Goal: Task Accomplishment & Management: Manage account settings

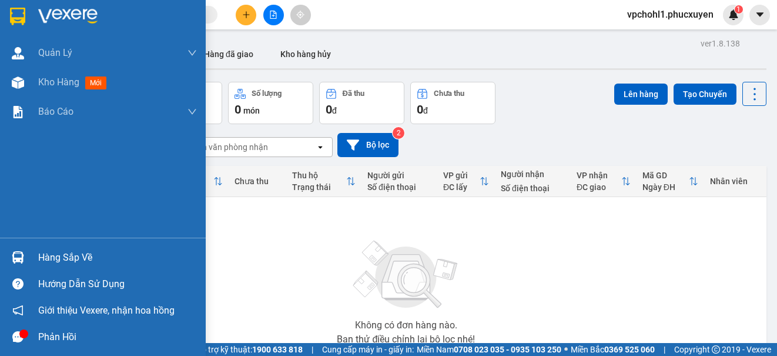
click at [48, 257] on div "Hàng sắp về" at bounding box center [117, 258] width 159 height 18
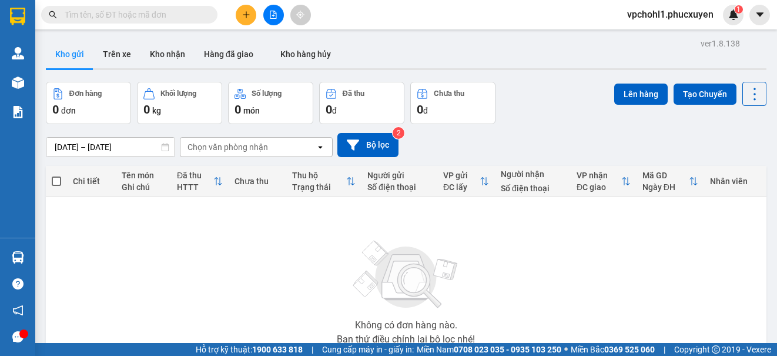
click at [672, 300] on section "Kết quả tìm kiếm ( 0 ) Bộ lọc No Data vpchohl1.phucxuyen 1 [PERSON_NAME] lý gia…" at bounding box center [388, 178] width 777 height 356
click at [249, 14] on icon "plus" at bounding box center [246, 15] width 8 height 8
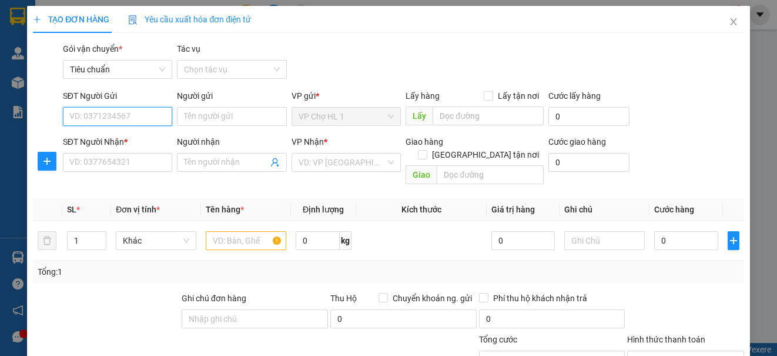
click at [125, 116] on input "SĐT Người Gửi" at bounding box center [117, 116] width 109 height 19
drag, startPoint x: 107, startPoint y: 120, endPoint x: 55, endPoint y: 116, distance: 51.9
click at [55, 116] on div "SĐT Người Gửi 0982606868 0982606868 Người gửi Tên người gửi VP gửi * VP Chợ HL …" at bounding box center [388, 109] width 713 height 41
type input "0982606868"
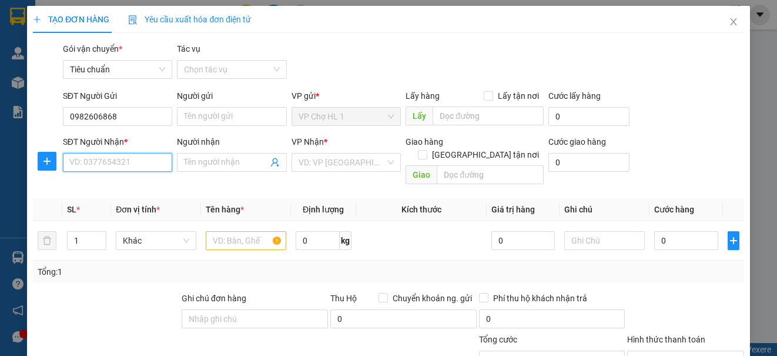
click at [91, 159] on input "SĐT Người Nhận *" at bounding box center [117, 162] width 109 height 19
paste input "0982606868"
type input "0982606868"
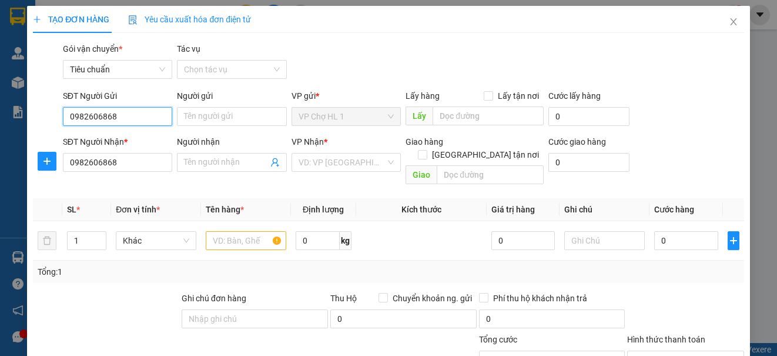
drag, startPoint x: 120, startPoint y: 116, endPoint x: 61, endPoint y: 110, distance: 60.2
click at [61, 110] on div "SĐT Người Gửi 0982606868 0982606868" at bounding box center [118, 109] width 114 height 41
type input "0982866745"
click at [109, 145] on div "0982866745 - [PERSON_NAME]" at bounding box center [127, 139] width 116 height 13
type input "[PERSON_NAME]"
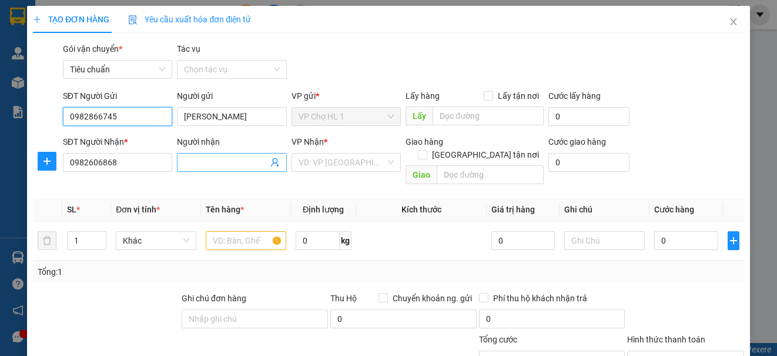
type input "0982866745"
click at [219, 167] on input "Người nhận" at bounding box center [225, 162] width 83 height 13
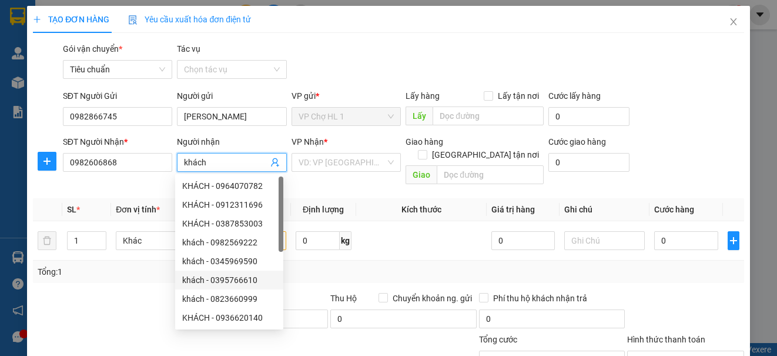
type input "khách"
drag, startPoint x: 128, startPoint y: 282, endPoint x: 193, endPoint y: 263, distance: 68.1
click at [128, 292] on div at bounding box center [106, 312] width 149 height 41
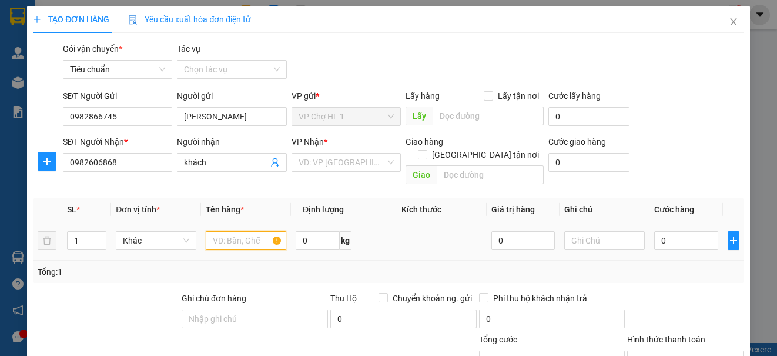
click at [244, 231] on input "text" at bounding box center [246, 240] width 81 height 19
type input "bọc trắng mực khô"
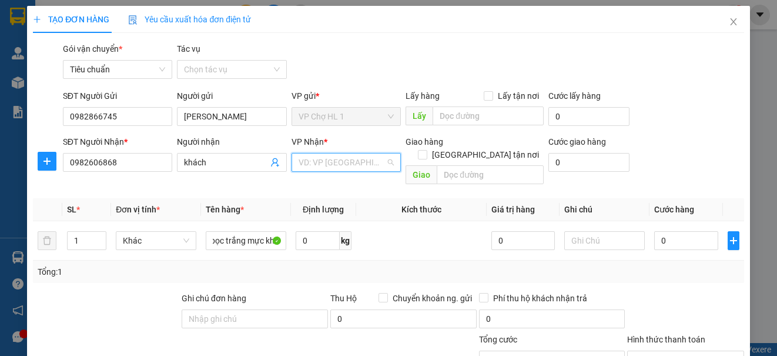
click at [344, 165] on input "search" at bounding box center [342, 162] width 87 height 18
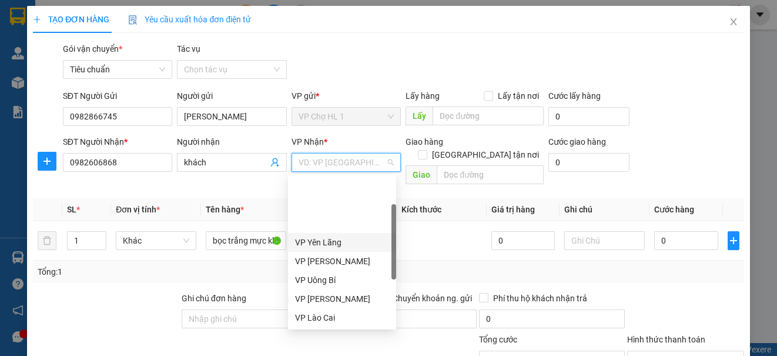
scroll to position [188, 0]
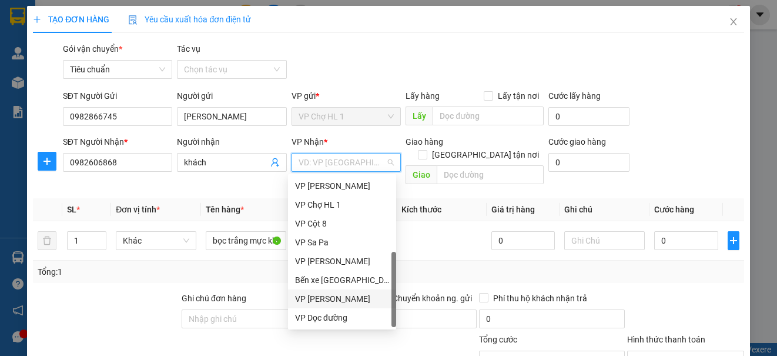
click at [359, 298] on div "VP [PERSON_NAME]" at bounding box center [342, 298] width 94 height 13
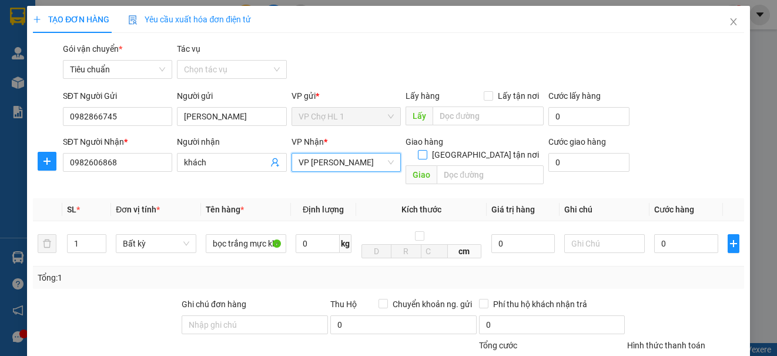
click at [426, 150] on input "[GEOGRAPHIC_DATA] tận nơi" at bounding box center [422, 154] width 8 height 8
checkbox input "true"
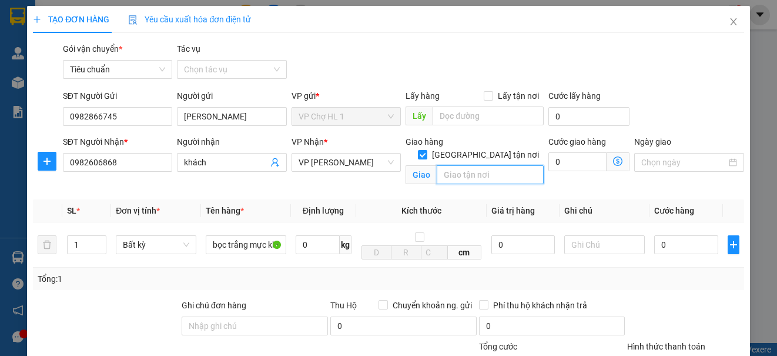
click at [467, 165] on input "text" at bounding box center [490, 174] width 107 height 19
type input "sn 20 ngõ 383 phúc tân,q,[GEOGRAPHIC_DATA],[GEOGRAPHIC_DATA]"
click at [656, 95] on div "SĐT Người Gửi 0982866745 Người gửi C Hà VP gửi * VP Chợ HL 1 Lấy hàng Lấy tận n…" at bounding box center [404, 109] width 686 height 41
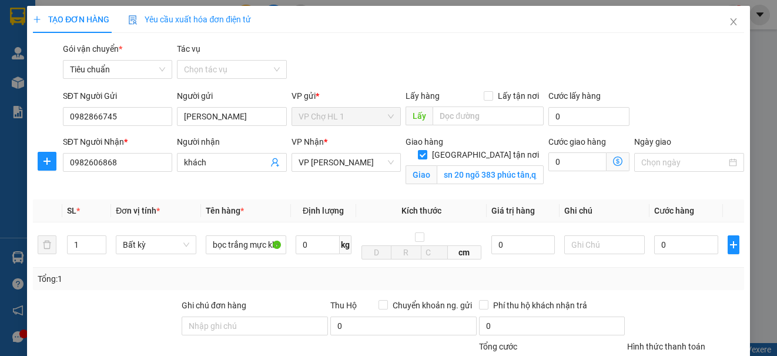
click at [613, 160] on icon "dollar-circle" at bounding box center [617, 160] width 9 height 9
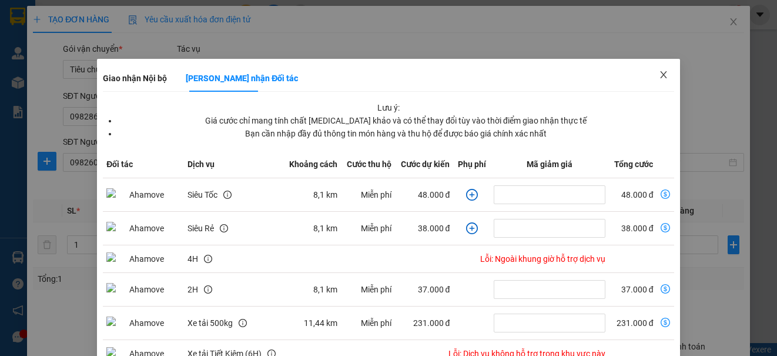
click at [661, 73] on span "Close" at bounding box center [663, 75] width 33 height 33
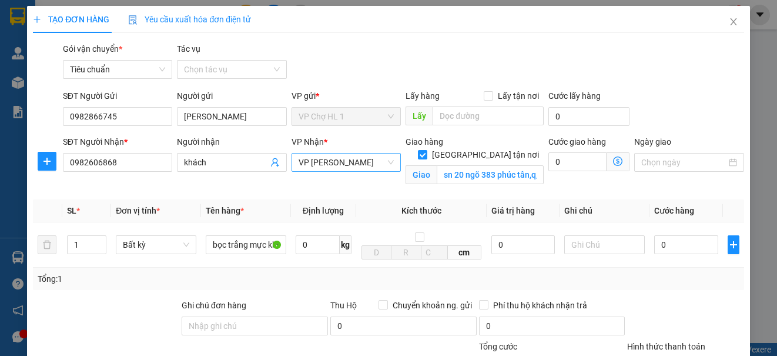
click at [369, 156] on span "VP [PERSON_NAME]" at bounding box center [346, 162] width 95 height 18
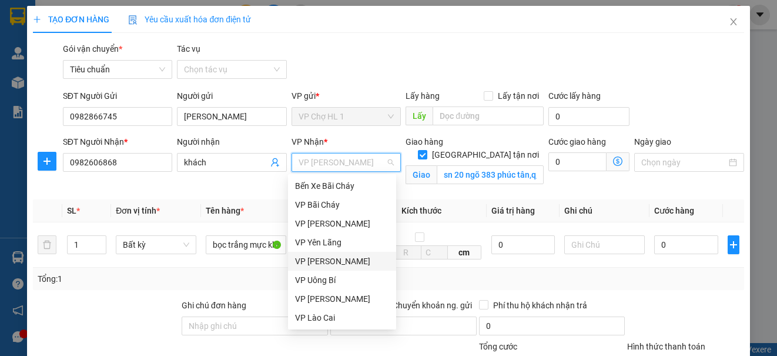
click at [334, 262] on div "VP [PERSON_NAME]" at bounding box center [342, 260] width 94 height 13
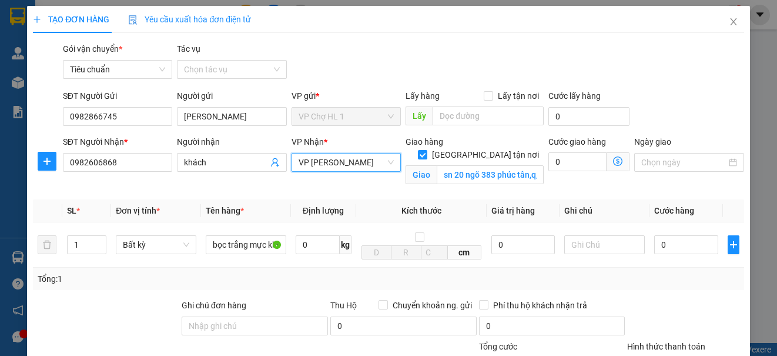
click at [613, 159] on icon "dollar-circle" at bounding box center [617, 160] width 9 height 9
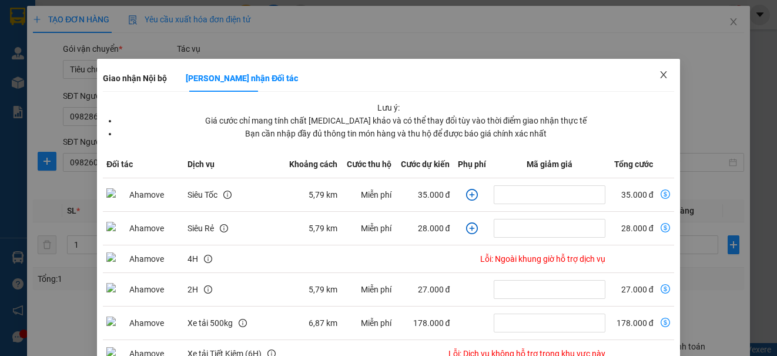
click at [659, 76] on icon "close" at bounding box center [663, 74] width 9 height 9
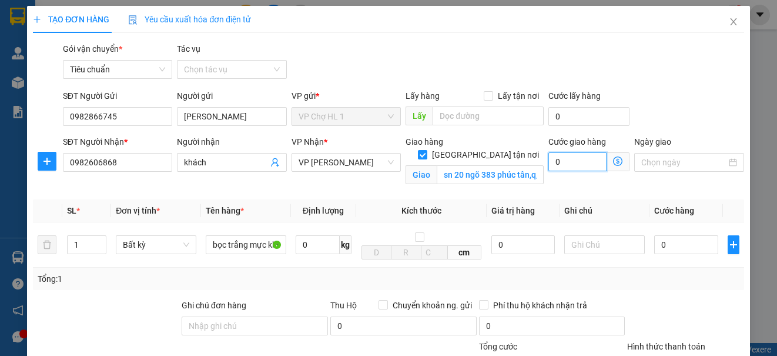
type input "6"
type input "60"
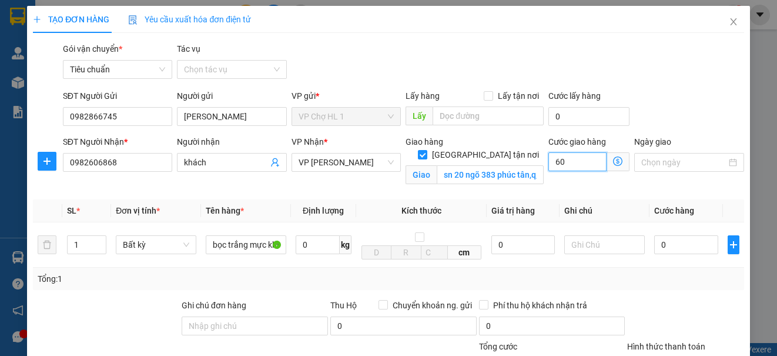
type input "60"
type input "60.000"
click at [655, 85] on div "Transit Pickup Surcharge Ids Transit Deliver Surcharge Ids Transit Deliver Surc…" at bounding box center [388, 267] width 711 height 450
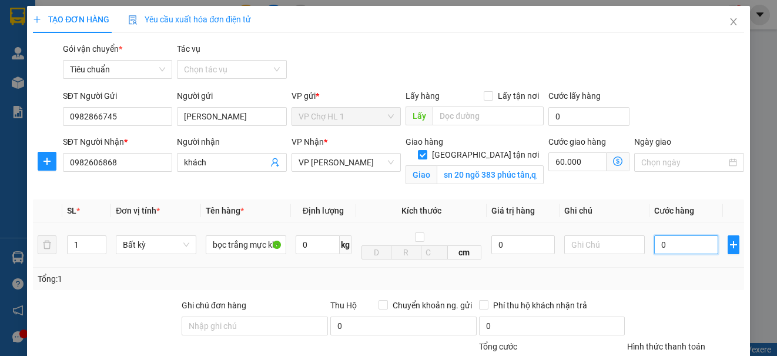
click at [684, 251] on input "0" at bounding box center [686, 244] width 64 height 19
type input "6"
type input "60.006"
type input "60"
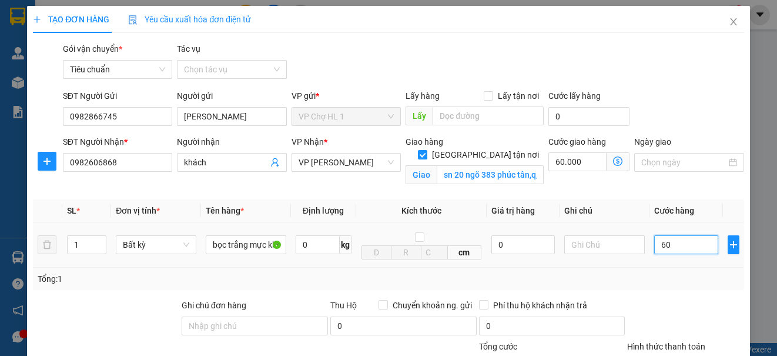
type input "60.060"
type input "60.000"
type input "120.000"
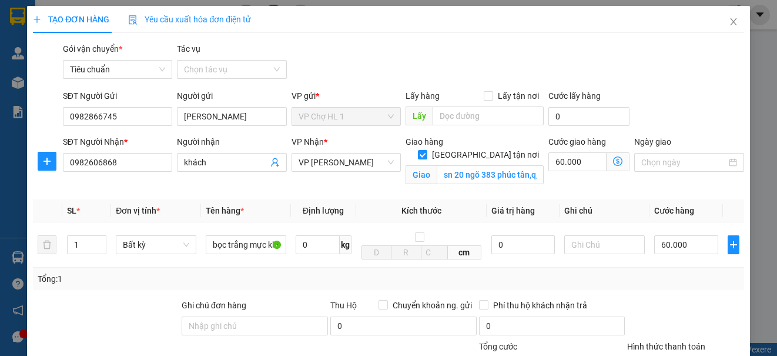
click at [669, 115] on div "SĐT Người Gửi 0982866745 Người gửi C Hà VP gửi * VP Chợ HL 1 Lấy hàng Lấy tận n…" at bounding box center [404, 109] width 686 height 41
drag, startPoint x: 122, startPoint y: 163, endPoint x: 58, endPoint y: 159, distance: 64.2
click at [58, 159] on div "SĐT Người Nhận * 0982606868 0982606868 Người nhận khách VP Nhận * VP Minh Khai …" at bounding box center [388, 162] width 713 height 55
drag, startPoint x: 114, startPoint y: 173, endPoint x: 82, endPoint y: 176, distance: 32.5
click at [82, 176] on div "SĐT Người Nhận * 0982606868" at bounding box center [117, 155] width 109 height 41
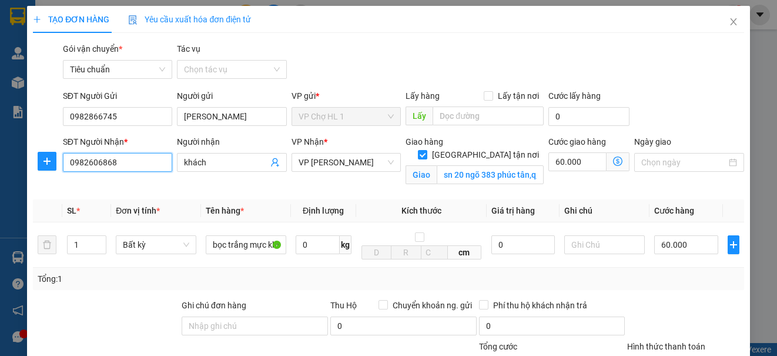
drag, startPoint x: 116, startPoint y: 163, endPoint x: 65, endPoint y: 159, distance: 51.3
click at [65, 159] on input "0982606868" at bounding box center [117, 162] width 109 height 19
drag, startPoint x: 722, startPoint y: 21, endPoint x: 776, endPoint y: 31, distance: 55.6
click at [729, 20] on icon "close" at bounding box center [733, 21] width 9 height 9
click at [729, 23] on icon "close" at bounding box center [733, 21] width 9 height 9
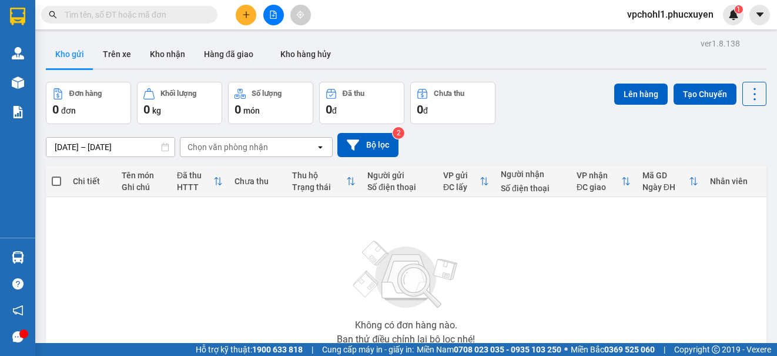
click at [118, 15] on input "text" at bounding box center [134, 14] width 139 height 13
paste input "0982606868"
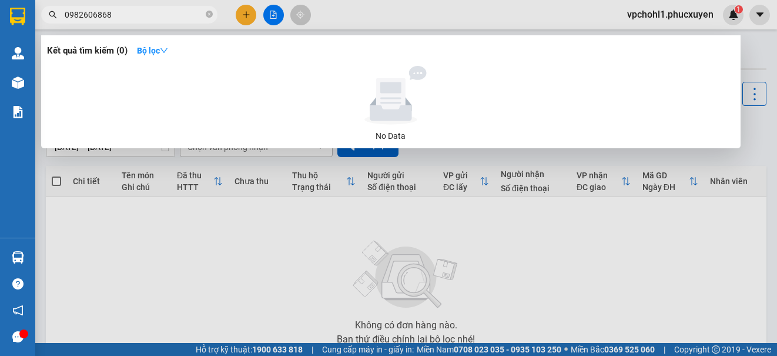
type input "0982606868"
click at [61, 12] on span "0982606868" at bounding box center [129, 15] width 176 height 18
click at [65, 15] on input "0982606868" at bounding box center [134, 14] width 139 height 13
click at [116, 13] on input "0982606868" at bounding box center [134, 14] width 139 height 13
click at [65, 15] on input "0982606868" at bounding box center [134, 14] width 139 height 13
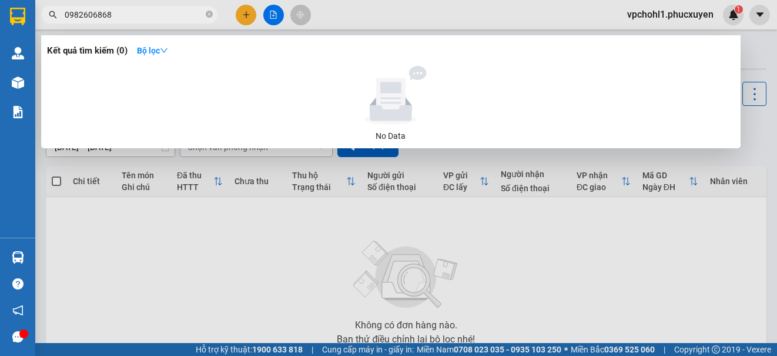
drag, startPoint x: 114, startPoint y: 14, endPoint x: 38, endPoint y: 16, distance: 76.4
click at [38, 16] on div "0982606868" at bounding box center [114, 15] width 229 height 18
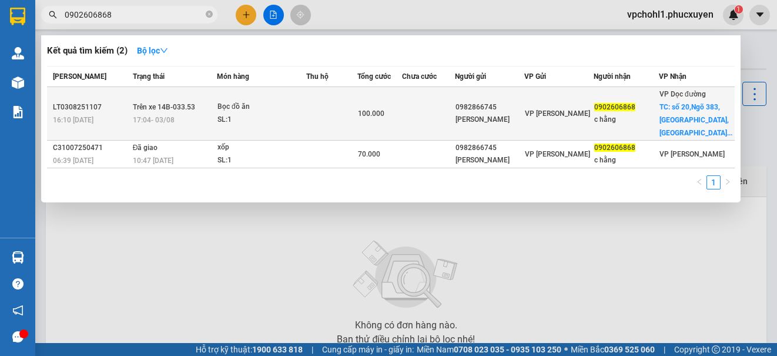
type input "0902606868"
click at [545, 110] on span "VP [PERSON_NAME]" at bounding box center [557, 113] width 65 height 8
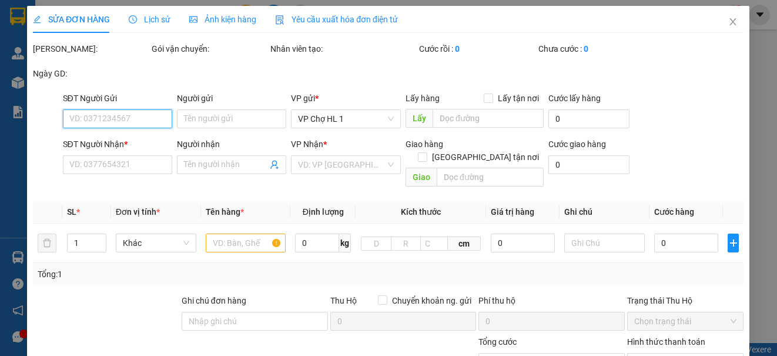
type input "0982866745"
type input "[PERSON_NAME]"
type input "0902606868"
type input "c hằng"
checkbox input "true"
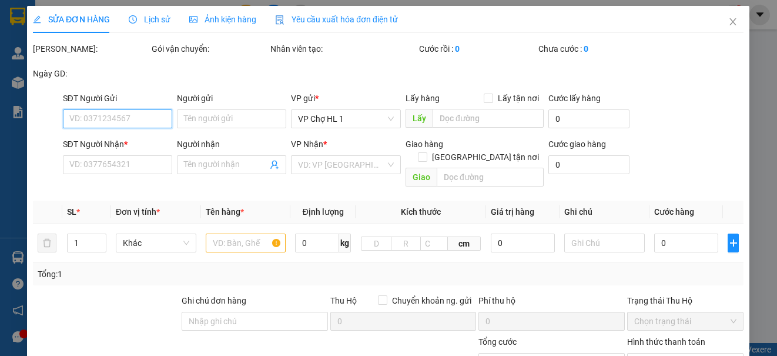
type input "số 20,Ngõ 383,[GEOGRAPHIC_DATA],[GEOGRAPHIC_DATA]"
type input "100.000"
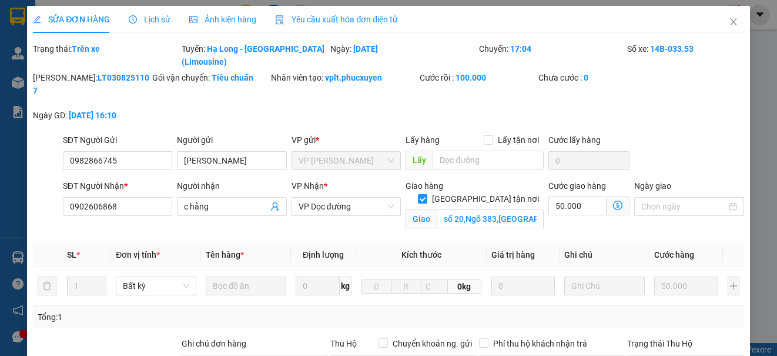
click at [680, 108] on div "Mã ĐH: LT0308251107 Gói vận chuyển: Tiêu chuẩn Nhân viên tạo: vplt.[PERSON_NAME…" at bounding box center [388, 102] width 713 height 62
click at [723, 133] on div "SĐT Người Gửi 0982866745 Người gửi C Hà VP gửi * VP Loong Toòng Lấy hàng Lấy tậ…" at bounding box center [404, 153] width 686 height 41
click at [155, 17] on span "Lịch sử" at bounding box center [150, 19] width 42 height 9
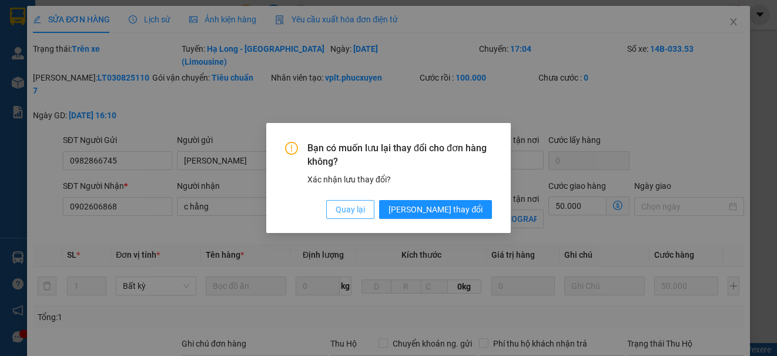
click at [374, 213] on button "Quay lại" at bounding box center [350, 209] width 48 height 19
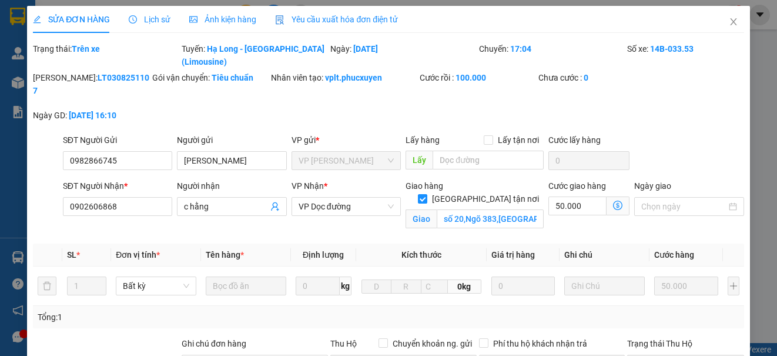
click at [155, 19] on span "Lịch sử" at bounding box center [150, 19] width 42 height 9
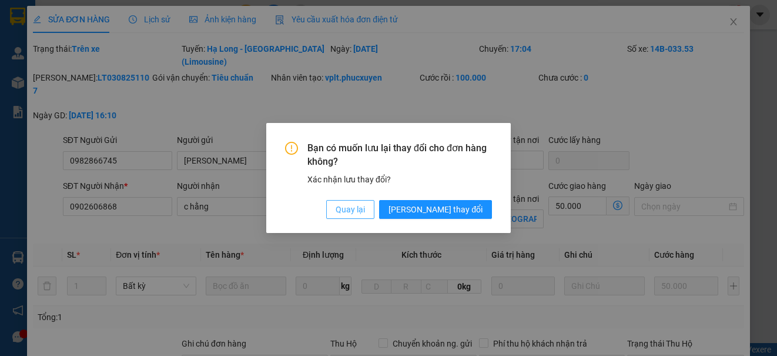
click at [365, 210] on span "Quay lại" at bounding box center [350, 209] width 29 height 13
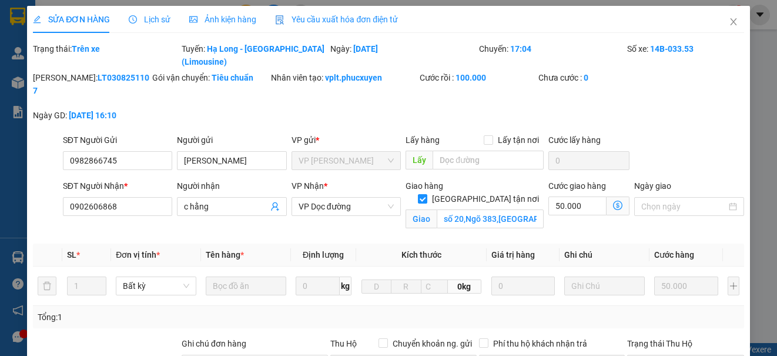
click at [160, 18] on span "Lịch sử" at bounding box center [150, 19] width 42 height 9
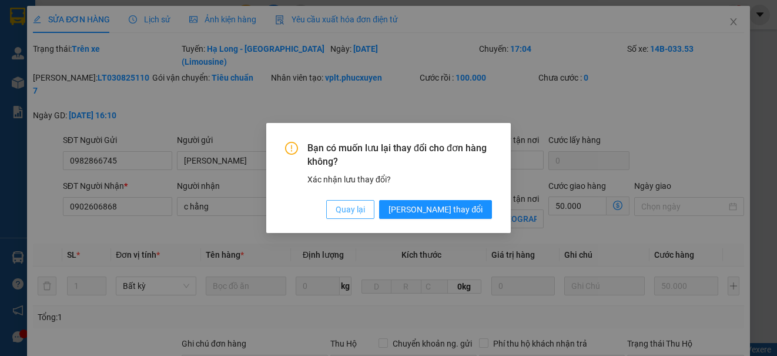
click at [365, 214] on span "Quay lại" at bounding box center [350, 209] width 29 height 13
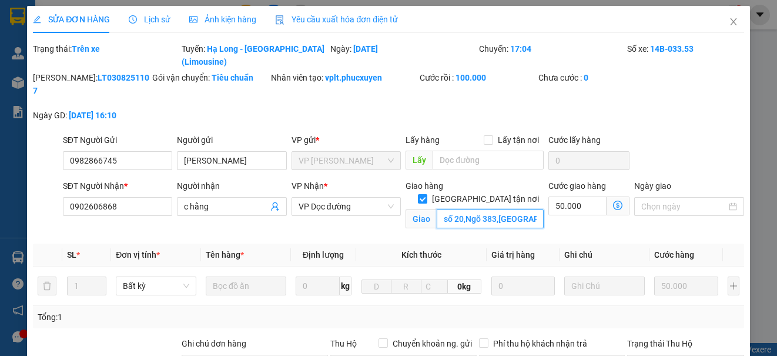
scroll to position [0, 24]
click at [505, 209] on input "số 20,Ngõ 383,[GEOGRAPHIC_DATA],[GEOGRAPHIC_DATA]" at bounding box center [490, 218] width 107 height 19
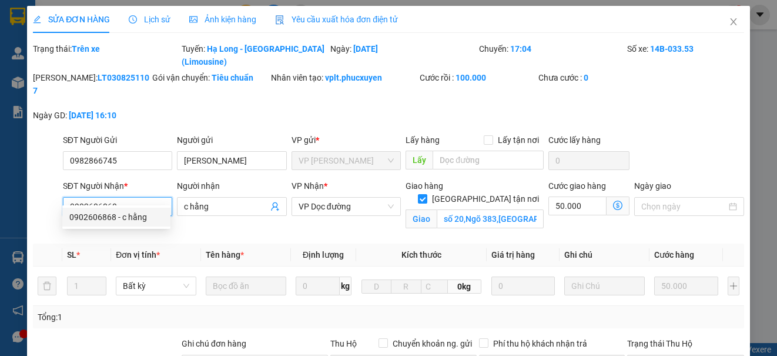
drag, startPoint x: 122, startPoint y: 192, endPoint x: 49, endPoint y: 192, distance: 72.9
click at [49, 192] on div "SĐT Người Nhận * 0902606868 Người nhận c hằng VP Nhận * VP Dọc đường Giao hàng …" at bounding box center [388, 206] width 713 height 55
click at [730, 24] on icon "close" at bounding box center [733, 21] width 6 height 7
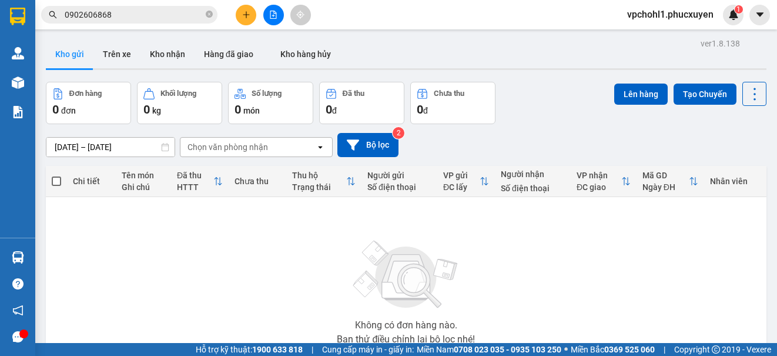
click at [247, 14] on icon "plus" at bounding box center [246, 15] width 8 height 8
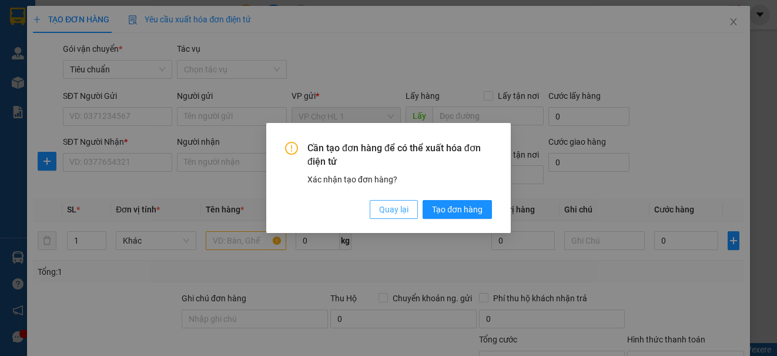
drag, startPoint x: 400, startPoint y: 212, endPoint x: 284, endPoint y: 197, distance: 116.8
click at [400, 211] on span "Quay lại" at bounding box center [393, 209] width 29 height 13
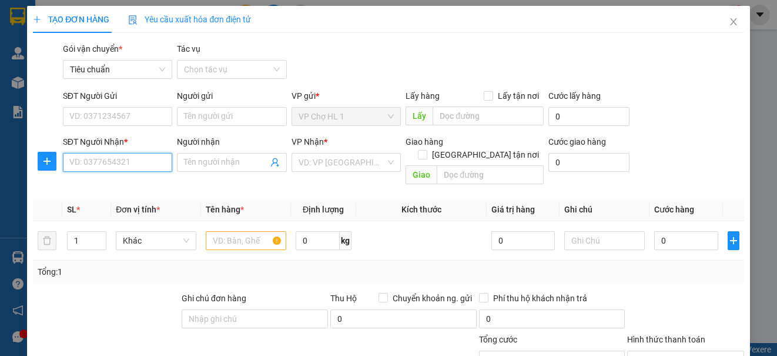
click at [79, 158] on input "SĐT Người Nhận *" at bounding box center [117, 162] width 109 height 19
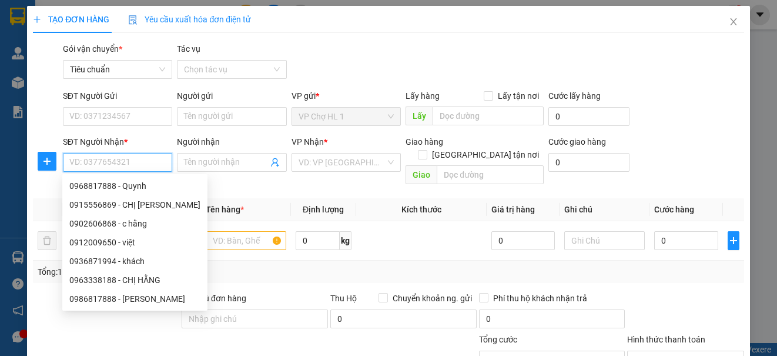
paste input "0902606868"
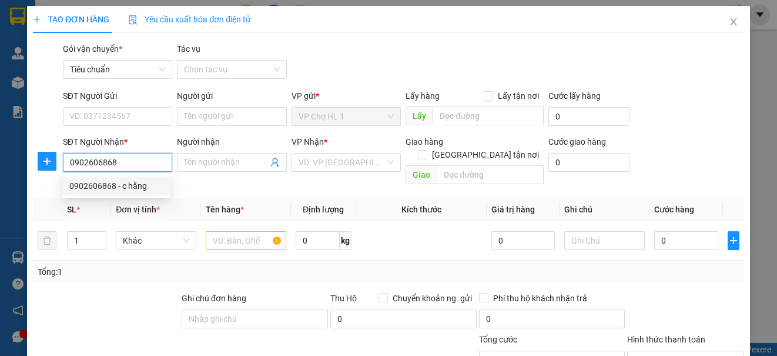
type input "0902606868"
drag, startPoint x: 112, startPoint y: 196, endPoint x: 112, endPoint y: 188, distance: 8.2
click at [112, 196] on div "0902606868 0902606868 - c hằng" at bounding box center [116, 186] width 108 height 24
click at [113, 198] on th "Đơn vị tính *" at bounding box center [156, 209] width 90 height 23
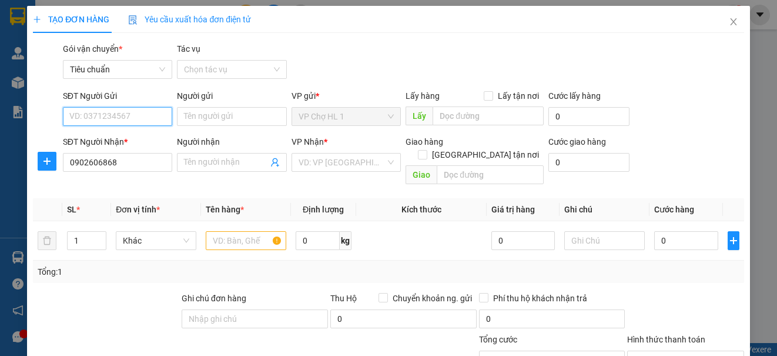
click at [128, 119] on input "SĐT Người Gửi" at bounding box center [117, 116] width 109 height 19
click at [122, 143] on div "0982866745 - [PERSON_NAME]" at bounding box center [127, 139] width 116 height 13
type input "0982866745"
type input "[PERSON_NAME]"
click at [209, 163] on input "Người nhận" at bounding box center [225, 162] width 83 height 13
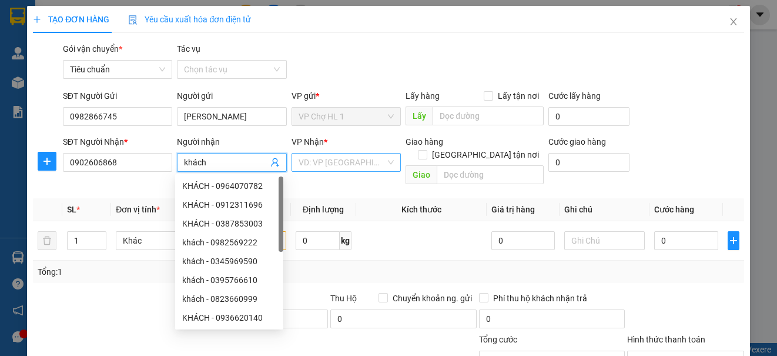
type input "khách"
click at [331, 161] on input "search" at bounding box center [342, 162] width 87 height 18
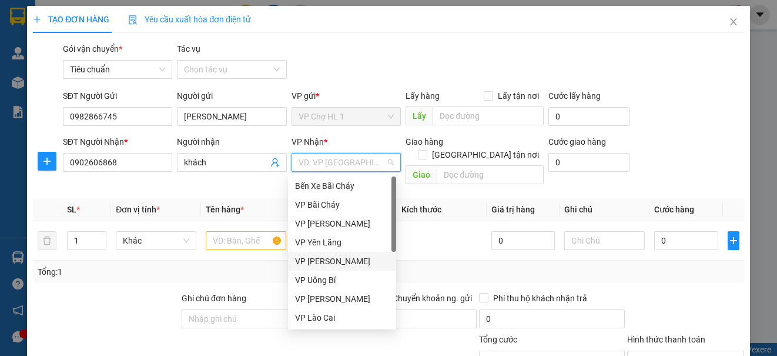
click at [340, 261] on div "VP [PERSON_NAME]" at bounding box center [342, 260] width 94 height 13
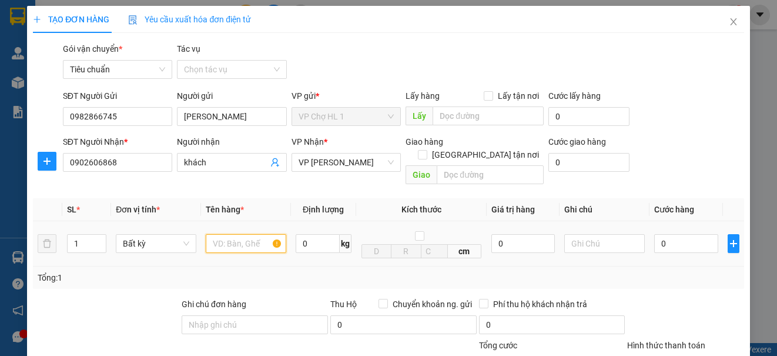
drag, startPoint x: 236, startPoint y: 228, endPoint x: 242, endPoint y: 229, distance: 5.9
click at [240, 234] on input "text" at bounding box center [246, 243] width 81 height 19
type input "bọc trắng mực khô"
click at [426, 150] on input "[GEOGRAPHIC_DATA] tận nơi" at bounding box center [422, 154] width 8 height 8
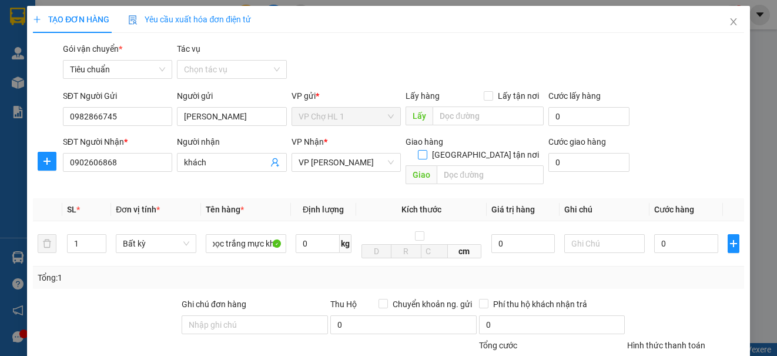
checkbox input "true"
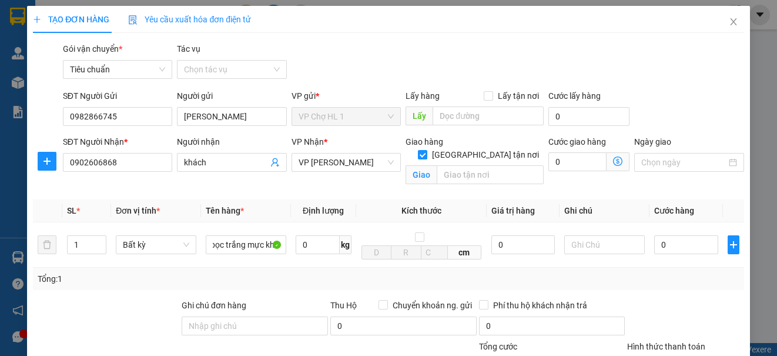
scroll to position [0, 0]
click at [461, 165] on input "text" at bounding box center [490, 174] width 107 height 19
type input "số 20 ngõ 383 phúc tân,[GEOGRAPHIC_DATA],[GEOGRAPHIC_DATA]"
click at [671, 107] on div "SĐT Người Gửi 0982866745 Người gửi C Hà VP gửi * VP Chợ HL 1 Lấy hàng Lấy tận n…" at bounding box center [404, 109] width 686 height 41
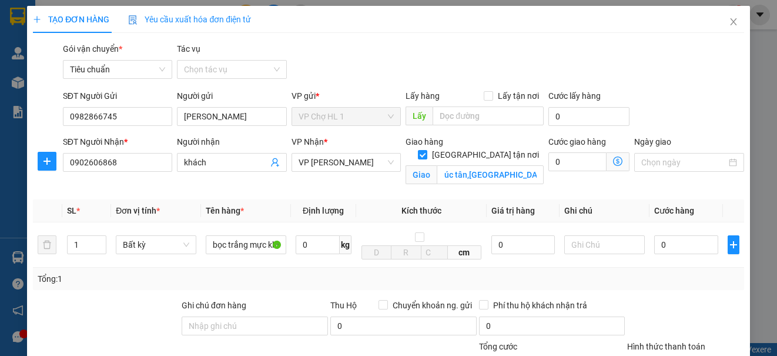
scroll to position [0, 0]
click at [613, 163] on icon "dollar-circle" at bounding box center [617, 160] width 9 height 9
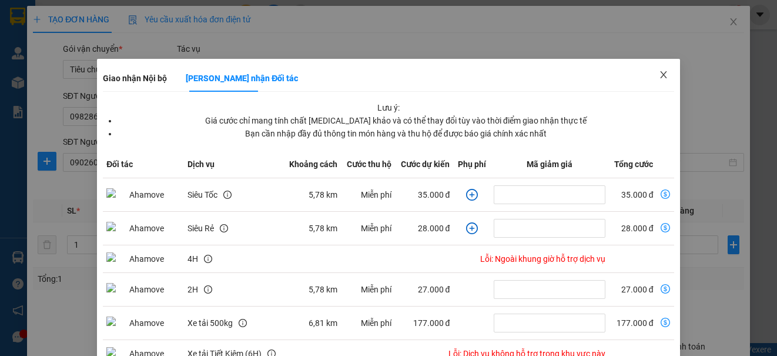
click at [659, 73] on icon "close" at bounding box center [663, 74] width 9 height 9
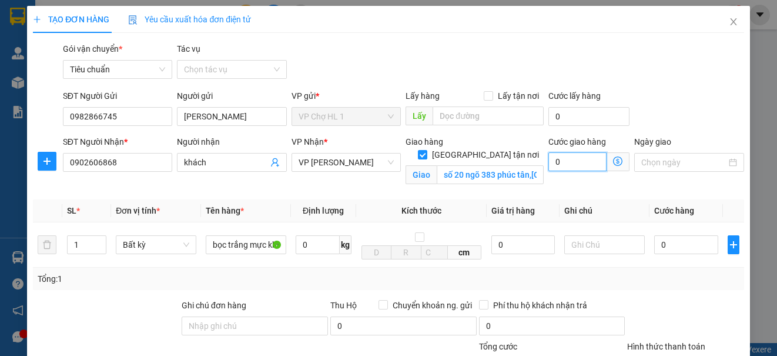
click at [575, 170] on input "0" at bounding box center [577, 161] width 58 height 19
type input "5"
type input "50"
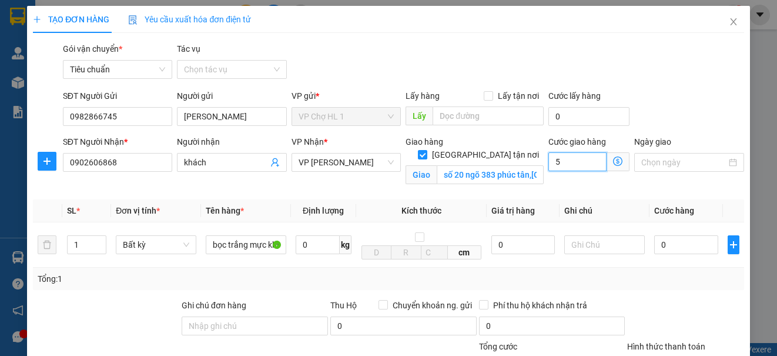
type input "50"
type input "50.000"
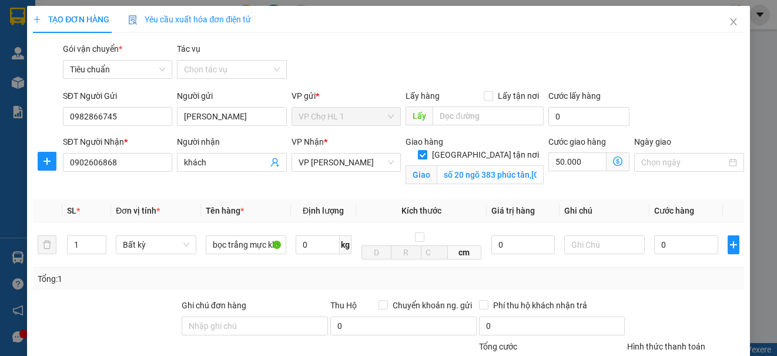
click at [624, 105] on div "Cước lấy hàng 0" at bounding box center [589, 109] width 86 height 41
click at [676, 255] on div "0" at bounding box center [686, 245] width 64 height 24
click at [677, 246] on input "0" at bounding box center [686, 244] width 64 height 19
type input "7"
type input "50.007"
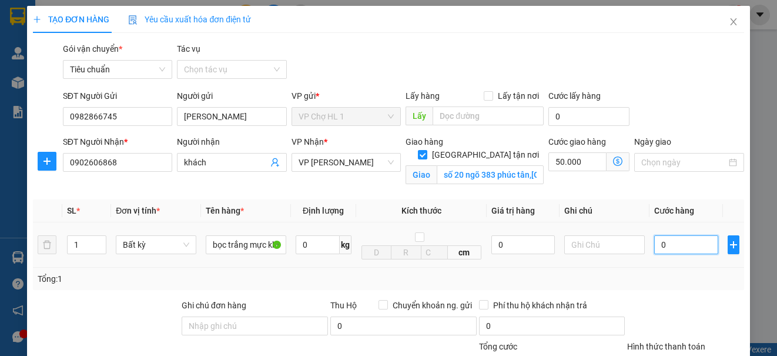
type input "50.007"
type input "70"
type input "50.070"
type input "70.000"
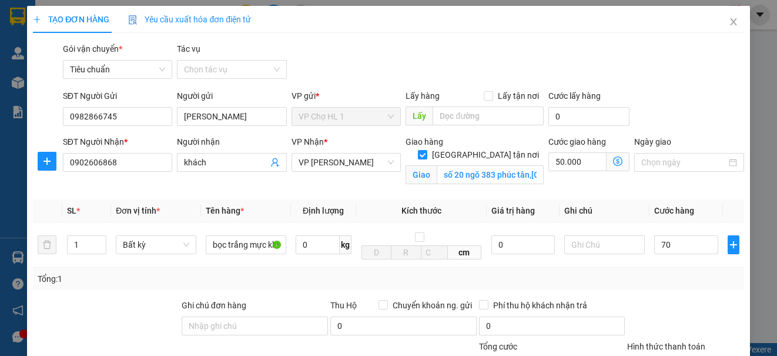
type input "120.000"
click at [685, 101] on div "SĐT Người Gửi 0982866745 Người gửi C Hà VP gửi * VP Chợ HL 1 Lấy hàng Lấy tận n…" at bounding box center [404, 109] width 686 height 41
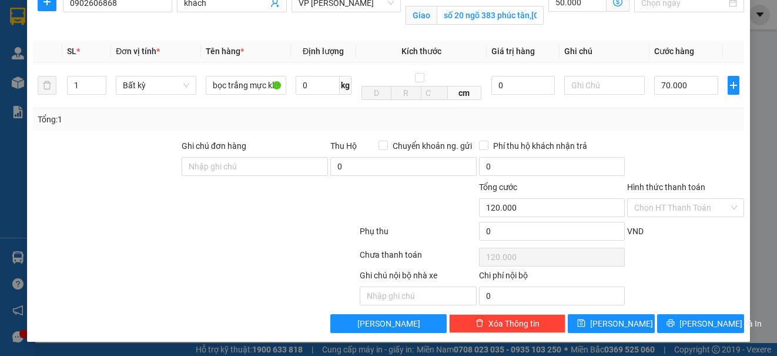
scroll to position [101, 0]
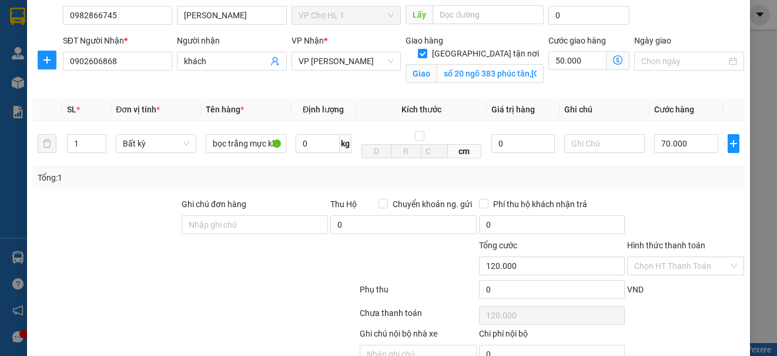
click at [613, 56] on icon "dollar-circle" at bounding box center [617, 59] width 9 height 9
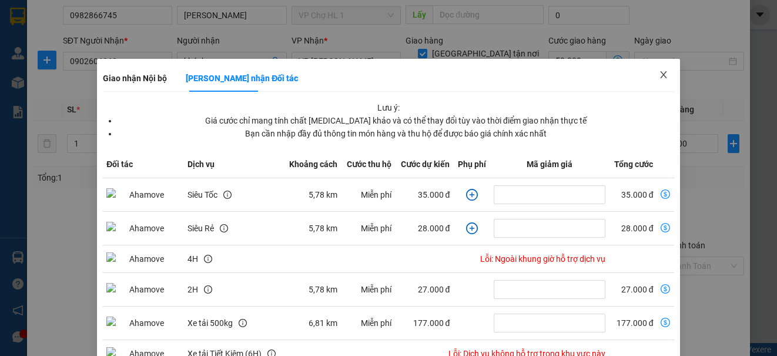
click at [659, 75] on icon "close" at bounding box center [663, 74] width 9 height 9
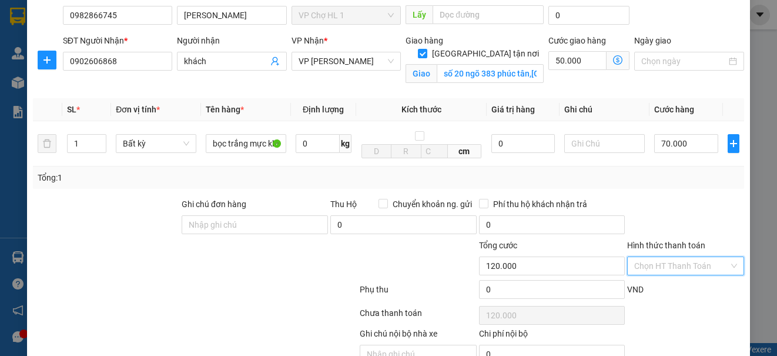
click at [672, 273] on input "Hình thức thanh toán" at bounding box center [681, 266] width 94 height 18
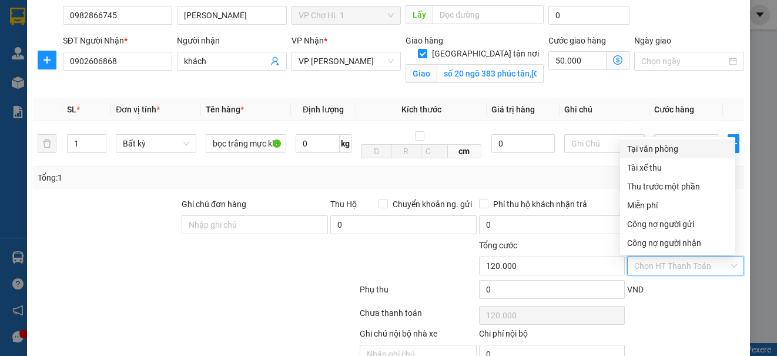
click at [652, 142] on div "Tại văn phòng" at bounding box center [677, 148] width 115 height 19
type input "0"
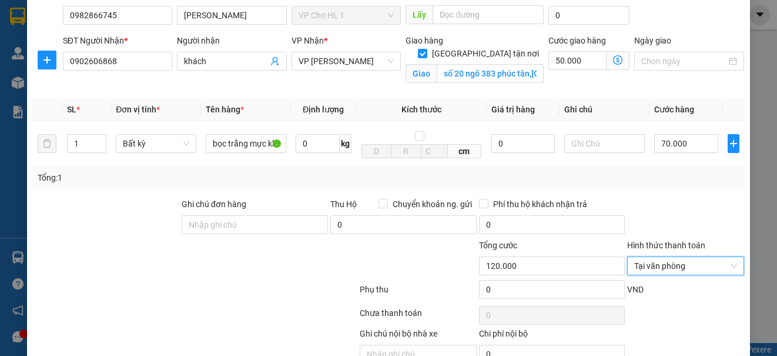
scroll to position [160, 0]
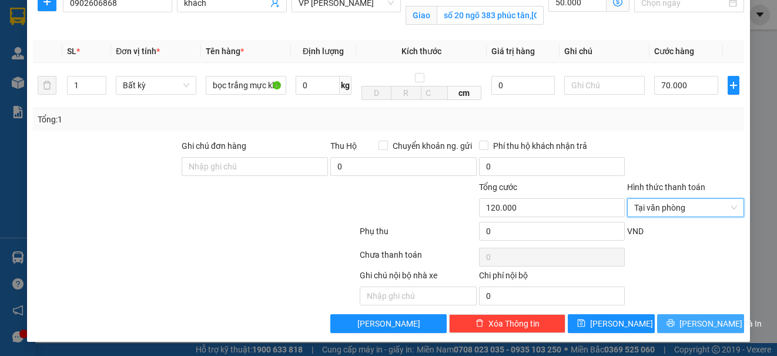
click at [704, 328] on span "[PERSON_NAME] và In" at bounding box center [720, 323] width 82 height 13
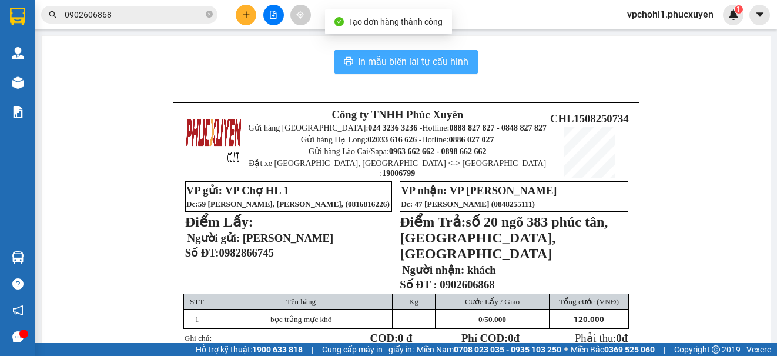
click at [395, 53] on button "In mẫu biên lai tự cấu hình" at bounding box center [405, 62] width 143 height 24
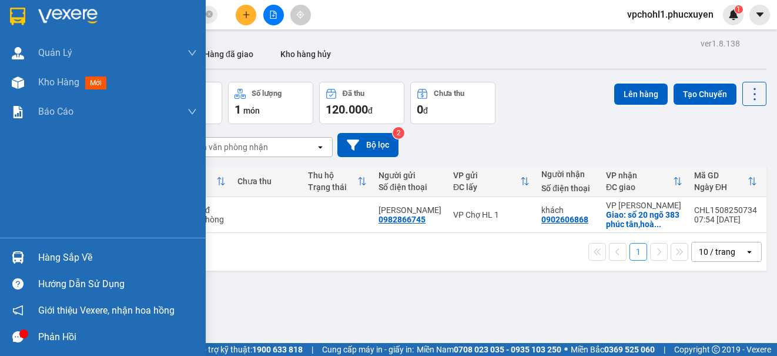
click at [45, 261] on div "Hàng sắp về" at bounding box center [117, 258] width 159 height 18
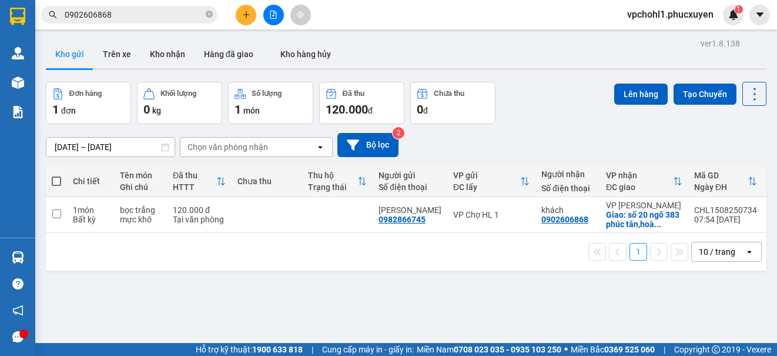
click at [591, 290] on section "Kết quả tìm kiếm ( 2 ) Bộ lọc Mã ĐH Trạng thái Món hàng Thu hộ Tổng cước Chưa c…" at bounding box center [388, 178] width 777 height 356
click at [244, 14] on icon "plus" at bounding box center [246, 15] width 8 height 8
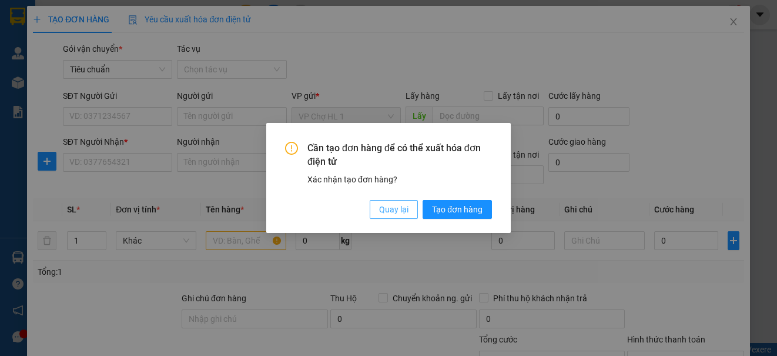
drag, startPoint x: 398, startPoint y: 209, endPoint x: 270, endPoint y: 184, distance: 130.5
click at [397, 209] on span "Quay lại" at bounding box center [393, 209] width 29 height 13
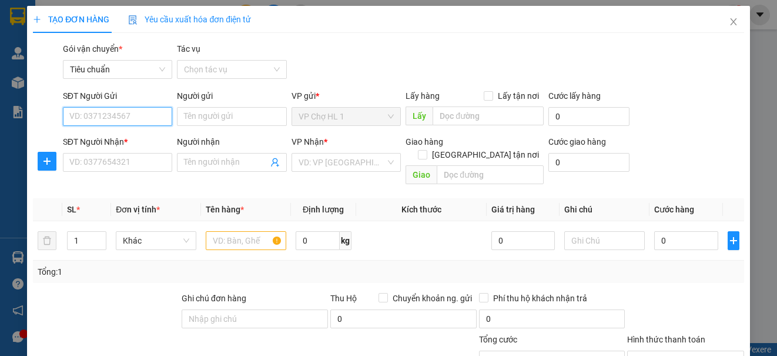
click at [137, 121] on input "SĐT Người Gửi" at bounding box center [117, 116] width 109 height 19
click at [119, 135] on div "0985133626 - a TÁM" at bounding box center [116, 139] width 94 height 13
type input "0985133626"
type input "a TÁM"
type input "0985133626"
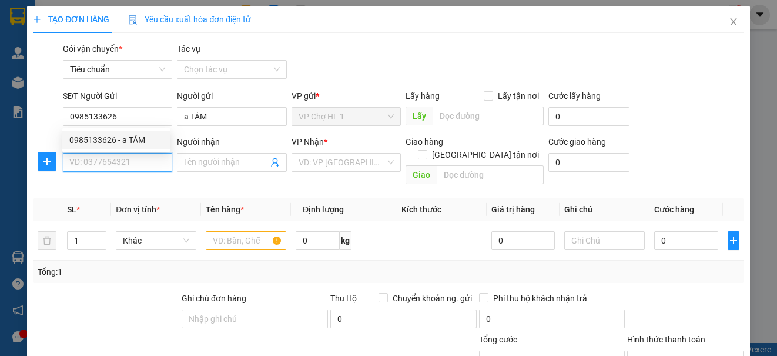
click at [129, 161] on input "SĐT Người Nhận *" at bounding box center [117, 162] width 109 height 19
drag, startPoint x: 117, startPoint y: 163, endPoint x: 52, endPoint y: 162, distance: 65.3
click at [52, 162] on div "SĐT Người Nhận * 0972398888 0972398888 Người nhận Tên người nhận VP Nhận * VD: …" at bounding box center [388, 162] width 713 height 54
type input "0972398888"
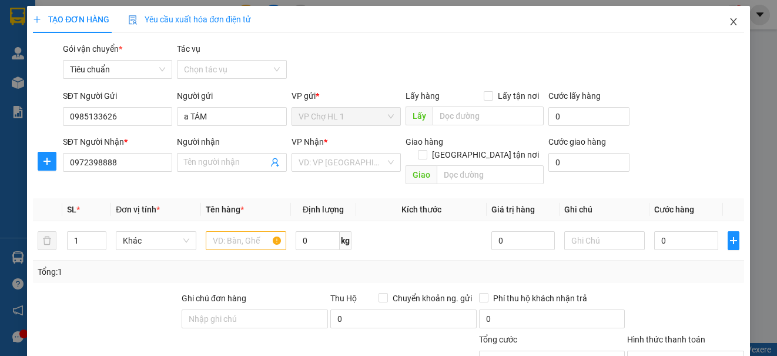
click at [729, 19] on icon "close" at bounding box center [733, 21] width 9 height 9
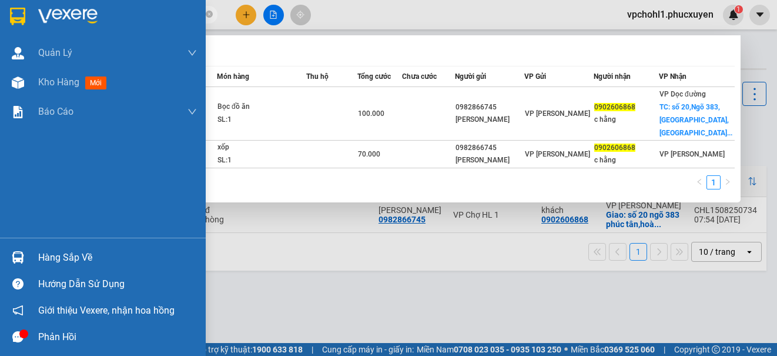
drag, startPoint x: 110, startPoint y: 14, endPoint x: 30, endPoint y: 14, distance: 80.5
click at [30, 14] on section "Kết quả tìm kiếm ( 2 ) Bộ lọc Mã ĐH Trạng thái Món hàng Thu hộ Tổng cước Chưa c…" at bounding box center [388, 178] width 777 height 356
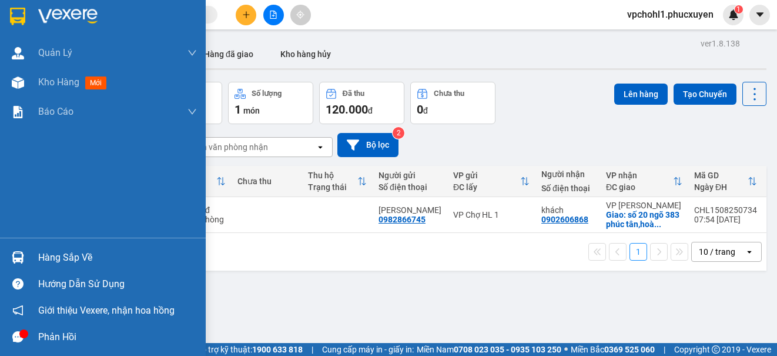
paste input "0972398888"
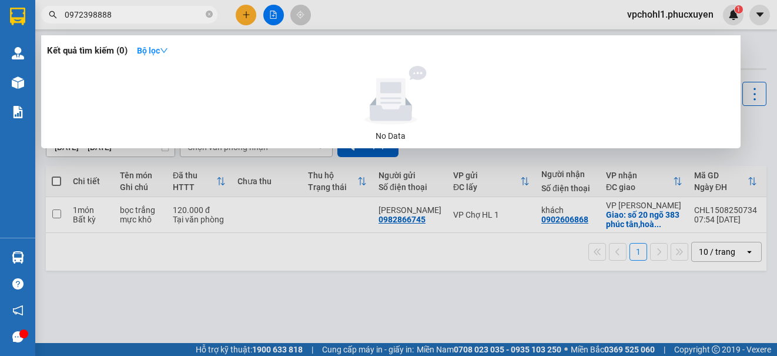
type input "0972398888"
click at [246, 13] on div at bounding box center [388, 178] width 777 height 356
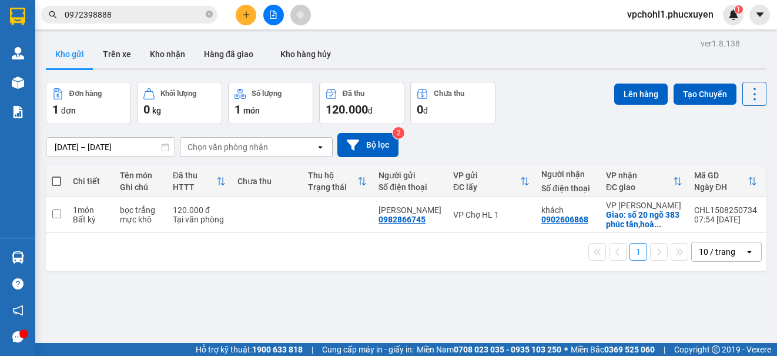
click at [246, 13] on icon "plus" at bounding box center [246, 14] width 1 height 6
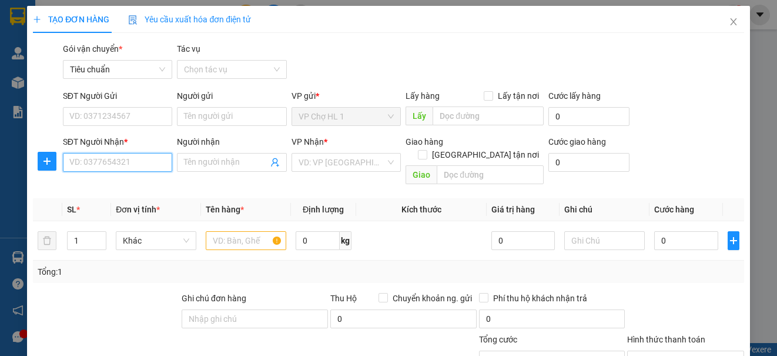
click at [125, 159] on input "SĐT Người Nhận *" at bounding box center [117, 162] width 109 height 19
paste input "0972398888"
type input "0972398888"
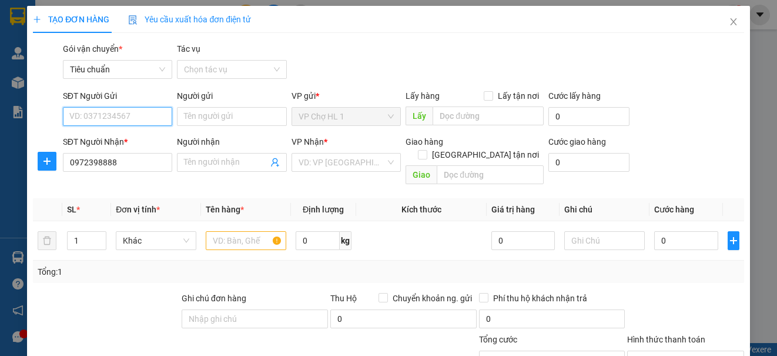
click at [123, 113] on input "SĐT Người Gửi" at bounding box center [117, 116] width 109 height 19
click at [105, 135] on div "0985133626 - a TÁM" at bounding box center [116, 139] width 94 height 13
type input "0985133626"
type input "a TÁM"
type input "0985133626"
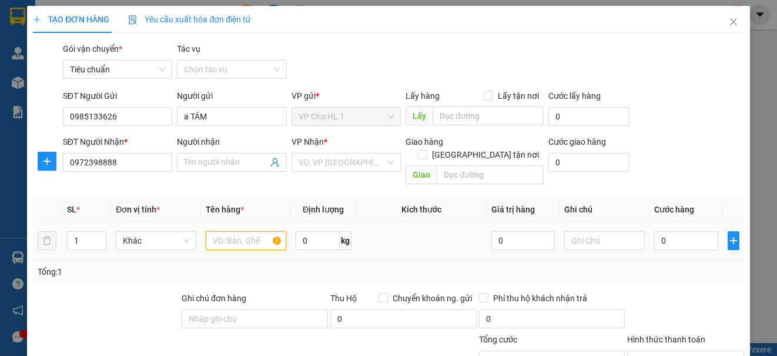
click at [226, 231] on input "text" at bounding box center [246, 240] width 81 height 19
type input "xốp"
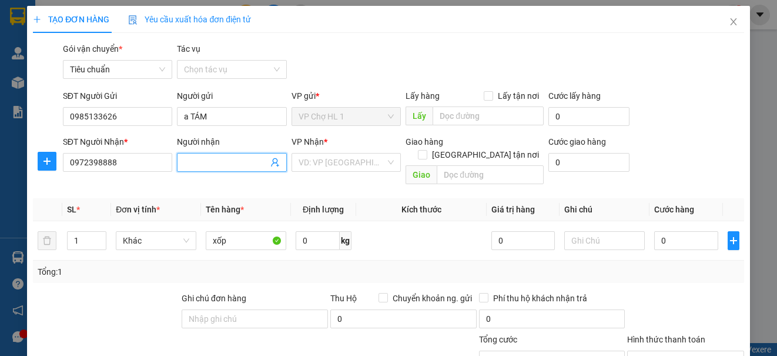
click at [233, 169] on span at bounding box center [231, 162] width 109 height 19
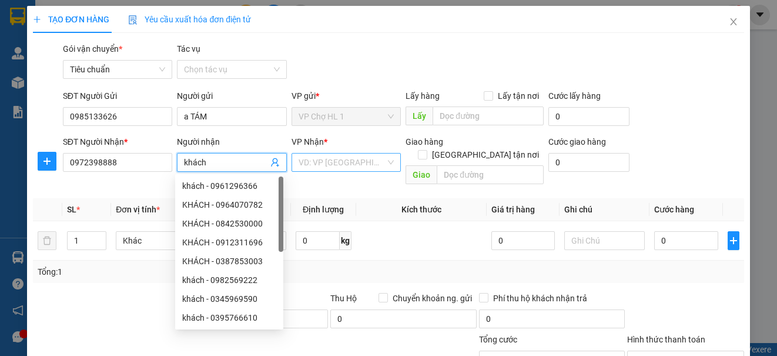
type input "khách"
click at [344, 164] on input "search" at bounding box center [342, 162] width 87 height 18
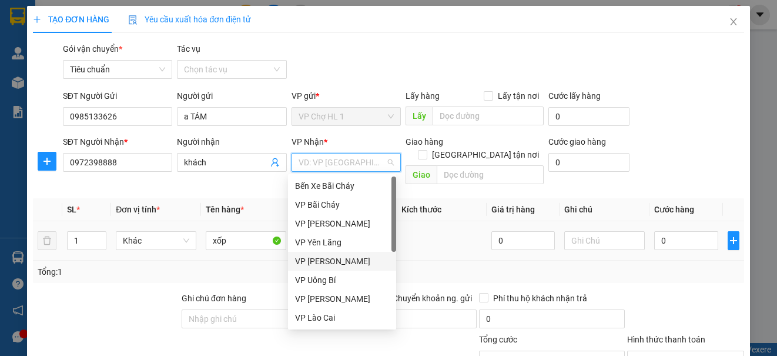
drag, startPoint x: 323, startPoint y: 260, endPoint x: 391, endPoint y: 210, distance: 85.3
click at [325, 257] on div "VP [PERSON_NAME]" at bounding box center [342, 260] width 94 height 13
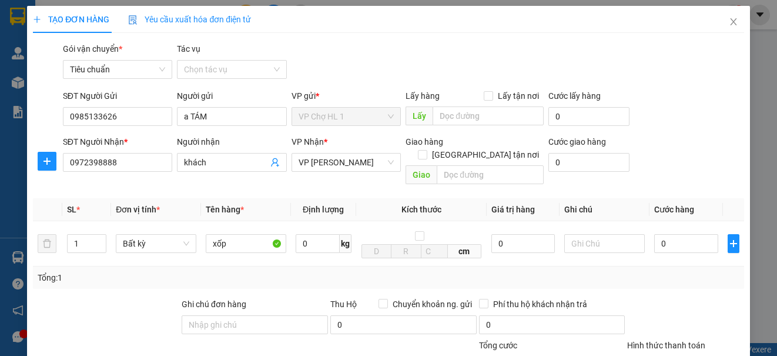
drag, startPoint x: 473, startPoint y: 139, endPoint x: 480, endPoint y: 147, distance: 10.5
click at [473, 140] on div "Giao hàng [GEOGRAPHIC_DATA] tận nơi" at bounding box center [475, 141] width 138 height 13
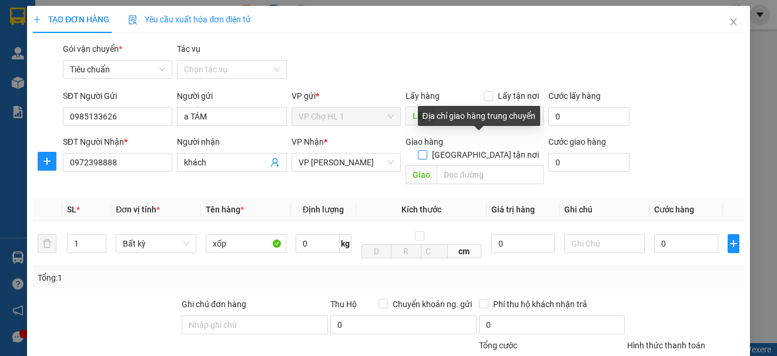
click at [427, 150] on span at bounding box center [422, 154] width 9 height 9
click at [426, 150] on input "[GEOGRAPHIC_DATA] tận nơi" at bounding box center [422, 154] width 8 height 8
checkbox input "true"
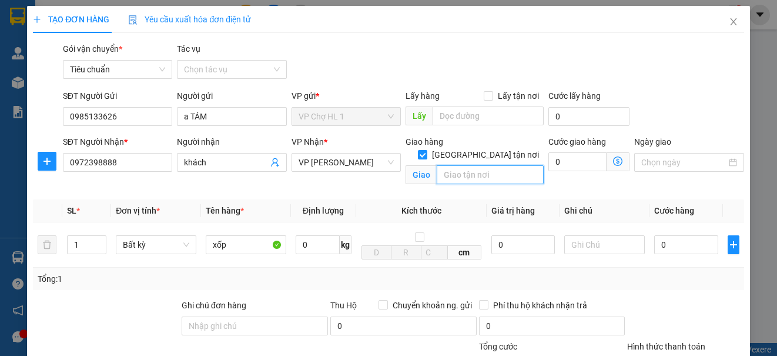
click at [463, 165] on input "text" at bounding box center [490, 174] width 107 height 19
type input "ngõ 92 cửa bắc,[DEMOGRAPHIC_DATA],[GEOGRAPHIC_DATA],[GEOGRAPHIC_DATA]"
click at [648, 111] on div "SĐT Người Gửi 0985133626 Người gửi a TÁM VP gửi * VP Chợ HL 1 Lấy hàng Lấy tận …" at bounding box center [404, 109] width 686 height 41
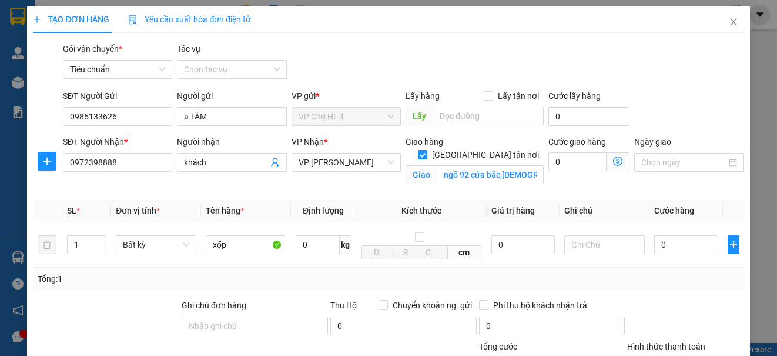
click at [613, 161] on icon "dollar-circle" at bounding box center [617, 160] width 9 height 9
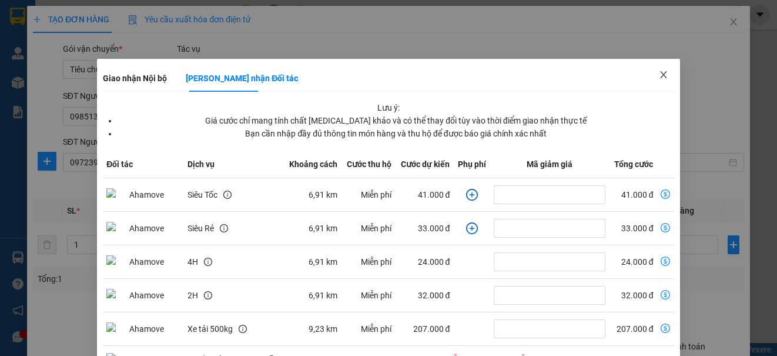
click at [659, 71] on icon "close" at bounding box center [663, 74] width 9 height 9
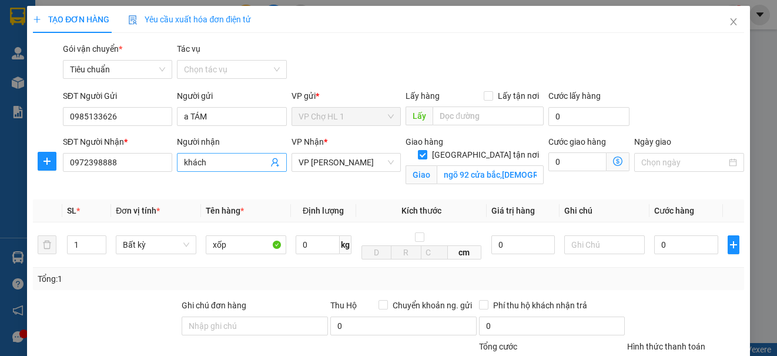
click at [217, 170] on span "khách" at bounding box center [231, 162] width 109 height 19
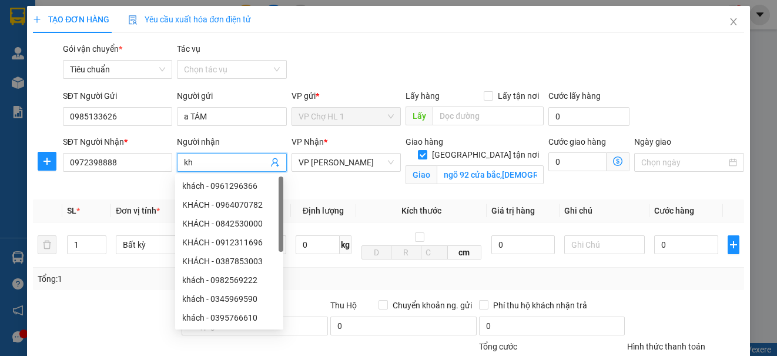
type input "k"
type input "c"
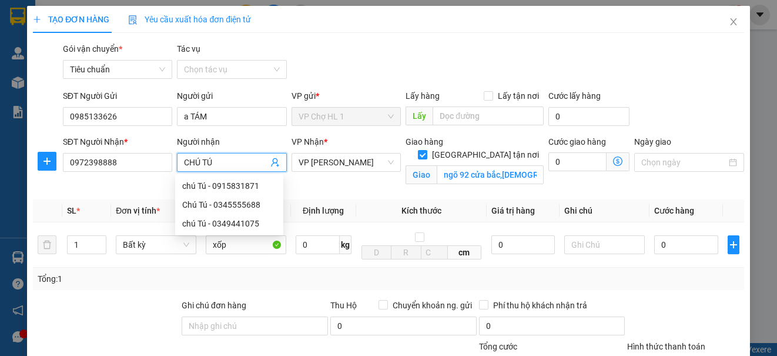
type input "CHÚ TÚ"
click at [655, 97] on div "SĐT Người Gửi 0985133626 Người gửi a TÁM VP gửi * VP Chợ HL 1 Lấy hàng Lấy tận …" at bounding box center [404, 109] width 686 height 41
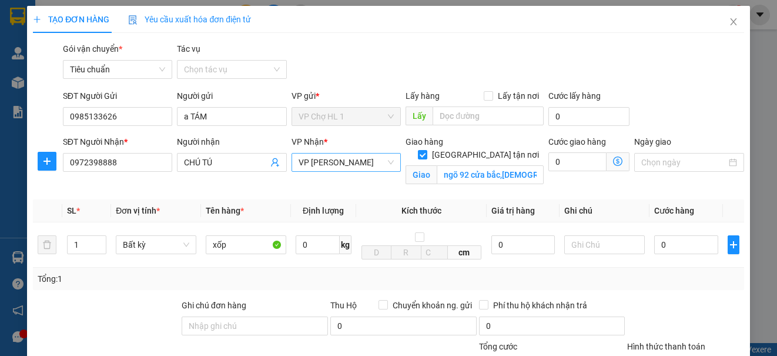
click at [346, 163] on span "VP [PERSON_NAME]" at bounding box center [346, 162] width 95 height 18
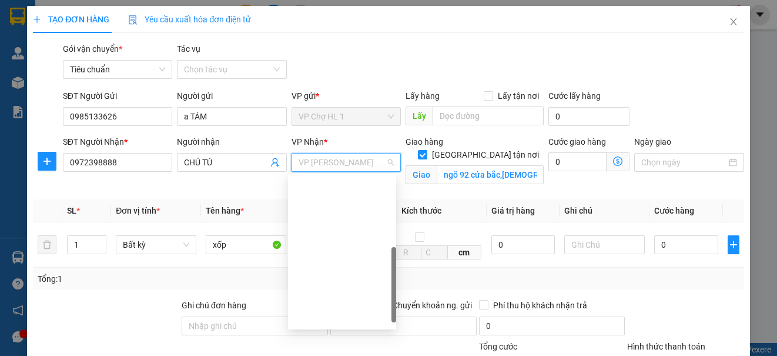
scroll to position [188, 0]
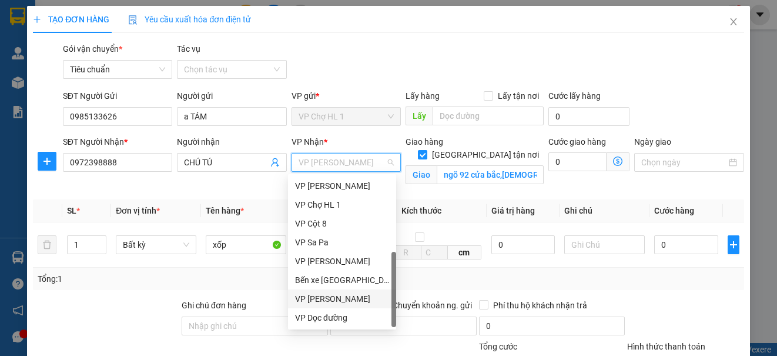
click at [357, 297] on div "VP [PERSON_NAME]" at bounding box center [342, 298] width 94 height 13
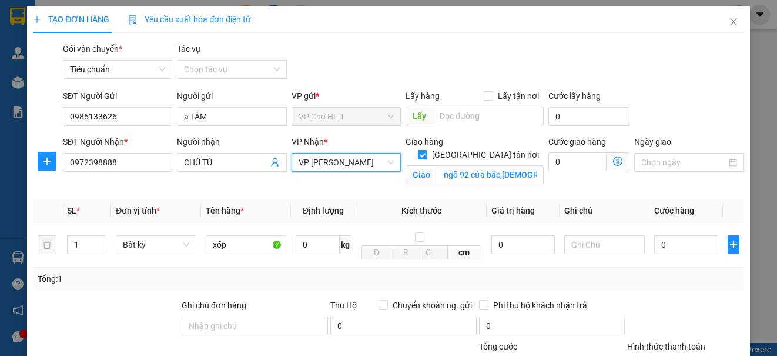
click at [613, 157] on icon "dollar-circle" at bounding box center [617, 160] width 9 height 9
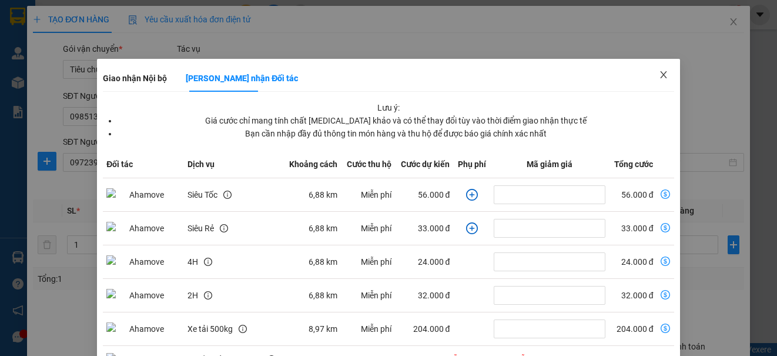
click at [660, 73] on icon "close" at bounding box center [663, 74] width 6 height 7
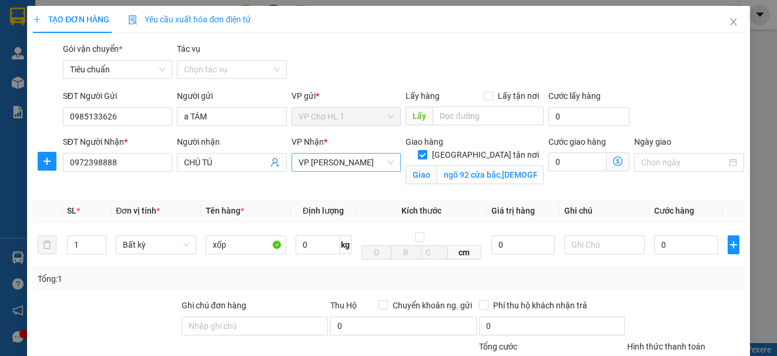
click at [344, 159] on span "VP [PERSON_NAME]" at bounding box center [346, 162] width 95 height 18
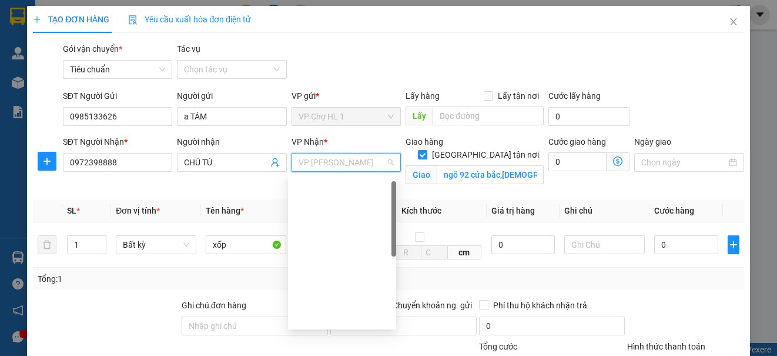
scroll to position [12, 0]
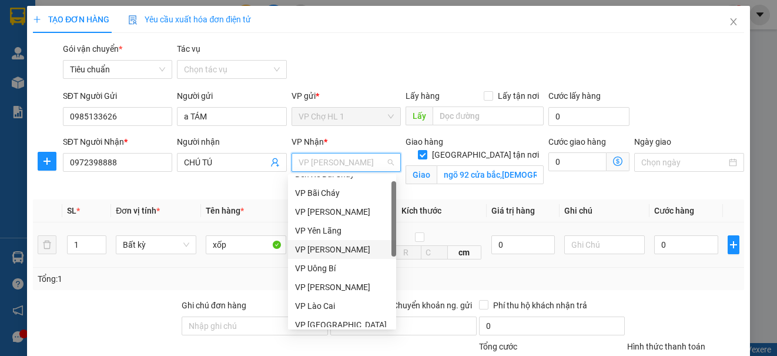
drag, startPoint x: 329, startPoint y: 247, endPoint x: 357, endPoint y: 225, distance: 35.6
click at [330, 246] on div "VP [PERSON_NAME]" at bounding box center [342, 249] width 94 height 13
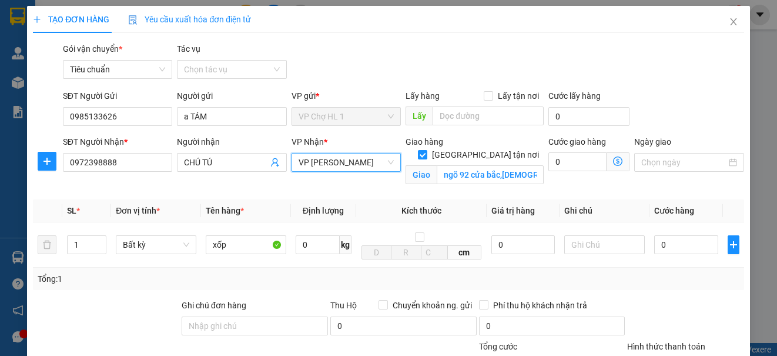
click at [613, 159] on icon "dollar-circle" at bounding box center [617, 160] width 9 height 9
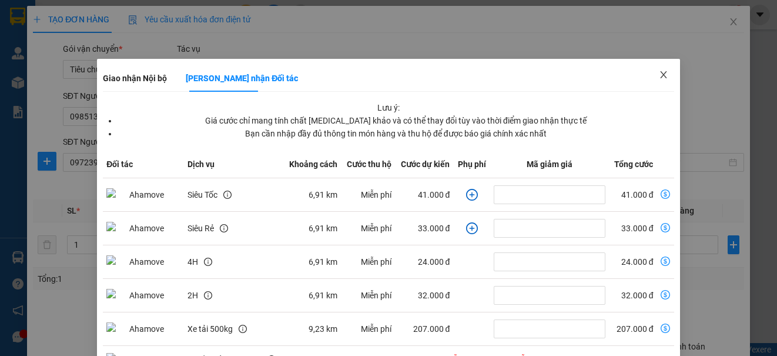
click at [659, 72] on icon "close" at bounding box center [663, 74] width 9 height 9
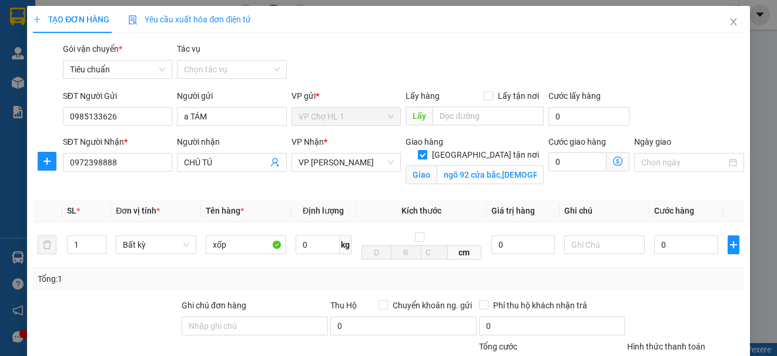
click at [613, 159] on icon "dollar-circle" at bounding box center [617, 160] width 9 height 9
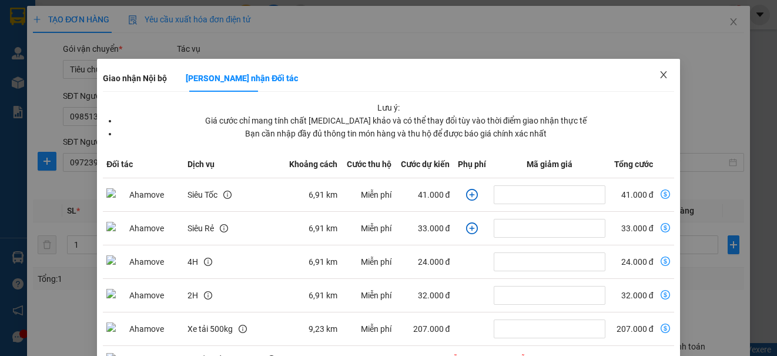
click at [660, 74] on icon "close" at bounding box center [663, 74] width 6 height 7
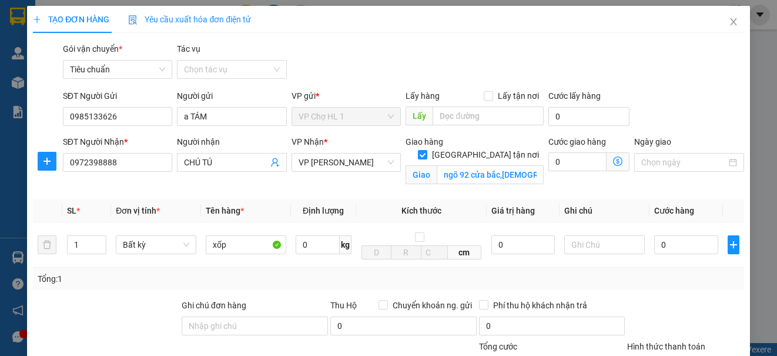
click at [613, 160] on icon "dollar-circle" at bounding box center [617, 160] width 9 height 9
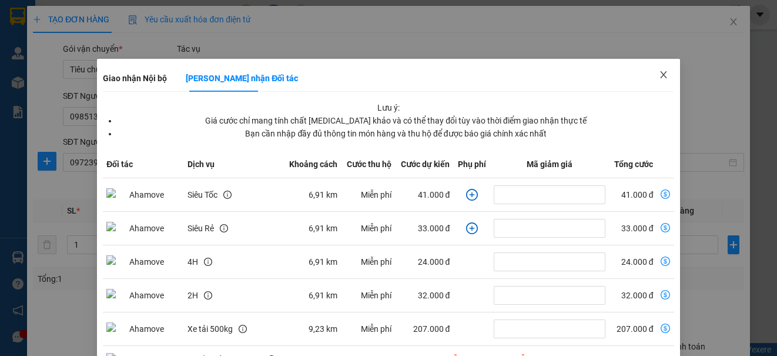
click at [660, 73] on icon "close" at bounding box center [663, 74] width 6 height 7
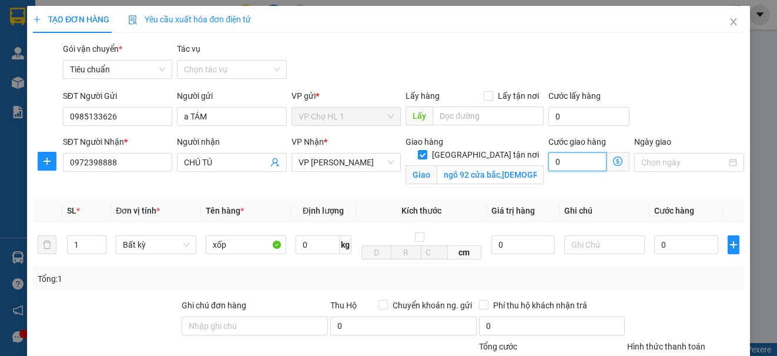
click at [568, 168] on input "0" at bounding box center [577, 161] width 58 height 19
type input "5"
type input "50"
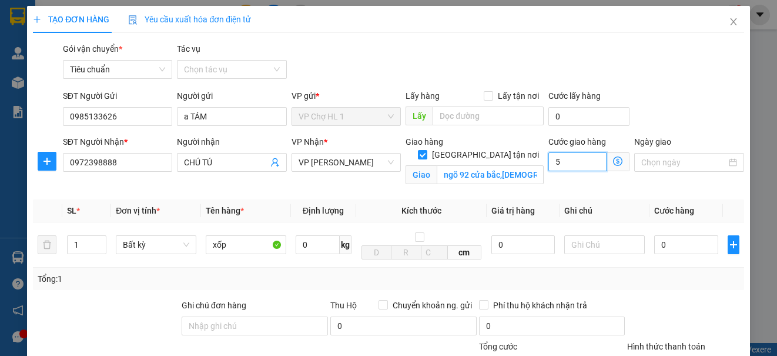
type input "50"
type input "50.000"
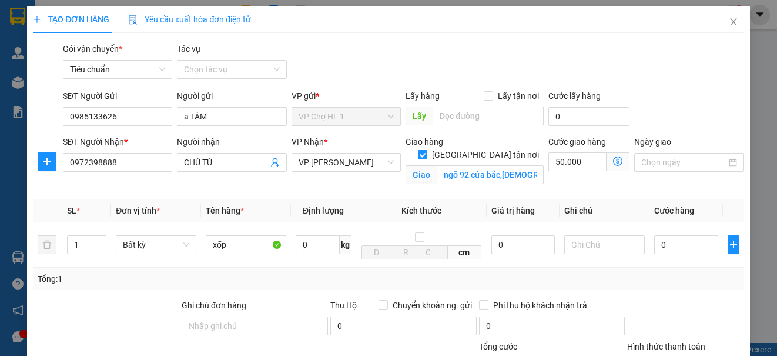
drag, startPoint x: 683, startPoint y: 82, endPoint x: 663, endPoint y: 108, distance: 32.2
click at [681, 82] on div "Gói vận chuyển * Tiêu chuẩn Tác vụ Chọn tác vụ" at bounding box center [404, 62] width 686 height 41
click at [662, 247] on input "0" at bounding box center [686, 244] width 64 height 19
type input "8"
type input "50.008"
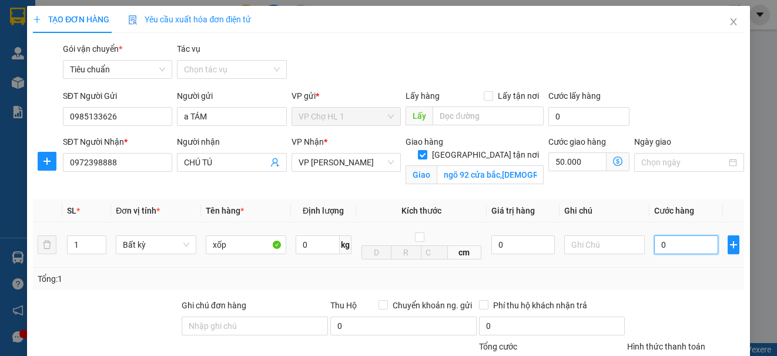
type input "50.008"
type input "80"
type input "50.080"
type input "80.000"
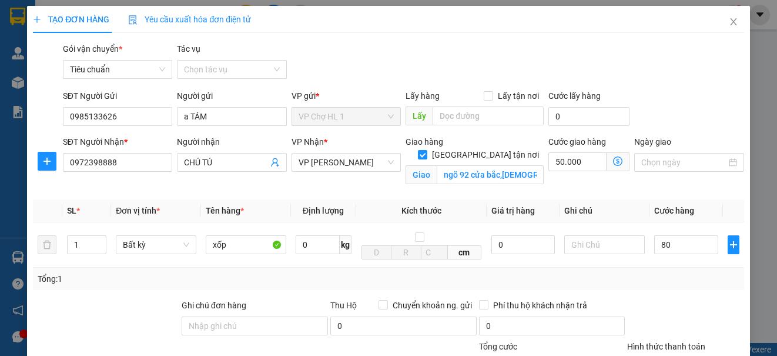
type input "130.000"
click at [705, 106] on div "SĐT Người Gửi 0985133626 Người gửi a TÁM VP gửi * VP Chợ HL 1 Lấy hàng Lấy tận …" at bounding box center [404, 109] width 686 height 41
drag, startPoint x: 483, startPoint y: 97, endPoint x: 466, endPoint y: 113, distance: 23.3
click at [484, 99] on input "Lấy tận nơi" at bounding box center [488, 95] width 8 height 8
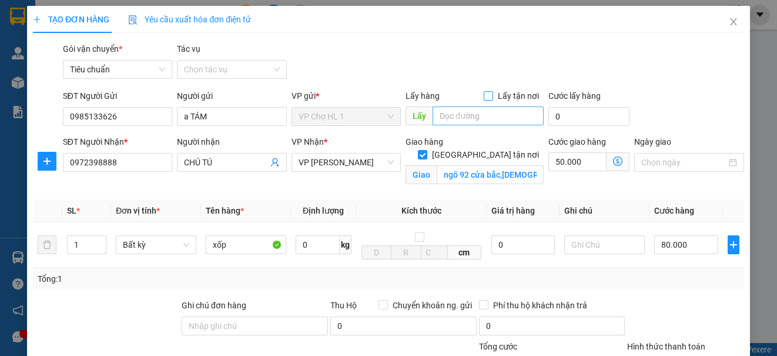
checkbox input "true"
click at [466, 113] on input "text" at bounding box center [488, 115] width 111 height 19
type input "CHỢ"
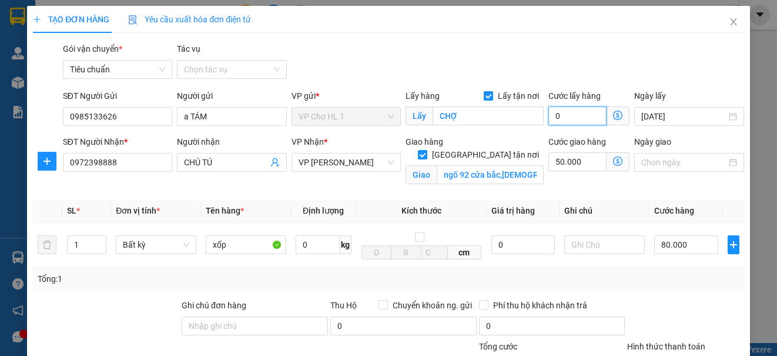
click at [588, 116] on input "0" at bounding box center [577, 115] width 58 height 19
type input "130.002"
type input "20"
type input "130.020"
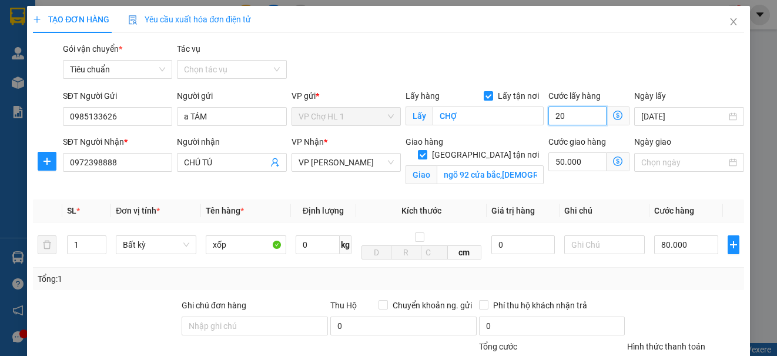
type input "130.020"
type input "20"
type input "150.000"
type input "20.000"
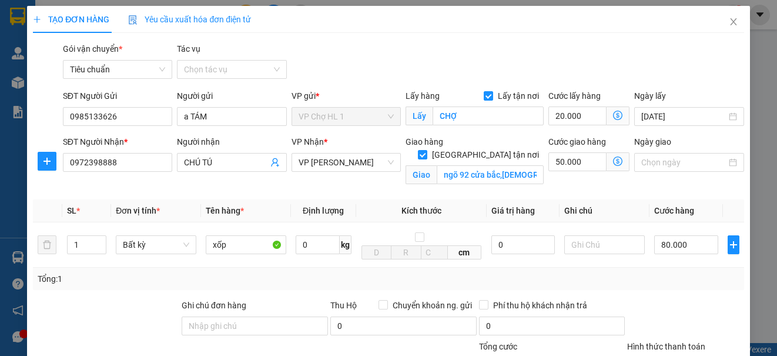
click at [688, 78] on div "Gói vận chuyển * Tiêu chuẩn Tác vụ Chọn tác vụ" at bounding box center [404, 62] width 686 height 41
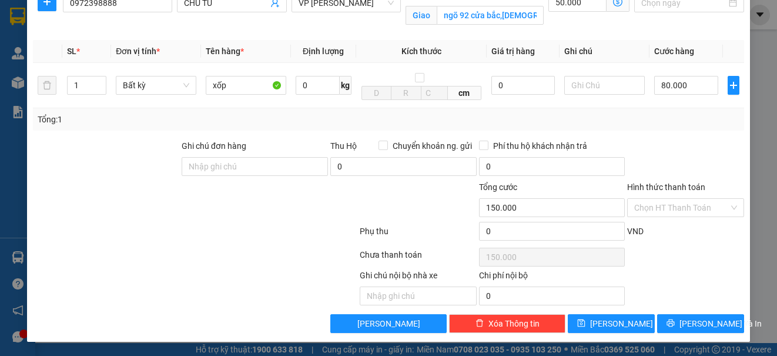
scroll to position [42, 0]
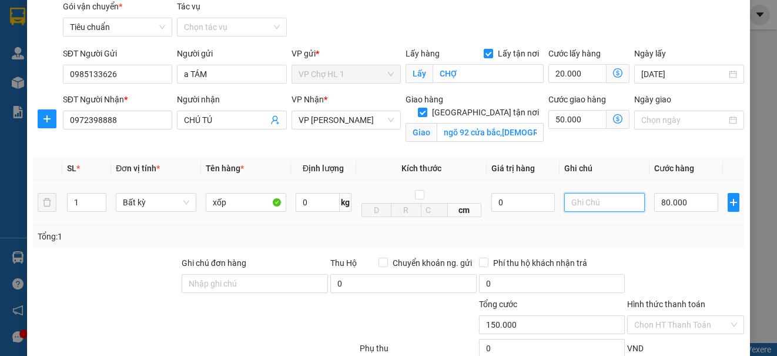
click at [596, 201] on input "text" at bounding box center [604, 202] width 81 height 19
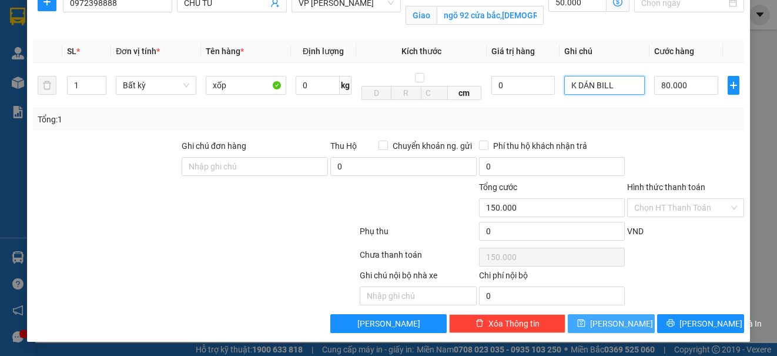
type input "K DÁN BILL"
click at [601, 321] on button "[PERSON_NAME]" at bounding box center [611, 323] width 87 height 19
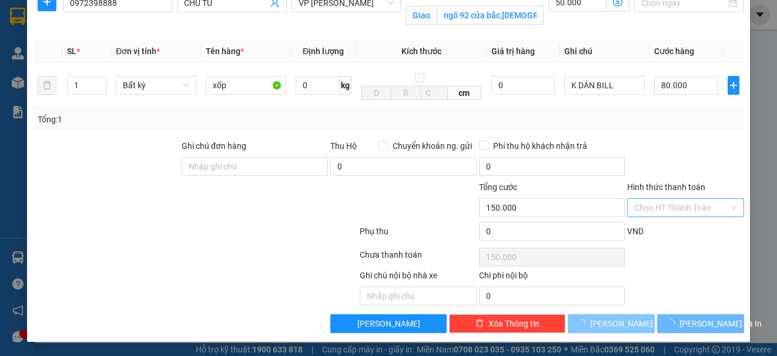
checkbox input "false"
type input "0"
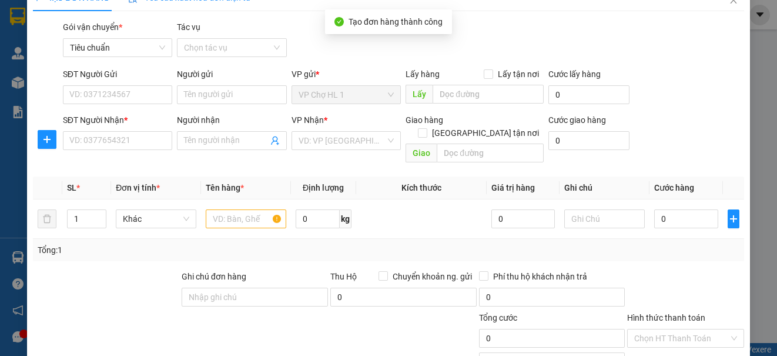
scroll to position [0, 0]
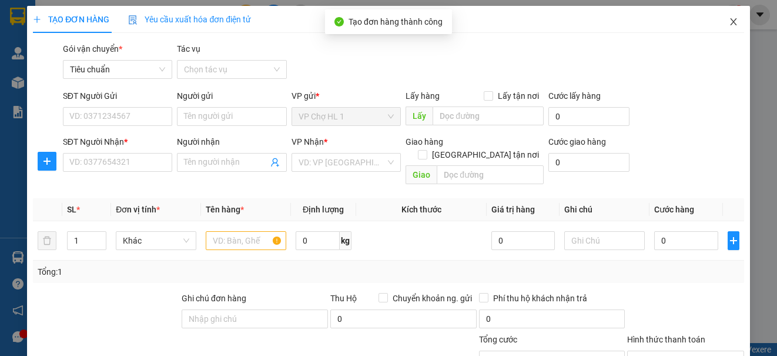
drag, startPoint x: 725, startPoint y: 24, endPoint x: 3, endPoint y: 226, distance: 750.1
click at [730, 23] on icon "close" at bounding box center [733, 21] width 6 height 7
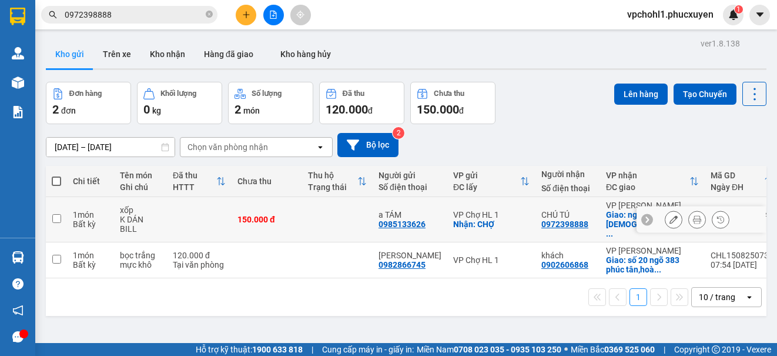
drag, startPoint x: 58, startPoint y: 213, endPoint x: 51, endPoint y: 249, distance: 36.0
click at [55, 220] on td at bounding box center [56, 219] width 21 height 45
checkbox input "true"
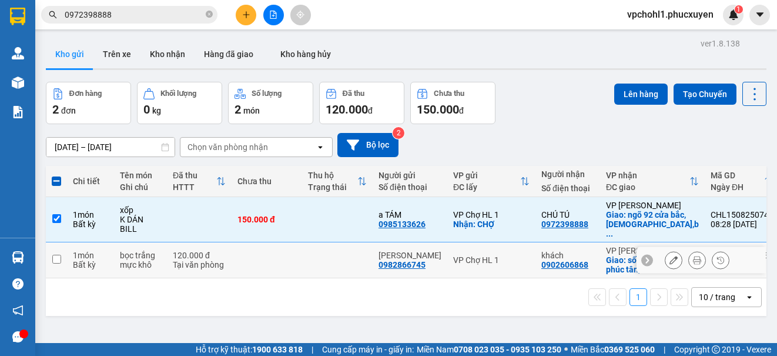
drag, startPoint x: 51, startPoint y: 252, endPoint x: 308, endPoint y: 199, distance: 262.9
click at [51, 252] on td at bounding box center [56, 260] width 21 height 36
checkbox input "true"
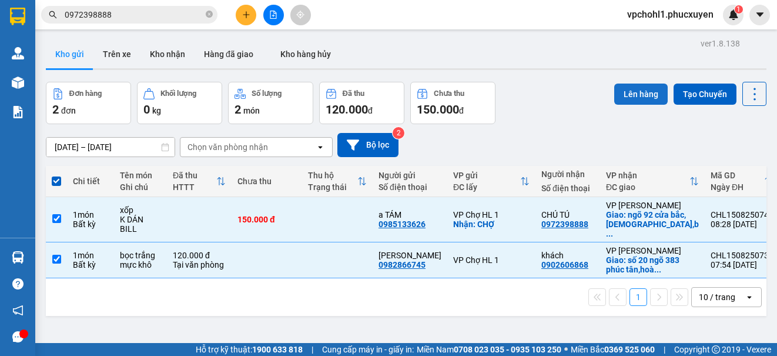
click at [625, 96] on button "Lên hàng" at bounding box center [640, 93] width 53 height 21
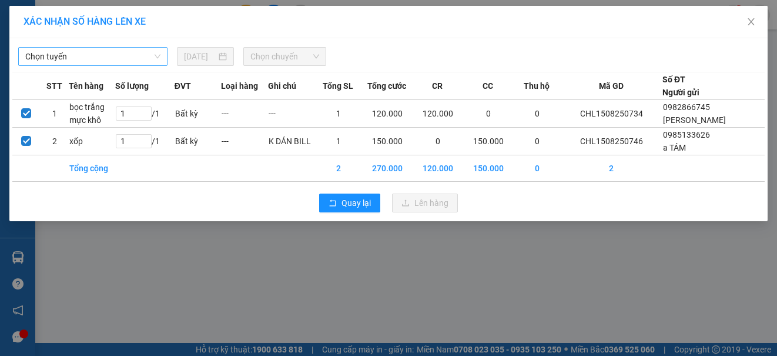
click at [114, 61] on span "Chọn tuyến" at bounding box center [92, 57] width 135 height 18
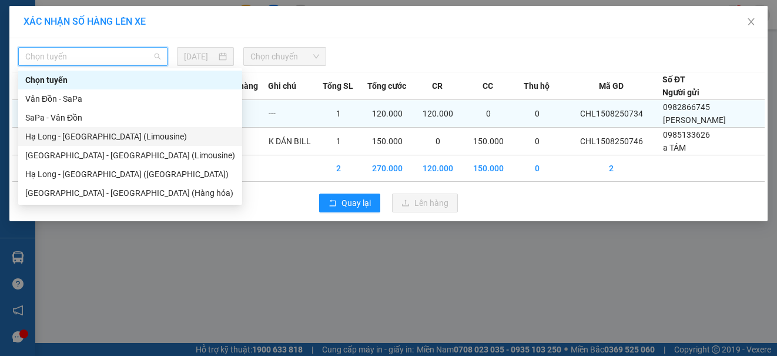
drag, startPoint x: 101, startPoint y: 136, endPoint x: 220, endPoint y: 119, distance: 120.4
click at [102, 136] on div "Hạ Long - [GEOGRAPHIC_DATA] (Limousine)" at bounding box center [130, 136] width 210 height 13
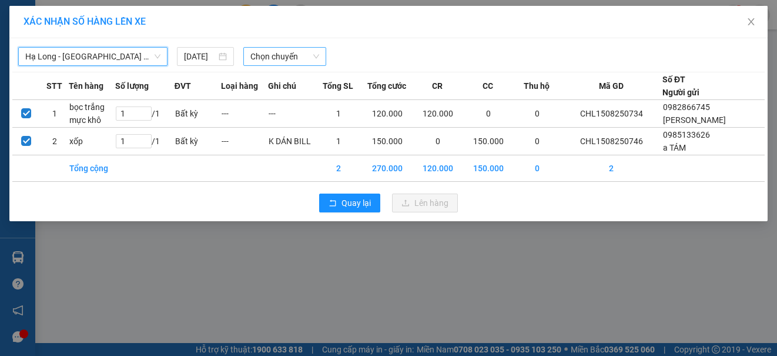
click at [274, 56] on span "Chọn chuyến" at bounding box center [284, 57] width 69 height 18
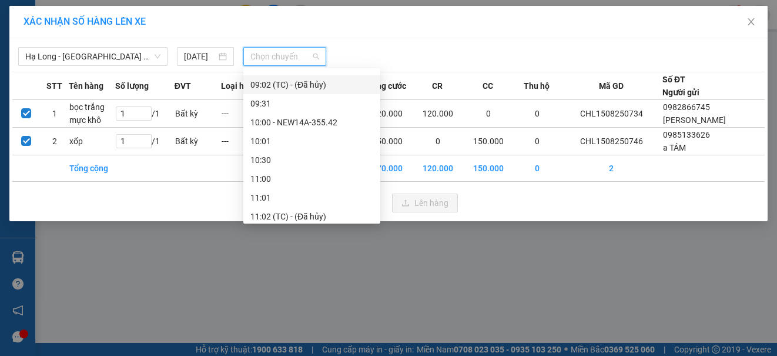
scroll to position [235, 0]
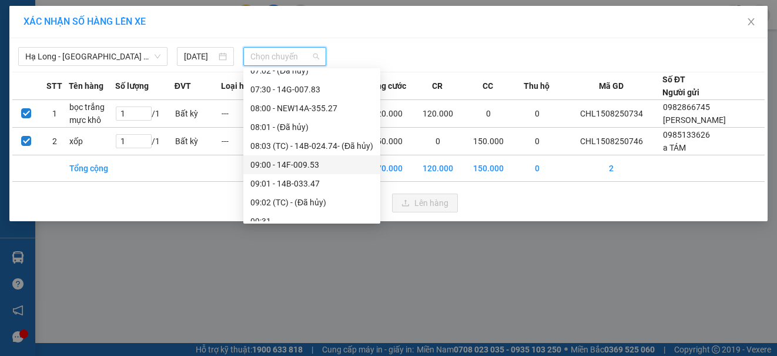
click at [320, 165] on div "09:00 - 14F-009.53" at bounding box center [311, 164] width 123 height 13
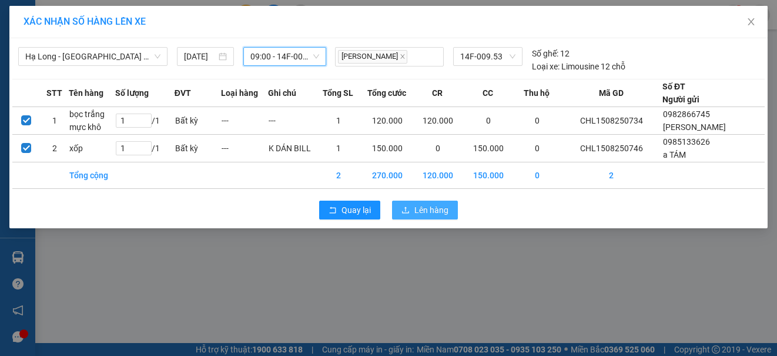
click at [420, 216] on button "Lên hàng" at bounding box center [425, 209] width 66 height 19
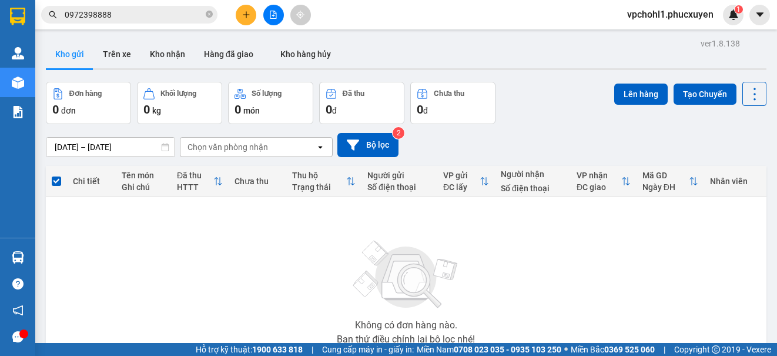
click at [246, 9] on button at bounding box center [246, 15] width 21 height 21
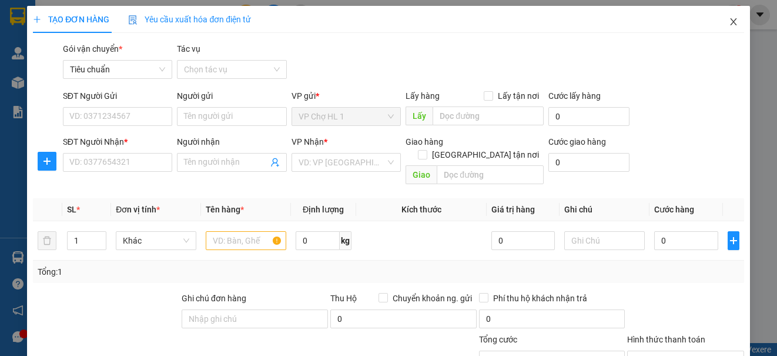
drag, startPoint x: 724, startPoint y: 21, endPoint x: 191, endPoint y: 29, distance: 533.1
click at [729, 20] on icon "close" at bounding box center [733, 21] width 9 height 9
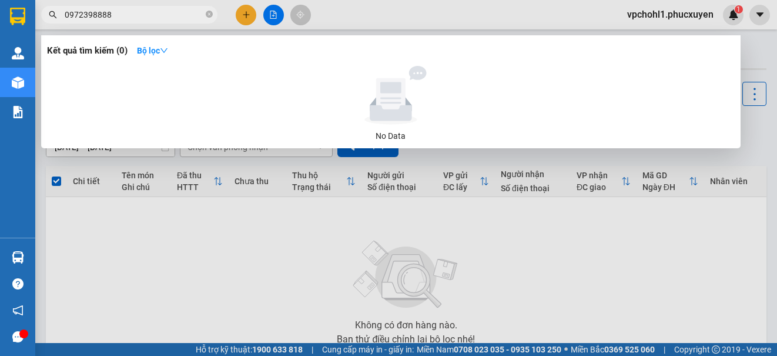
drag, startPoint x: 113, startPoint y: 16, endPoint x: 52, endPoint y: 7, distance: 61.8
click at [52, 8] on span "0972398888" at bounding box center [129, 15] width 176 height 18
drag, startPoint x: 114, startPoint y: 16, endPoint x: 60, endPoint y: 13, distance: 54.2
click at [60, 13] on span "0366155492" at bounding box center [129, 15] width 176 height 18
type input "0366155492"
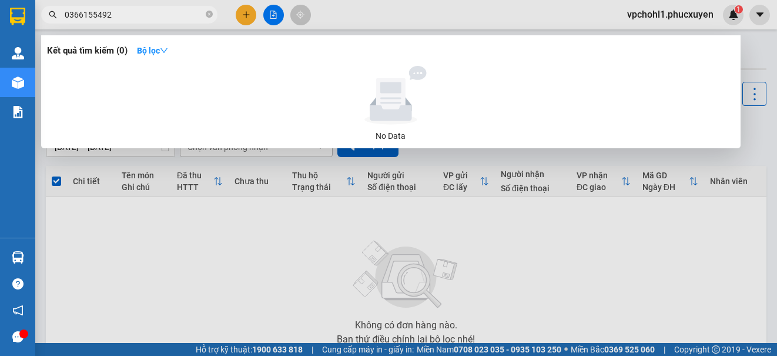
click at [248, 15] on div at bounding box center [388, 178] width 777 height 356
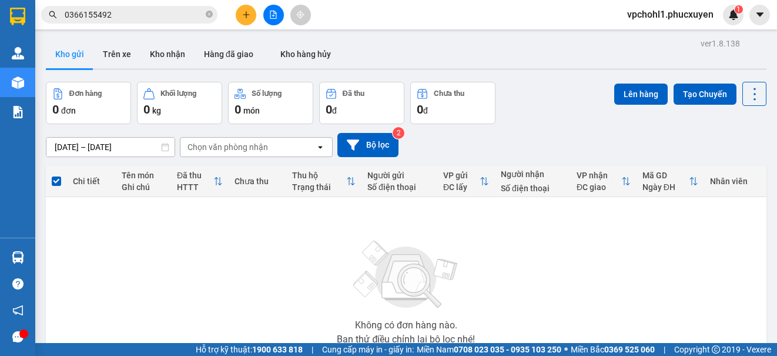
click at [248, 15] on icon "plus" at bounding box center [246, 15] width 8 height 8
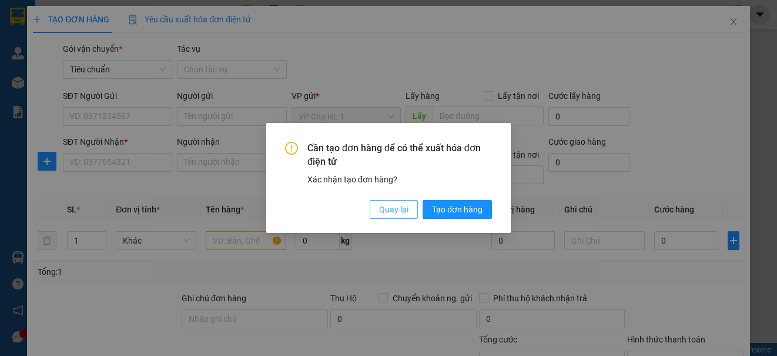
drag, startPoint x: 407, startPoint y: 206, endPoint x: 113, endPoint y: 155, distance: 298.2
click at [405, 205] on span "Quay lại" at bounding box center [393, 209] width 29 height 13
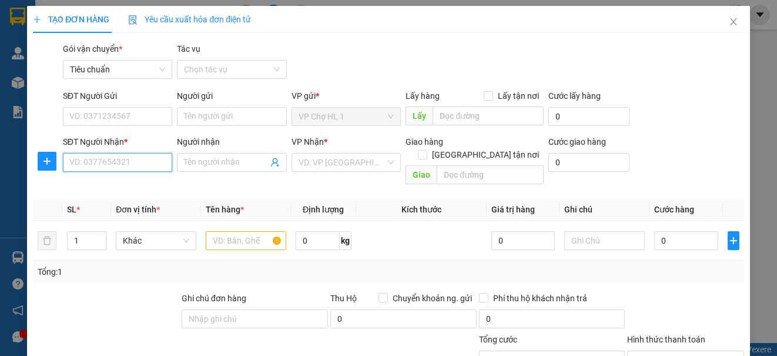
click at [114, 160] on input "SĐT Người Nhận *" at bounding box center [117, 162] width 109 height 19
paste input "0366155492"
type input "0366155492"
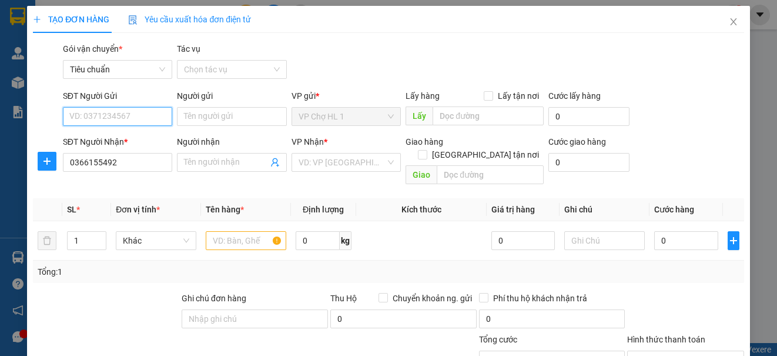
click at [105, 119] on input "SĐT Người Gửi" at bounding box center [117, 116] width 109 height 19
click at [202, 119] on input "Người gửi" at bounding box center [231, 116] width 109 height 19
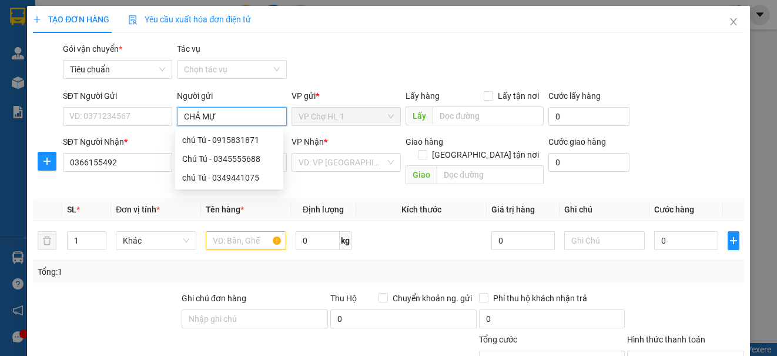
type input "CHẢ MỰC"
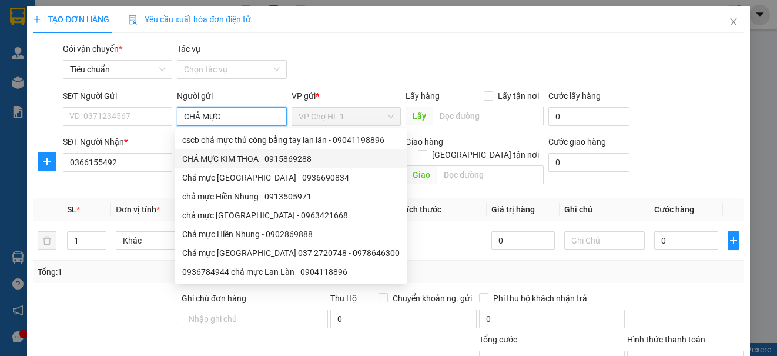
click at [233, 159] on div "CHẢ MỰC KIM THOA - 0915869288" at bounding box center [290, 158] width 217 height 13
type input "0915869288"
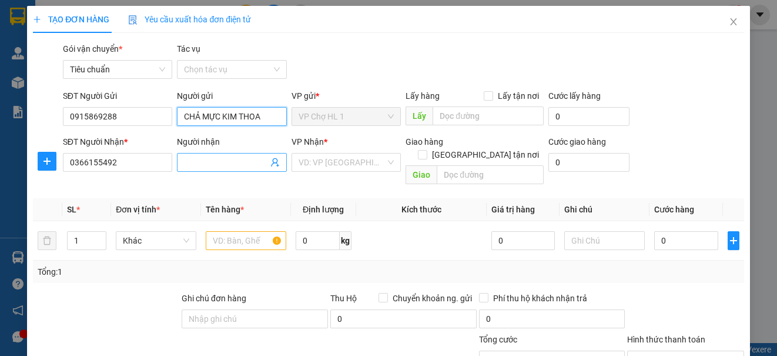
type input "CHẢ MỰC KIM THOA"
click at [240, 165] on input "Người nhận" at bounding box center [225, 162] width 83 height 13
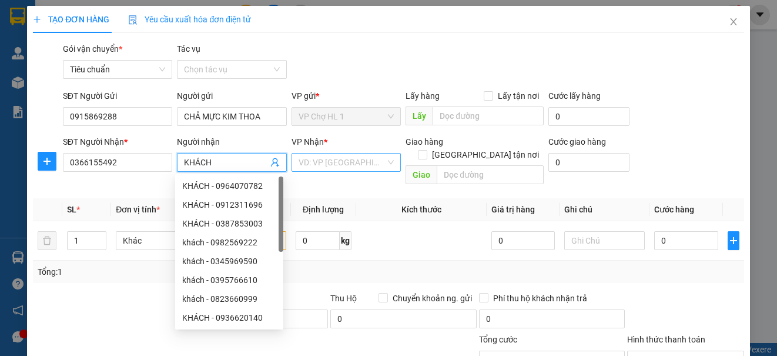
type input "KHÁCH"
click at [331, 159] on input "search" at bounding box center [342, 162] width 87 height 18
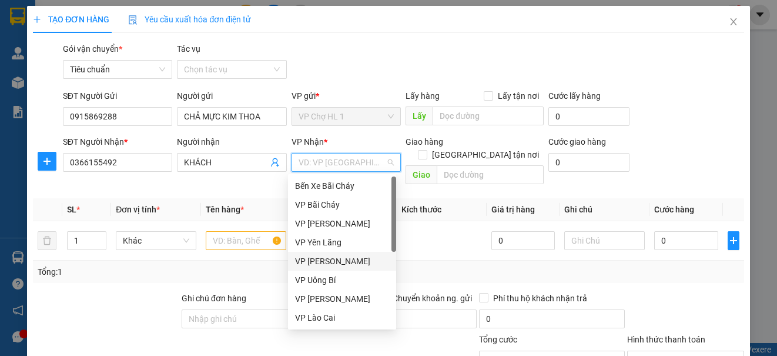
click at [340, 260] on div "VP [PERSON_NAME]" at bounding box center [342, 260] width 94 height 13
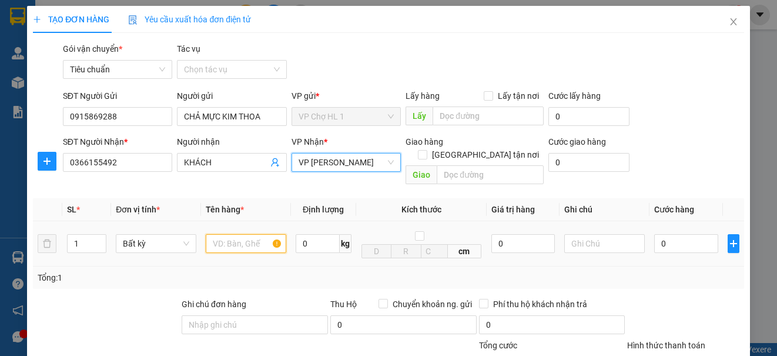
click at [248, 234] on input "text" at bounding box center [246, 243] width 81 height 19
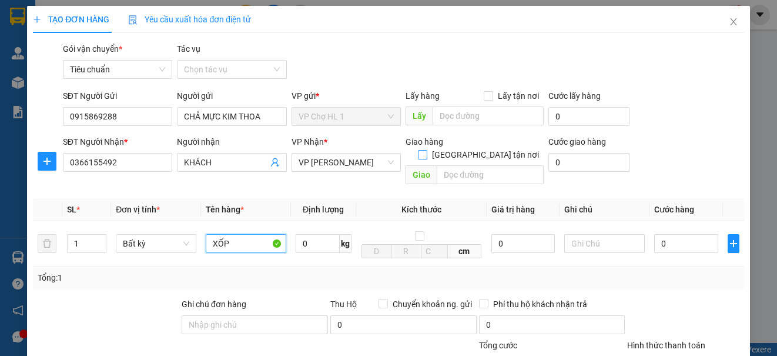
type input "XỐP"
click at [426, 150] on input "[GEOGRAPHIC_DATA] tận nơi" at bounding box center [422, 154] width 8 height 8
checkbox input "true"
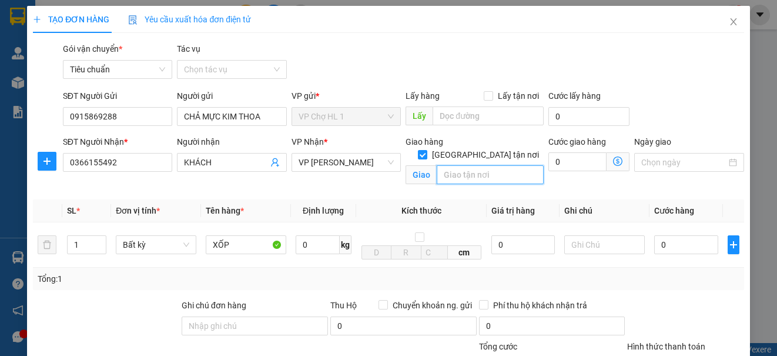
click at [473, 165] on input "text" at bounding box center [490, 174] width 107 height 19
type input "282 [GEOGRAPHIC_DATA],[GEOGRAPHIC_DATA]"
drag, startPoint x: 666, startPoint y: 93, endPoint x: 604, endPoint y: 166, distance: 95.9
click at [663, 93] on div "SĐT Người Gửi 0915869288 Người gửi CHẢ MỰC [PERSON_NAME] VP gửi * VP Chợ HL 1 L…" at bounding box center [404, 109] width 686 height 41
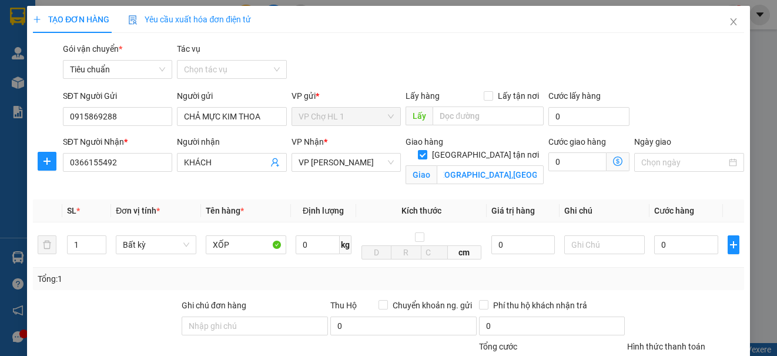
scroll to position [0, 0]
click at [613, 159] on icon "dollar-circle" at bounding box center [617, 160] width 9 height 9
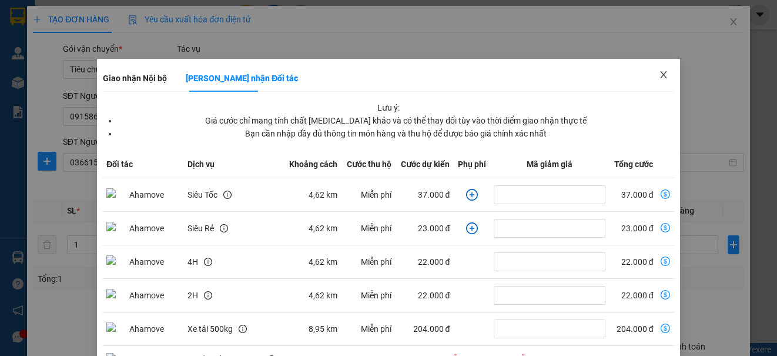
click at [660, 74] on icon "close" at bounding box center [663, 74] width 6 height 7
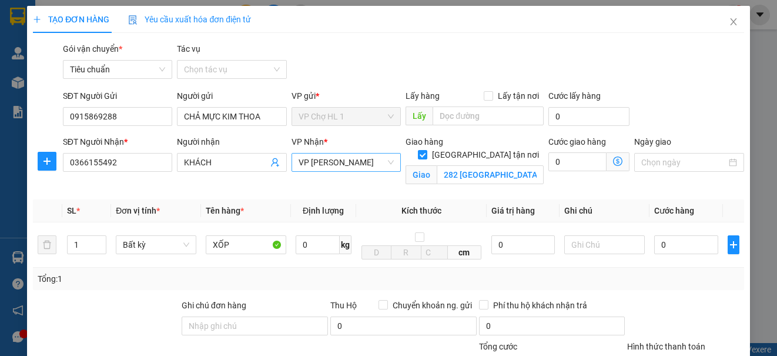
click at [327, 165] on span "VP [PERSON_NAME]" at bounding box center [346, 162] width 95 height 18
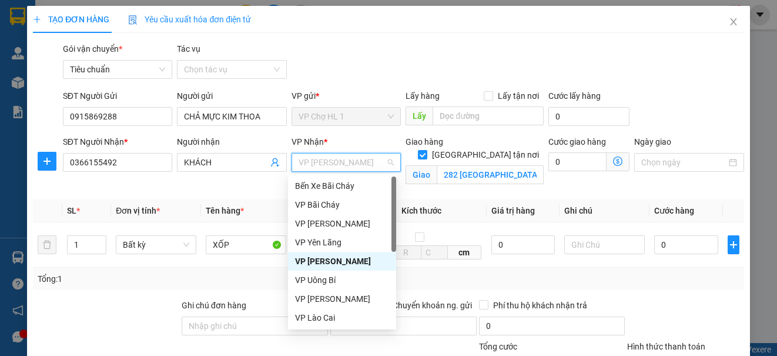
scroll to position [188, 0]
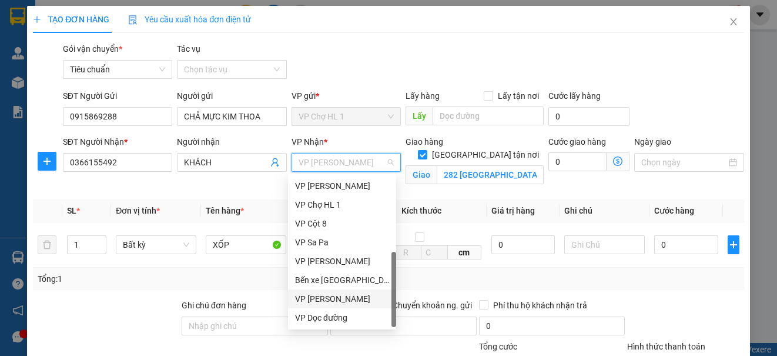
click at [340, 299] on div "VP [PERSON_NAME]" at bounding box center [342, 298] width 94 height 13
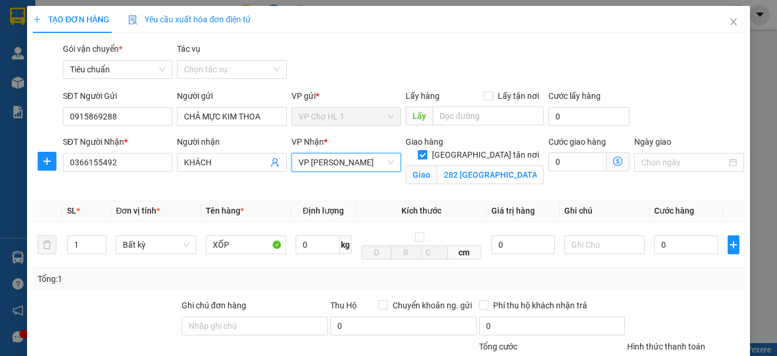
click at [613, 160] on icon "dollar-circle" at bounding box center [617, 160] width 9 height 9
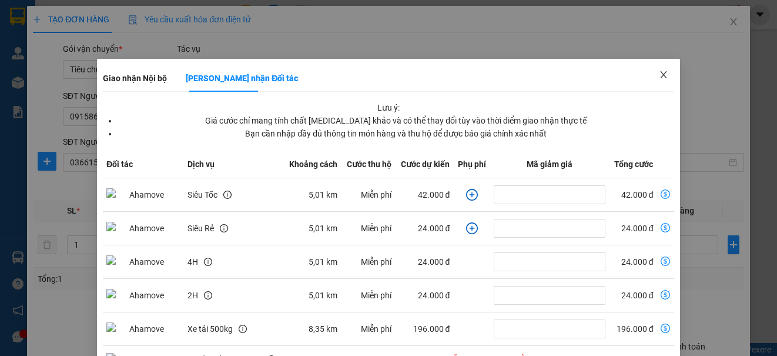
drag, startPoint x: 655, startPoint y: 71, endPoint x: 313, endPoint y: 131, distance: 347.3
click at [659, 71] on icon "close" at bounding box center [663, 74] width 9 height 9
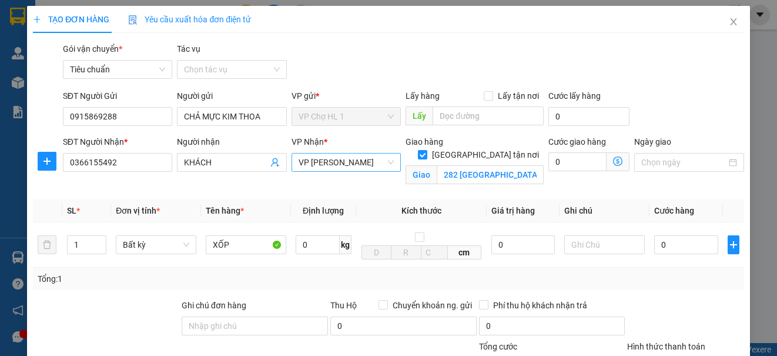
drag, startPoint x: 329, startPoint y: 165, endPoint x: 331, endPoint y: 158, distance: 7.4
click at [329, 165] on span "VP [PERSON_NAME]" at bounding box center [346, 162] width 95 height 18
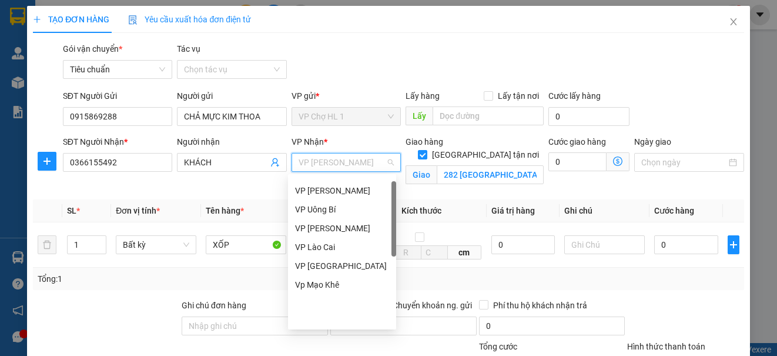
scroll to position [12, 0]
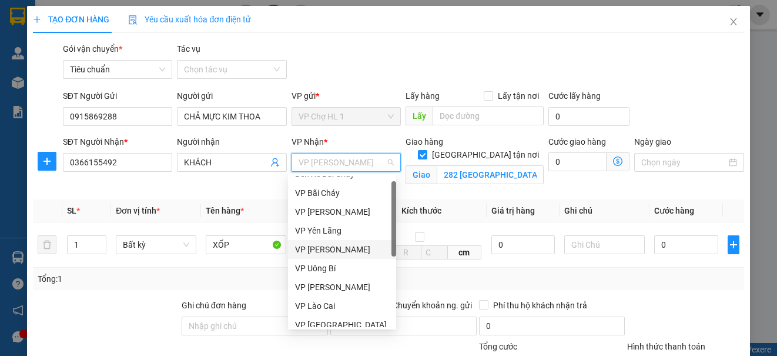
drag, startPoint x: 336, startPoint y: 248, endPoint x: 397, endPoint y: 219, distance: 67.8
click at [336, 247] on div "VP [PERSON_NAME]" at bounding box center [342, 249] width 94 height 13
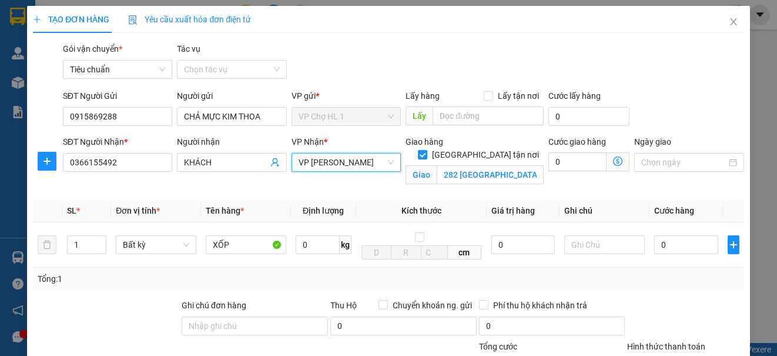
click at [613, 162] on icon "dollar-circle" at bounding box center [617, 160] width 9 height 9
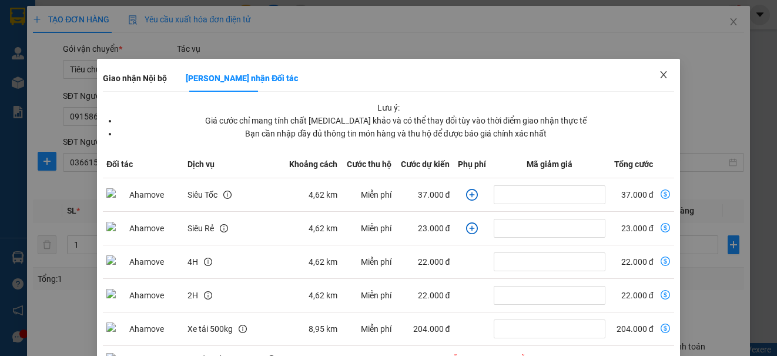
click at [662, 72] on span "Close" at bounding box center [663, 75] width 33 height 33
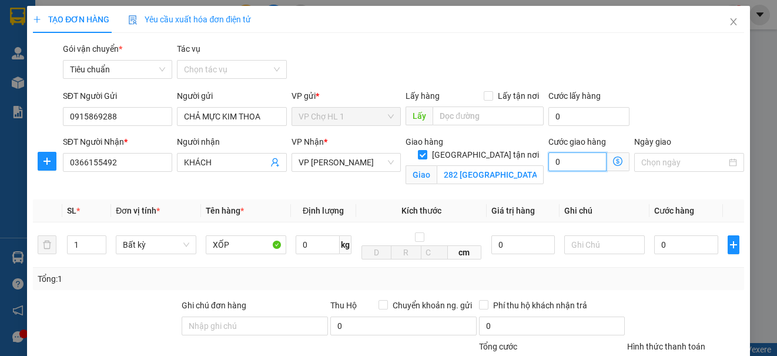
click at [575, 160] on input "0" at bounding box center [577, 161] width 58 height 19
click at [613, 160] on icon "dollar-circle" at bounding box center [617, 160] width 9 height 9
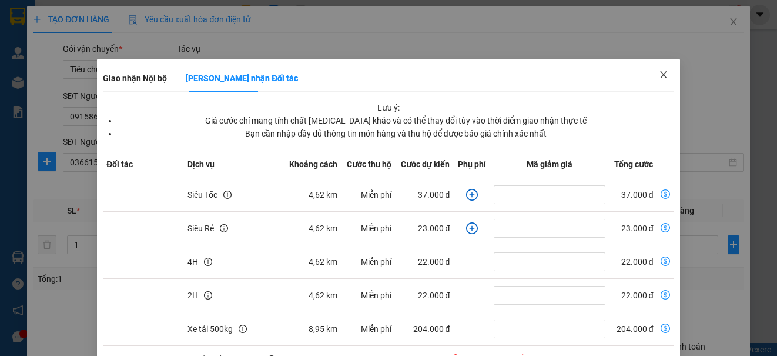
click at [660, 74] on span "Close" at bounding box center [663, 75] width 33 height 33
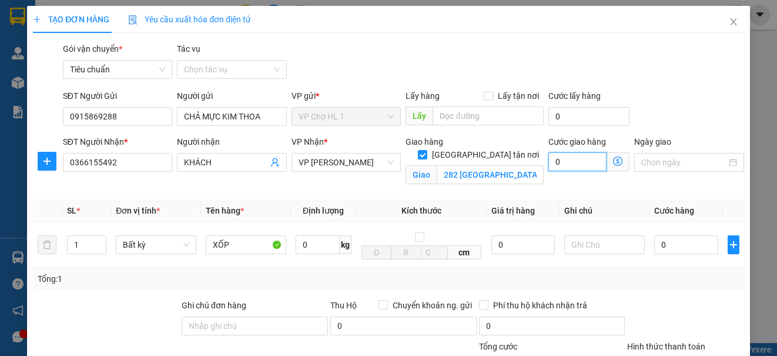
click at [583, 162] on input "0" at bounding box center [577, 161] width 58 height 19
type input "4"
type input "40"
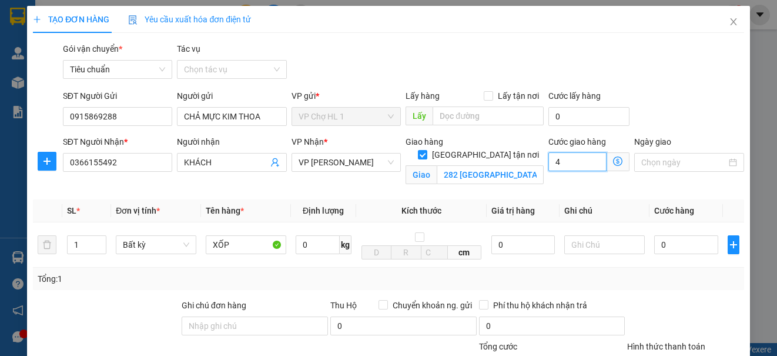
type input "40"
type input "40.000"
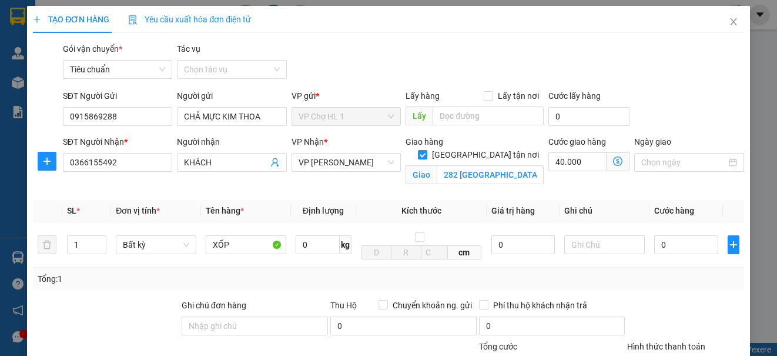
click at [691, 82] on div "Gói vận chuyển * Tiêu chuẩn Tác vụ Chọn tác vụ" at bounding box center [404, 62] width 686 height 41
click at [686, 246] on input "0" at bounding box center [686, 244] width 64 height 19
type input "8"
type input "40.008"
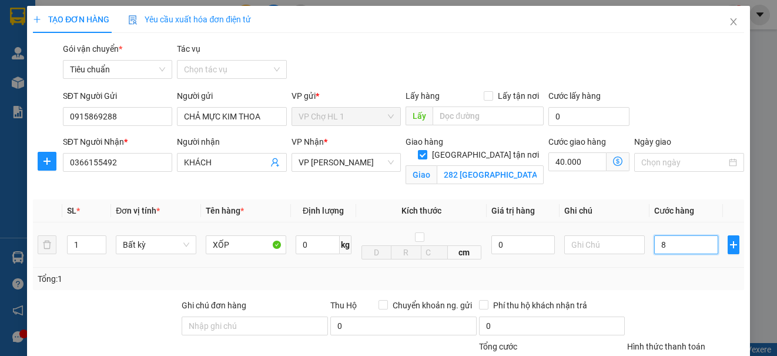
type input "80"
type input "40.080"
type input "80.000"
type input "120.000"
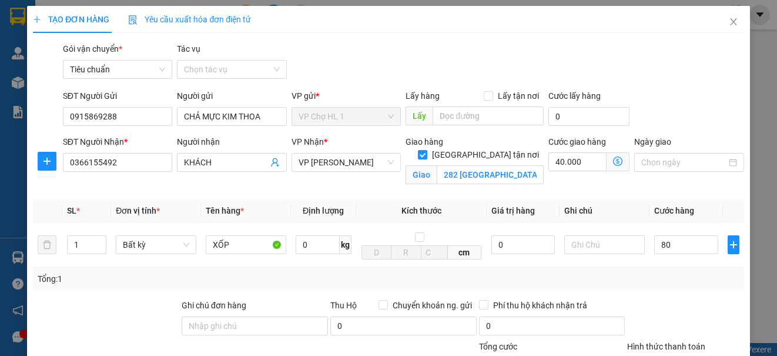
type input "120.000"
click at [693, 103] on div "SĐT Người Gửi 0915869288 Người gửi CHẢ MỰC [PERSON_NAME] VP gửi * VP Chợ HL 1 L…" at bounding box center [404, 109] width 686 height 41
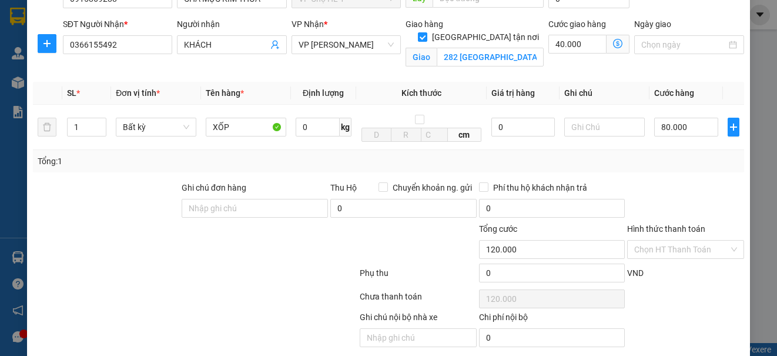
scroll to position [160, 0]
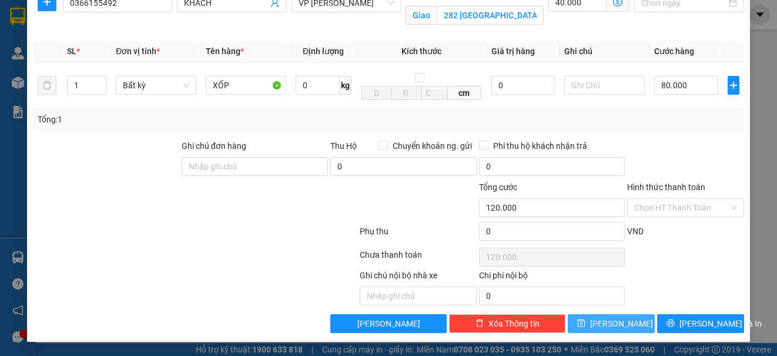
click at [619, 322] on button "[PERSON_NAME]" at bounding box center [611, 323] width 87 height 19
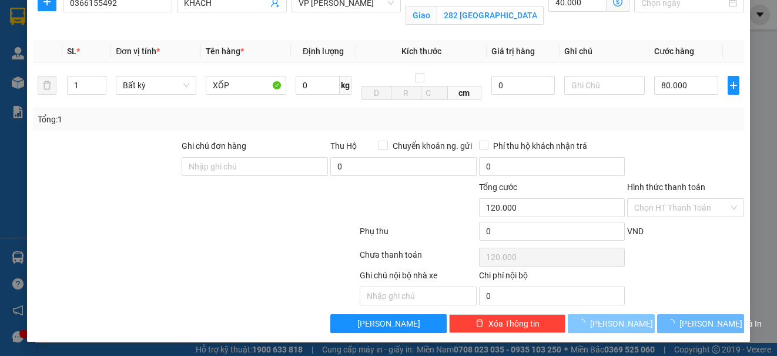
checkbox input "false"
type input "0"
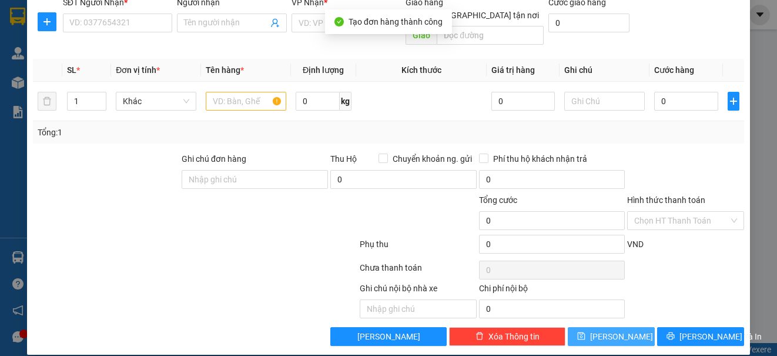
scroll to position [0, 0]
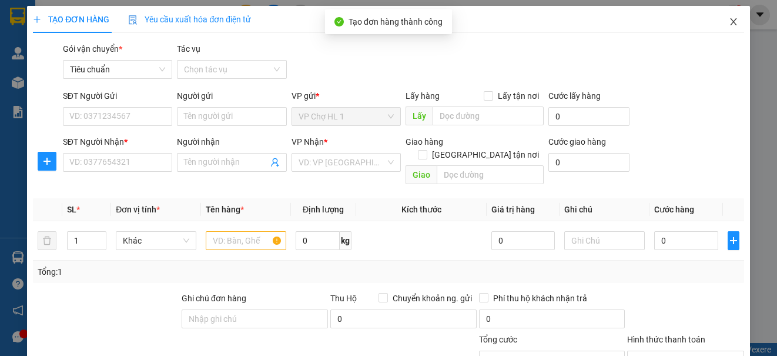
click at [729, 19] on icon "close" at bounding box center [733, 21] width 9 height 9
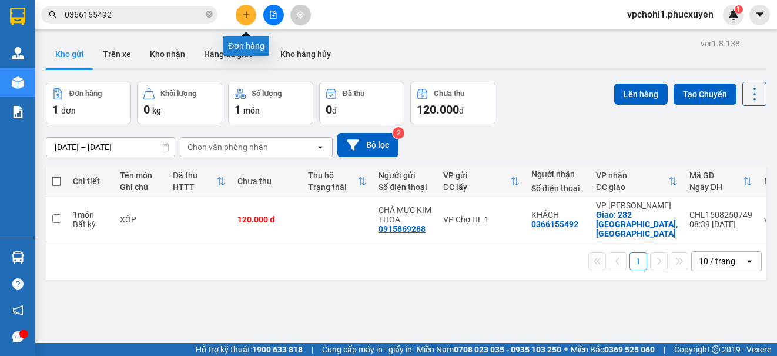
click at [244, 12] on icon "plus" at bounding box center [246, 15] width 8 height 8
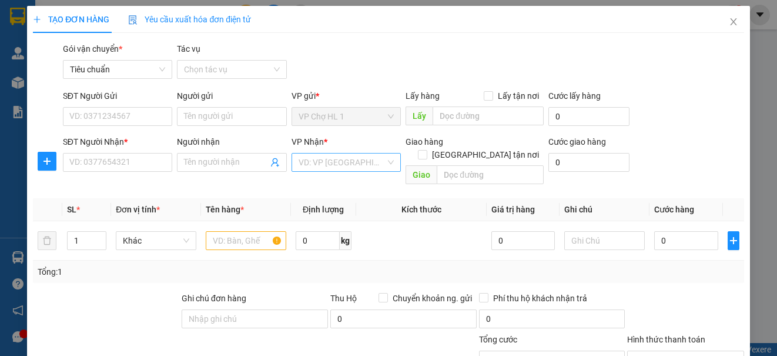
click at [332, 168] on input "search" at bounding box center [342, 162] width 87 height 18
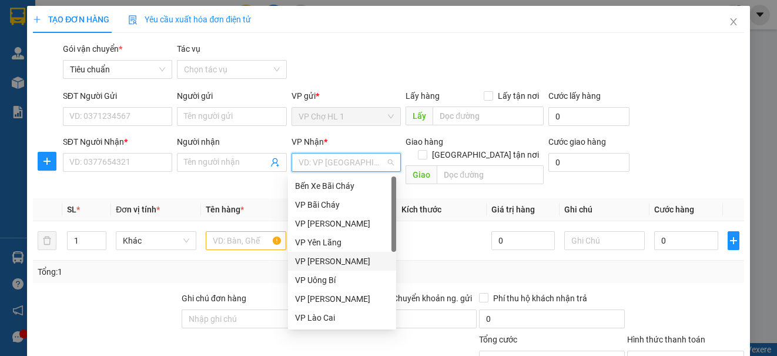
drag, startPoint x: 334, startPoint y: 260, endPoint x: 375, endPoint y: 206, distance: 67.5
click at [334, 259] on div "VP [PERSON_NAME]" at bounding box center [342, 260] width 94 height 13
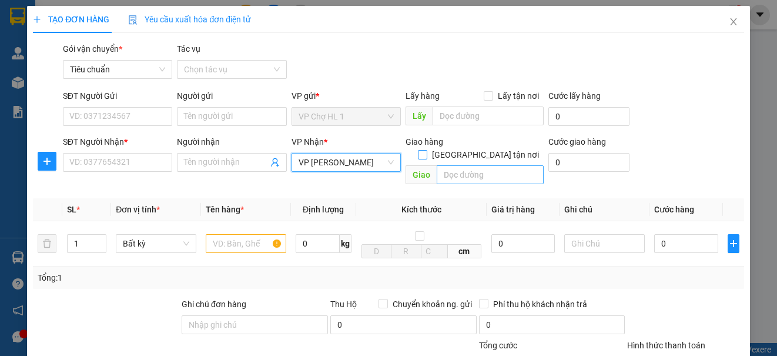
drag, startPoint x: 477, startPoint y: 142, endPoint x: 464, endPoint y: 158, distance: 20.9
click at [426, 150] on input "[GEOGRAPHIC_DATA] tận nơi" at bounding box center [422, 154] width 8 height 8
checkbox input "true"
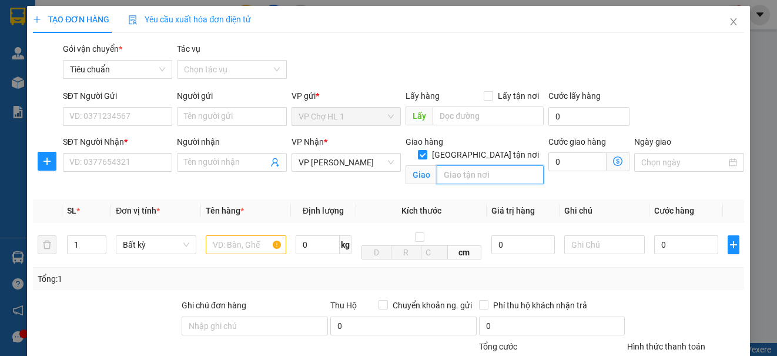
click at [463, 165] on input "text" at bounding box center [490, 174] width 107 height 19
type input "SN25 [PERSON_NAME] DIỆN,[GEOGRAPHIC_DATA],[GEOGRAPHIC_DATA],[GEOGRAPHIC_DATA]"
click at [672, 79] on div "Gói vận chuyển * Tiêu chuẩn Tác vụ Chọn tác vụ" at bounding box center [404, 62] width 686 height 41
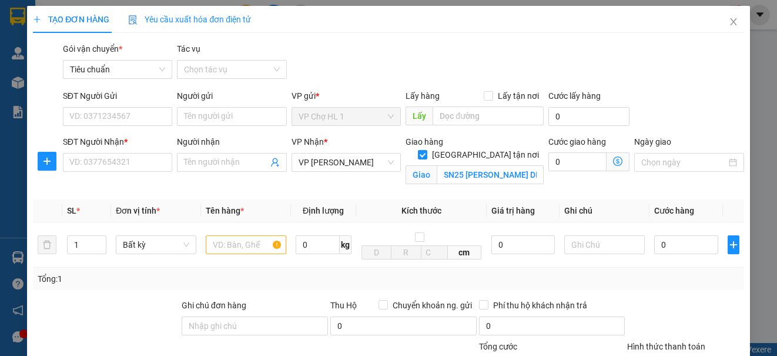
click at [607, 162] on span at bounding box center [618, 161] width 23 height 19
click at [613, 159] on icon "dollar-circle" at bounding box center [617, 160] width 9 height 9
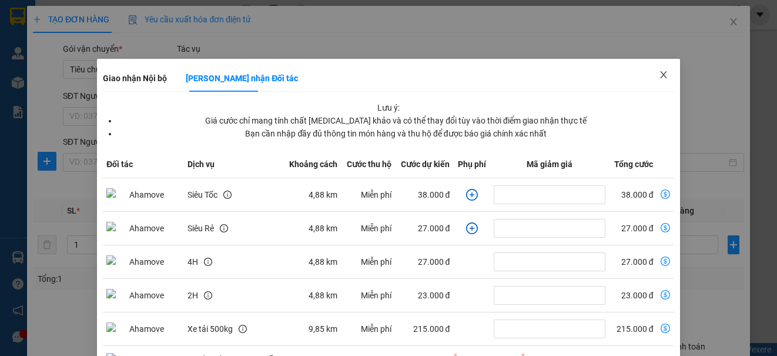
click at [659, 75] on icon "close" at bounding box center [663, 74] width 9 height 9
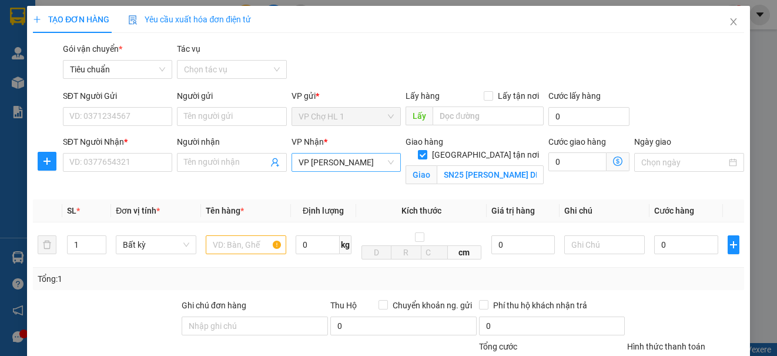
click at [347, 161] on span "VP [PERSON_NAME]" at bounding box center [346, 162] width 95 height 18
click at [729, 19] on icon "close" at bounding box center [733, 21] width 9 height 9
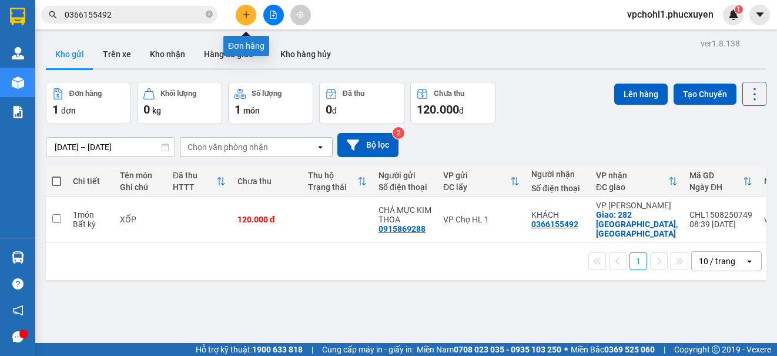
click at [243, 12] on icon "plus" at bounding box center [246, 15] width 8 height 8
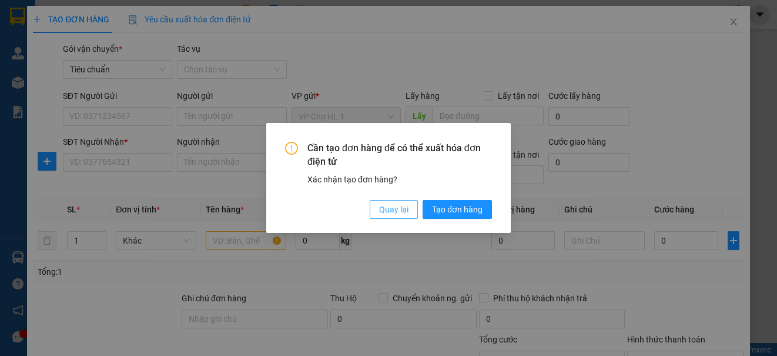
drag, startPoint x: 404, startPoint y: 210, endPoint x: 233, endPoint y: 166, distance: 176.6
click at [404, 209] on span "Quay lại" at bounding box center [393, 209] width 29 height 13
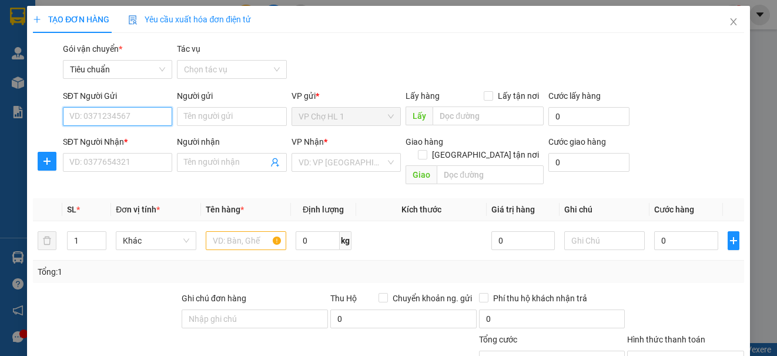
click at [135, 110] on input "SĐT Người Gửi" at bounding box center [117, 116] width 109 height 19
click at [108, 139] on div "0985133626 - a TÁM" at bounding box center [116, 139] width 94 height 13
type input "0985133626"
type input "a TÁM"
checkbox input "true"
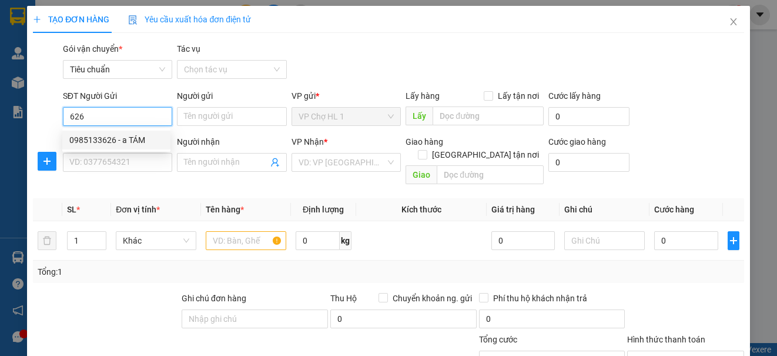
type input "CHỢ"
type input "20.000"
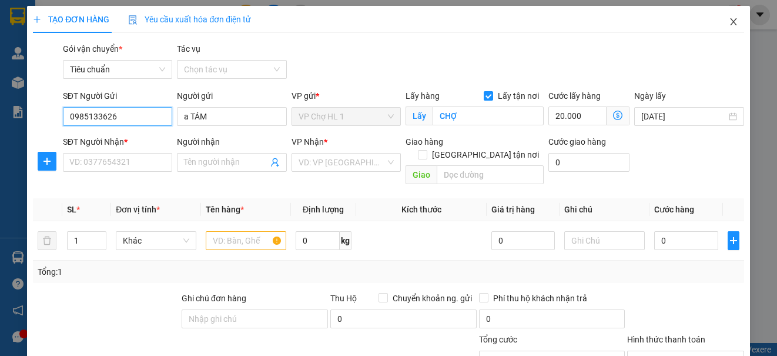
type input "0985133626"
click at [729, 22] on icon "close" at bounding box center [733, 21] width 9 height 9
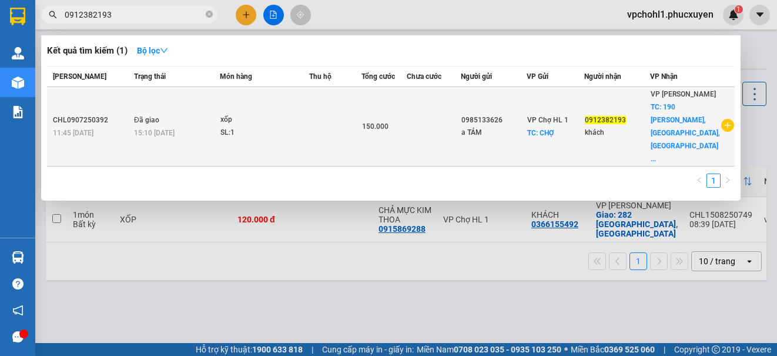
type input "0912382193"
click at [369, 123] on td "150.000" at bounding box center [383, 126] width 45 height 79
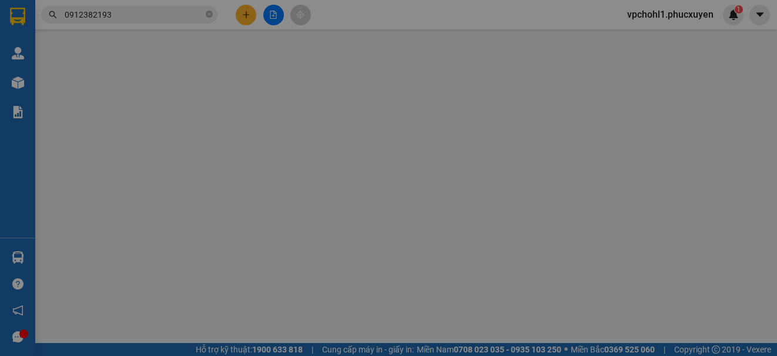
type input "0985133626"
type input "a TÁM"
checkbox input "true"
type input "CHỢ"
type input "30.000"
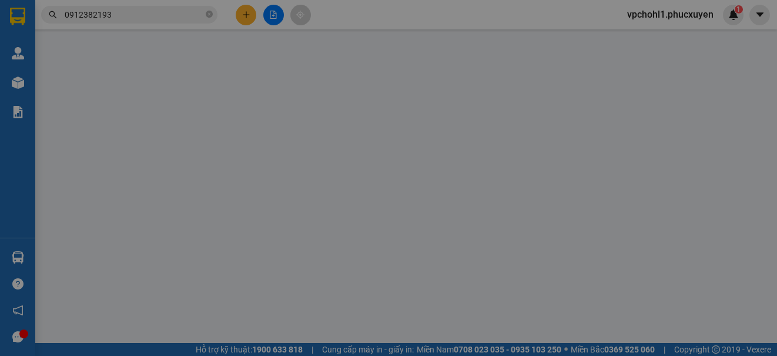
type input "0912382193"
type input "khách"
checkbox input "true"
type input "190 [GEOGRAPHIC_DATA],[GEOGRAPHIC_DATA],[GEOGRAPHIC_DATA]"
type input "30.000"
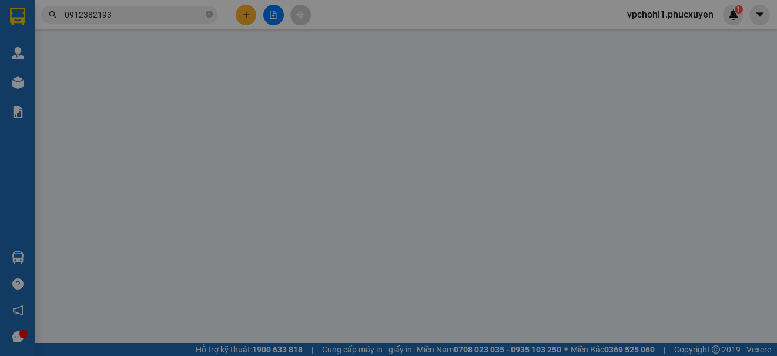
type input "150.000"
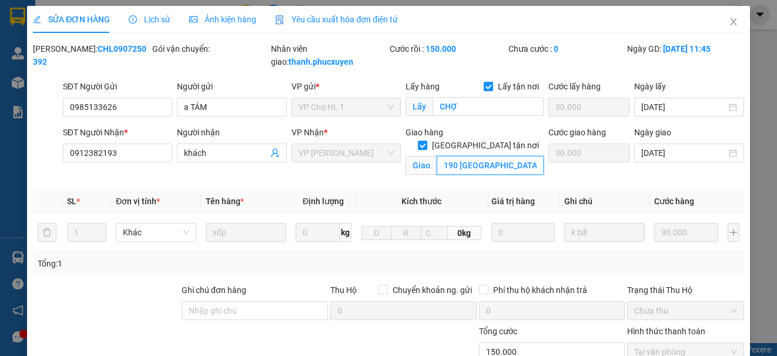
scroll to position [0, 19]
click at [158, 19] on span "Lịch sử" at bounding box center [150, 19] width 42 height 9
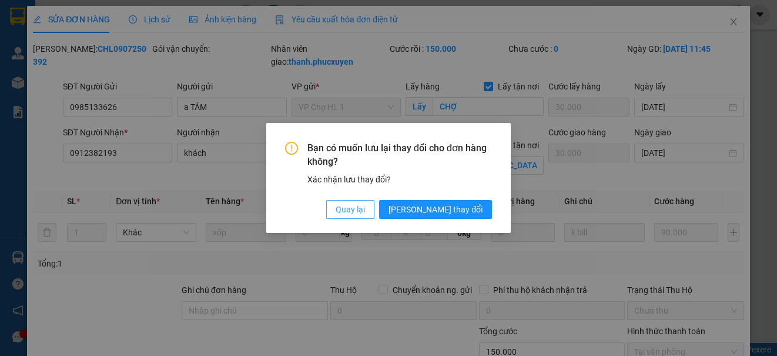
click at [365, 209] on span "Quay lại" at bounding box center [350, 209] width 29 height 13
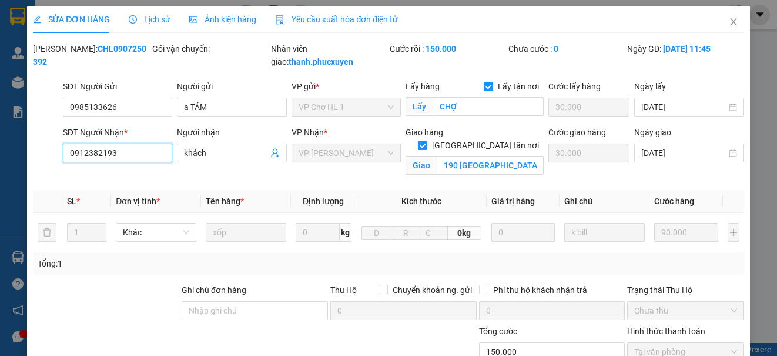
drag, startPoint x: 123, startPoint y: 153, endPoint x: 67, endPoint y: 153, distance: 55.8
click at [67, 153] on input "0912382193" at bounding box center [117, 152] width 109 height 19
click at [729, 23] on icon "close" at bounding box center [733, 21] width 9 height 9
click at [722, 22] on div "vpchohl1.phucxuyen 1" at bounding box center [681, 15] width 126 height 21
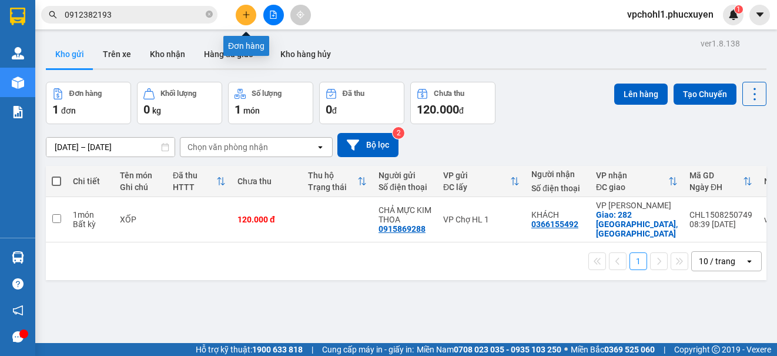
click at [251, 12] on button at bounding box center [246, 15] width 21 height 21
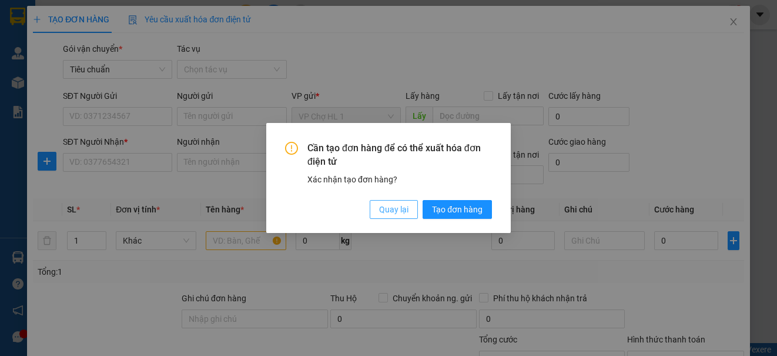
drag, startPoint x: 393, startPoint y: 207, endPoint x: 144, endPoint y: 175, distance: 251.3
click at [392, 207] on span "Quay lại" at bounding box center [393, 209] width 29 height 13
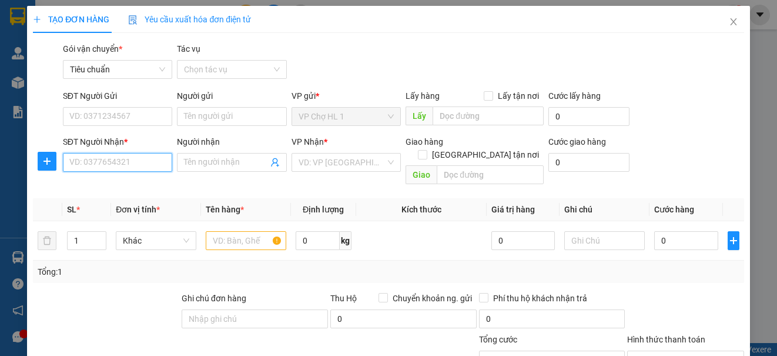
click at [140, 166] on input "SĐT Người Nhận *" at bounding box center [117, 162] width 109 height 19
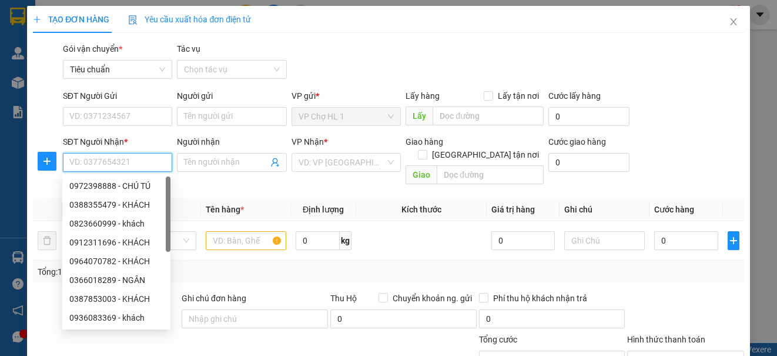
paste input "0912382193"
type input "0912382193"
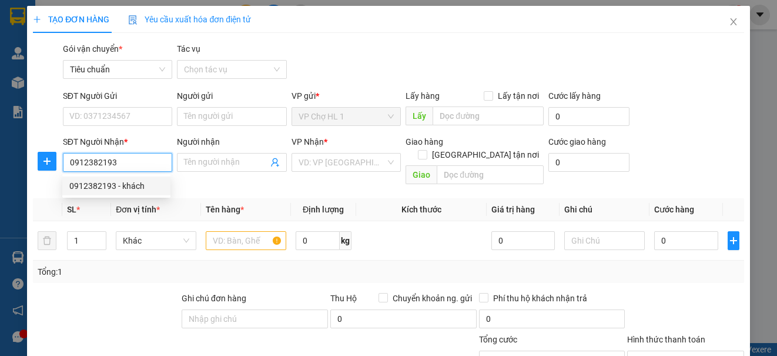
click at [119, 185] on div "0912382193 - khách" at bounding box center [116, 185] width 94 height 13
type input "khách"
checkbox input "true"
type input "190 [GEOGRAPHIC_DATA],[GEOGRAPHIC_DATA],[GEOGRAPHIC_DATA]"
type input "30.000"
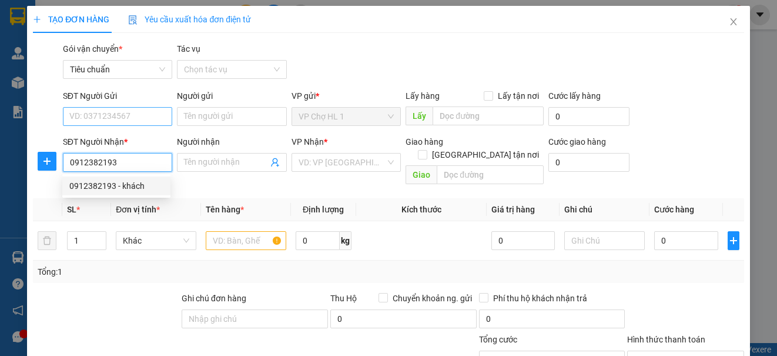
type input "30.000"
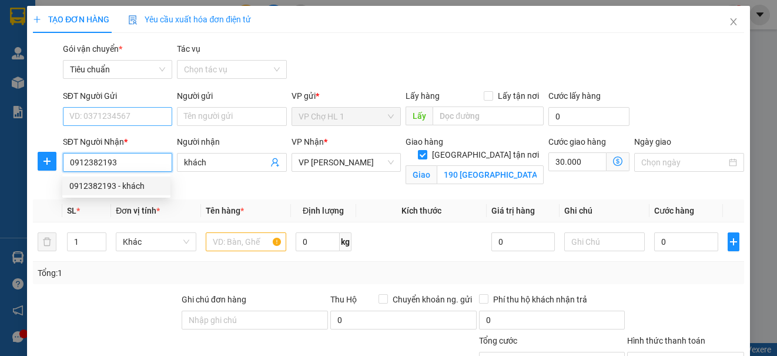
type input "0912382193"
click at [130, 116] on input "SĐT Người Gửi" at bounding box center [117, 116] width 109 height 19
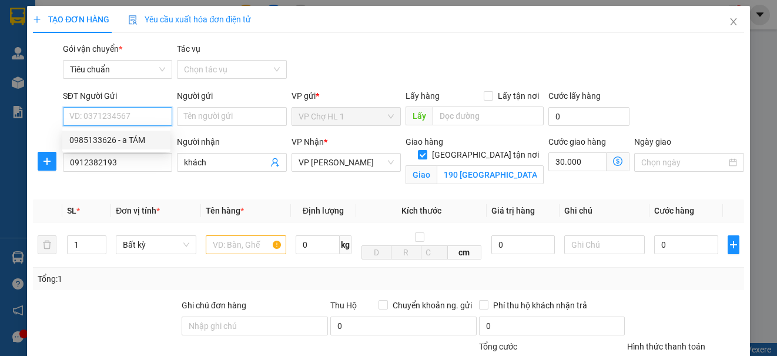
click at [122, 140] on div "0985133626 - a TÁM" at bounding box center [116, 139] width 94 height 13
type input "0985133626"
type input "a TÁM"
checkbox input "true"
type input "CHỢ"
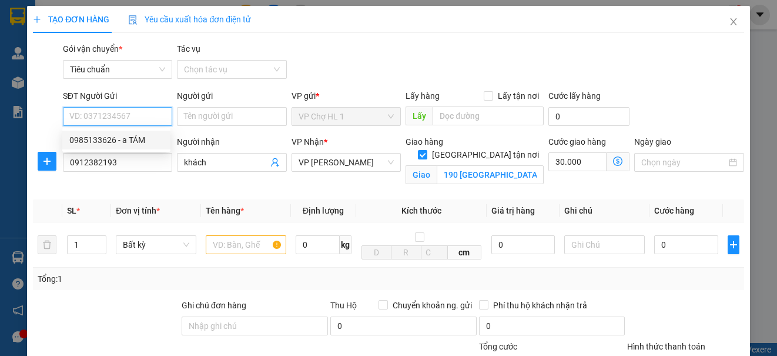
type input "60.000"
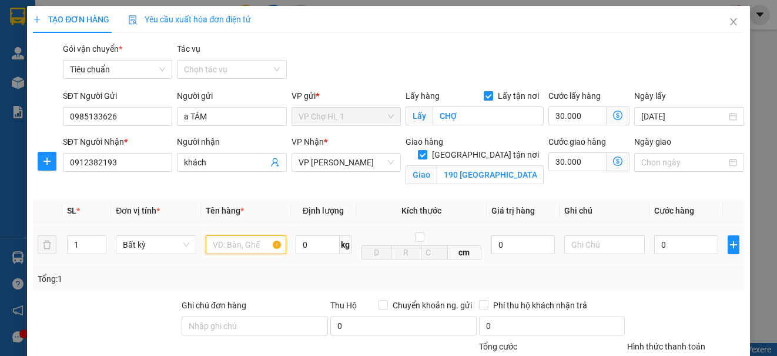
click at [231, 249] on input "text" at bounding box center [246, 244] width 81 height 19
type input "X"
type input "XỐP"
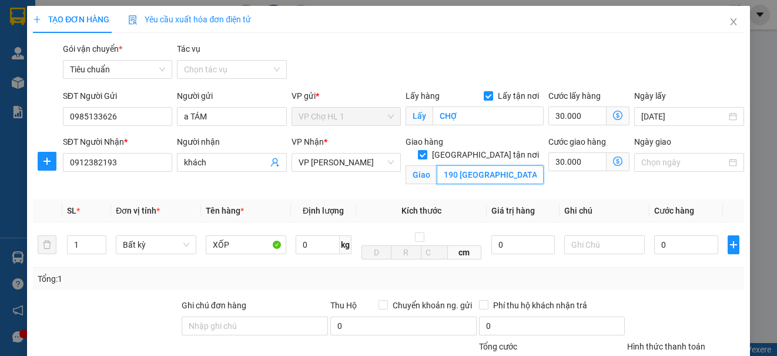
click at [487, 165] on input "190 [GEOGRAPHIC_DATA],[GEOGRAPHIC_DATA],[GEOGRAPHIC_DATA]" at bounding box center [490, 174] width 107 height 19
type input "SỐ 1 GIA [GEOGRAPHIC_DATA],[GEOGRAPHIC_DATA],[GEOGRAPHIC_DATA],[GEOGRAPHIC_DATA]"
drag, startPoint x: 674, startPoint y: 62, endPoint x: 668, endPoint y: 63, distance: 6.0
click at [673, 62] on div "Gói vận chuyển * Tiêu chuẩn Tác vụ Chọn tác vụ" at bounding box center [404, 62] width 686 height 41
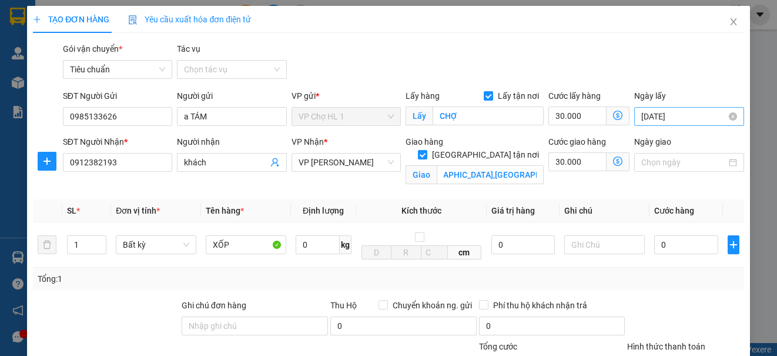
scroll to position [0, 0]
click at [613, 159] on icon "dollar-circle" at bounding box center [617, 160] width 9 height 9
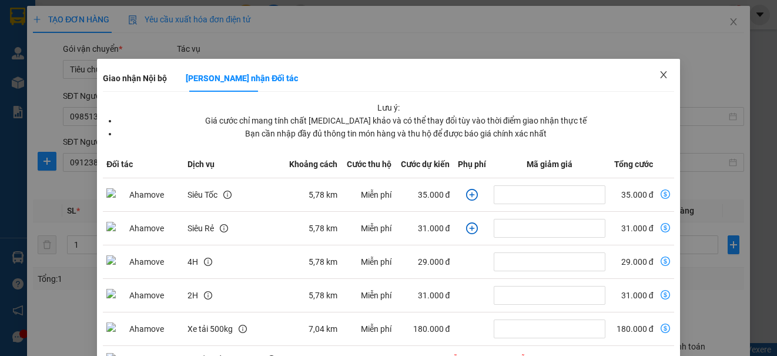
click at [659, 71] on icon "close" at bounding box center [663, 74] width 9 height 9
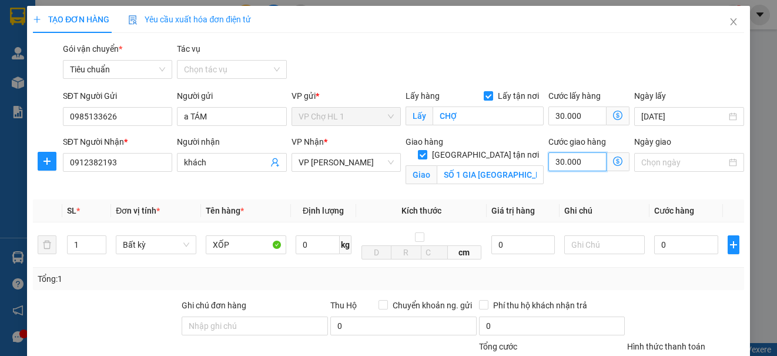
click at [586, 168] on input "30.000" at bounding box center [577, 161] width 58 height 19
type input "30.005"
type input "5"
type input "30.050"
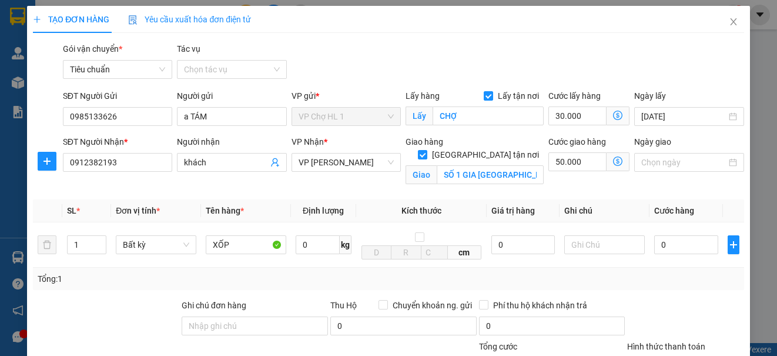
click at [687, 71] on div "Gói vận chuyển * Tiêu chuẩn Tác vụ Chọn tác vụ" at bounding box center [404, 62] width 686 height 41
click at [684, 250] on input "0" at bounding box center [686, 244] width 64 height 19
click at [679, 84] on div "Transit Pickup Surcharge Ids Transit Deliver Surcharge Ids Transit Deliver Surc…" at bounding box center [388, 267] width 711 height 450
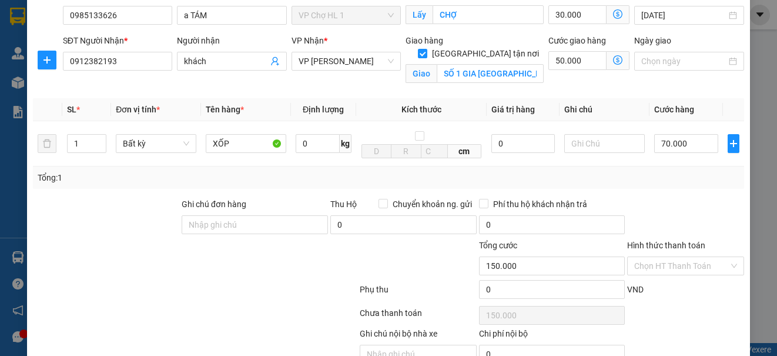
scroll to position [42, 0]
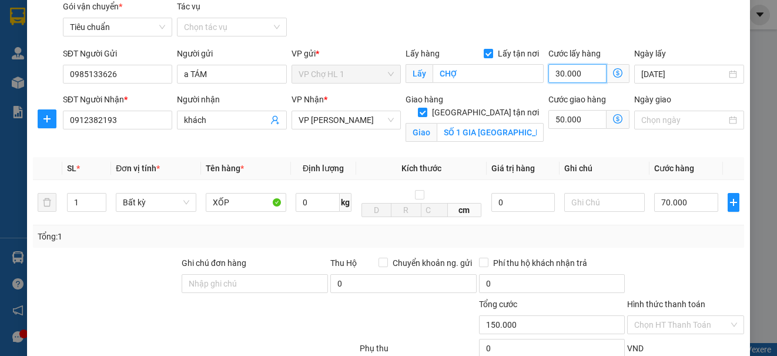
click at [578, 73] on input "30.000" at bounding box center [577, 73] width 58 height 19
click at [688, 203] on input "70.000" at bounding box center [686, 202] width 64 height 19
click at [696, 35] on div "Gói vận chuyển * Tiêu chuẩn Tác vụ Chọn tác vụ" at bounding box center [404, 20] width 686 height 41
click at [582, 76] on input "30.000" at bounding box center [577, 73] width 58 height 19
click at [702, 29] on div "Gói vận chuyển * Tiêu chuẩn Tác vụ Chọn tác vụ" at bounding box center [404, 20] width 686 height 41
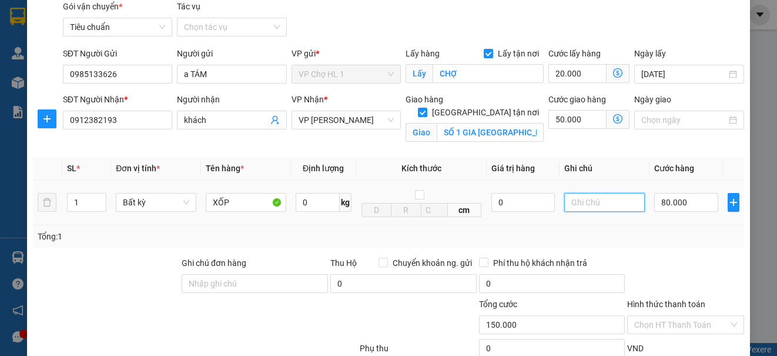
click at [590, 203] on input "text" at bounding box center [604, 202] width 81 height 19
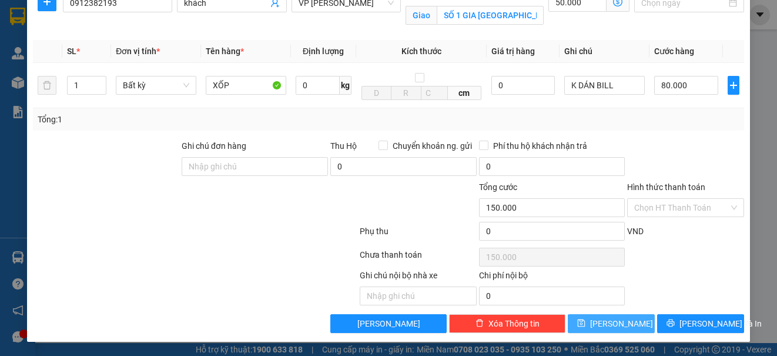
click at [620, 323] on button "[PERSON_NAME]" at bounding box center [611, 323] width 87 height 19
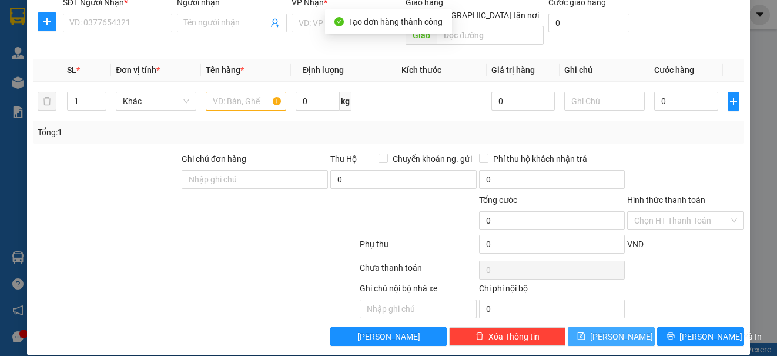
scroll to position [0, 0]
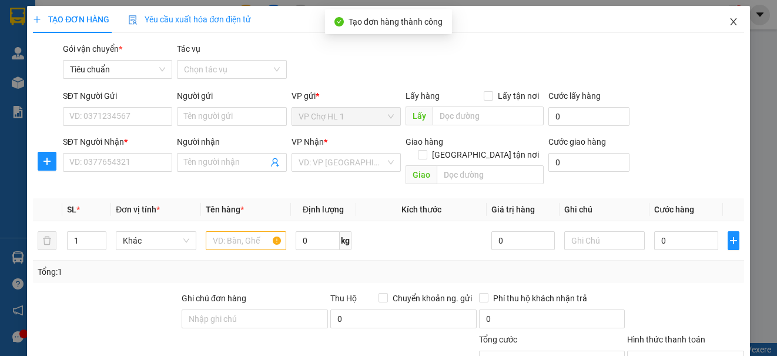
click at [730, 22] on icon "close" at bounding box center [733, 21] width 6 height 7
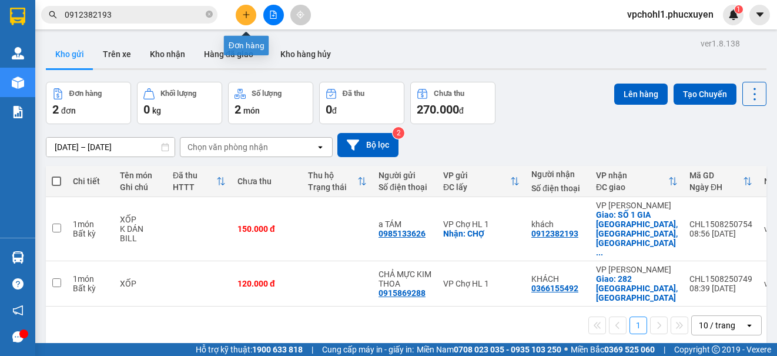
click at [243, 12] on icon "plus" at bounding box center [246, 15] width 8 height 8
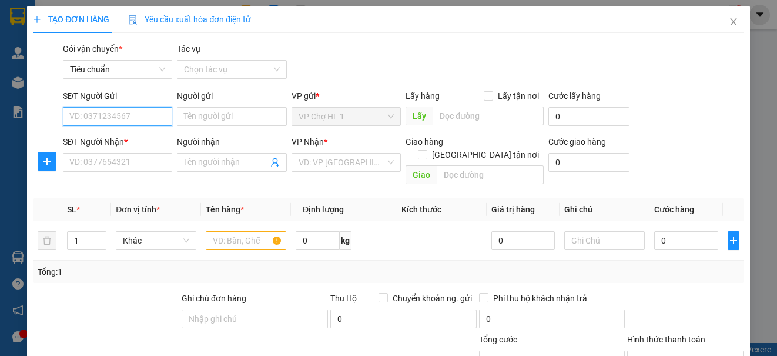
click at [135, 116] on input "SĐT Người Gửi" at bounding box center [117, 116] width 109 height 19
click at [123, 138] on div "0985133626 - a TÁM" at bounding box center [116, 139] width 94 height 13
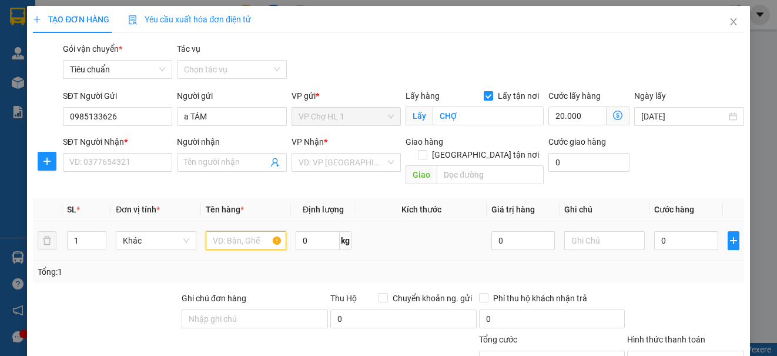
click at [244, 232] on input "text" at bounding box center [246, 240] width 81 height 19
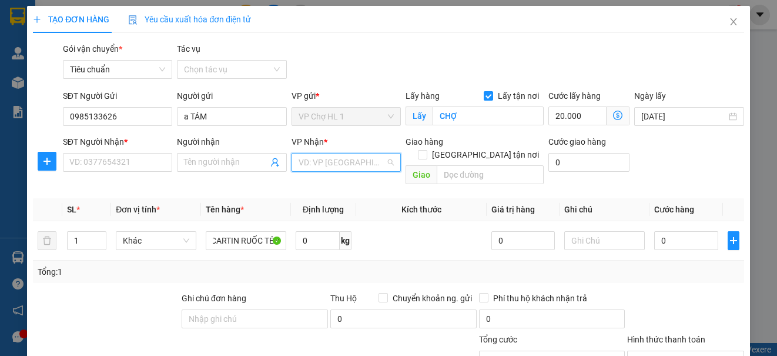
click at [342, 160] on input "search" at bounding box center [342, 162] width 87 height 18
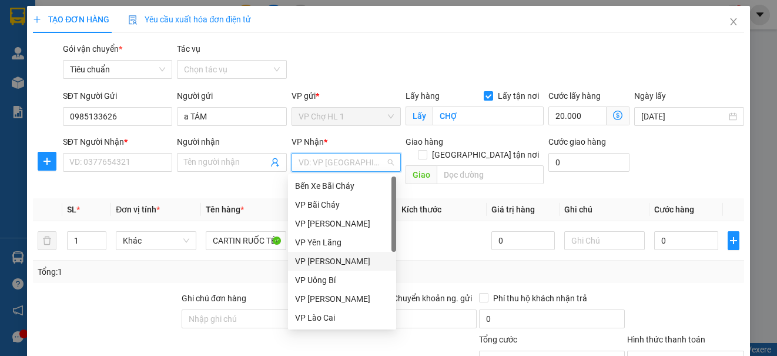
click at [347, 260] on div "VP [PERSON_NAME]" at bounding box center [342, 260] width 94 height 13
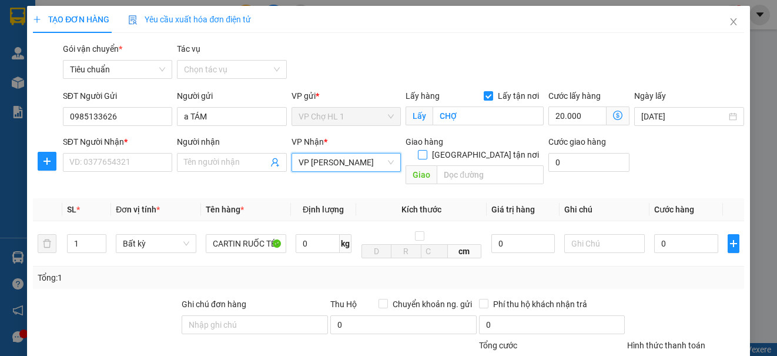
click at [426, 150] on input "[GEOGRAPHIC_DATA] tận nơi" at bounding box center [422, 154] width 8 height 8
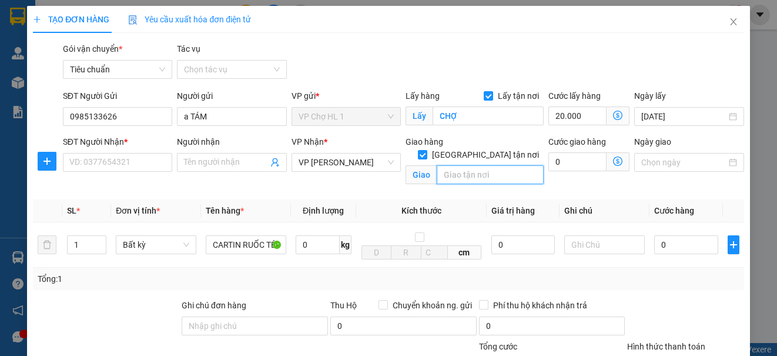
click at [470, 165] on input "text" at bounding box center [490, 174] width 107 height 19
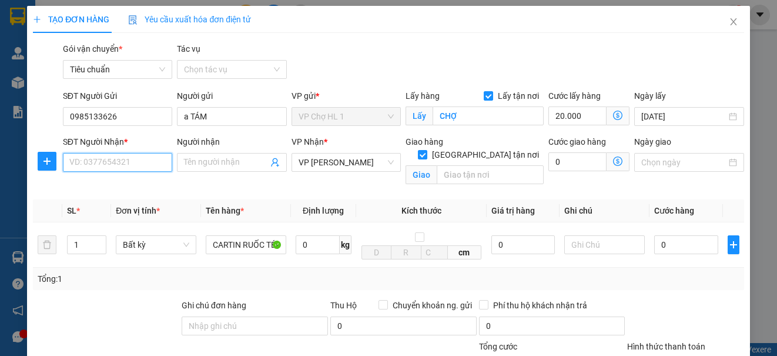
click at [116, 155] on input "SĐT Người Nhận *" at bounding box center [117, 162] width 109 height 19
click at [216, 165] on input "Người nhận" at bounding box center [225, 162] width 83 height 13
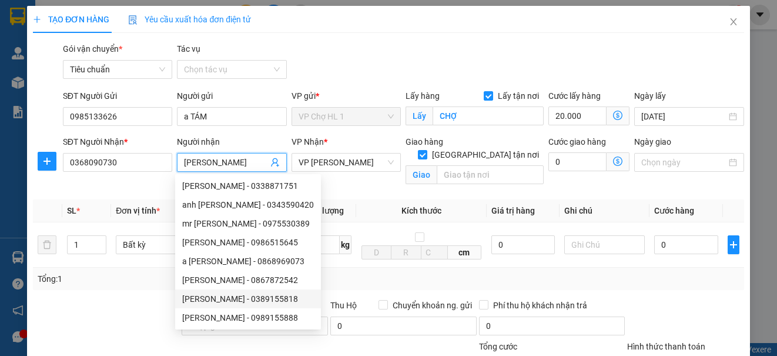
click at [138, 286] on div "Tổng: 1" at bounding box center [388, 278] width 711 height 22
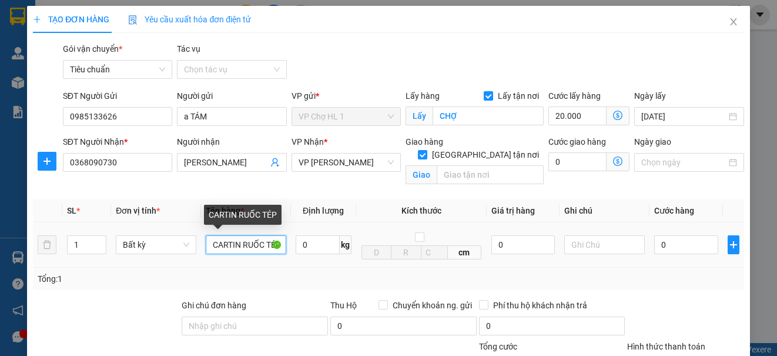
click at [232, 244] on input "CARTIN RUỐC TÉP" at bounding box center [246, 244] width 81 height 19
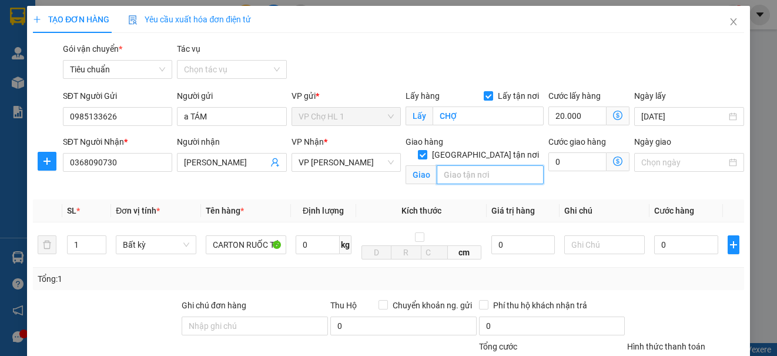
click at [503, 166] on input "text" at bounding box center [490, 174] width 107 height 19
click at [692, 61] on div "Gói vận chuyển * Tiêu chuẩn Tác vụ Chọn tác vụ" at bounding box center [404, 62] width 686 height 41
click at [613, 159] on icon "dollar-circle" at bounding box center [617, 160] width 9 height 9
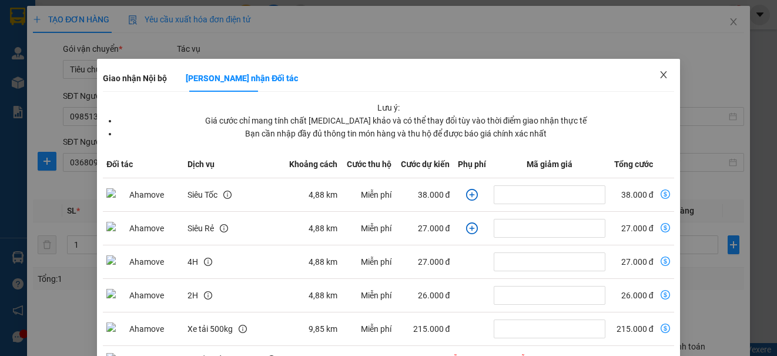
click at [659, 74] on icon "close" at bounding box center [663, 74] width 9 height 9
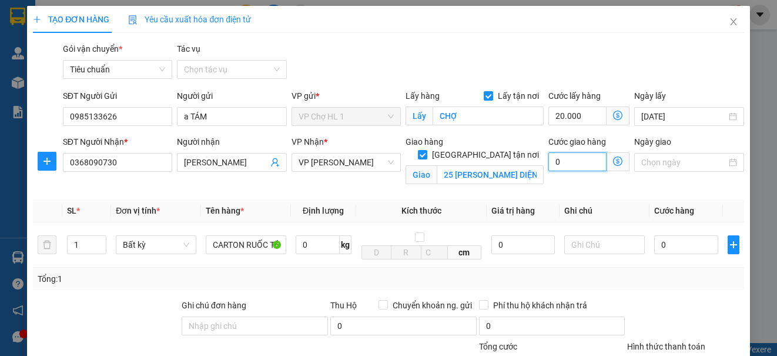
click at [569, 166] on input "0" at bounding box center [577, 161] width 58 height 19
click at [651, 61] on div "Gói vận chuyển * Tiêu chuẩn Tác vụ Chọn tác vụ" at bounding box center [404, 62] width 686 height 41
click at [685, 246] on input "0" at bounding box center [686, 244] width 64 height 19
click at [665, 66] on div "Gói vận chuyển * Tiêu chuẩn Tác vụ Chọn tác vụ" at bounding box center [404, 62] width 686 height 41
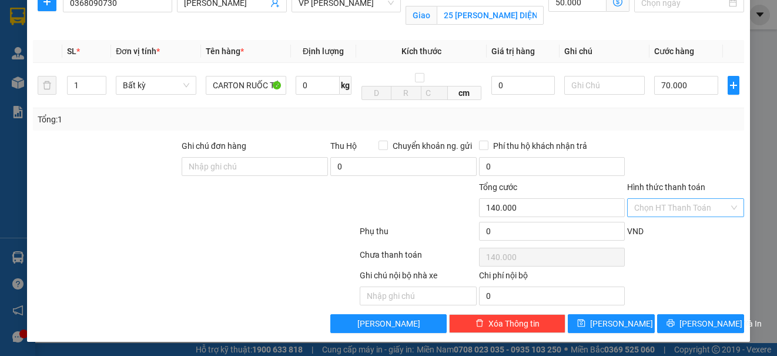
scroll to position [42, 0]
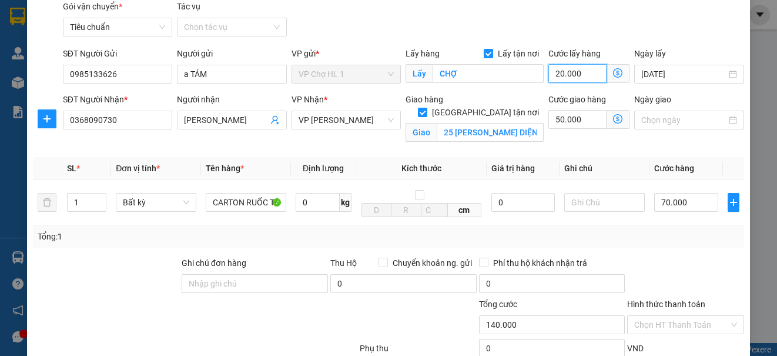
click at [589, 73] on input "20.000" at bounding box center [577, 73] width 58 height 19
click at [687, 30] on div "Gói vận chuyển * Tiêu chuẩn Tác vụ Chọn tác vụ" at bounding box center [404, 20] width 686 height 41
click at [595, 211] on input "text" at bounding box center [604, 202] width 81 height 19
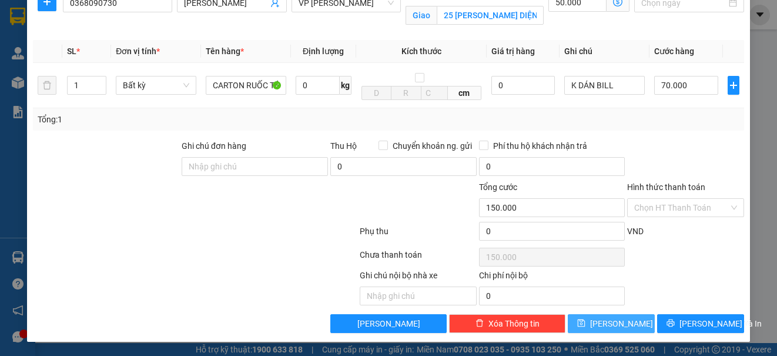
click at [622, 318] on button "[PERSON_NAME]" at bounding box center [611, 323] width 87 height 19
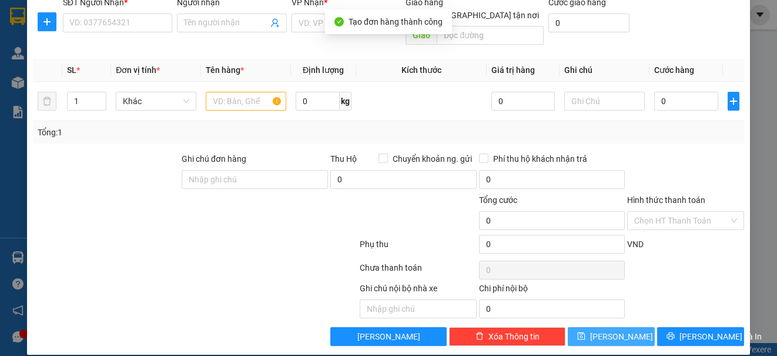
scroll to position [0, 0]
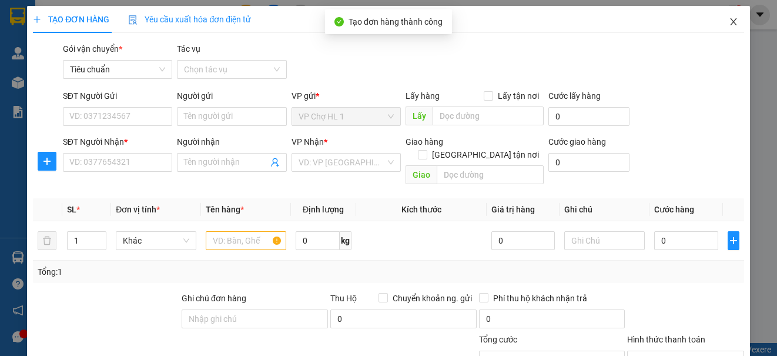
click at [730, 21] on icon "close" at bounding box center [733, 21] width 6 height 7
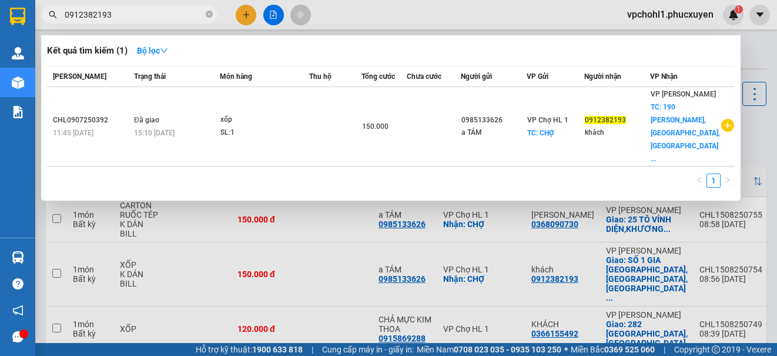
drag, startPoint x: 125, startPoint y: 18, endPoint x: 58, endPoint y: 18, distance: 66.4
click at [58, 18] on span "0912382193" at bounding box center [129, 15] width 176 height 18
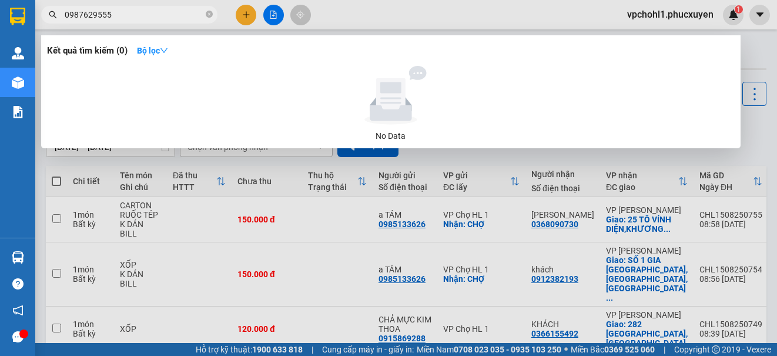
click at [243, 14] on div at bounding box center [388, 178] width 777 height 356
click at [243, 14] on icon "plus" at bounding box center [246, 15] width 8 height 8
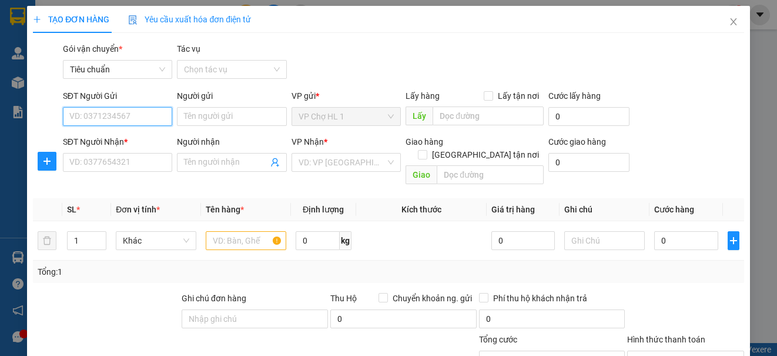
click at [116, 118] on input "SĐT Người Gửi" at bounding box center [117, 116] width 109 height 19
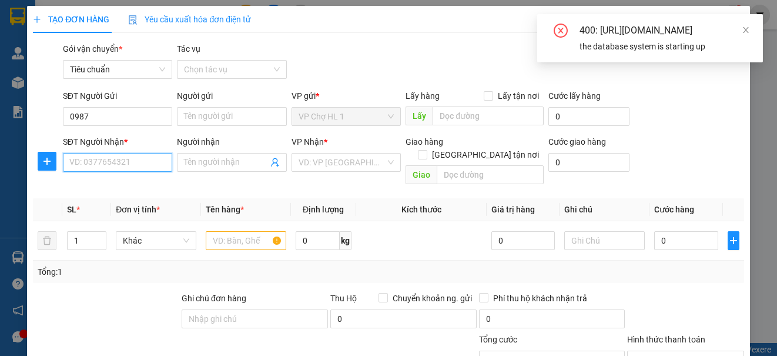
click at [120, 159] on input "SĐT Người Nhận *" at bounding box center [117, 162] width 109 height 19
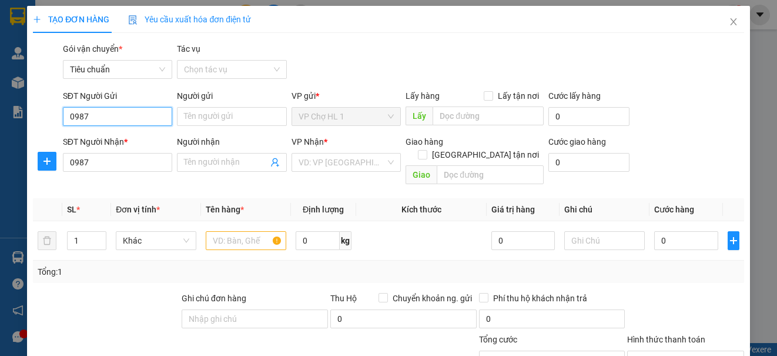
click at [105, 120] on input "0987" at bounding box center [117, 116] width 109 height 19
click at [108, 142] on div "0985133626 - a TÁM" at bounding box center [116, 139] width 94 height 13
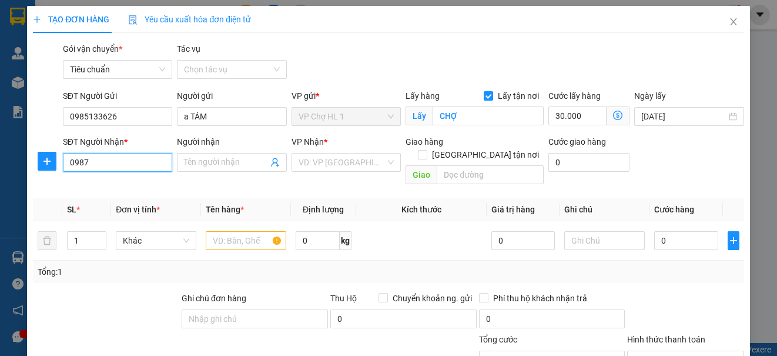
click at [105, 163] on input "0987" at bounding box center [117, 162] width 109 height 19
click at [237, 165] on input "Người nhận" at bounding box center [225, 162] width 83 height 13
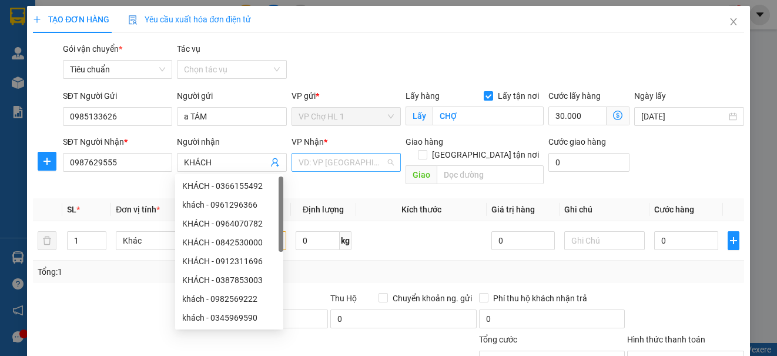
click at [325, 166] on input "search" at bounding box center [342, 162] width 87 height 18
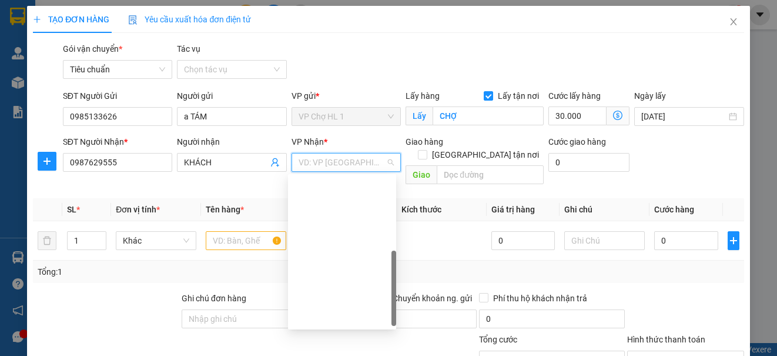
scroll to position [188, 0]
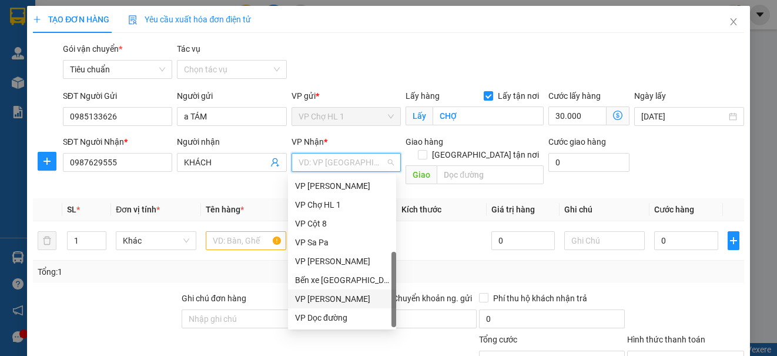
drag, startPoint x: 346, startPoint y: 299, endPoint x: 307, endPoint y: 285, distance: 41.6
click at [346, 298] on div "VP [PERSON_NAME]" at bounding box center [342, 298] width 94 height 13
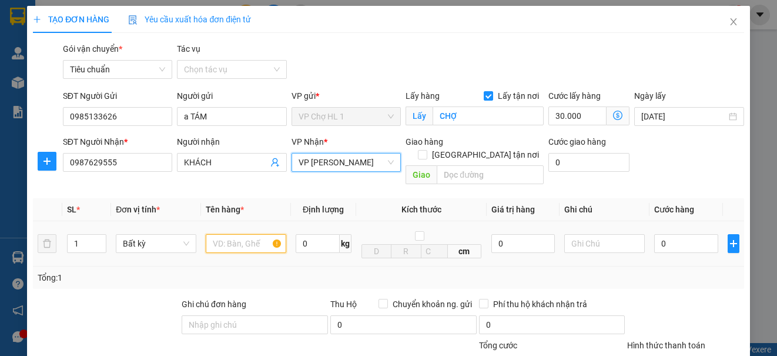
click at [246, 234] on input "text" at bounding box center [246, 243] width 81 height 19
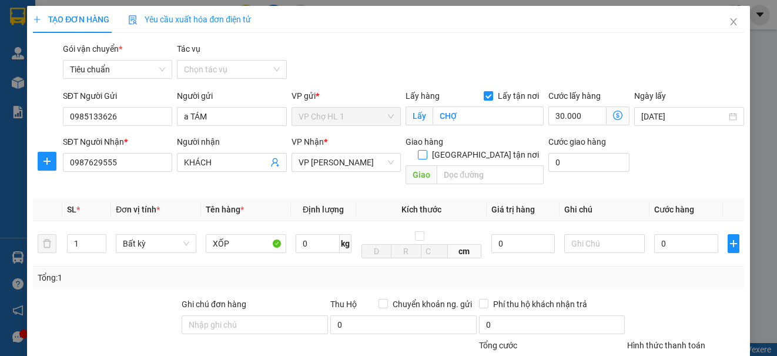
click at [426, 150] on input "[GEOGRAPHIC_DATA] tận nơi" at bounding box center [422, 154] width 8 height 8
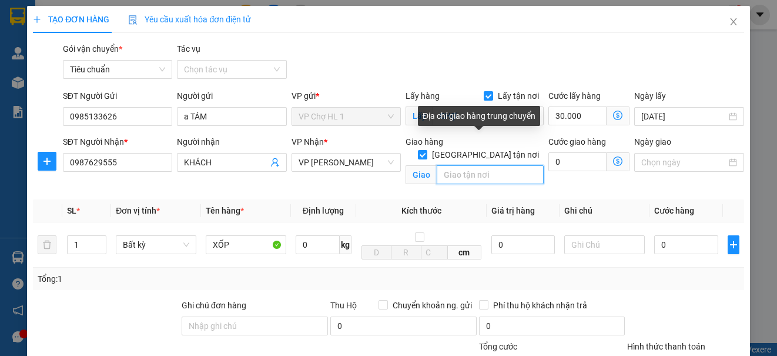
click at [463, 165] on input "text" at bounding box center [490, 174] width 107 height 19
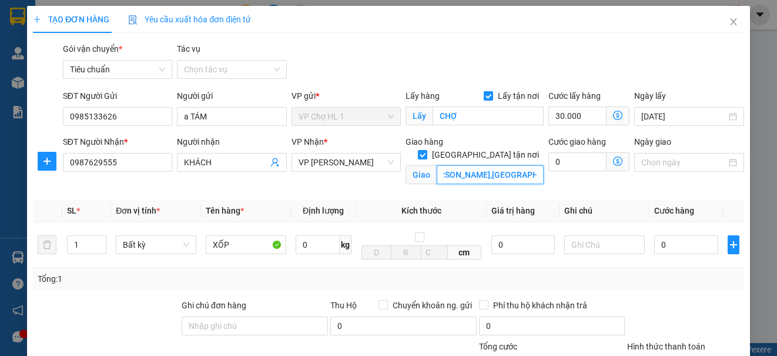
scroll to position [0, 88]
click at [668, 71] on div "Gói vận chuyển * Tiêu chuẩn Tác vụ Chọn tác vụ" at bounding box center [404, 62] width 686 height 41
click at [613, 162] on icon "dollar-circle" at bounding box center [617, 160] width 9 height 9
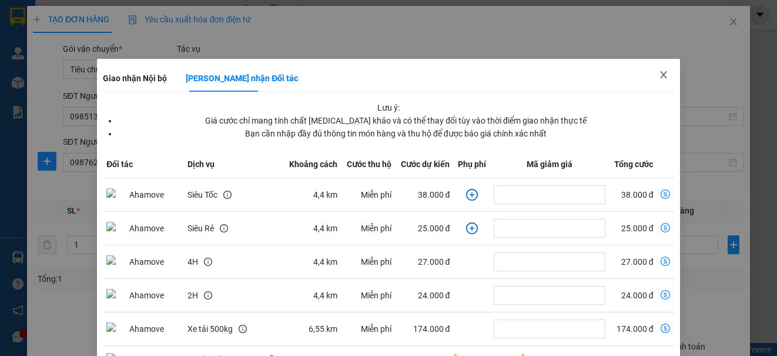
click at [659, 73] on icon "close" at bounding box center [663, 74] width 9 height 9
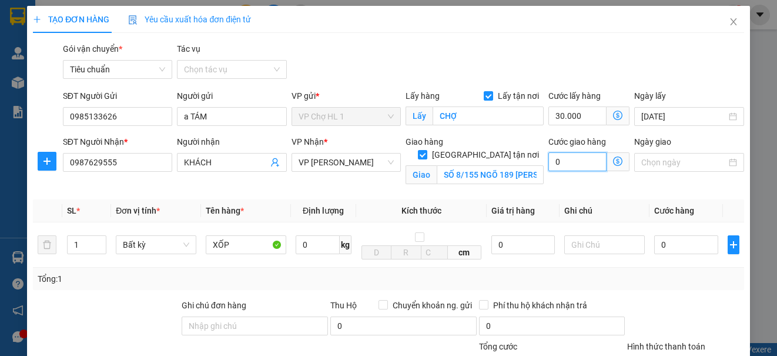
click at [580, 165] on input "0" at bounding box center [577, 161] width 58 height 19
click at [655, 76] on div "Gói vận chuyển * Tiêu chuẩn Tác vụ Chọn tác vụ" at bounding box center [404, 62] width 686 height 41
drag, startPoint x: 692, startPoint y: 246, endPoint x: 688, endPoint y: 223, distance: 23.9
click at [692, 246] on input "0" at bounding box center [686, 244] width 64 height 19
drag, startPoint x: 716, startPoint y: 75, endPoint x: 622, endPoint y: 77, distance: 94.7
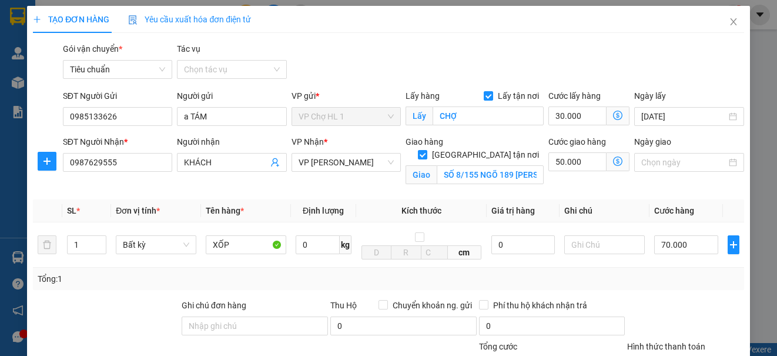
click at [709, 74] on div "Gói vận chuyển * Tiêu chuẩn Tác vụ Chọn tác vụ" at bounding box center [404, 62] width 686 height 41
click at [473, 116] on input "CHỢ" at bounding box center [488, 115] width 111 height 19
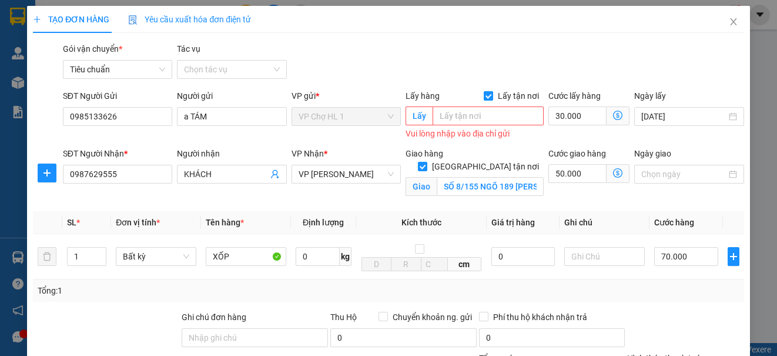
click at [484, 92] on input "Lấy tận nơi" at bounding box center [488, 95] width 8 height 8
click at [675, 85] on div "Transit Pickup Surcharge Ids Transit Deliver Surcharge Ids Transit Deliver Surc…" at bounding box center [388, 272] width 711 height 461
click at [613, 170] on icon "dollar-circle" at bounding box center [617, 172] width 9 height 9
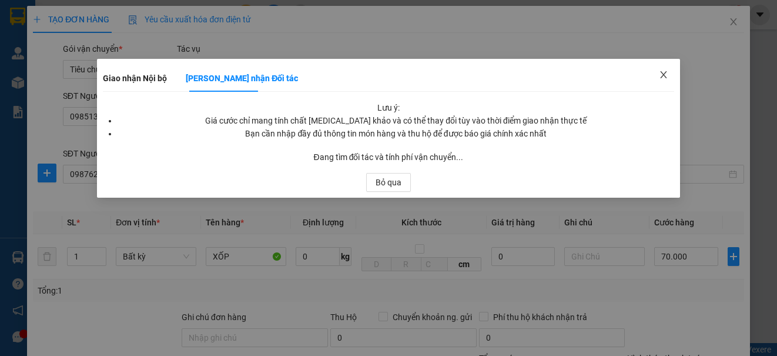
click at [663, 74] on icon "close" at bounding box center [663, 74] width 9 height 9
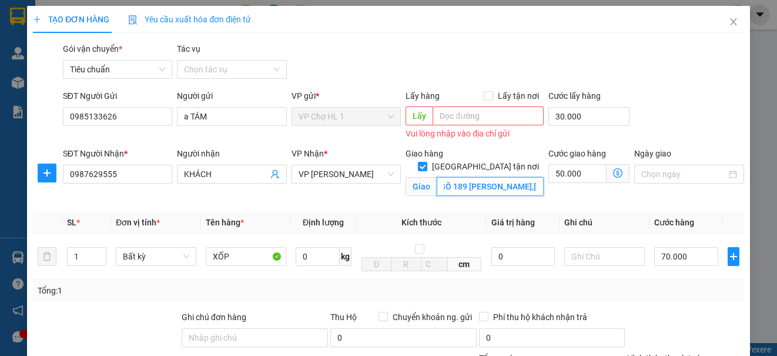
scroll to position [0, 88]
click at [679, 109] on div "SĐT Người Gửi 0985133626 Người gửi a TÁM VP gửi * VP Chợ HL 1 Lấy hàng Lấy tận …" at bounding box center [404, 115] width 686 height 53
click at [613, 171] on icon "dollar-circle" at bounding box center [617, 172] width 9 height 9
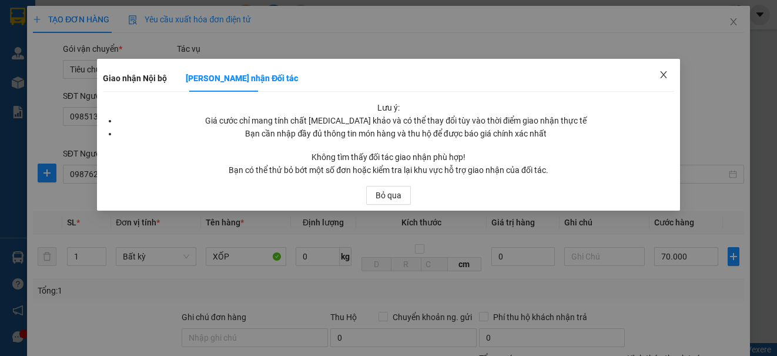
click at [661, 73] on icon "close" at bounding box center [663, 74] width 9 height 9
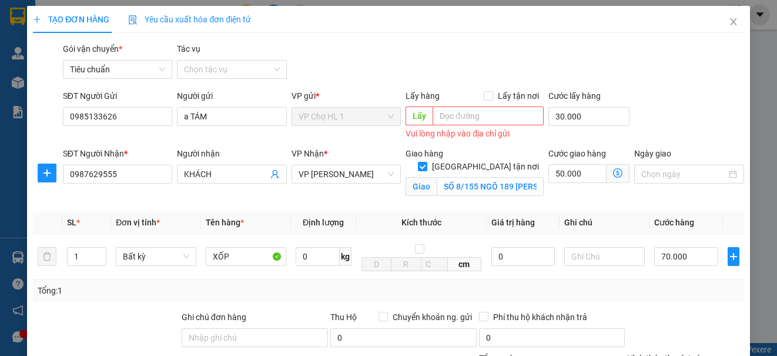
click at [613, 172] on icon "dollar-circle" at bounding box center [617, 172] width 9 height 9
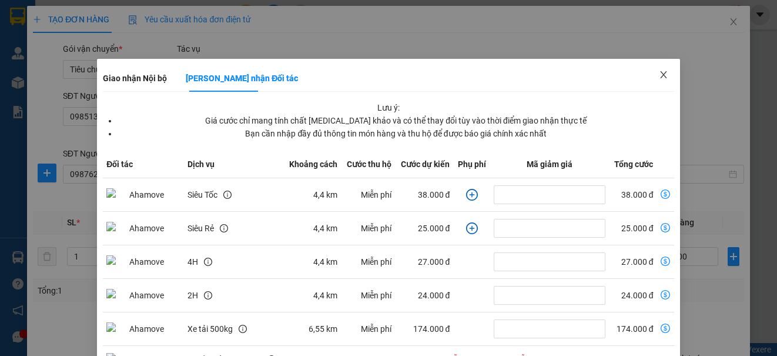
click at [660, 75] on icon "close" at bounding box center [663, 74] width 6 height 7
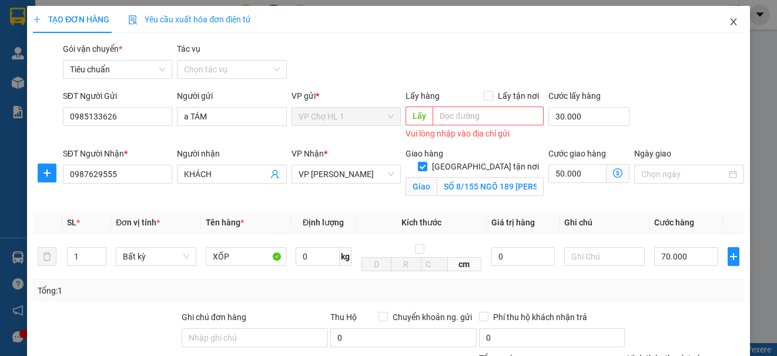
click at [729, 19] on icon "close" at bounding box center [733, 21] width 9 height 9
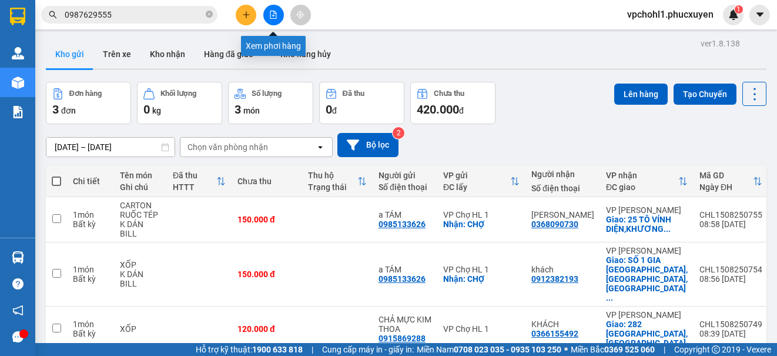
click at [272, 13] on icon "file-add" at bounding box center [273, 15] width 8 height 8
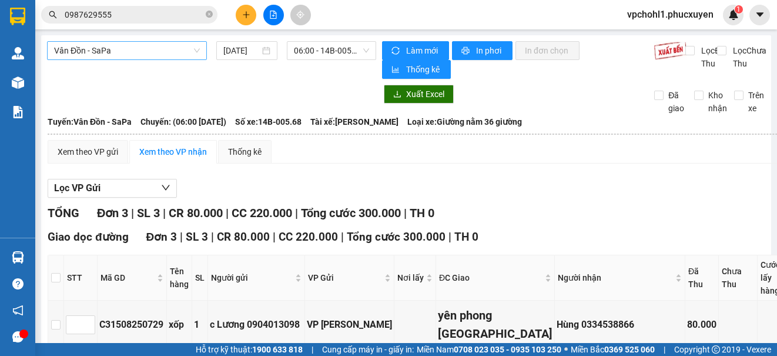
click at [137, 51] on span "Vân Đồn - SaPa" at bounding box center [127, 51] width 146 height 18
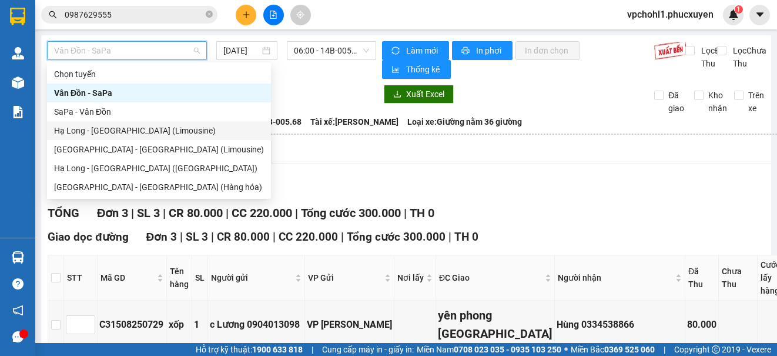
click at [129, 132] on div "Hạ Long - [GEOGRAPHIC_DATA] (Limousine)" at bounding box center [159, 130] width 210 height 13
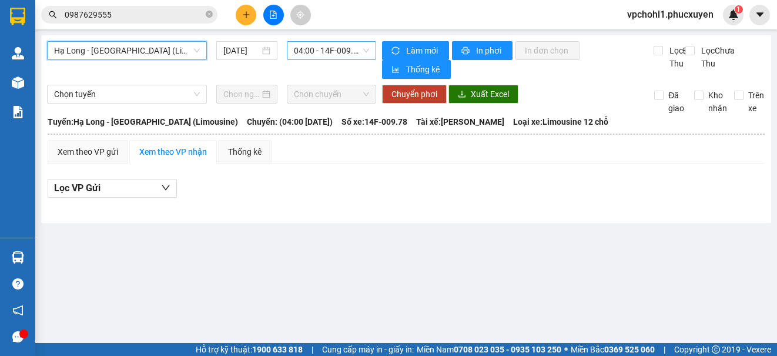
click at [310, 50] on span "04:00 - 14F-009.78" at bounding box center [331, 51] width 75 height 18
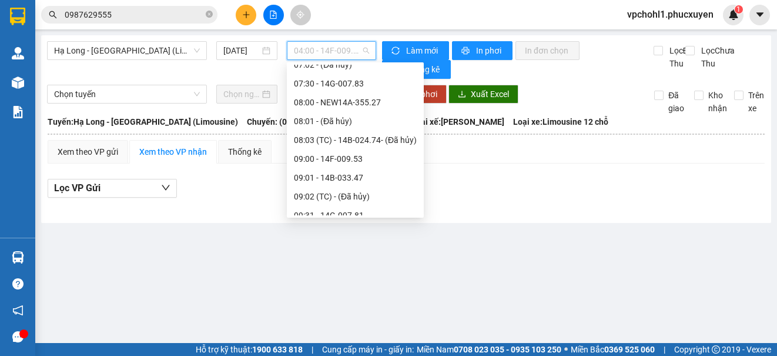
scroll to position [294, 0]
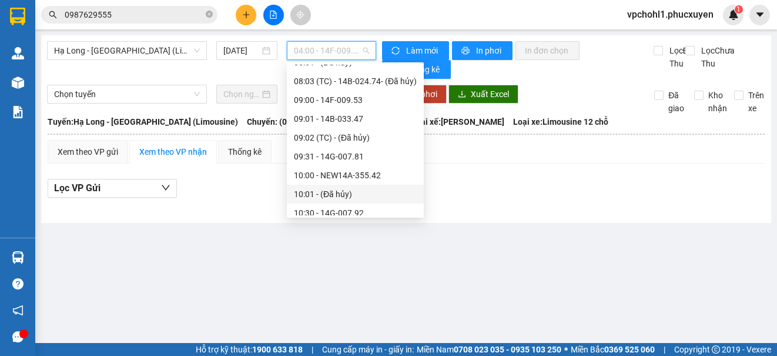
click at [233, 289] on main "Hạ Long - [GEOGRAPHIC_DATA] (Limousine) [DATE] 04:00 - 14F-009.78 Làm mới In ph…" at bounding box center [388, 171] width 777 height 343
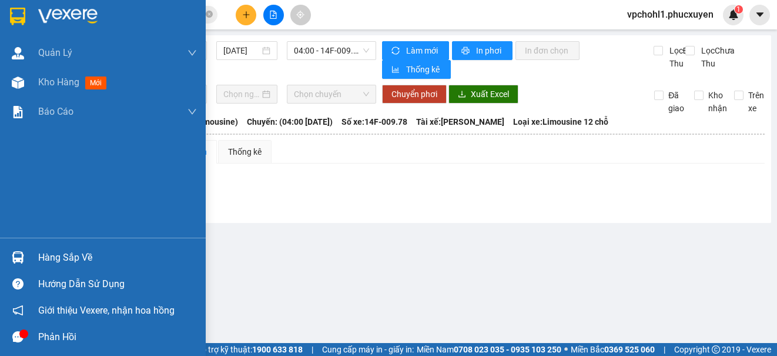
drag, startPoint x: 52, startPoint y: 89, endPoint x: 219, endPoint y: 343, distance: 303.9
click at [53, 88] on div "Kho hàng mới" at bounding box center [117, 82] width 159 height 29
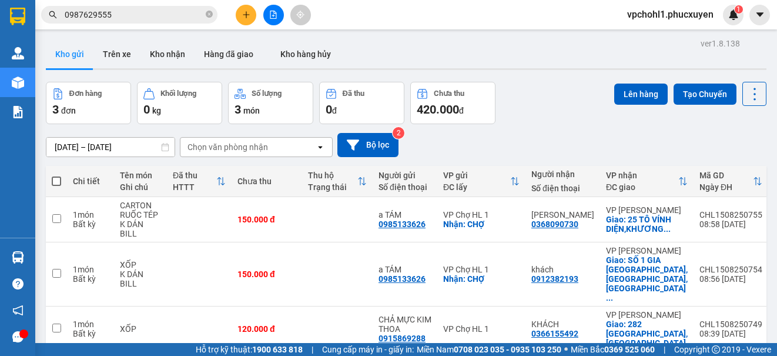
click at [518, 78] on div "ver 1.8.138 Kho gửi Trên xe Kho nhận Hàng đã giao Kho hàng hủy Đơn hàng 3 đơn K…" at bounding box center [406, 214] width 730 height 359
click at [764, 310] on main "ver 1.8.138 Kho gửi Trên xe Kho nhận Hàng đã giao Kho hàng hủy Đơn hàng 3 đơn K…" at bounding box center [388, 171] width 777 height 343
click at [273, 11] on icon "file-add" at bounding box center [273, 15] width 6 height 8
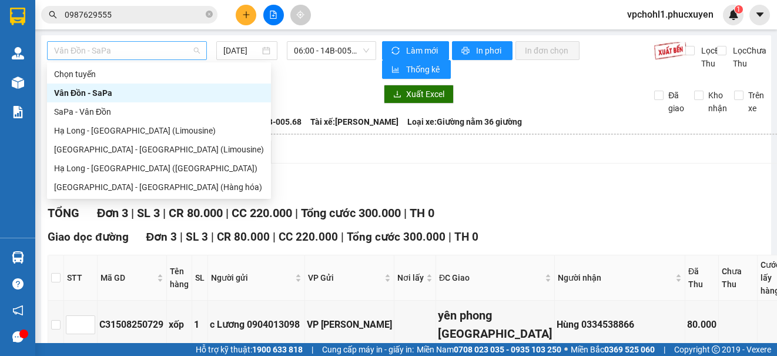
click at [164, 49] on span "Vân Đồn - SaPa" at bounding box center [127, 51] width 146 height 18
click at [148, 130] on div "Hạ Long - [GEOGRAPHIC_DATA] (Limousine)" at bounding box center [159, 130] width 210 height 13
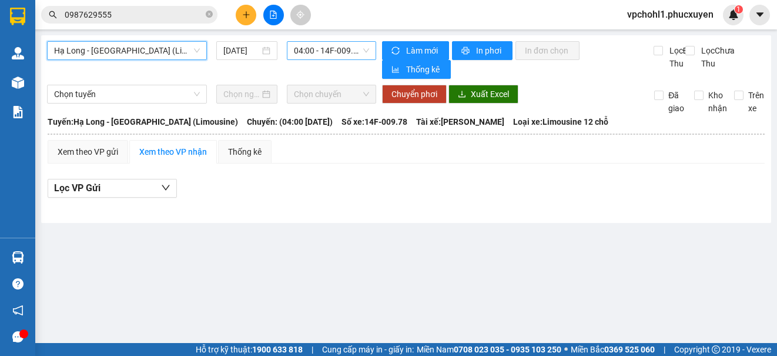
click at [317, 51] on span "04:00 - 14F-009.78" at bounding box center [331, 51] width 75 height 18
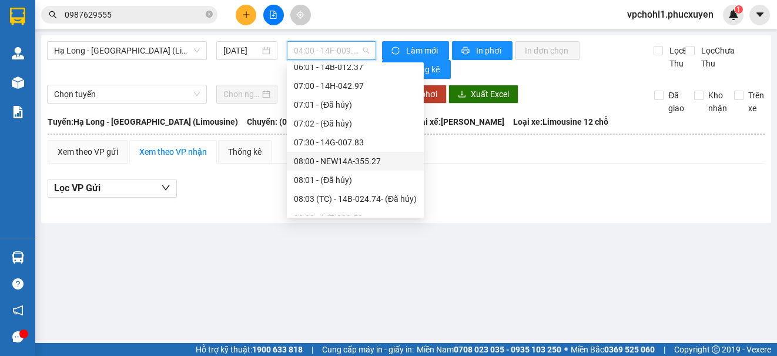
scroll to position [294, 0]
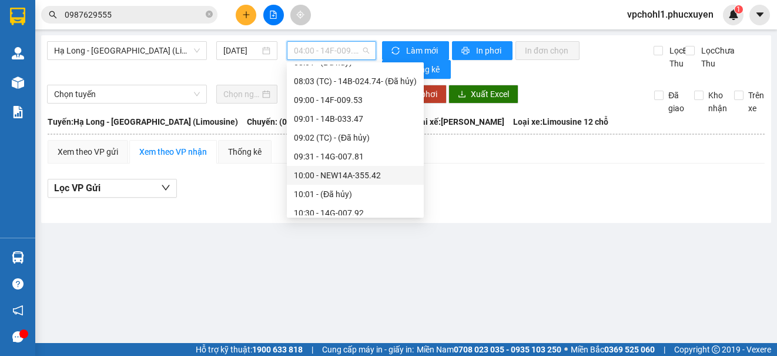
click at [363, 172] on div "10:00 - NEW14A-355.42" at bounding box center [355, 175] width 123 height 13
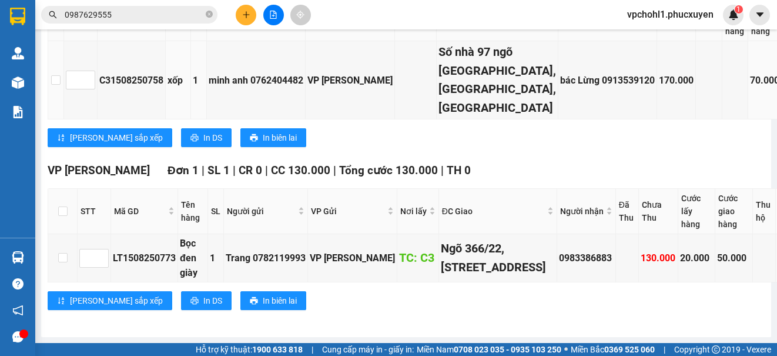
scroll to position [450, 0]
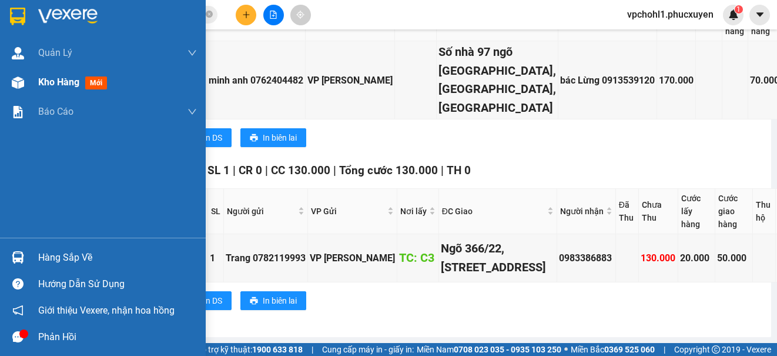
click at [33, 81] on div "Kho hàng mới" at bounding box center [103, 82] width 206 height 29
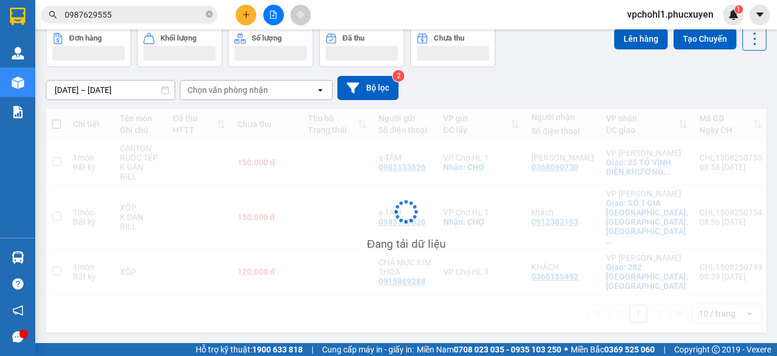
scroll to position [54, 0]
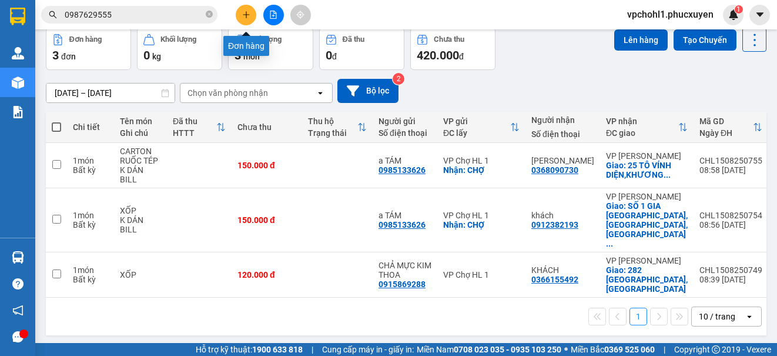
click at [246, 14] on icon "plus" at bounding box center [246, 14] width 1 height 6
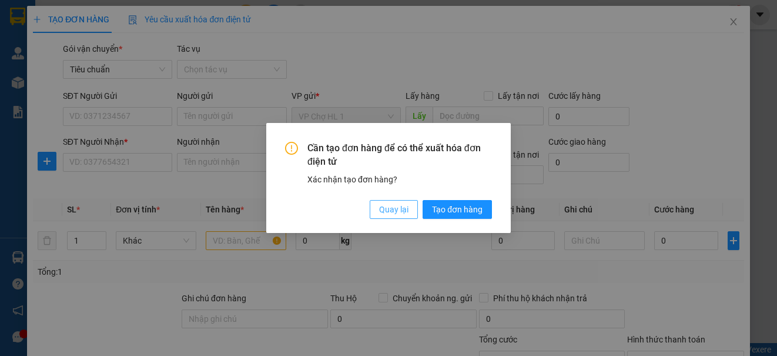
click at [401, 216] on button "Quay lại" at bounding box center [394, 209] width 48 height 19
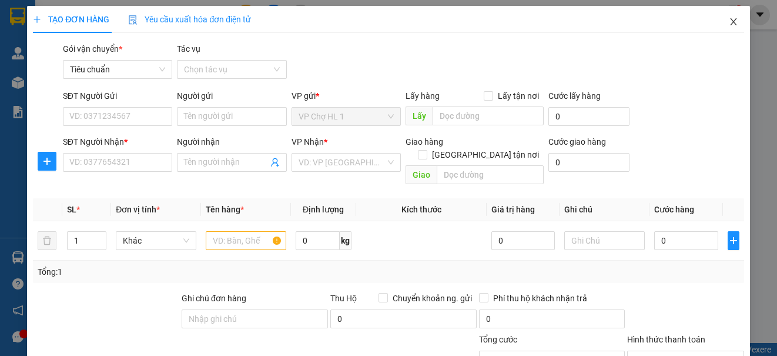
click at [729, 18] on icon "close" at bounding box center [733, 21] width 9 height 9
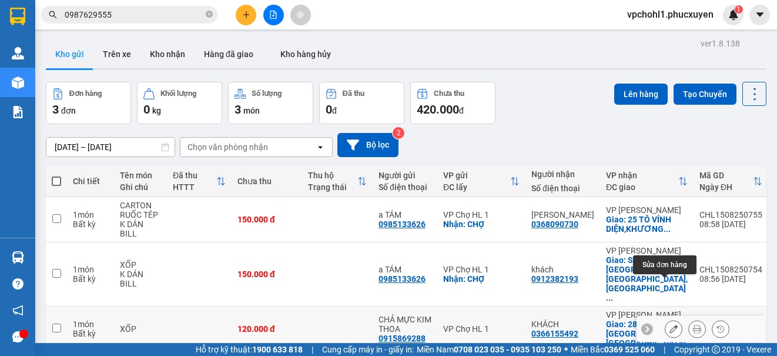
click at [669, 324] on icon at bounding box center [673, 328] width 8 height 8
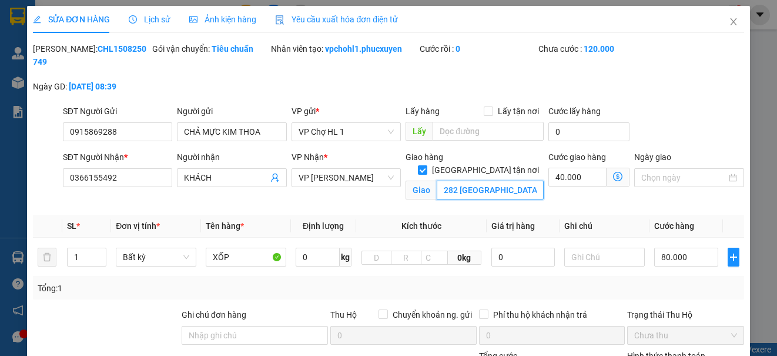
click at [451, 180] on input "282 [GEOGRAPHIC_DATA],[GEOGRAPHIC_DATA]" at bounding box center [490, 189] width 107 height 19
click at [729, 18] on icon "close" at bounding box center [733, 21] width 9 height 9
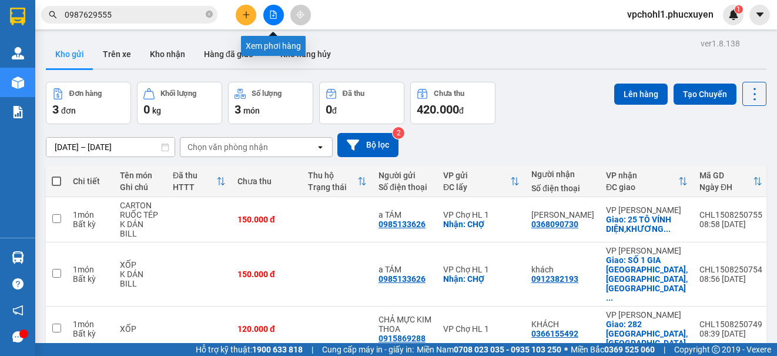
click at [274, 14] on icon "file-add" at bounding box center [273, 15] width 6 height 8
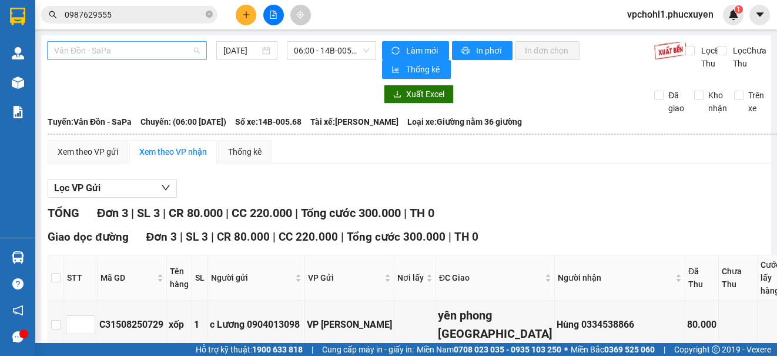
click at [145, 54] on span "Vân Đồn - SaPa" at bounding box center [127, 51] width 146 height 18
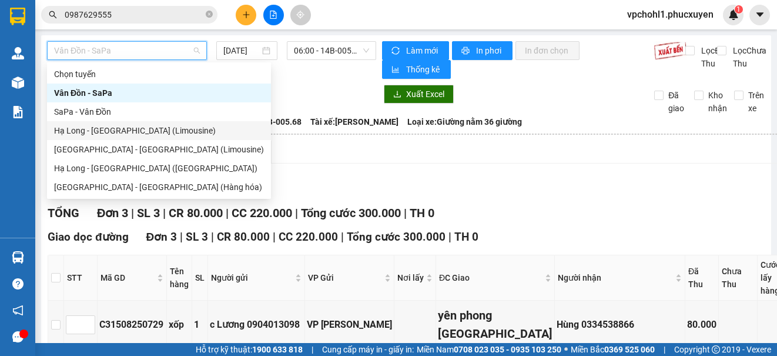
click at [154, 130] on div "Hạ Long - [GEOGRAPHIC_DATA] (Limousine)" at bounding box center [159, 130] width 210 height 13
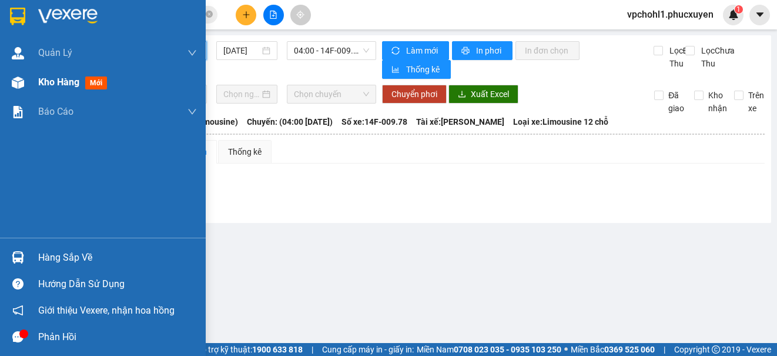
click at [50, 85] on span "Kho hàng" at bounding box center [58, 81] width 41 height 11
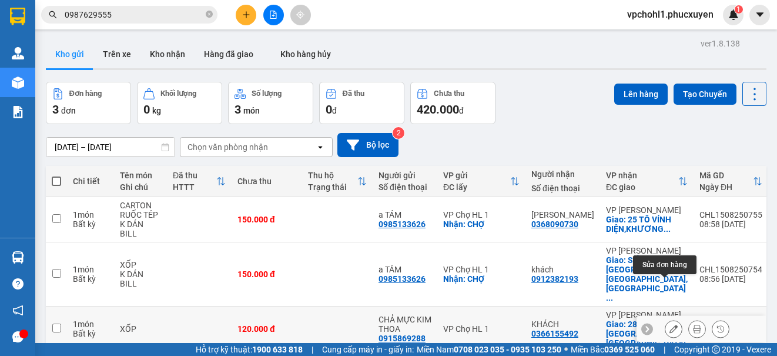
click at [665, 319] on button at bounding box center [673, 329] width 16 height 21
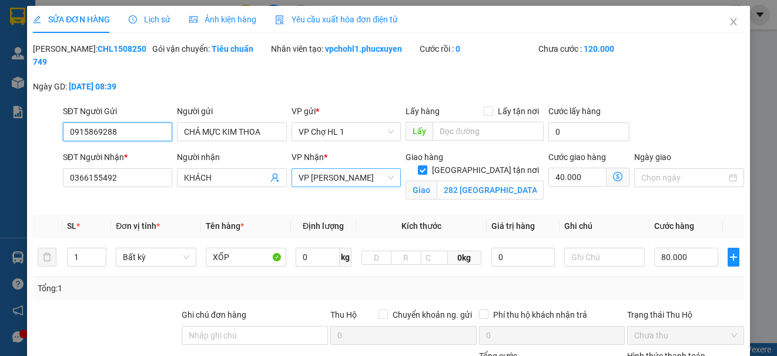
click at [344, 176] on span "VP [PERSON_NAME]" at bounding box center [346, 178] width 95 height 18
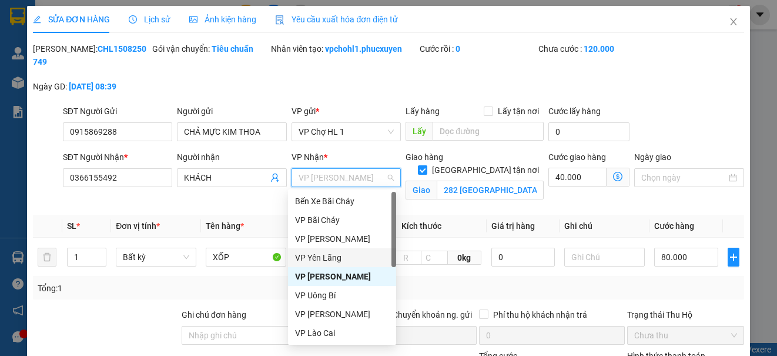
scroll to position [188, 0]
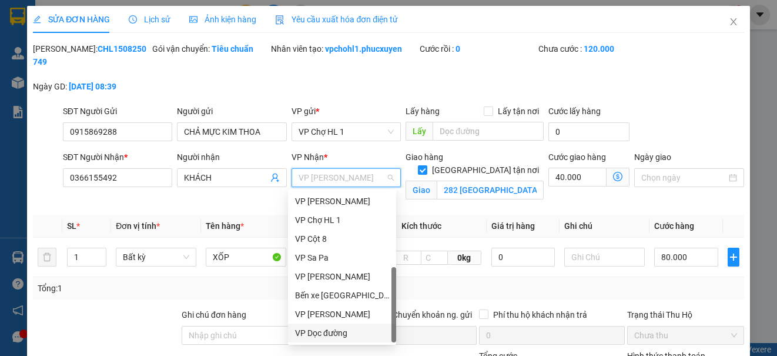
click at [344, 333] on div "VP Dọc đường" at bounding box center [342, 332] width 94 height 13
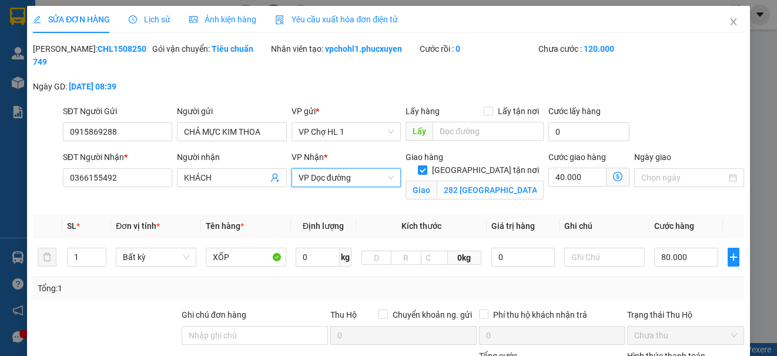
scroll to position [169, 0]
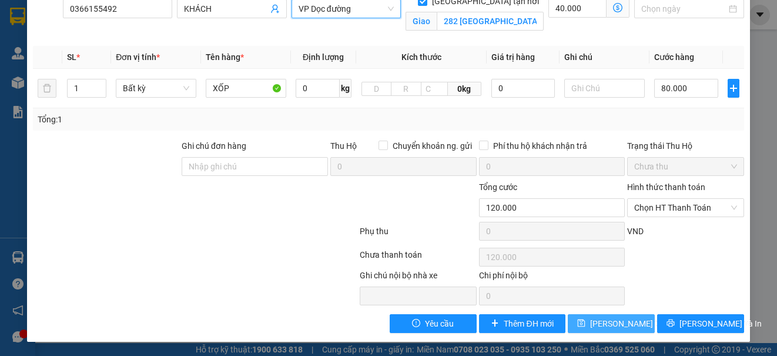
click at [629, 320] on span "[PERSON_NAME] thay đổi" at bounding box center [637, 323] width 94 height 13
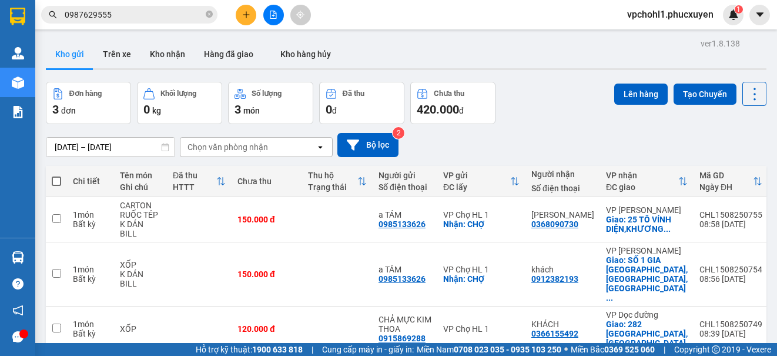
click at [243, 13] on icon "plus" at bounding box center [246, 15] width 8 height 8
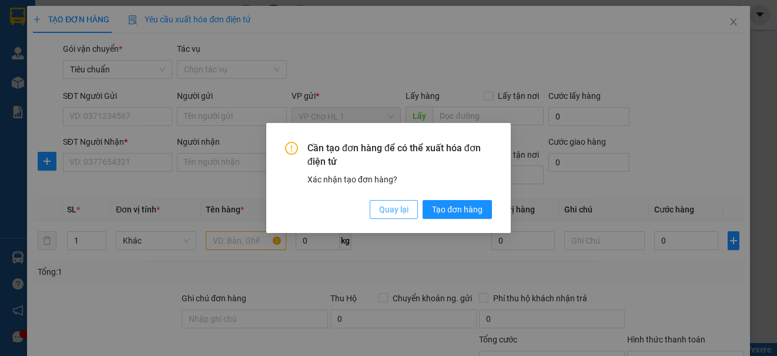
drag, startPoint x: 390, startPoint y: 213, endPoint x: 166, endPoint y: 165, distance: 228.6
click at [390, 212] on span "Quay lại" at bounding box center [393, 209] width 29 height 13
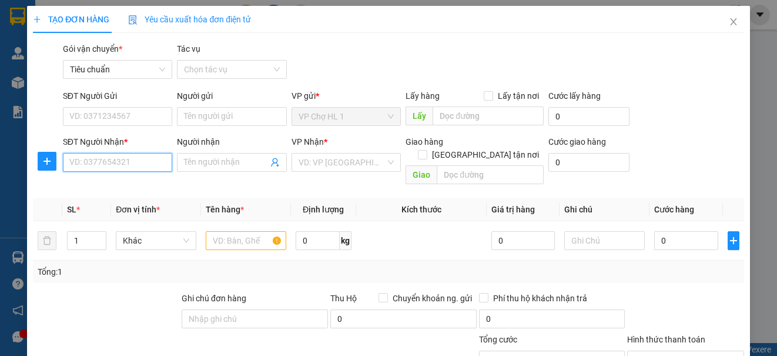
click at [123, 162] on input "SĐT Người Nhận *" at bounding box center [117, 162] width 109 height 19
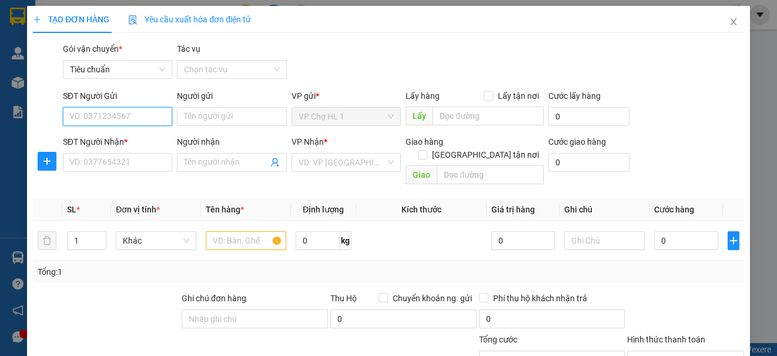
click at [123, 115] on input "SĐT Người Gửi" at bounding box center [117, 116] width 109 height 19
drag, startPoint x: 113, startPoint y: 133, endPoint x: 111, endPoint y: 159, distance: 26.0
click at [114, 134] on div "0985133626 - a TÁM" at bounding box center [116, 139] width 94 height 13
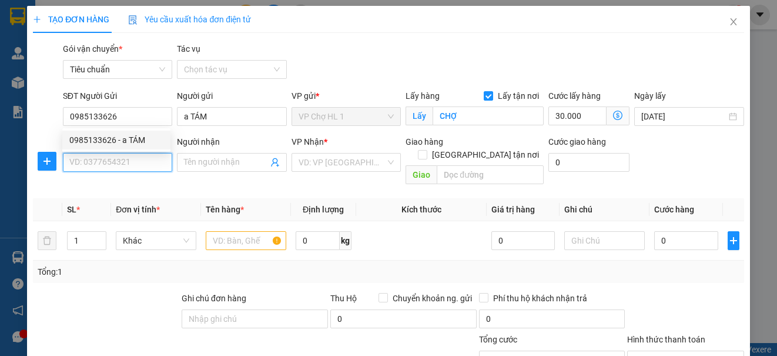
click at [111, 161] on input "SĐT Người Nhận *" at bounding box center [117, 162] width 109 height 19
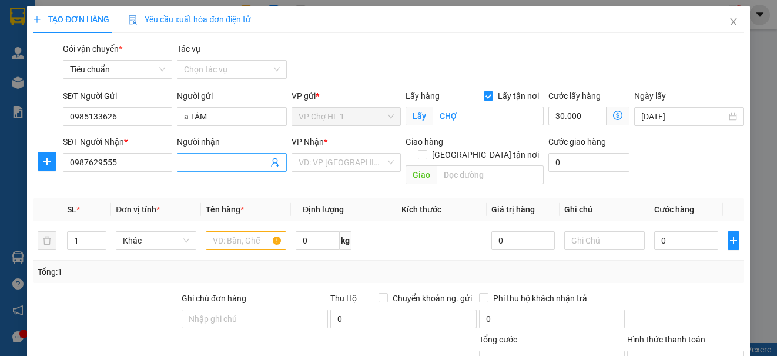
click at [233, 163] on input "Người nhận" at bounding box center [225, 162] width 83 height 13
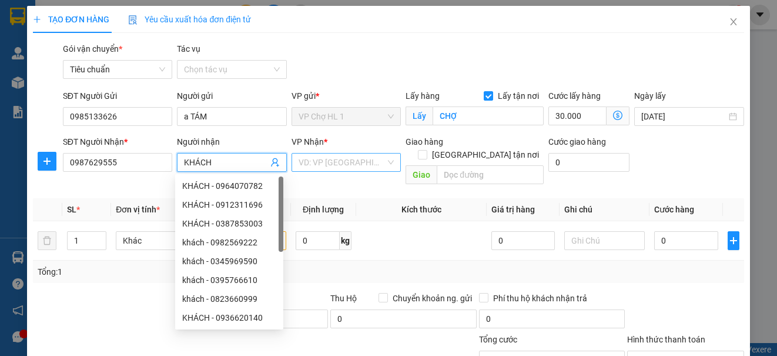
click at [311, 161] on input "search" at bounding box center [342, 162] width 87 height 18
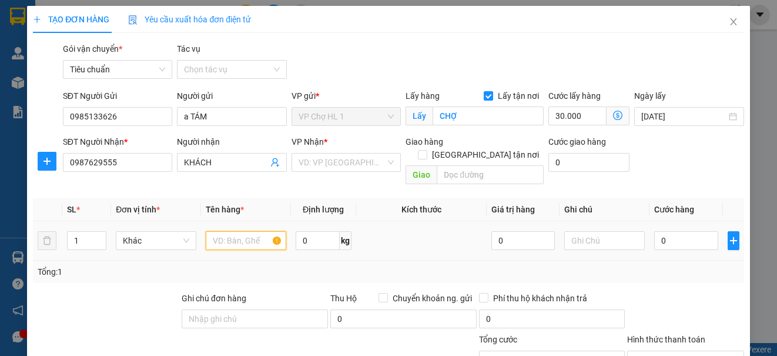
click at [253, 231] on input "text" at bounding box center [246, 240] width 81 height 19
click at [324, 163] on input "search" at bounding box center [342, 162] width 87 height 18
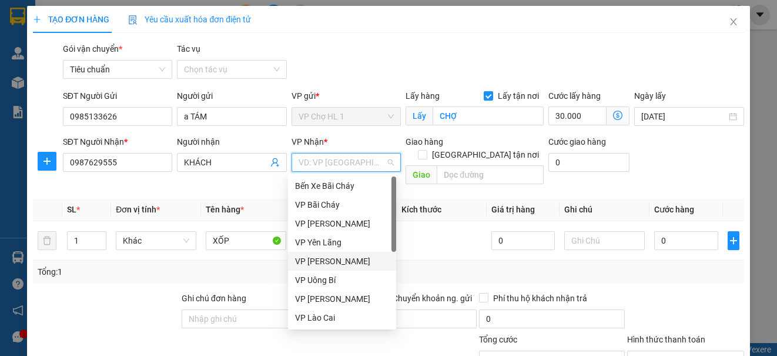
click at [331, 262] on div "VP [PERSON_NAME]" at bounding box center [342, 260] width 94 height 13
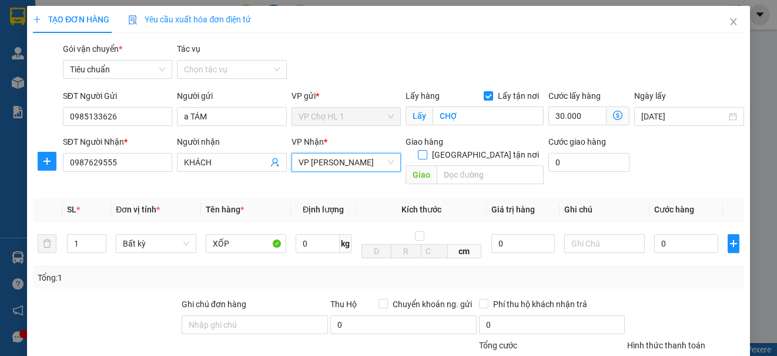
click at [426, 150] on input "[GEOGRAPHIC_DATA] tận nơi" at bounding box center [422, 154] width 8 height 8
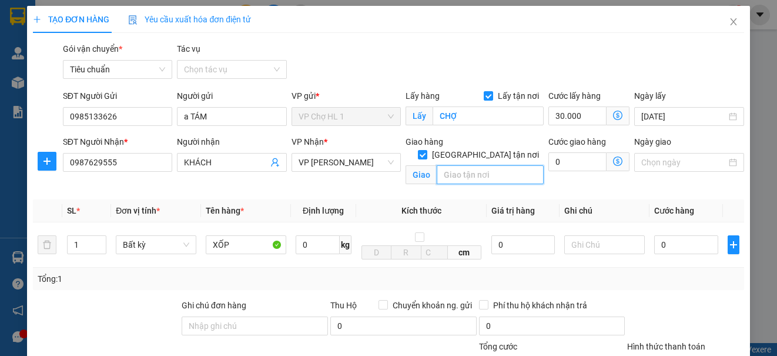
click at [468, 168] on input "text" at bounding box center [490, 174] width 107 height 19
click at [367, 163] on span "VP [PERSON_NAME]" at bounding box center [346, 162] width 95 height 18
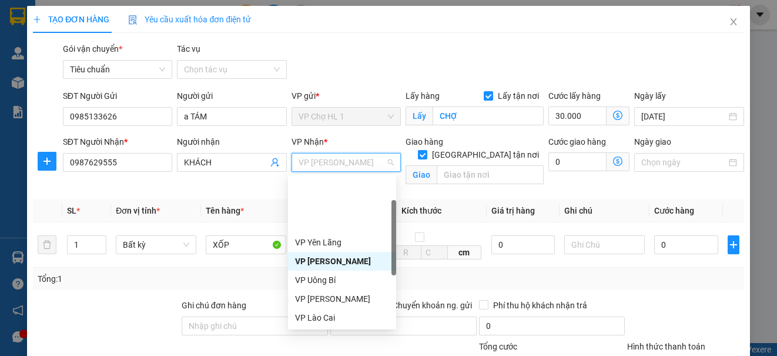
scroll to position [188, 0]
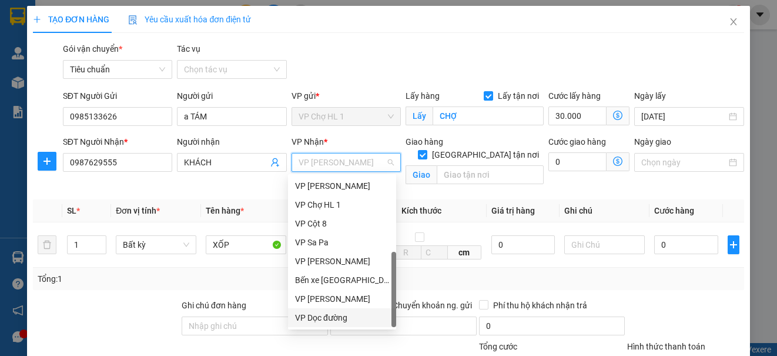
click at [334, 311] on div "VP Dọc đường" at bounding box center [342, 317] width 94 height 13
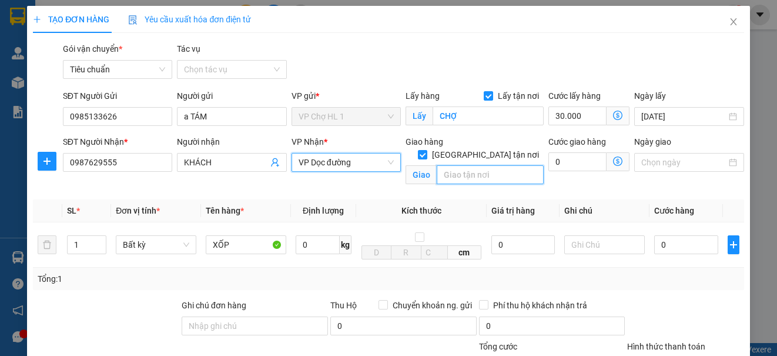
click at [489, 170] on input "text" at bounding box center [490, 174] width 107 height 19
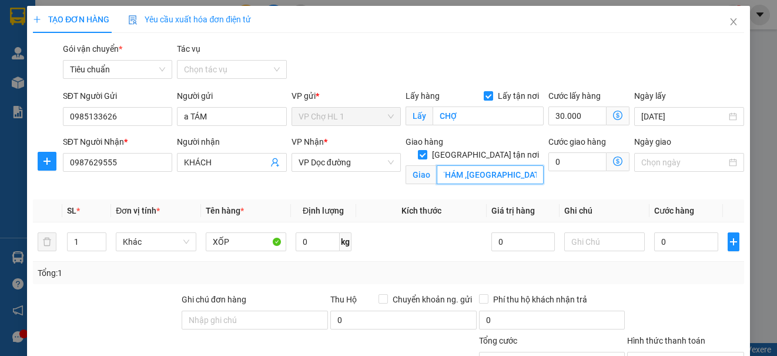
scroll to position [0, 156]
click at [645, 63] on div "Gói vận chuyển * Tiêu chuẩn Tác vụ Chọn tác vụ" at bounding box center [404, 62] width 686 height 41
click at [613, 164] on icon "dollar-circle" at bounding box center [617, 160] width 9 height 9
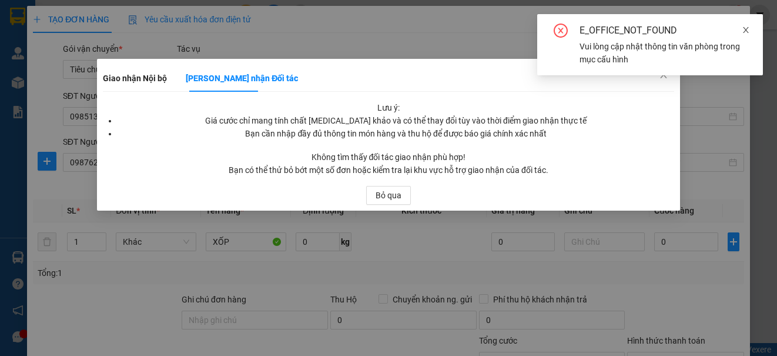
click at [745, 26] on icon "close" at bounding box center [746, 30] width 8 height 8
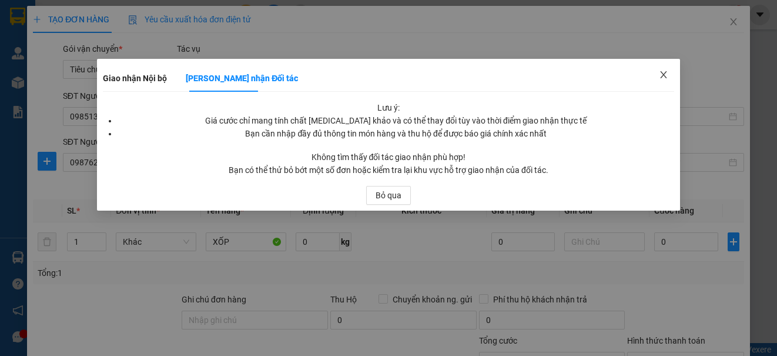
click at [664, 74] on icon "close" at bounding box center [663, 74] width 9 height 9
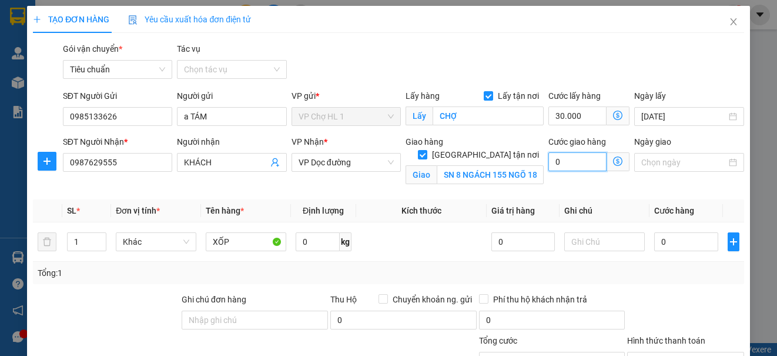
click at [569, 164] on input "0" at bounding box center [577, 161] width 58 height 19
click at [688, 70] on div "Gói vận chuyển * Tiêu chuẩn Tác vụ Chọn tác vụ" at bounding box center [404, 62] width 686 height 41
drag, startPoint x: 484, startPoint y: 91, endPoint x: 475, endPoint y: 125, distance: 35.2
click at [484, 93] on input "Lấy tận nơi" at bounding box center [488, 95] width 8 height 8
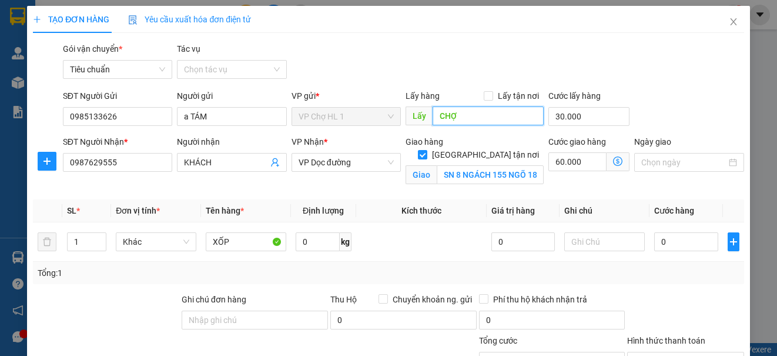
click at [480, 115] on input "CHỢ" at bounding box center [488, 115] width 111 height 19
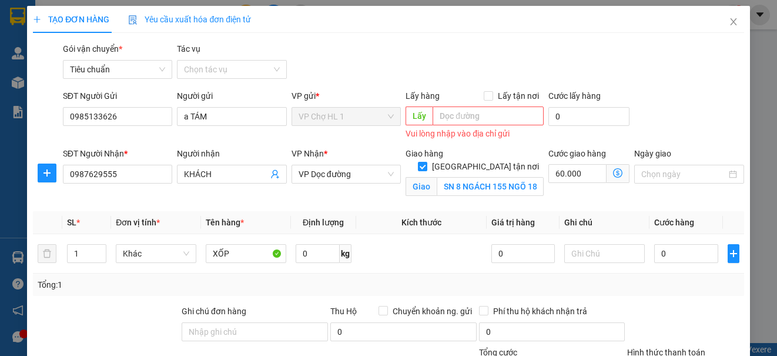
click at [674, 114] on div "SĐT Người Gửi 0985133626 Người gửi a TÁM VP gửi * VP Chợ HL 1 Lấy hàng Lấy tận …" at bounding box center [404, 115] width 686 height 53
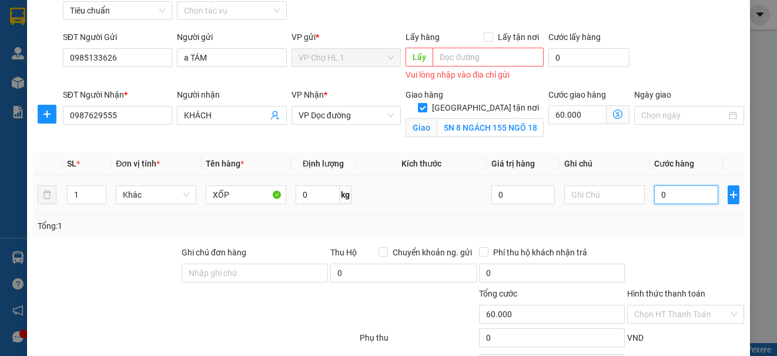
click at [669, 195] on input "0" at bounding box center [686, 194] width 64 height 19
click at [671, 65] on div "SĐT Người Gửi 0985133626 Người gửi a TÁM VP gửi * VP Chợ HL 1 Lấy hàng Lấy tận …" at bounding box center [404, 57] width 686 height 53
click at [688, 195] on input "70.000" at bounding box center [686, 194] width 64 height 19
click at [674, 73] on div "SĐT Người Gửi 0985133626 Người gửi a TÁM VP gửi * VP Chợ HL 1 Lấy hàng Lấy tận …" at bounding box center [404, 57] width 686 height 53
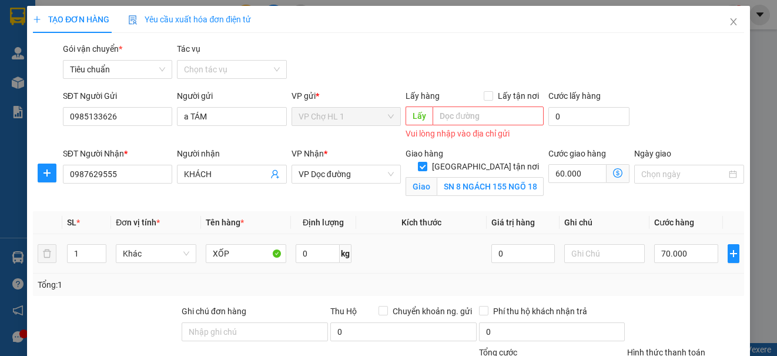
scroll to position [118, 0]
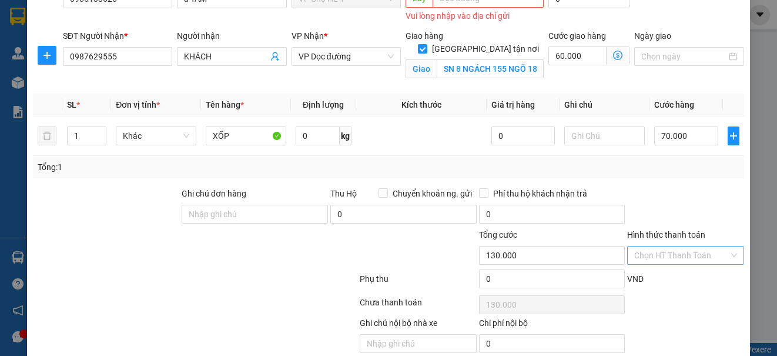
click at [662, 259] on input "Hình thức thanh toán" at bounding box center [681, 255] width 94 height 18
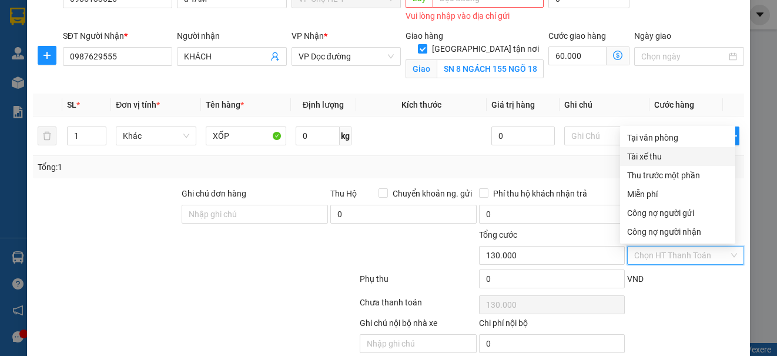
click at [660, 139] on div "Tại văn phòng" at bounding box center [677, 137] width 101 height 13
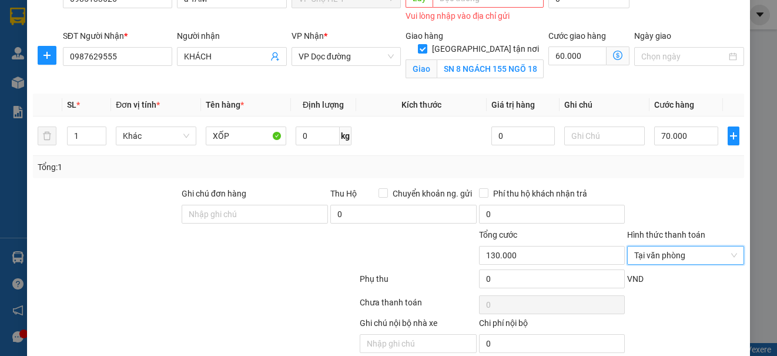
scroll to position [165, 0]
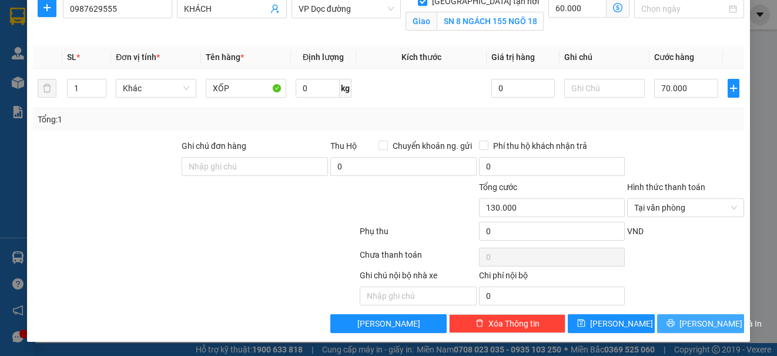
click at [672, 316] on button "[PERSON_NAME] và In" at bounding box center [700, 323] width 87 height 19
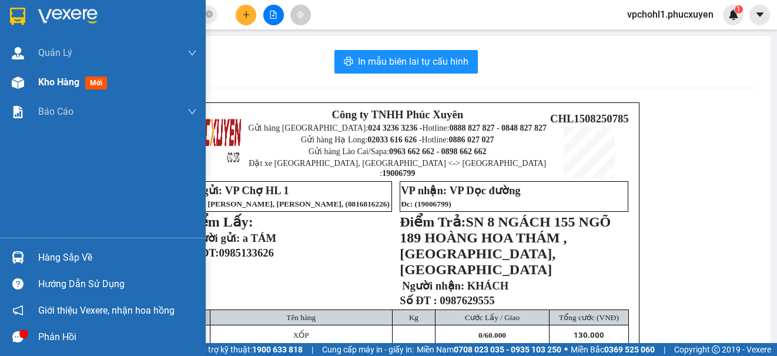
drag, startPoint x: 48, startPoint y: 84, endPoint x: 57, endPoint y: 82, distance: 9.7
click at [49, 84] on span "Kho hàng" at bounding box center [58, 81] width 41 height 11
click at [56, 82] on span "Kho hàng" at bounding box center [58, 81] width 41 height 11
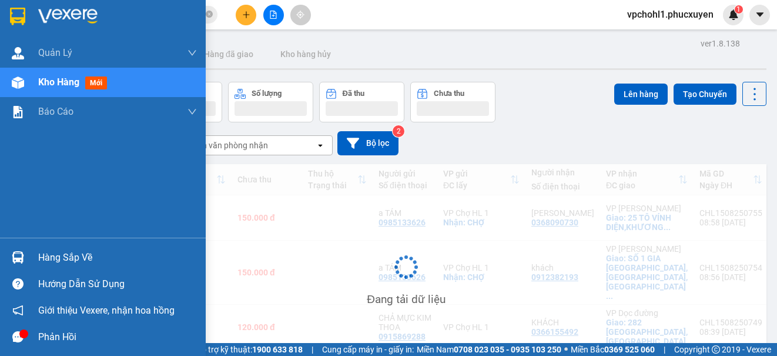
drag, startPoint x: 58, startPoint y: 82, endPoint x: 4, endPoint y: 107, distance: 59.7
click at [61, 81] on span "Kho hàng" at bounding box center [58, 81] width 41 height 11
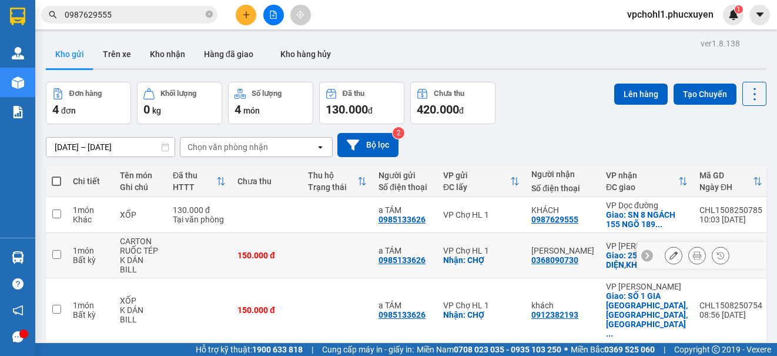
scroll to position [54, 0]
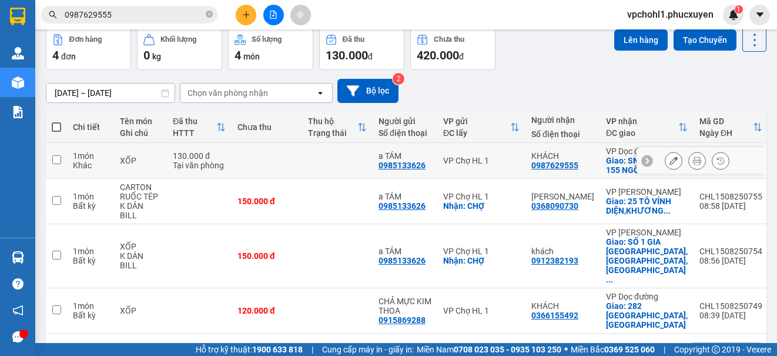
click at [56, 156] on input "checkbox" at bounding box center [56, 159] width 9 height 9
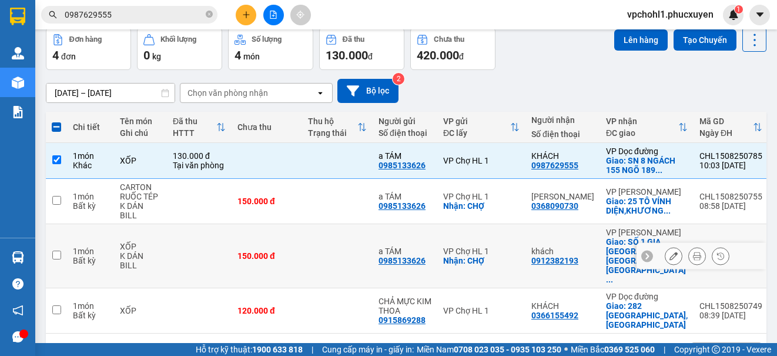
click at [59, 250] on input "checkbox" at bounding box center [56, 254] width 9 height 9
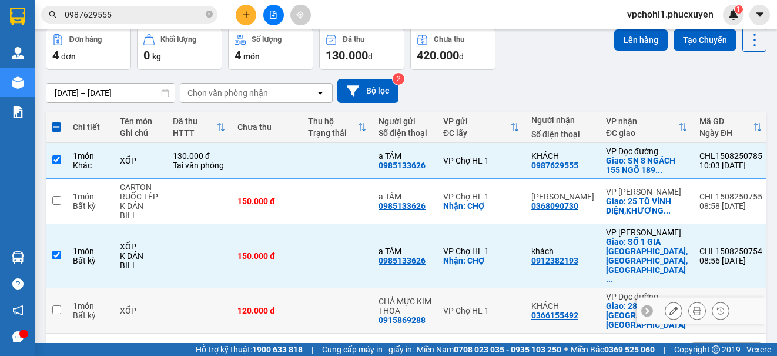
click at [59, 305] on input "checkbox" at bounding box center [56, 309] width 9 height 9
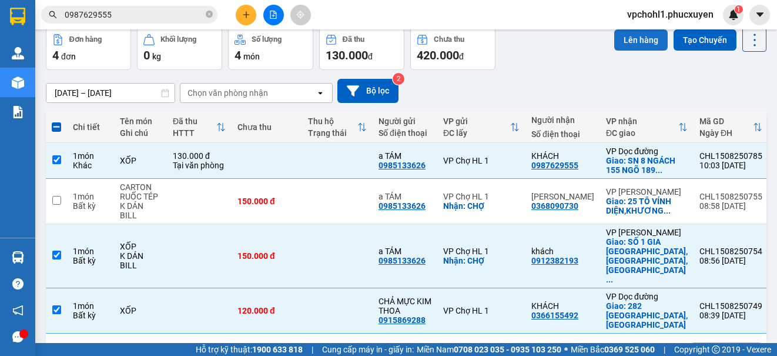
click at [631, 41] on button "Lên hàng" at bounding box center [640, 39] width 53 height 21
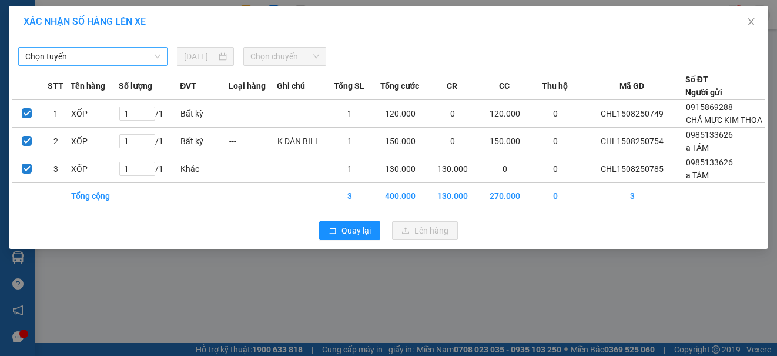
click at [124, 55] on span "Chọn tuyến" at bounding box center [92, 57] width 135 height 18
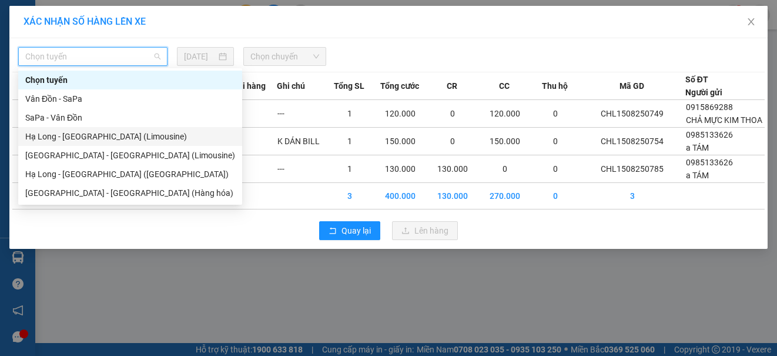
drag, startPoint x: 120, startPoint y: 139, endPoint x: 222, endPoint y: 86, distance: 113.8
click at [120, 138] on div "Hạ Long - [GEOGRAPHIC_DATA] (Limousine)" at bounding box center [130, 136] width 210 height 13
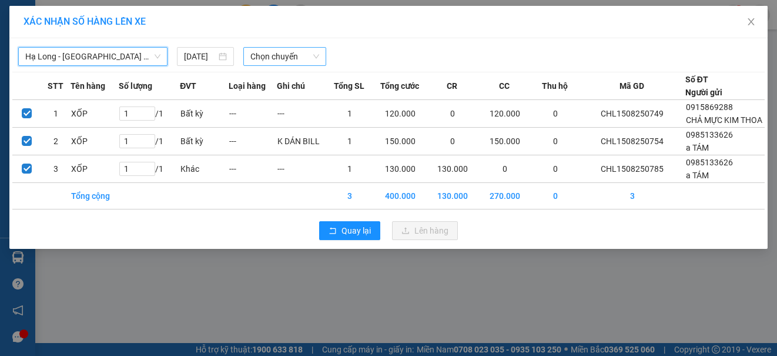
click at [273, 57] on span "Chọn chuyến" at bounding box center [284, 57] width 69 height 18
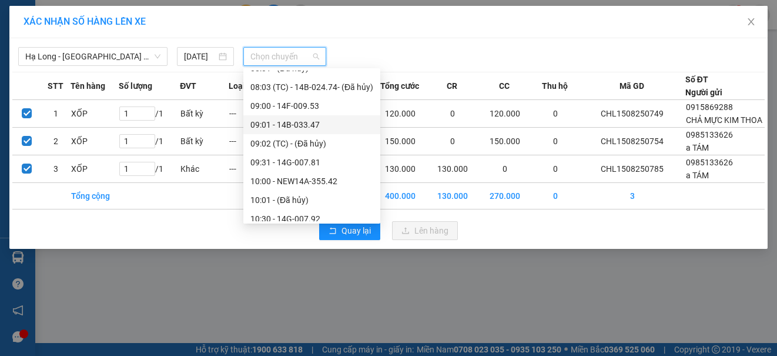
scroll to position [353, 0]
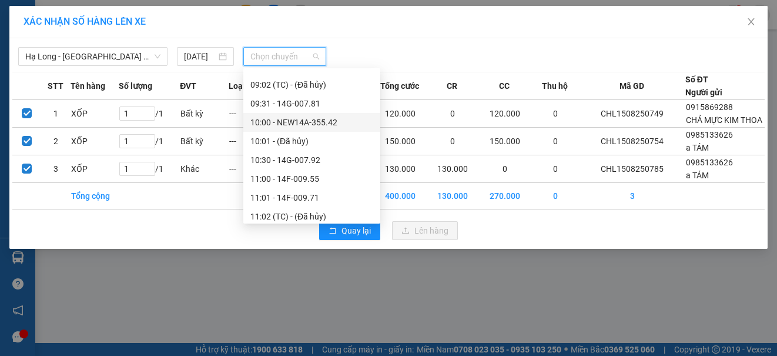
click at [309, 123] on div "10:00 - NEW14A-355.42" at bounding box center [311, 122] width 123 height 13
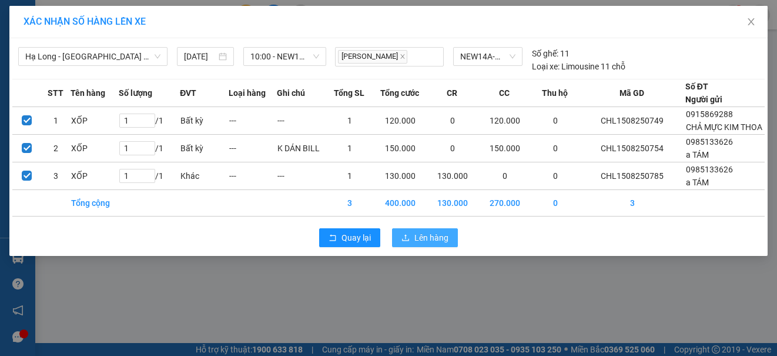
click at [437, 244] on span "Lên hàng" at bounding box center [431, 237] width 34 height 13
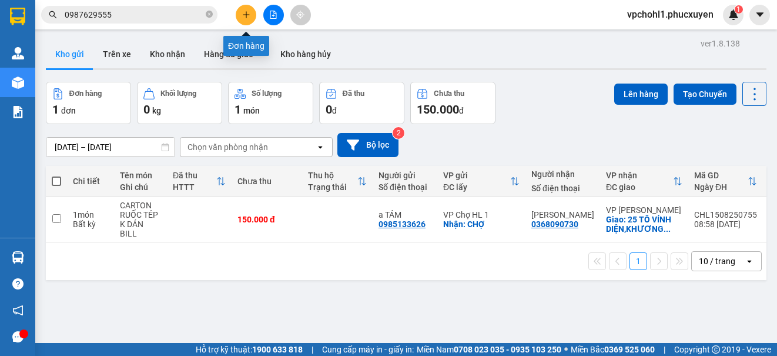
click at [247, 12] on icon "plus" at bounding box center [246, 15] width 8 height 8
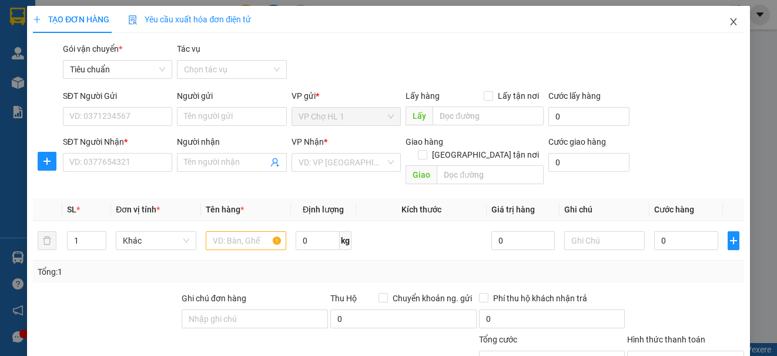
drag, startPoint x: 722, startPoint y: 21, endPoint x: 103, endPoint y: 19, distance: 618.9
click at [733, 21] on span "Close" at bounding box center [733, 22] width 33 height 33
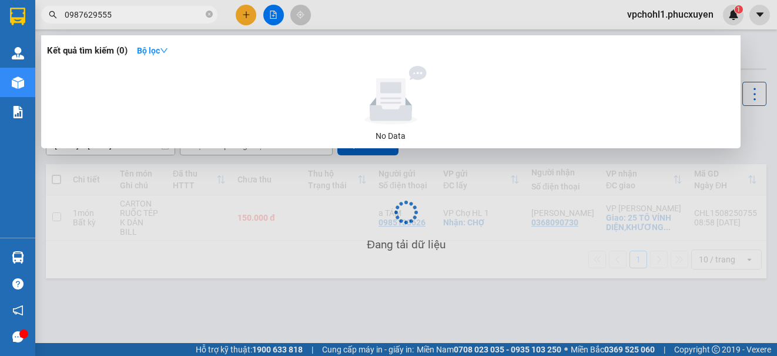
drag, startPoint x: 123, startPoint y: 15, endPoint x: 43, endPoint y: 15, distance: 79.9
click at [43, 15] on span "0987629555" at bounding box center [129, 15] width 176 height 18
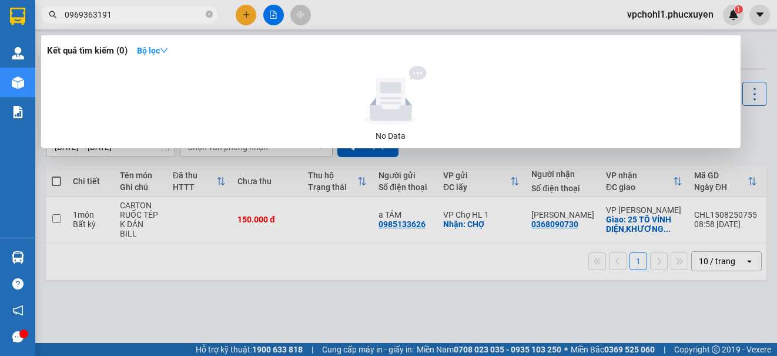
drag, startPoint x: 118, startPoint y: 17, endPoint x: 53, endPoint y: 16, distance: 64.7
click at [53, 16] on div "0969363191" at bounding box center [114, 15] width 229 height 18
click at [243, 16] on div at bounding box center [388, 178] width 777 height 356
click at [243, 16] on icon "plus" at bounding box center [246, 15] width 8 height 8
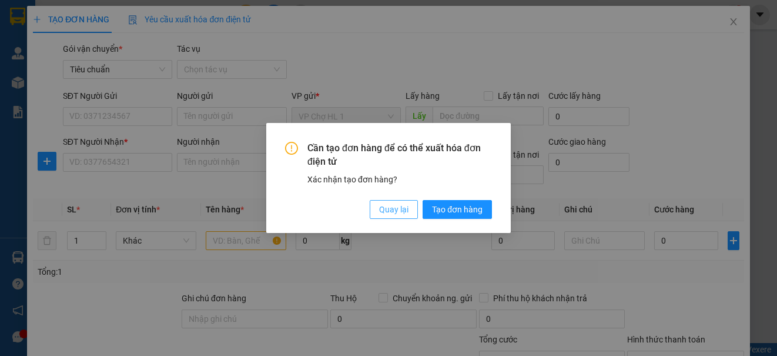
click at [381, 213] on span "Quay lại" at bounding box center [393, 209] width 29 height 13
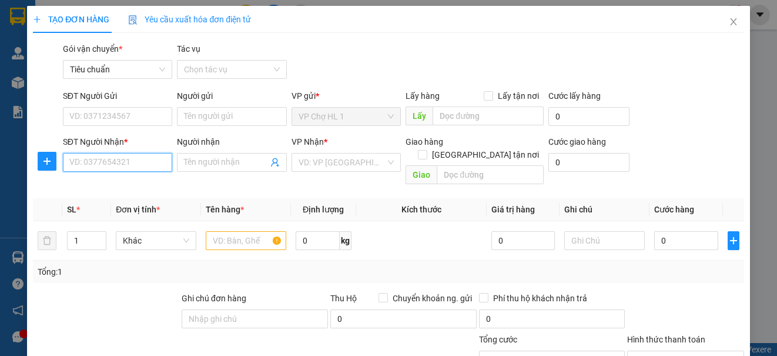
click at [123, 156] on input "SĐT Người Nhận *" at bounding box center [117, 162] width 109 height 19
paste input "0969363191"
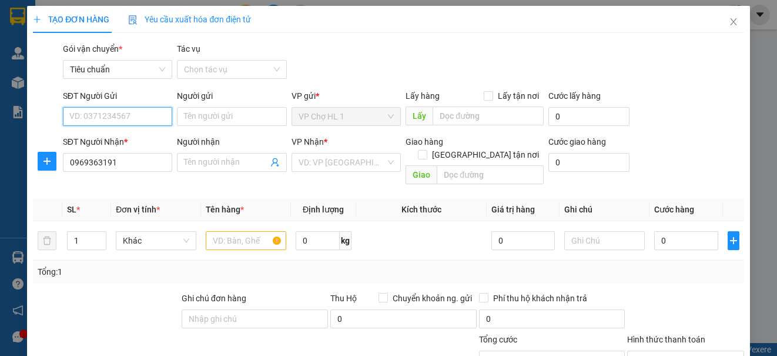
click at [112, 113] on input "SĐT Người Gửi" at bounding box center [117, 116] width 109 height 19
click at [114, 141] on div "0985133626 - a TÁM" at bounding box center [116, 139] width 94 height 13
click at [240, 231] on input "text" at bounding box center [246, 240] width 81 height 19
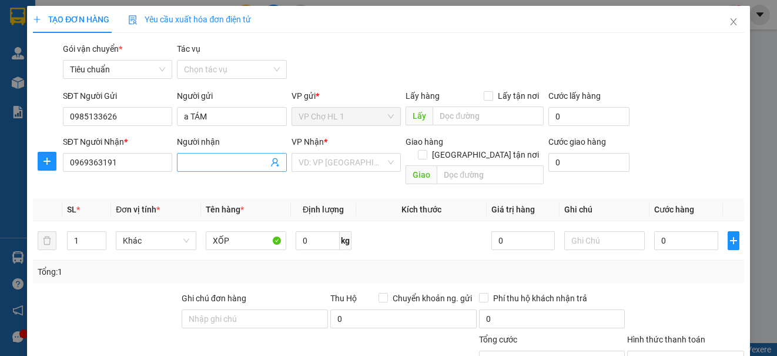
click at [235, 165] on input "Người nhận" at bounding box center [225, 162] width 83 height 13
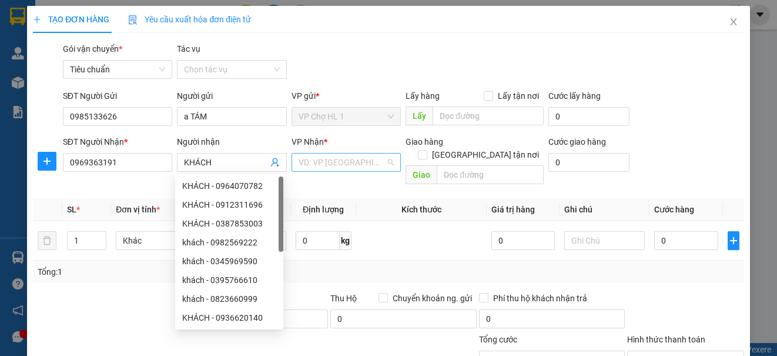
click at [342, 163] on input "search" at bounding box center [342, 162] width 87 height 18
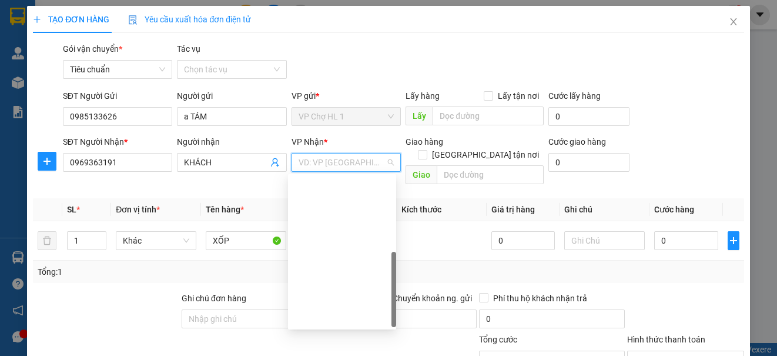
scroll to position [188, 0]
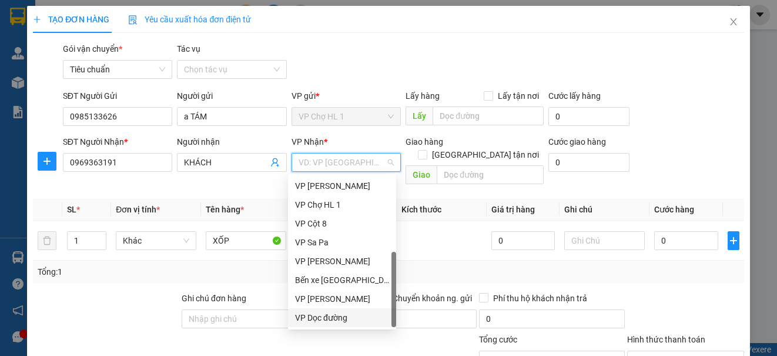
click at [341, 321] on div "VP Dọc đường" at bounding box center [342, 317] width 94 height 13
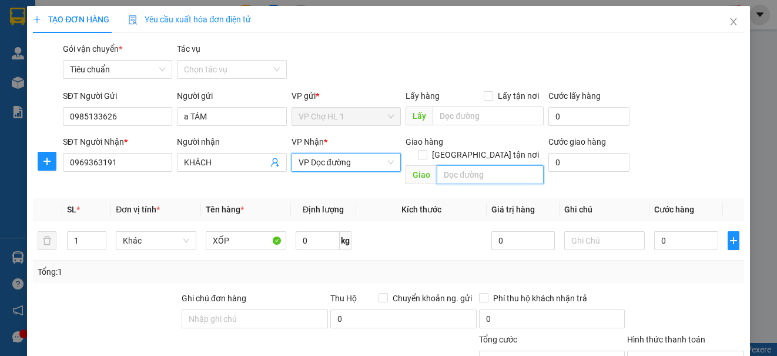
click at [460, 165] on input "text" at bounding box center [490, 174] width 107 height 19
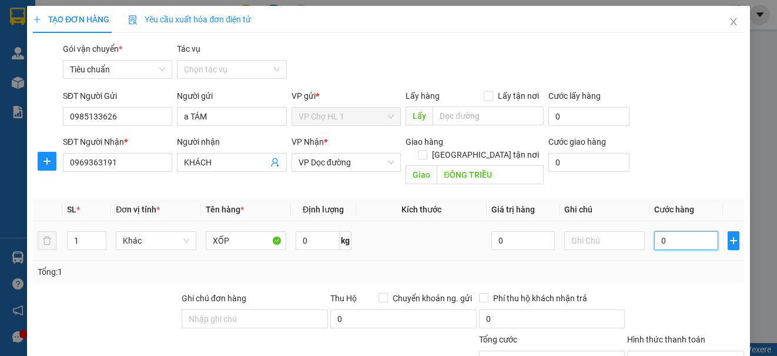
click at [669, 235] on input "0" at bounding box center [686, 240] width 64 height 19
click at [674, 156] on div "SĐT Người Nhận * 0969363191 Người nhận KHÁCH VP Nhận * VP Dọc đường Giao hàng […" at bounding box center [404, 162] width 686 height 54
click at [524, 172] on div "Giao hàng [GEOGRAPHIC_DATA] tận nơi [GEOGRAPHIC_DATA]" at bounding box center [475, 162] width 138 height 54
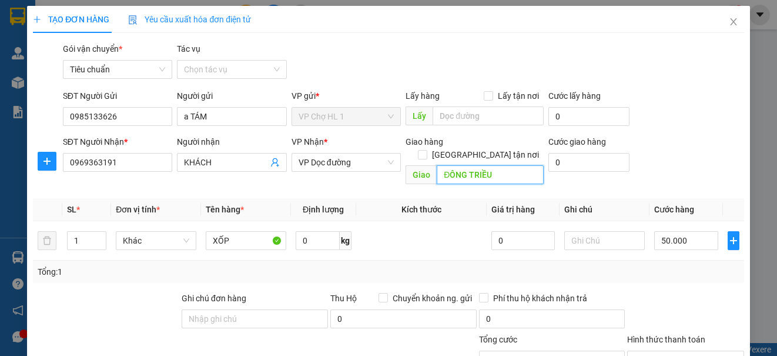
click at [516, 165] on input "ĐÔNG TRIỀU" at bounding box center [490, 174] width 107 height 19
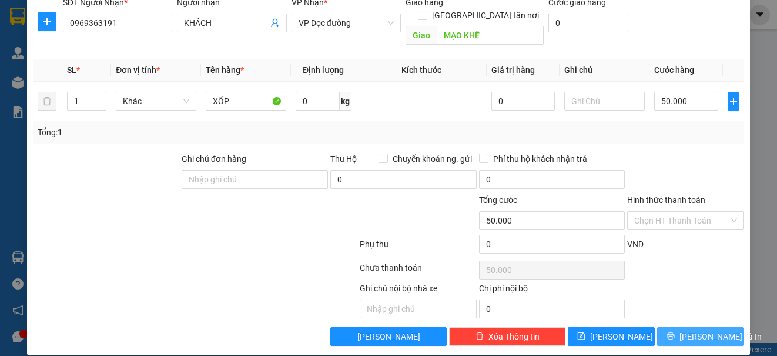
click at [698, 330] on span "[PERSON_NAME] và In" at bounding box center [720, 336] width 82 height 13
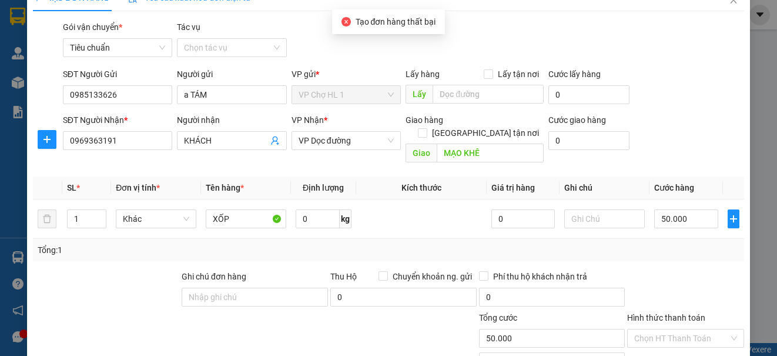
scroll to position [0, 0]
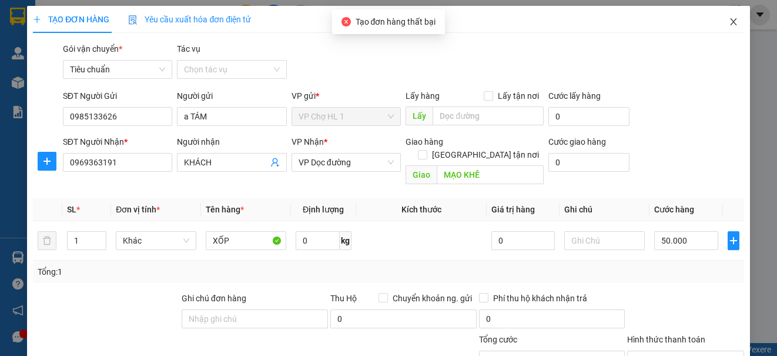
click at [730, 22] on icon "close" at bounding box center [733, 21] width 6 height 7
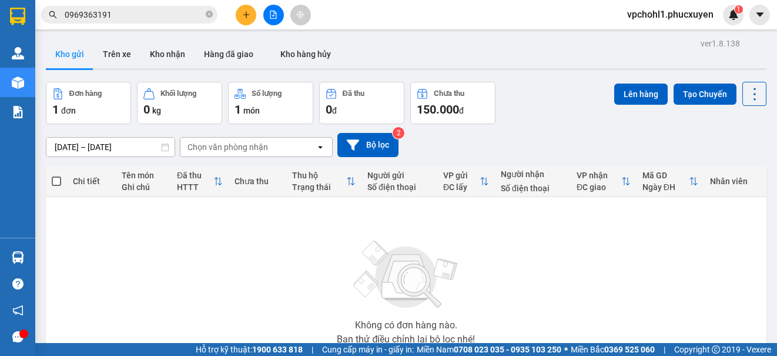
click at [66, 48] on button "Kho gửi" at bounding box center [70, 54] width 48 height 28
click at [175, 49] on button "Kho nhận" at bounding box center [167, 54] width 54 height 28
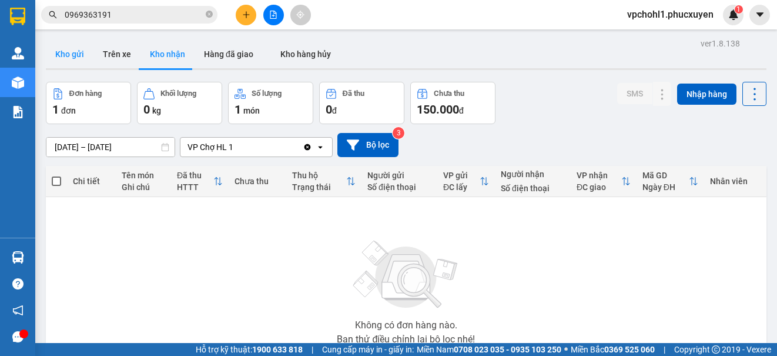
click at [71, 54] on button "Kho gửi" at bounding box center [70, 54] width 48 height 28
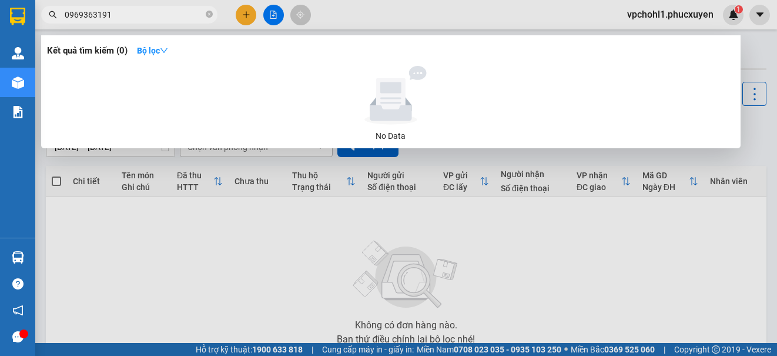
click at [245, 12] on div at bounding box center [388, 178] width 777 height 356
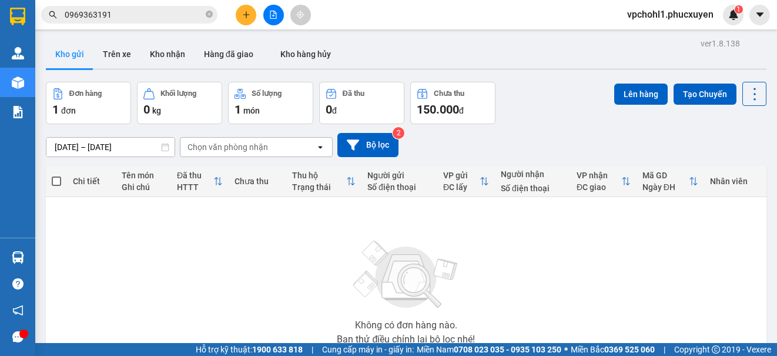
click at [245, 12] on icon "plus" at bounding box center [246, 15] width 8 height 8
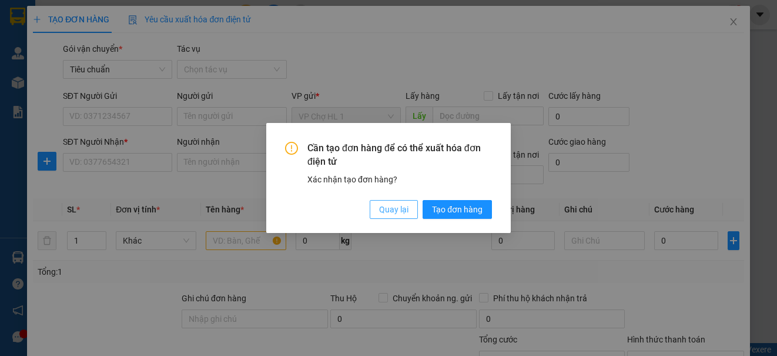
click at [398, 211] on span "Quay lại" at bounding box center [393, 209] width 29 height 13
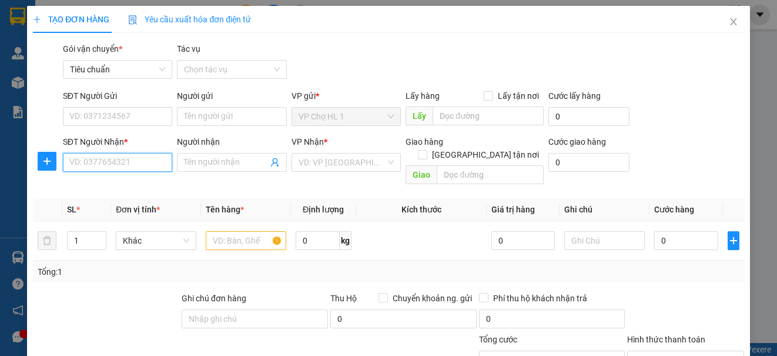
click at [124, 163] on input "SĐT Người Nhận *" at bounding box center [117, 162] width 109 height 19
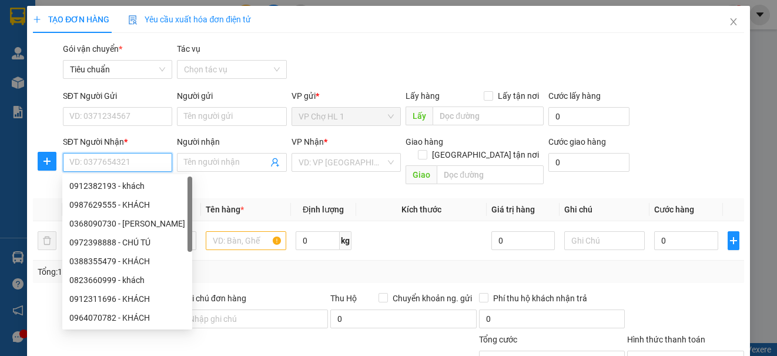
paste input "0969363191"
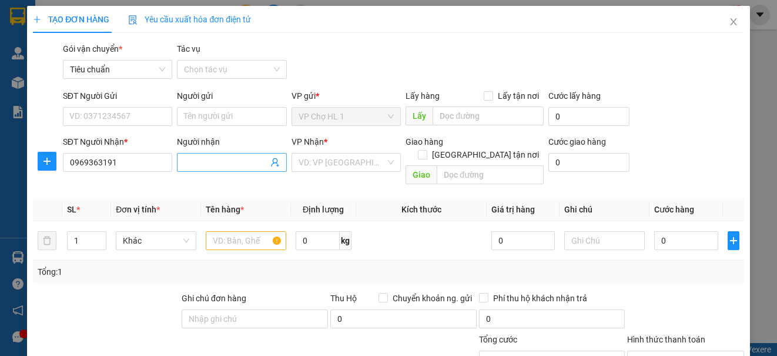
click at [210, 162] on input "Người nhận" at bounding box center [225, 162] width 83 height 13
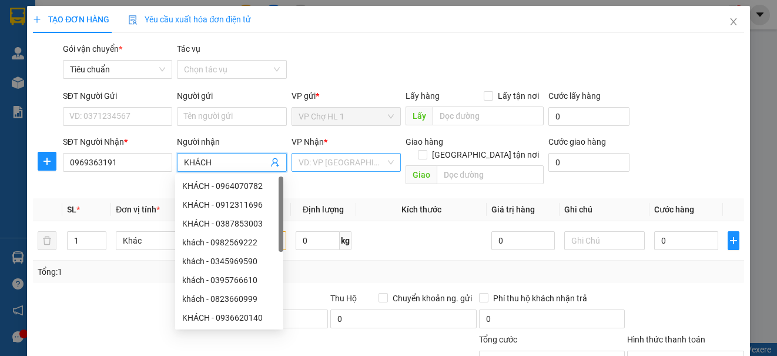
click at [330, 155] on input "search" at bounding box center [342, 162] width 87 height 18
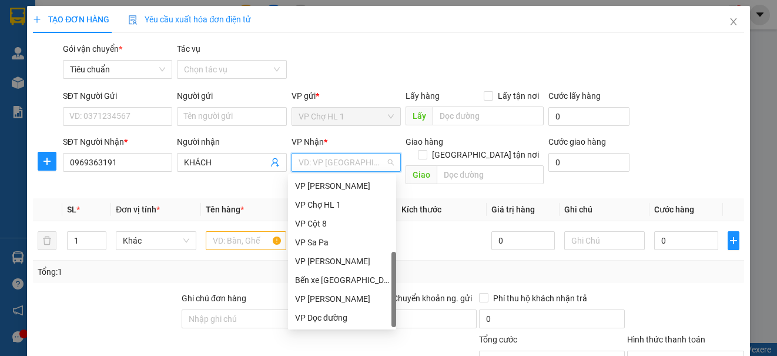
scroll to position [188, 0]
drag, startPoint x: 353, startPoint y: 317, endPoint x: 320, endPoint y: 294, distance: 39.6
click at [351, 317] on div "VP Dọc đường" at bounding box center [342, 317] width 94 height 13
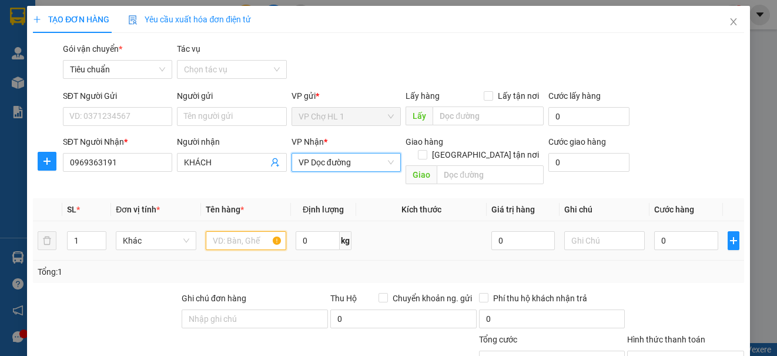
click at [245, 231] on input "text" at bounding box center [246, 240] width 81 height 19
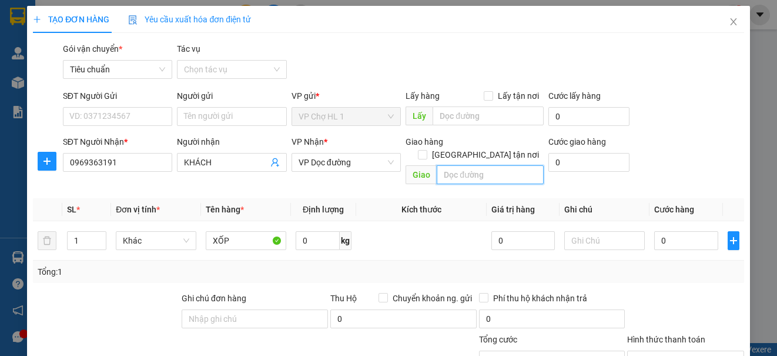
click at [467, 165] on input "text" at bounding box center [490, 174] width 107 height 19
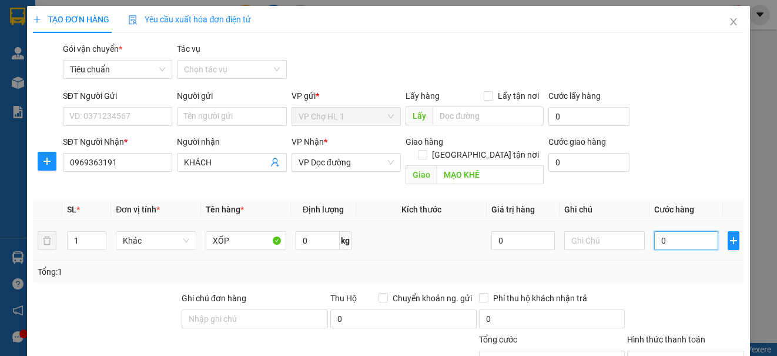
click at [678, 231] on input "0" at bounding box center [686, 240] width 64 height 19
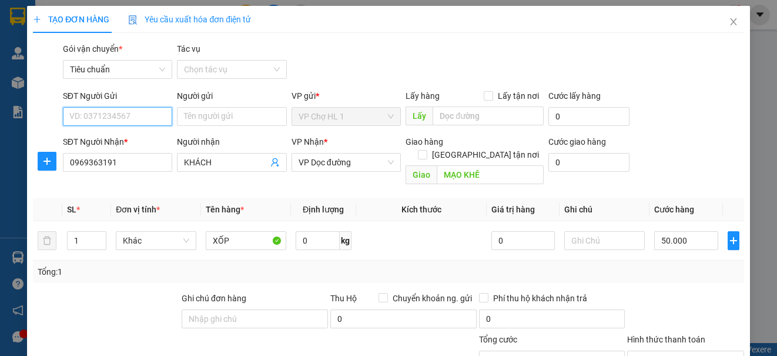
click at [127, 119] on input "SĐT Người Gửi" at bounding box center [117, 116] width 109 height 19
click at [95, 143] on div "0985133626 - a TÁM" at bounding box center [116, 139] width 94 height 13
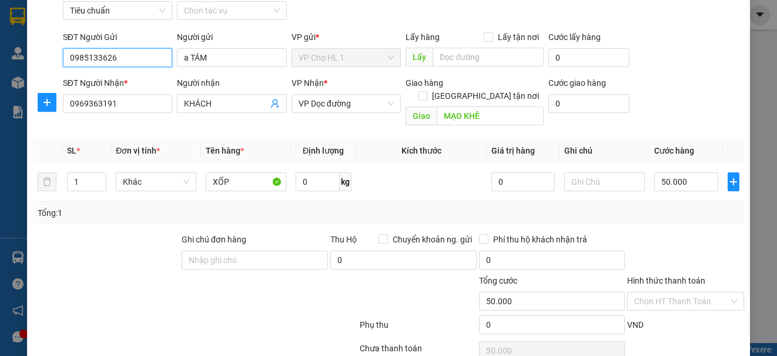
scroll to position [139, 0]
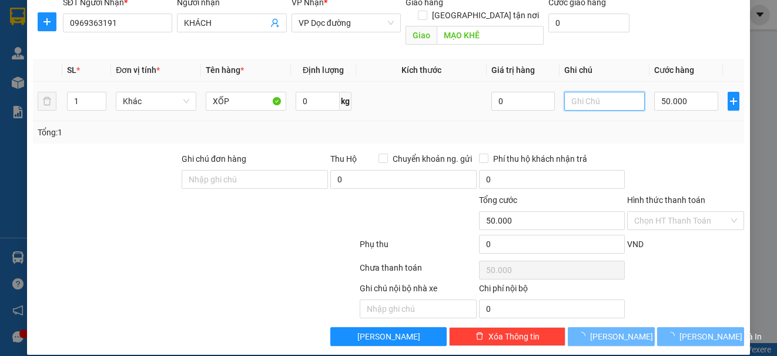
drag, startPoint x: 582, startPoint y: 86, endPoint x: 578, endPoint y: 93, distance: 7.7
click at [582, 92] on input "text" at bounding box center [604, 101] width 81 height 19
click at [689, 330] on span "[PERSON_NAME] và In" at bounding box center [720, 336] width 82 height 13
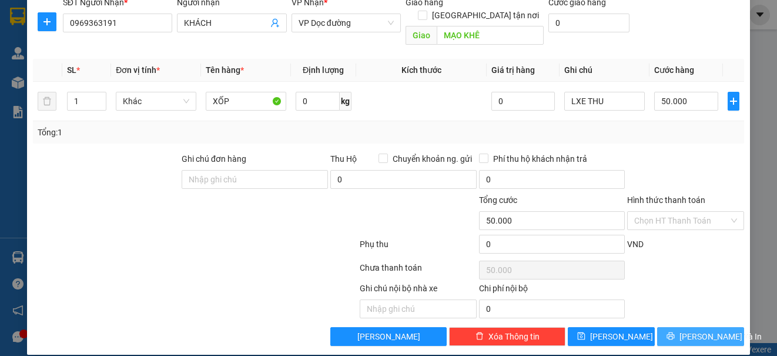
scroll to position [0, 0]
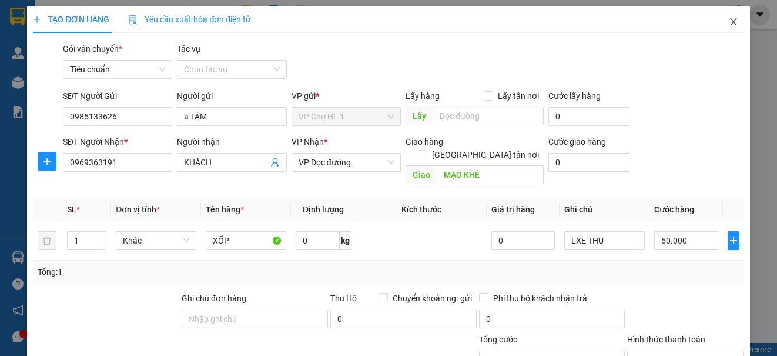
drag, startPoint x: 719, startPoint y: 22, endPoint x: 124, endPoint y: 35, distance: 595.5
click at [729, 21] on icon "close" at bounding box center [733, 21] width 9 height 9
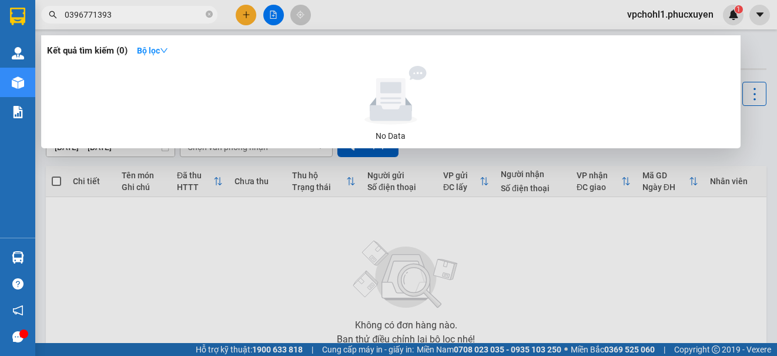
click at [186, 269] on div at bounding box center [388, 178] width 777 height 356
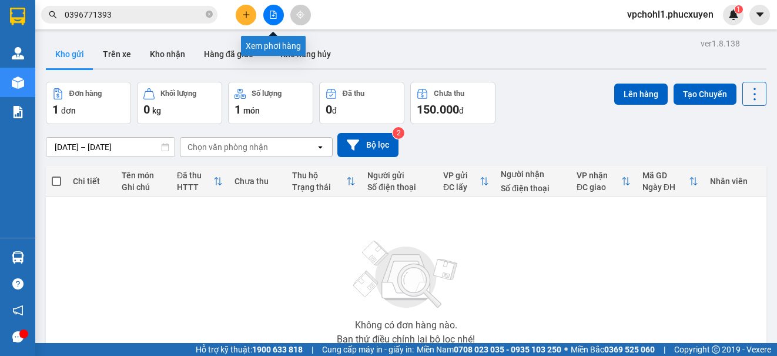
click at [274, 14] on icon "file-add" at bounding box center [273, 15] width 8 height 8
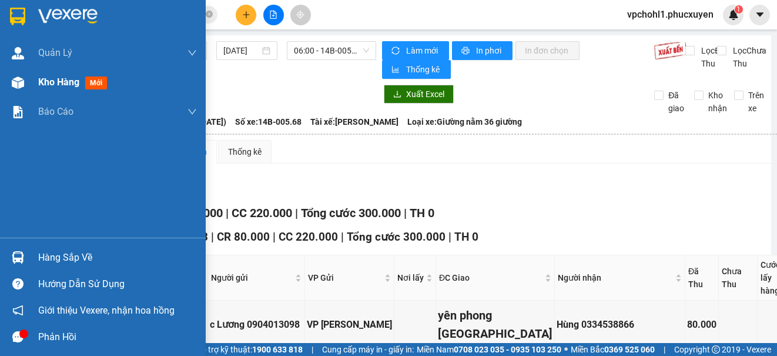
click at [42, 88] on span "Kho hàng" at bounding box center [58, 81] width 41 height 11
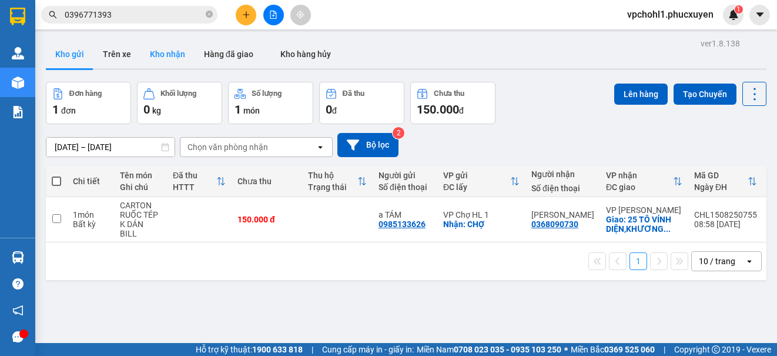
click at [153, 52] on button "Kho nhận" at bounding box center [167, 54] width 54 height 28
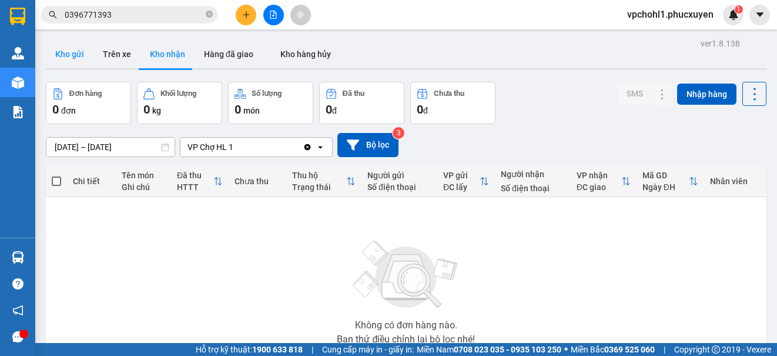
click at [78, 49] on button "Kho gửi" at bounding box center [70, 54] width 48 height 28
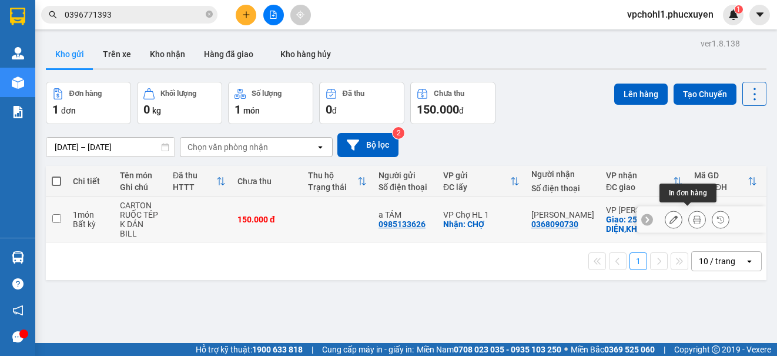
click at [669, 215] on icon at bounding box center [673, 219] width 8 height 8
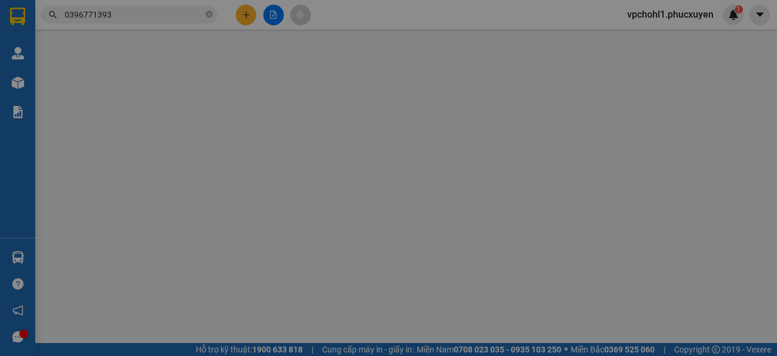
type input "0985133626"
type input "a TÁM"
checkbox input "true"
type input "CHỢ"
type input "0368090730"
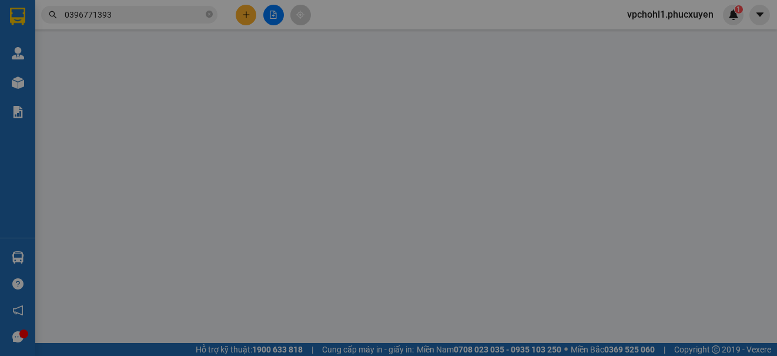
type input "[PERSON_NAME]"
checkbox input "true"
type input "25 [PERSON_NAME] DIỆN,[GEOGRAPHIC_DATA],[GEOGRAPHIC_DATA],[GEOGRAPHIC_DATA]"
type input "150.000"
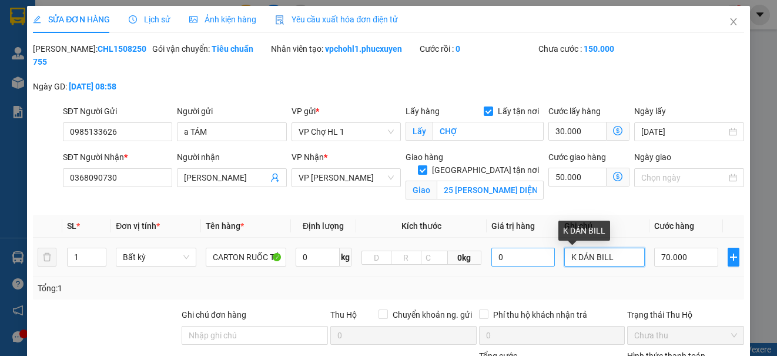
drag, startPoint x: 612, startPoint y: 259, endPoint x: 537, endPoint y: 253, distance: 76.0
click at [539, 254] on tr "1 Bất kỳ CARTON RUỐC TÉP 0 kg 0kg 0 K DÁN BILL 70.000" at bounding box center [388, 256] width 711 height 39
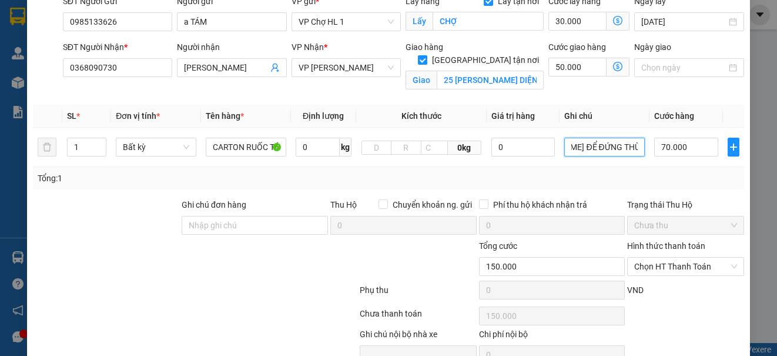
scroll to position [169, 0]
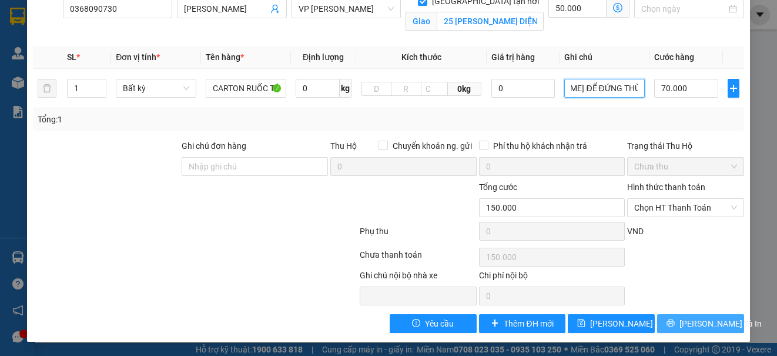
type input "SHIP BÓC BILL ĐỂ ĐỨNG THÙNG CARTON"
click at [690, 327] on span "[PERSON_NAME] và In" at bounding box center [720, 323] width 82 height 13
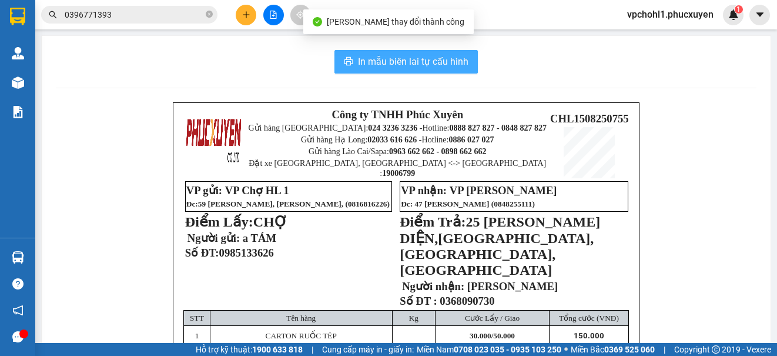
click at [427, 61] on span "In mẫu biên lai tự cấu hình" at bounding box center [413, 61] width 110 height 15
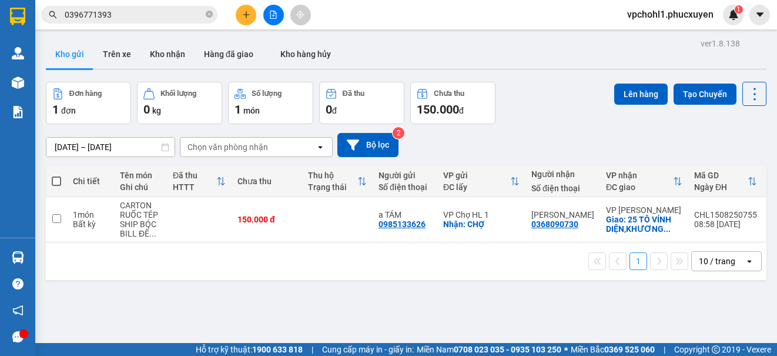
click at [248, 13] on icon "plus" at bounding box center [246, 15] width 8 height 8
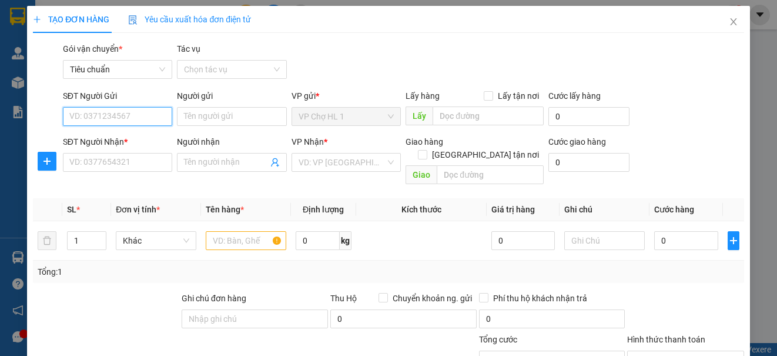
click at [154, 122] on input "SĐT Người Gửi" at bounding box center [117, 116] width 109 height 19
type input "626"
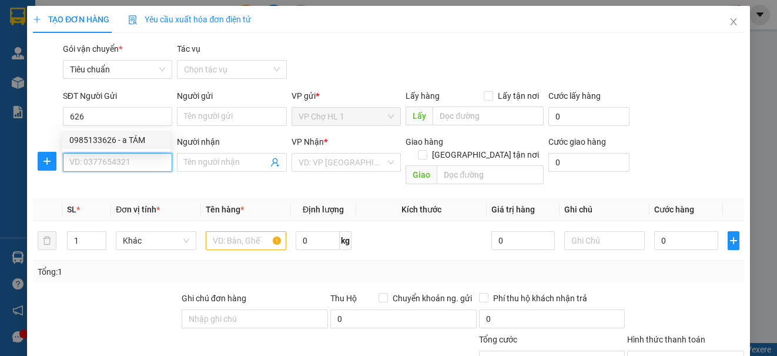
click at [120, 166] on input "SĐT Người Nhận *" at bounding box center [117, 162] width 109 height 19
type input "0396771393"
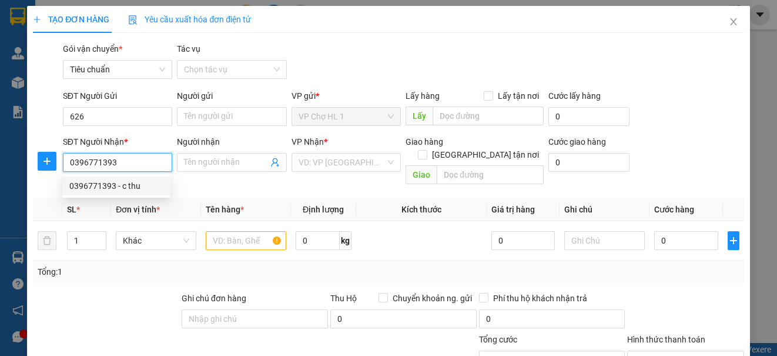
click at [115, 193] on div "0396771393 - c thu" at bounding box center [116, 185] width 108 height 19
type input "c thu"
type input "CẦU ĐẠI PHÚC BẮC NINH"
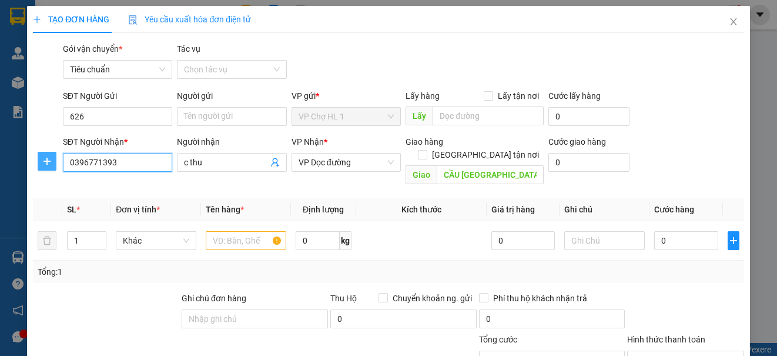
drag, startPoint x: 134, startPoint y: 161, endPoint x: 50, endPoint y: 161, distance: 84.0
click at [50, 161] on div "SĐT Người Nhận * 0396771393 Người nhận c thu VP Nhận * VP Dọc đường Giao hàng G…" at bounding box center [388, 162] width 713 height 54
type input "0396771393"
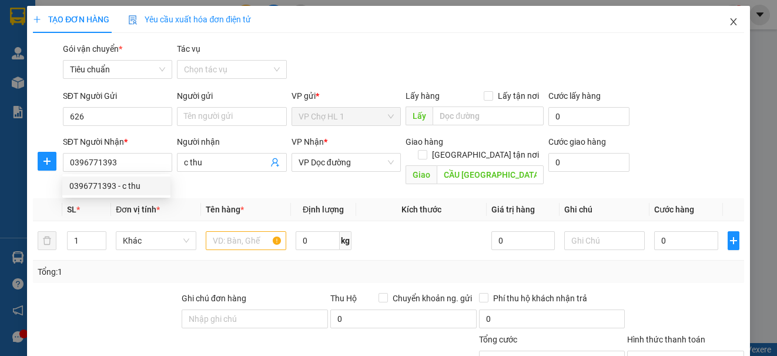
click at [730, 20] on icon "close" at bounding box center [733, 21] width 6 height 7
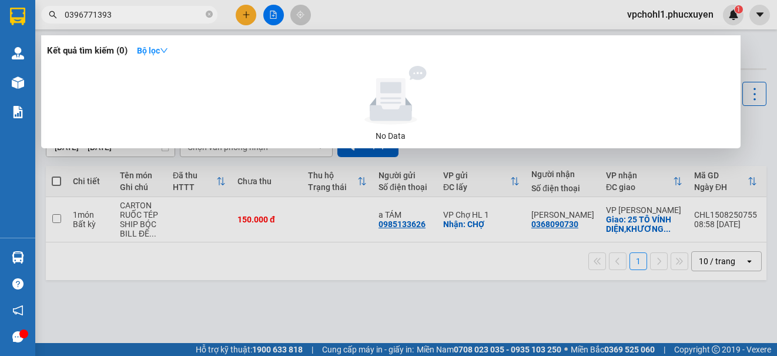
drag, startPoint x: 114, startPoint y: 16, endPoint x: 45, endPoint y: 11, distance: 69.6
click at [45, 11] on span "0396771393" at bounding box center [129, 15] width 176 height 18
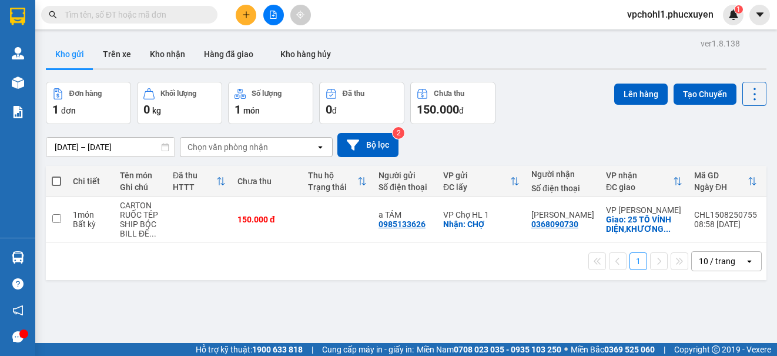
paste input "0396771393"
type input "0396771393"
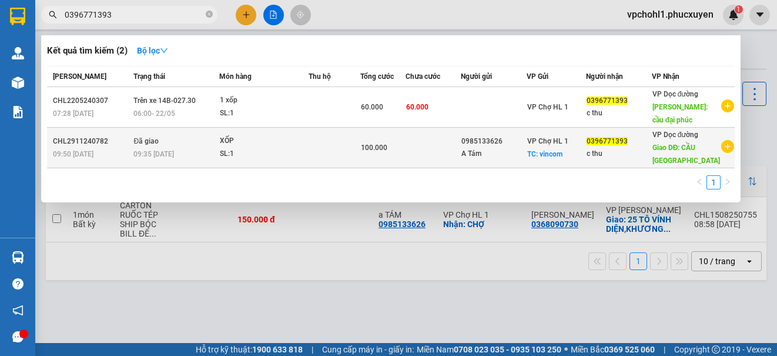
click at [286, 160] on div "SL: 1" at bounding box center [264, 154] width 88 height 13
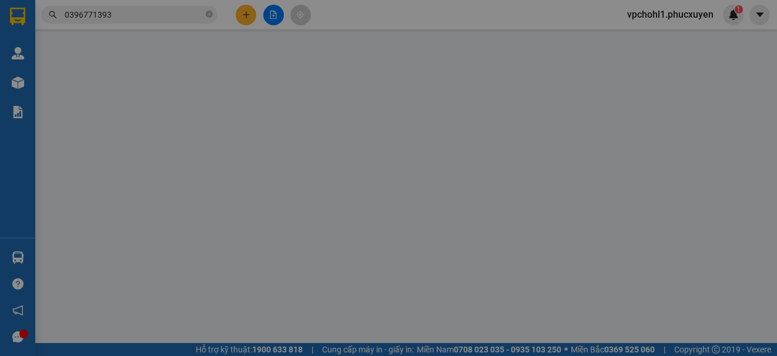
type input "0985133626"
type input "A Tám"
checkbox input "true"
type input "vincom"
type input "30.000"
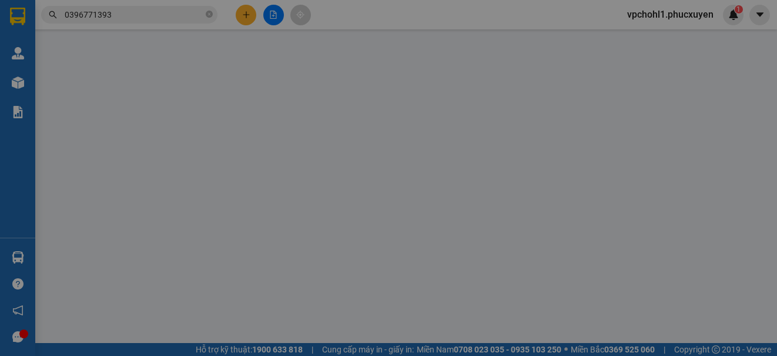
type input "0396771393"
type input "c thu"
type input "CẦU ĐẠI PHÚC BẮC NINH"
type input "100.000"
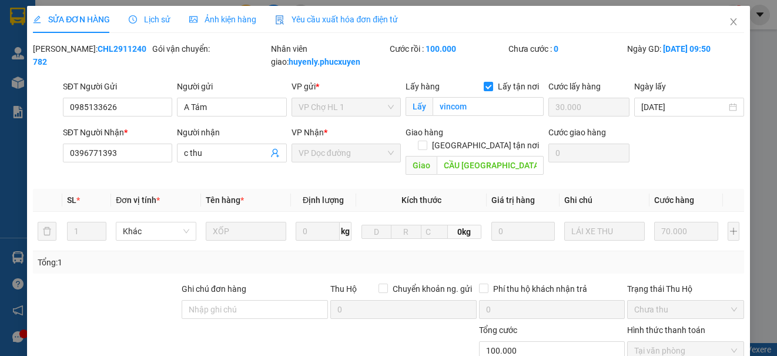
click at [159, 19] on span "Lịch sử" at bounding box center [150, 19] width 42 height 9
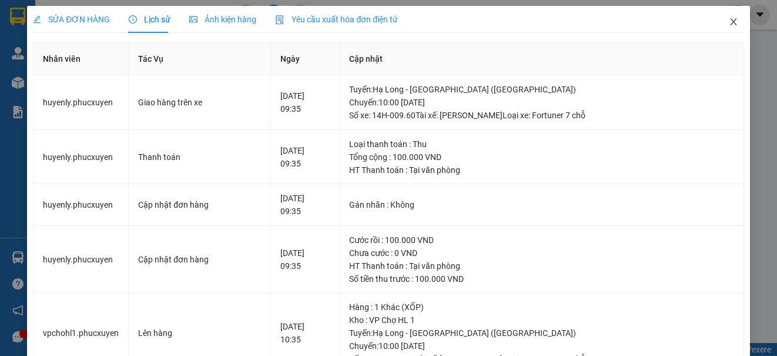
drag, startPoint x: 722, startPoint y: 19, endPoint x: 129, endPoint y: 11, distance: 593.1
click at [729, 18] on icon "close" at bounding box center [733, 21] width 9 height 9
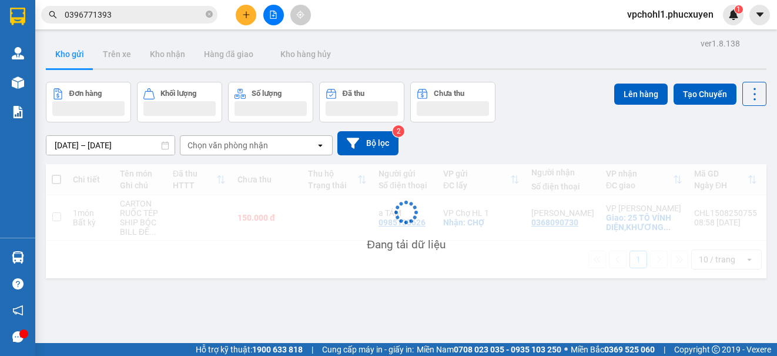
click at [126, 15] on input "0396771393" at bounding box center [134, 14] width 139 height 13
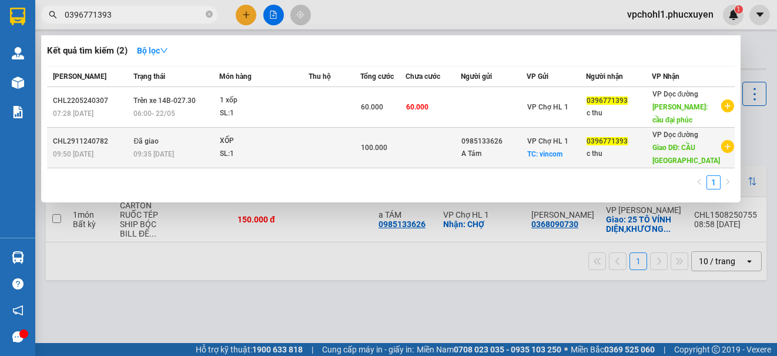
click at [416, 162] on td at bounding box center [433, 148] width 55 height 41
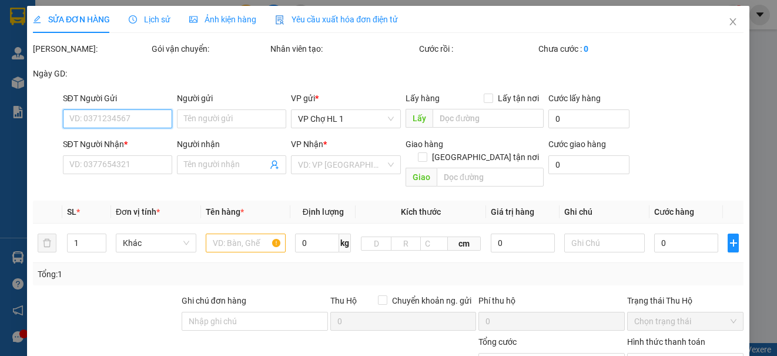
type input "0985133626"
type input "A Tám"
checkbox input "true"
type input "vincom"
type input "30.000"
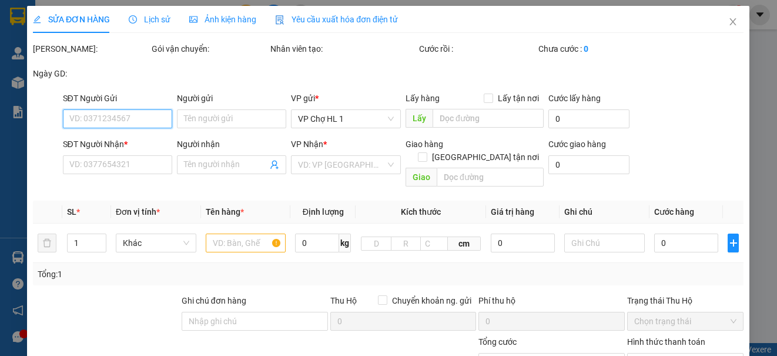
type input "0396771393"
type input "c thu"
type input "CẦU ĐẠI PHÚC BẮC NINH"
type input "100.000"
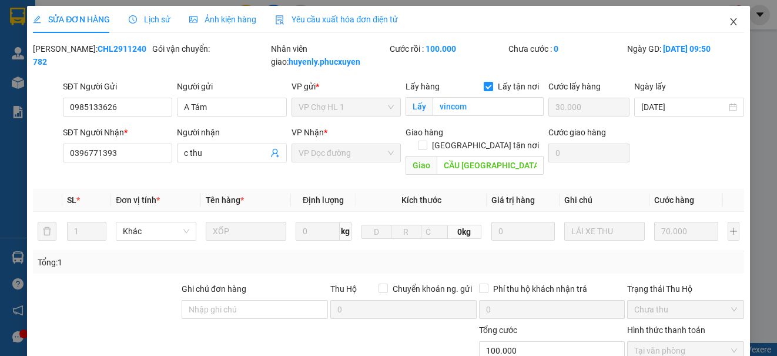
click at [729, 21] on icon "close" at bounding box center [733, 21] width 9 height 9
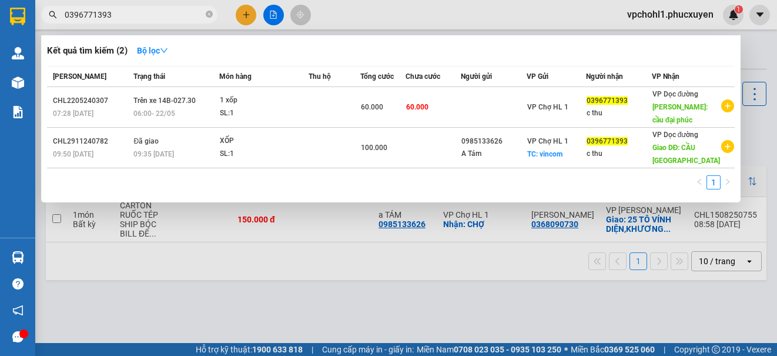
click at [124, 18] on input "0396771393" at bounding box center [134, 14] width 139 height 13
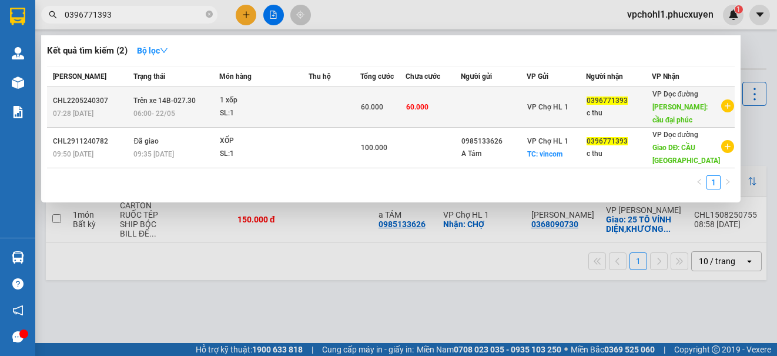
click at [319, 99] on td at bounding box center [335, 107] width 52 height 41
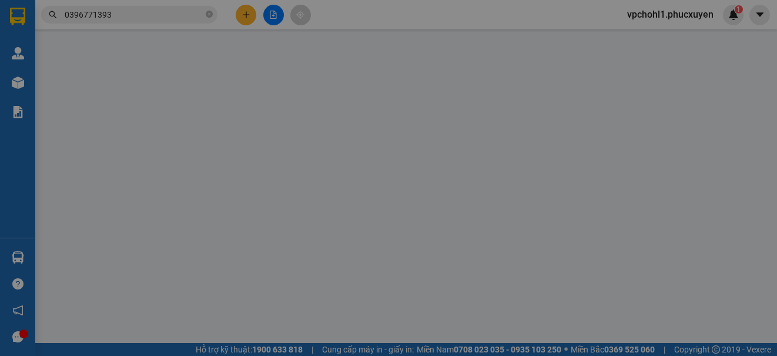
type input "0396771393"
type input "c thu"
type input "cầu đại phúc"
type input "60.000"
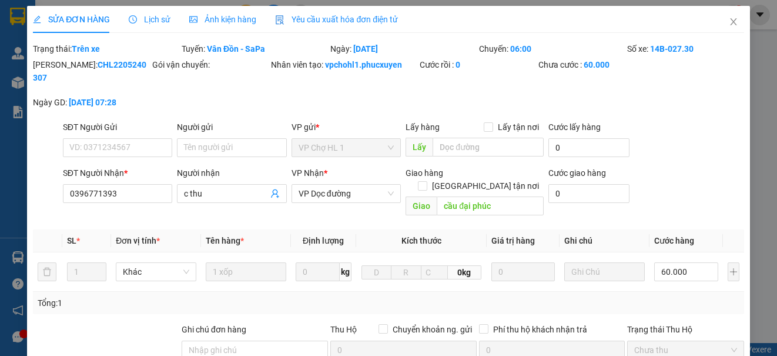
click at [152, 18] on span "Lịch sử" at bounding box center [150, 19] width 42 height 9
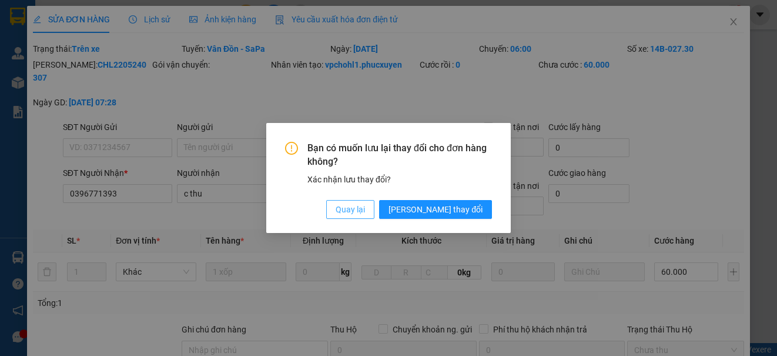
click at [365, 210] on span "Quay lại" at bounding box center [350, 209] width 29 height 13
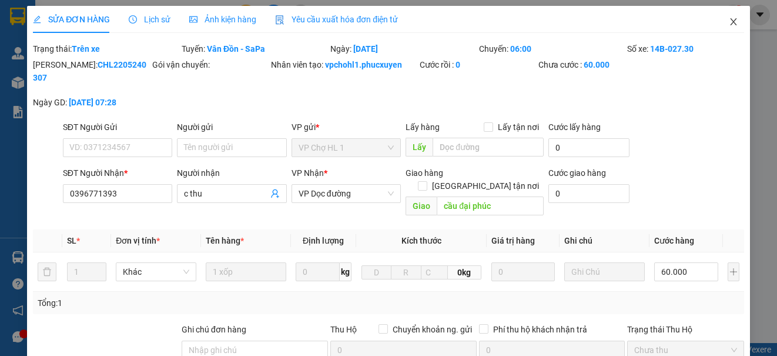
drag, startPoint x: 722, startPoint y: 19, endPoint x: 135, endPoint y: 9, distance: 587.2
click at [729, 19] on icon "close" at bounding box center [733, 21] width 9 height 9
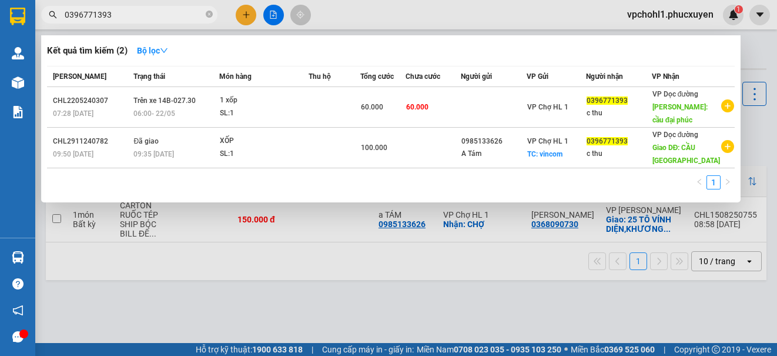
click at [132, 16] on input "0396771393" at bounding box center [134, 14] width 139 height 13
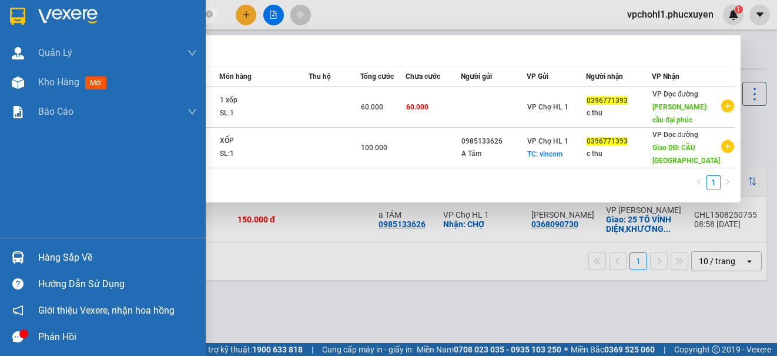
drag, startPoint x: 118, startPoint y: 16, endPoint x: 34, endPoint y: 14, distance: 84.7
click at [34, 14] on section "Kết quả tìm kiếm ( 2 ) Bộ lọc Mã ĐH Trạng thái Món hàng Thu hộ Tổng cước Chưa c…" at bounding box center [388, 178] width 777 height 356
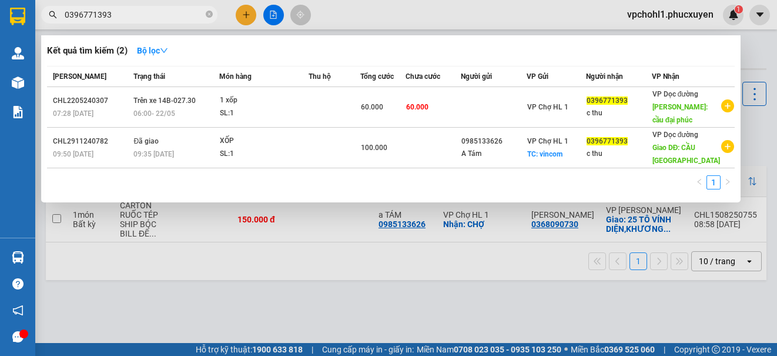
click at [247, 16] on div at bounding box center [388, 178] width 777 height 356
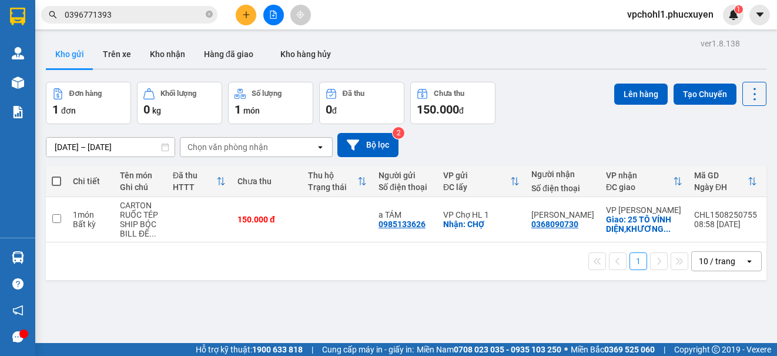
click at [247, 16] on icon "plus" at bounding box center [246, 15] width 8 height 8
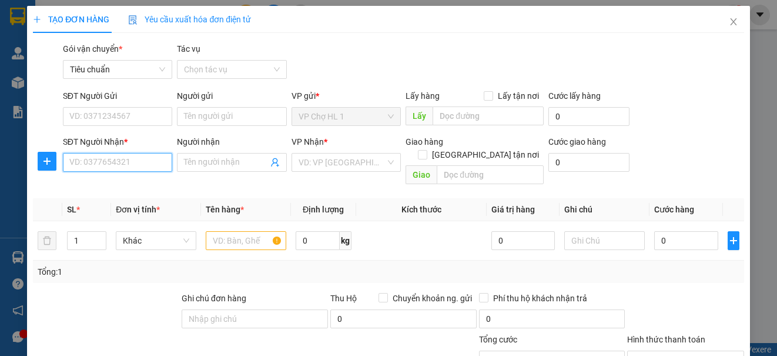
click at [130, 169] on input "SĐT Người Nhận *" at bounding box center [117, 162] width 109 height 19
paste input "0396771393"
type input "0396771393"
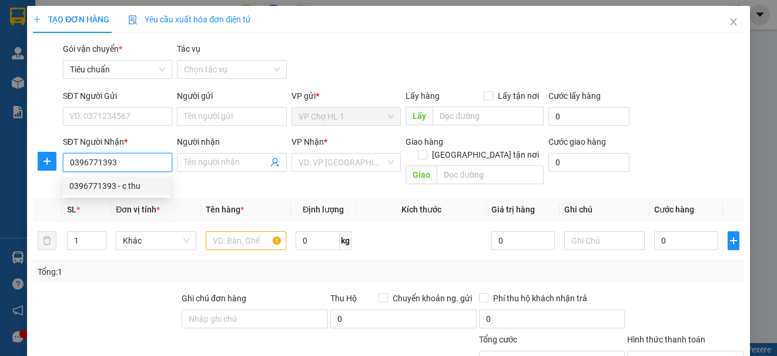
click at [126, 183] on div "0396771393 - c thu" at bounding box center [116, 185] width 94 height 13
type input "c thu"
type input "CẦU ĐẠI PHÚC BẮC NINH"
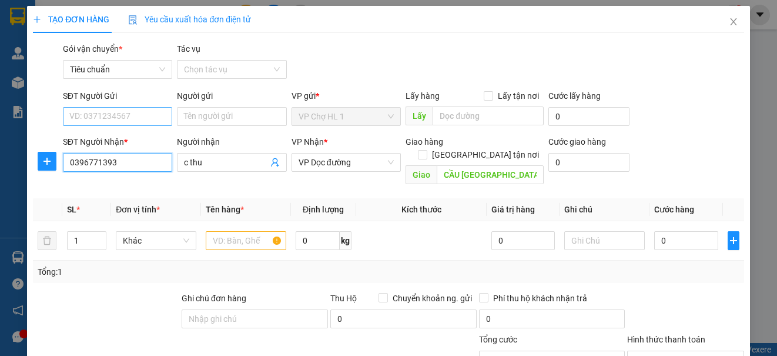
type input "0396771393"
click at [135, 110] on input "SĐT Người Gửi" at bounding box center [117, 116] width 109 height 19
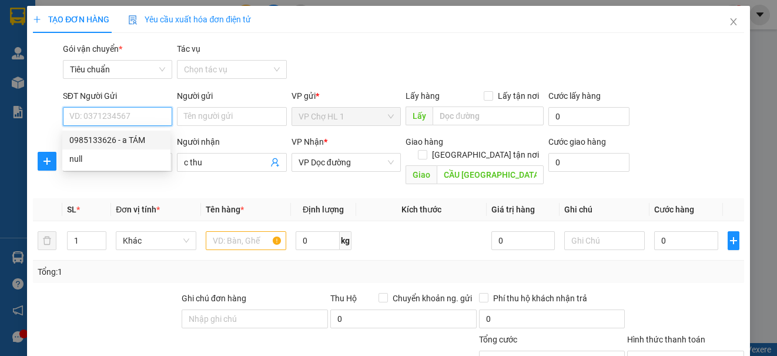
click at [135, 140] on div "0985133626 - a TÁM" at bounding box center [116, 139] width 94 height 13
type input "0985133626"
type input "a TÁM"
checkbox input "true"
type input "vincom"
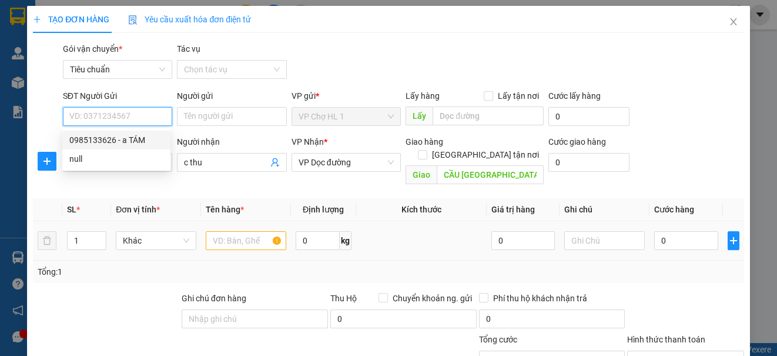
type input "30.000"
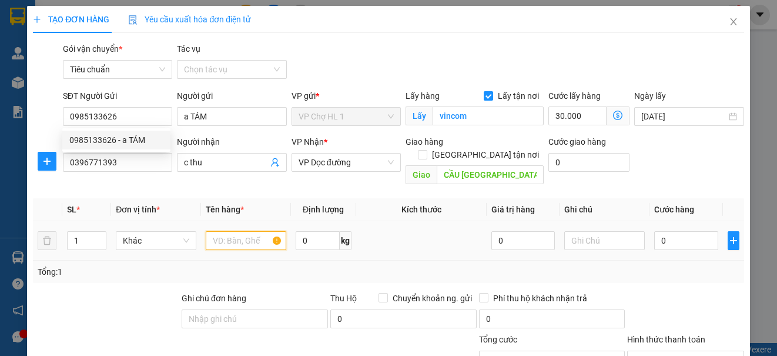
click at [236, 236] on input "text" at bounding box center [246, 240] width 81 height 19
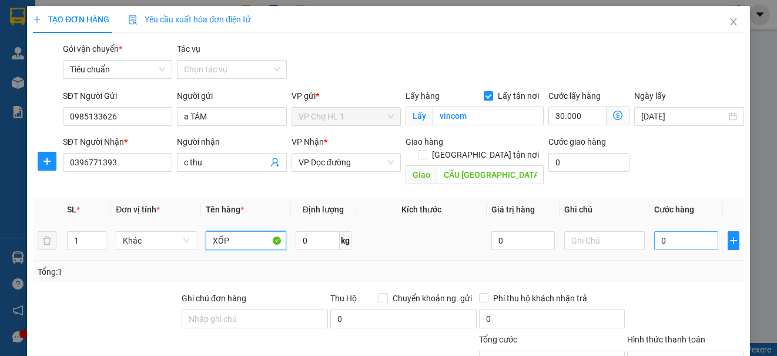
type input "XỐP"
type input "7"
type input "30.007"
type input "70"
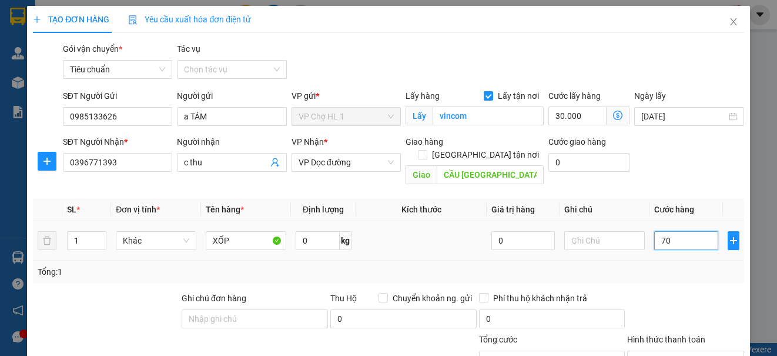
type input "30.070"
type input "70.000"
type input "100.000"
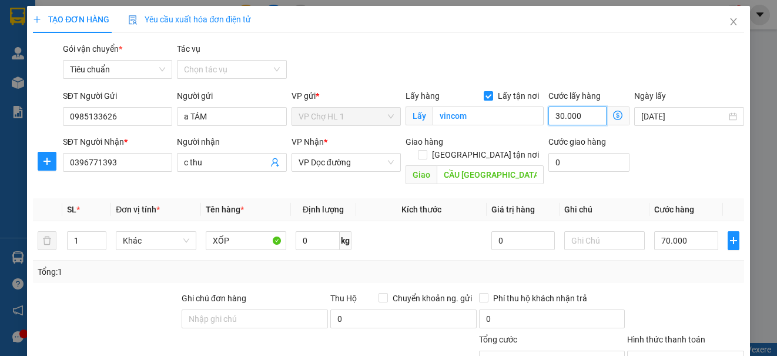
click at [578, 115] on input "30.000" at bounding box center [577, 115] width 58 height 19
type input "70.002"
type input "2"
type input "70.020"
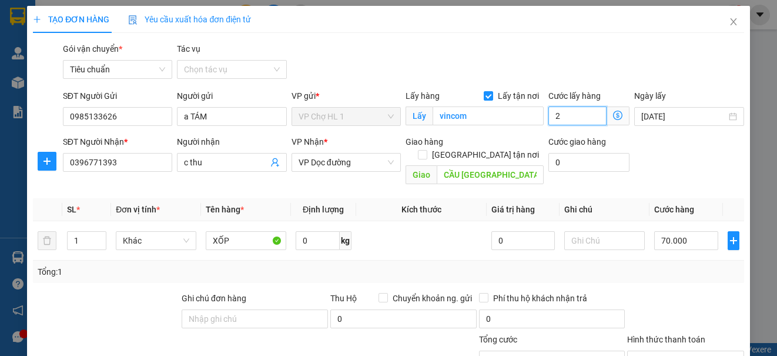
type input "70.020"
type input "20"
type input "90.000"
type input "20.000"
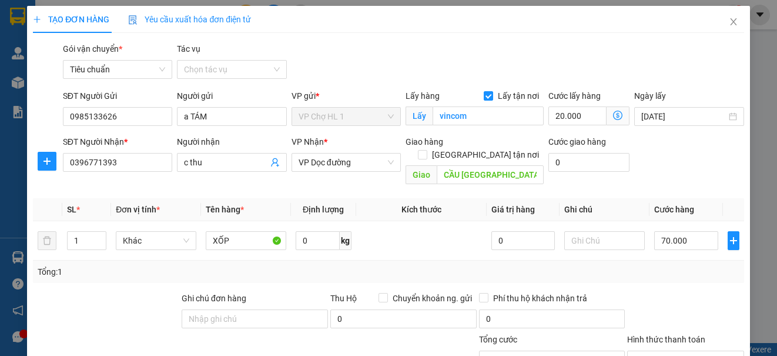
click at [672, 79] on div "Gói vận chuyển * Tiêu chuẩn Tác vụ Chọn tác vụ" at bounding box center [404, 62] width 686 height 41
click at [699, 232] on input "70.000" at bounding box center [686, 240] width 64 height 19
type input "8"
type input "20.008"
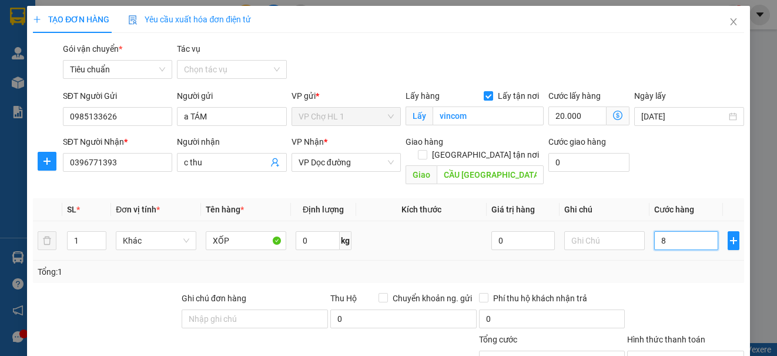
type input "80"
type input "20.080"
type input "80.000"
type input "100.000"
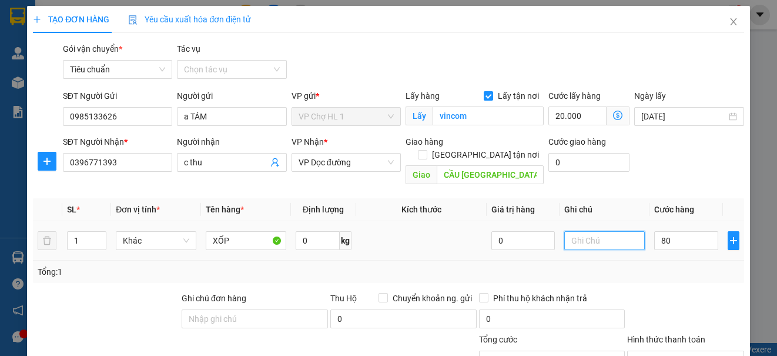
type input "100.000"
click at [594, 232] on input "text" at bounding box center [604, 240] width 81 height 19
type input "LXE THU"
click at [676, 160] on div "SĐT Người Nhận * 0396771393 Người nhận c thu VP Nhận * VP Dọc đường Giao hàng G…" at bounding box center [404, 162] width 686 height 54
click at [698, 231] on input "80.000" at bounding box center [686, 240] width 64 height 19
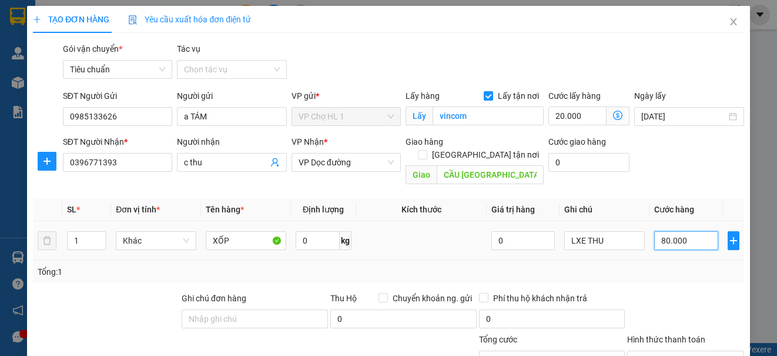
type input "0"
type input "20.000"
type input "07"
type input "20.007"
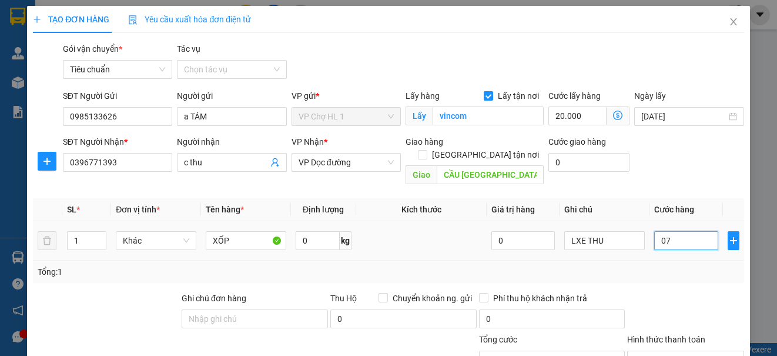
type input "20.007"
type input "070"
type input "20.070"
type input "70.000"
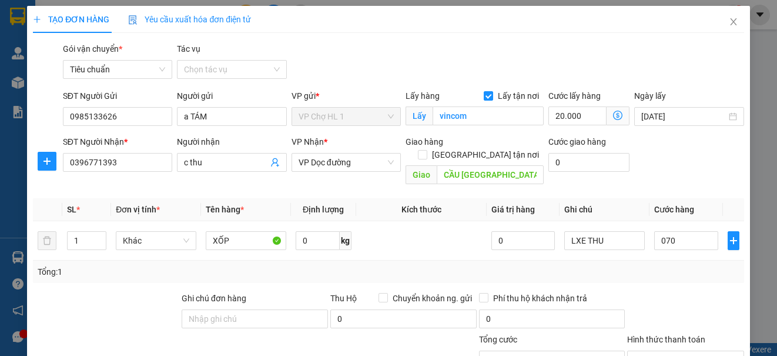
type input "90.000"
click at [708, 83] on div "Transit Pickup Surcharge Ids Transit Deliver Surcharge Ids Transit Deliver Surc…" at bounding box center [388, 263] width 711 height 443
click at [683, 71] on div "Gói vận chuyển * Tiêu chuẩn Tác vụ Chọn tác vụ" at bounding box center [404, 62] width 686 height 41
click at [589, 115] on input "20.000" at bounding box center [577, 115] width 58 height 19
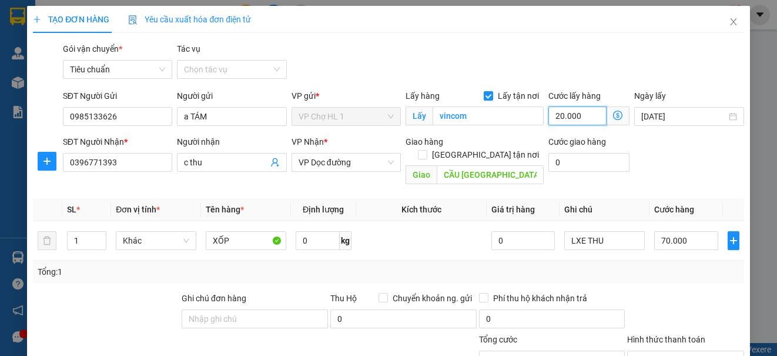
type input "70.003"
type input "30"
type input "70.030"
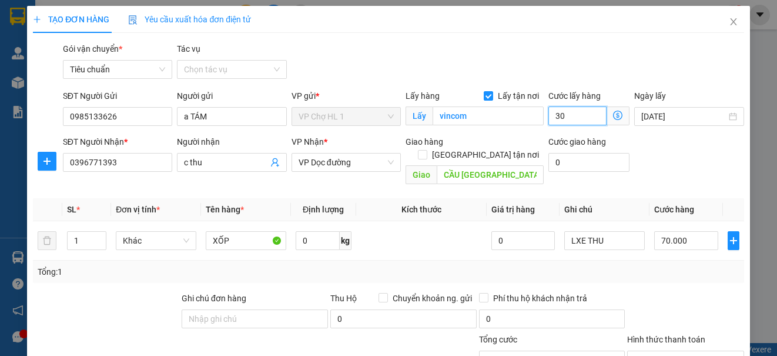
type input "30"
click at [691, 76] on div "Gói vận chuyển * Tiêu chuẩn Tác vụ Chọn tác vụ" at bounding box center [404, 62] width 686 height 41
type input "100.000"
type input "30.000"
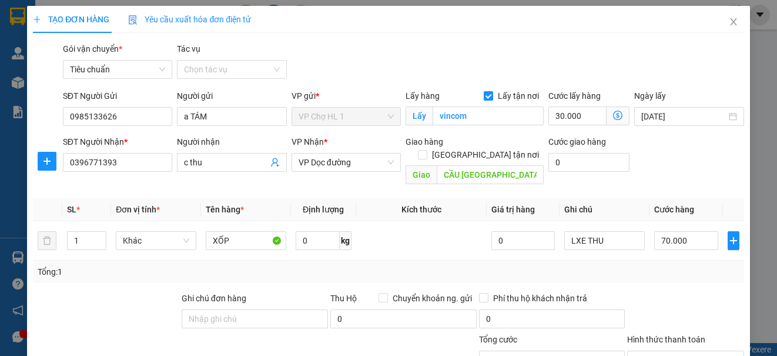
scroll to position [59, 0]
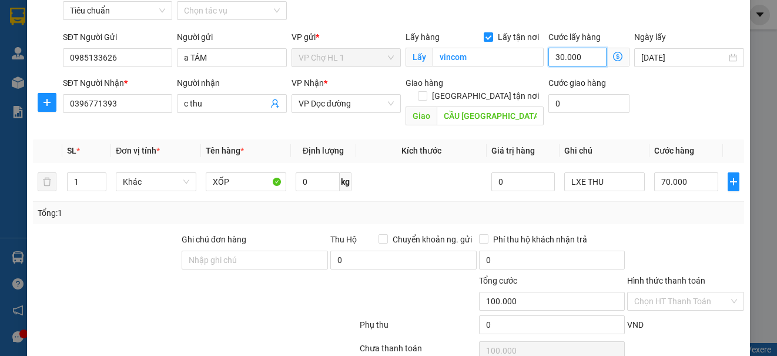
click at [580, 56] on input "30.000" at bounding box center [577, 57] width 58 height 19
type input "70.002"
type input "2"
type input "70.020"
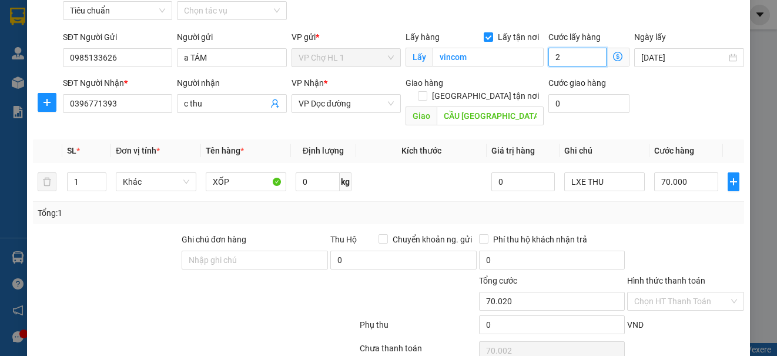
type input "70.020"
type input "20"
type input "90.000"
type input "20.000"
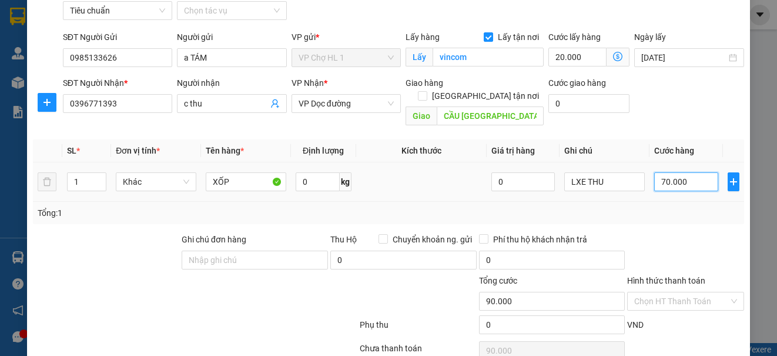
type input "8"
type input "20.008"
type input "80"
type input "20.080"
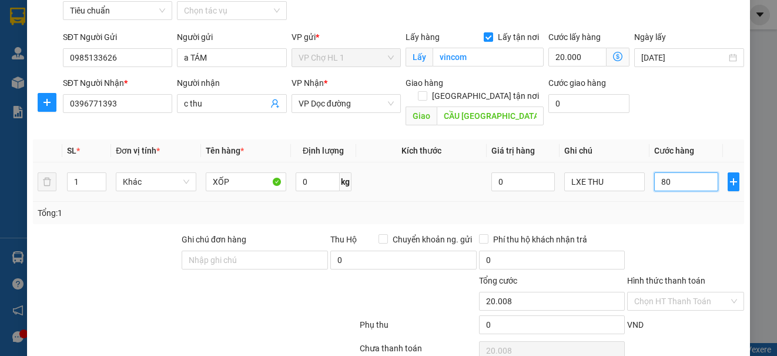
type input "20.080"
type input "80.000"
type input "100.000"
drag, startPoint x: 696, startPoint y: 99, endPoint x: 698, endPoint y: 93, distance: 6.0
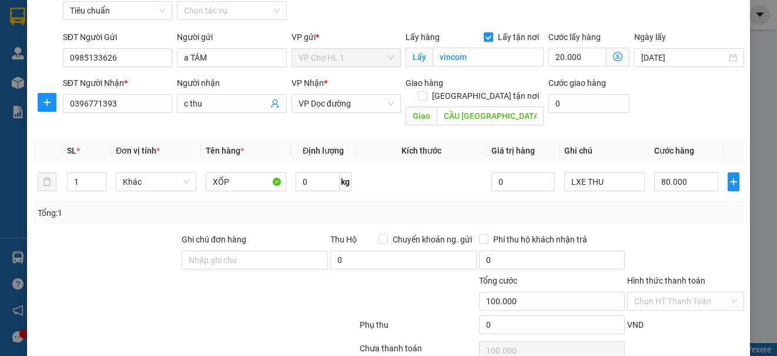
click at [698, 98] on div "SĐT Người Nhận * 0396771393 Người nhận c thu VP Nhận * VP Dọc đường Giao hàng G…" at bounding box center [404, 103] width 686 height 54
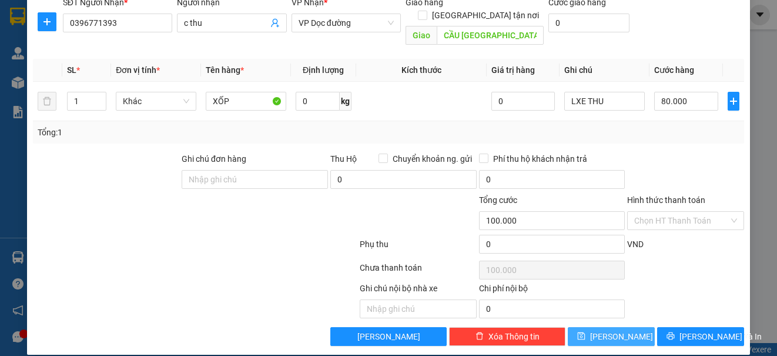
click at [628, 328] on div "TẠO ĐƠN HÀNG Yêu cầu xuất hóa đơn điện tử Transit Pickup Surcharge Ids Transit …" at bounding box center [388, 111] width 722 height 488
click at [628, 327] on button "[PERSON_NAME]" at bounding box center [611, 336] width 87 height 19
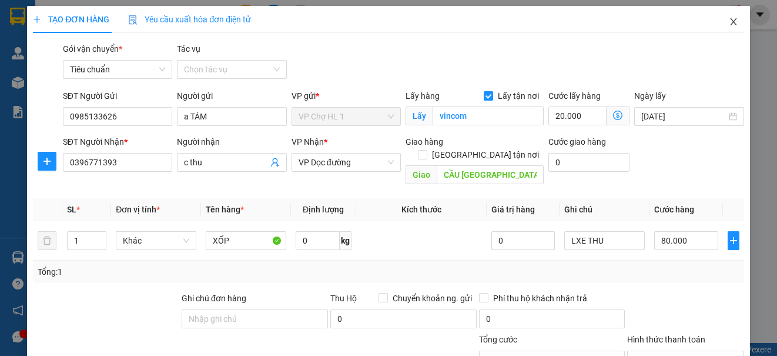
click at [729, 22] on icon "close" at bounding box center [733, 21] width 9 height 9
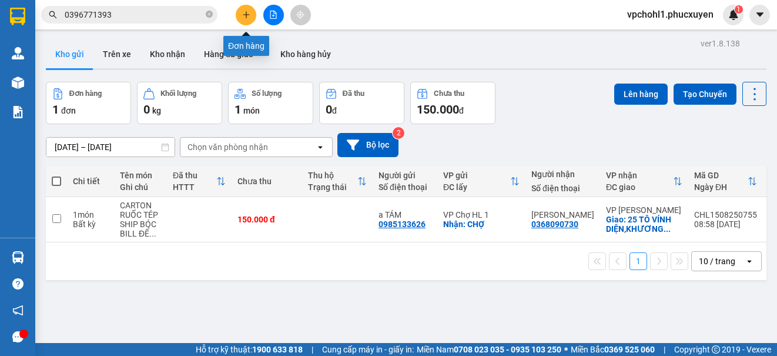
click at [245, 8] on button at bounding box center [246, 15] width 21 height 21
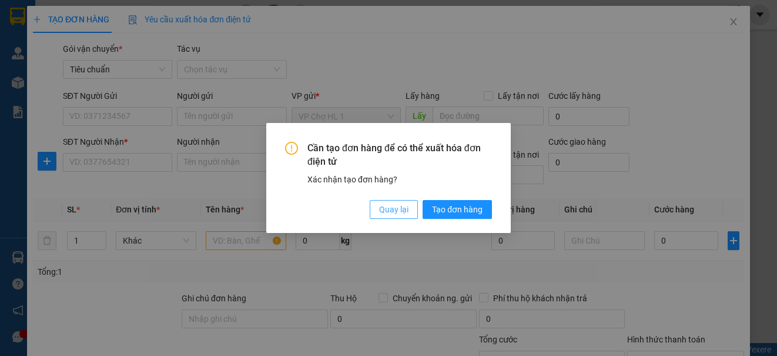
drag, startPoint x: 406, startPoint y: 208, endPoint x: 268, endPoint y: 183, distance: 139.7
click at [406, 206] on span "Quay lại" at bounding box center [393, 209] width 29 height 13
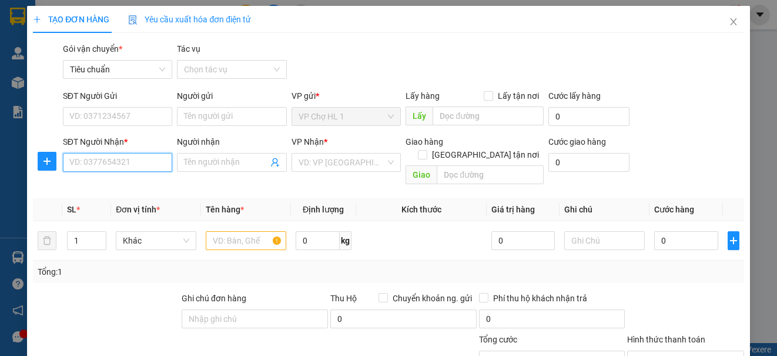
click at [146, 157] on input "SĐT Người Nhận *" at bounding box center [117, 162] width 109 height 19
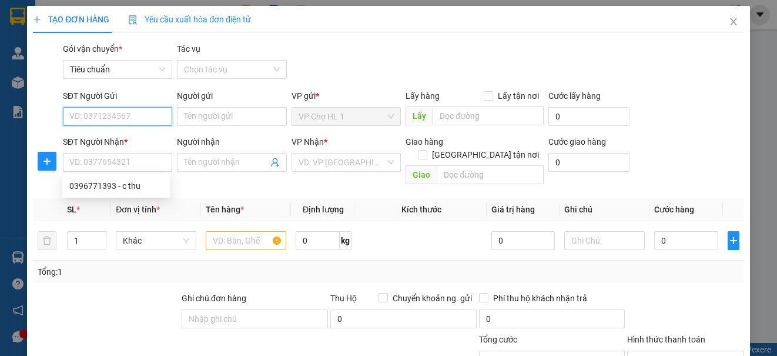
click at [143, 115] on input "SĐT Người Gửi" at bounding box center [117, 116] width 109 height 19
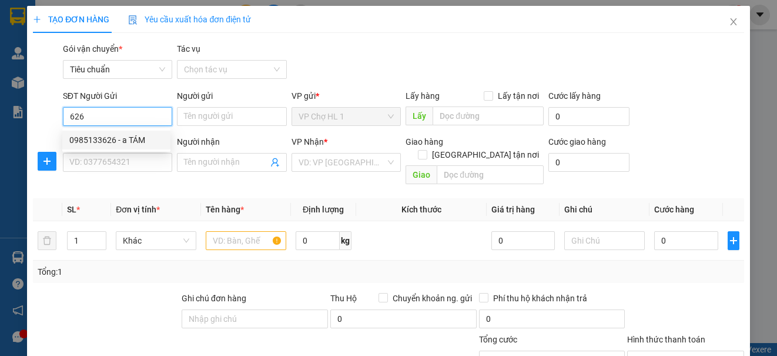
click at [125, 143] on div "0985133626 - a TÁM" at bounding box center [116, 139] width 94 height 13
type input "0985133626"
type input "a TÁM"
checkbox input "true"
type input "vincom"
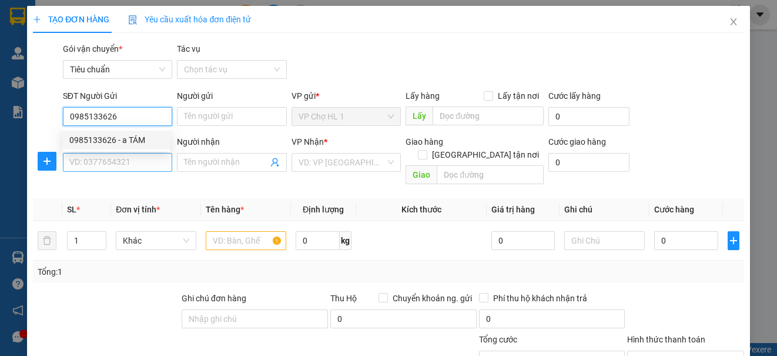
type input "30.000"
type input "0985133626"
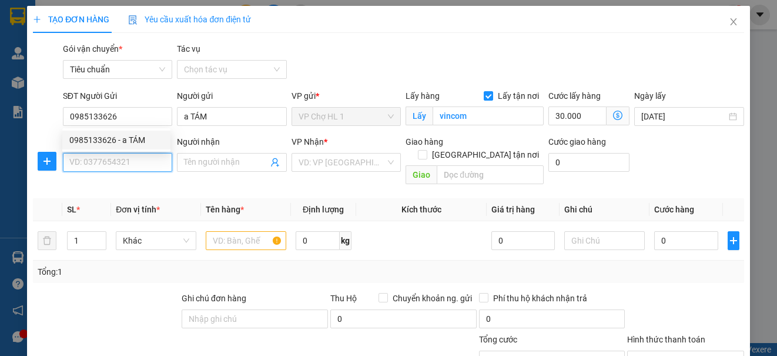
click at [118, 161] on input "SĐT Người Nhận *" at bounding box center [117, 162] width 109 height 19
type input "0969363191"
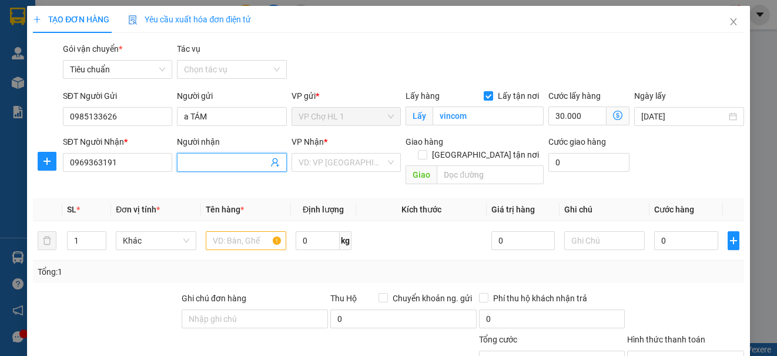
click at [219, 159] on input "Người nhận" at bounding box center [225, 162] width 83 height 13
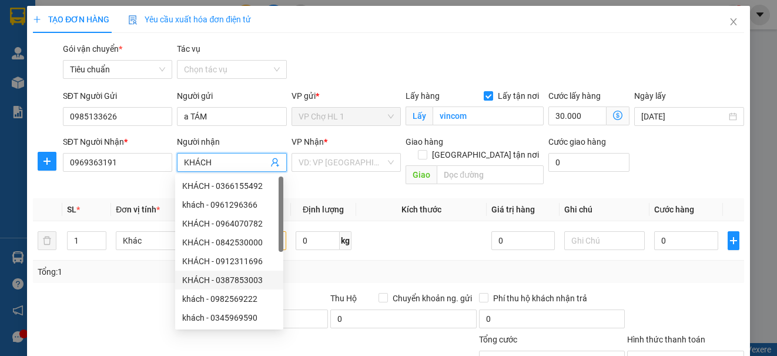
type input "KHÁCH"
click at [45, 292] on div at bounding box center [106, 312] width 149 height 41
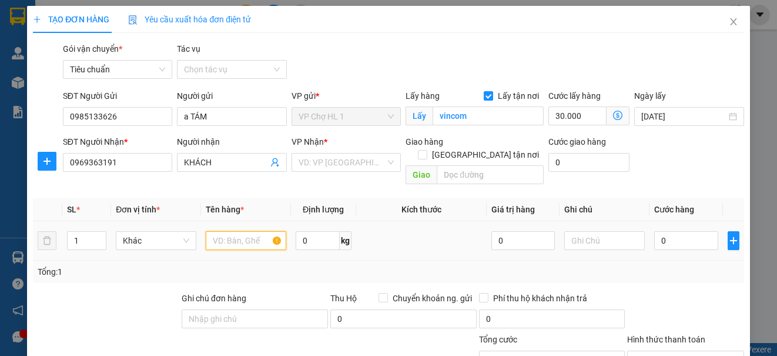
click at [250, 231] on input "text" at bounding box center [246, 240] width 81 height 19
type input "XỐP TO GẦN 50KG"
click at [339, 164] on input "search" at bounding box center [342, 162] width 87 height 18
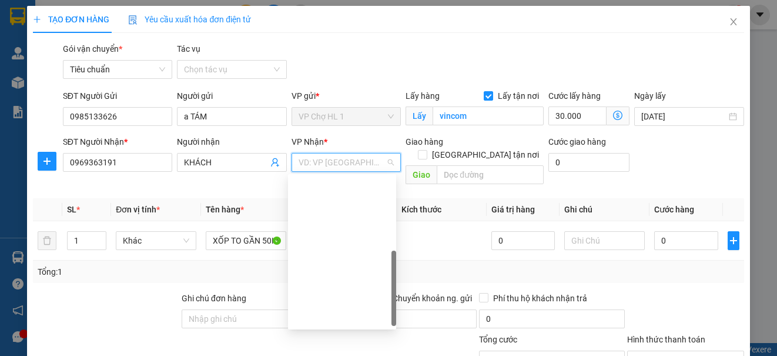
scroll to position [188, 0]
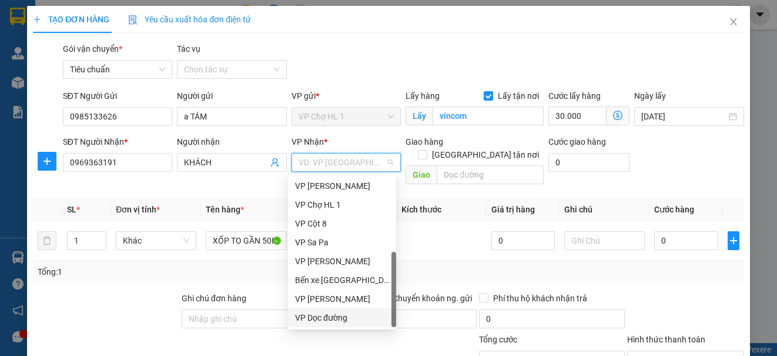
click at [349, 316] on div "VP Dọc đường" at bounding box center [342, 317] width 94 height 13
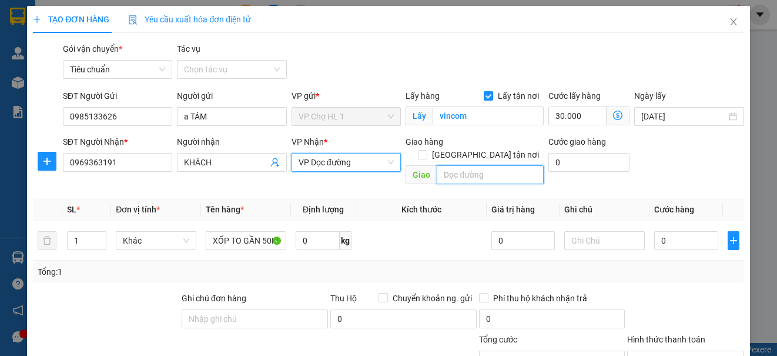
click at [487, 165] on input "text" at bounding box center [490, 174] width 107 height 19
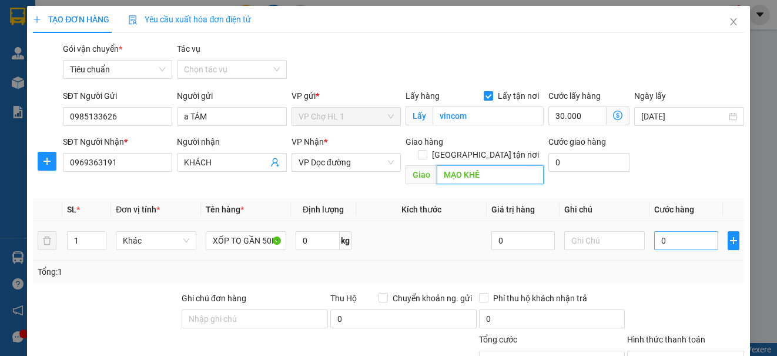
type input "MẠO KHÊ"
click at [679, 235] on input "0" at bounding box center [686, 240] width 64 height 19
type input "6"
type input "30.006"
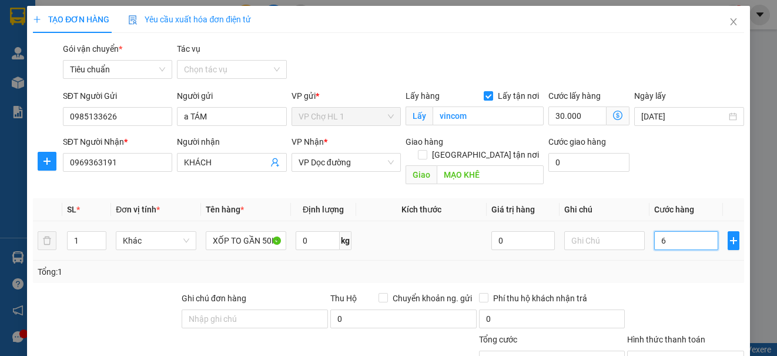
type input "60"
type input "30.060"
type input "60.000"
type input "90.000"
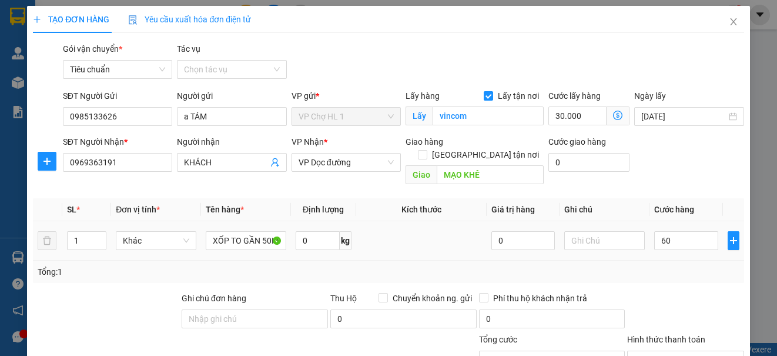
type input "90.000"
click at [692, 198] on th "Cước hàng" at bounding box center [685, 209] width 73 height 23
click at [584, 231] on input "text" at bounding box center [604, 240] width 81 height 19
type input "LXE THU"
click at [491, 118] on input "vincom" at bounding box center [488, 115] width 111 height 19
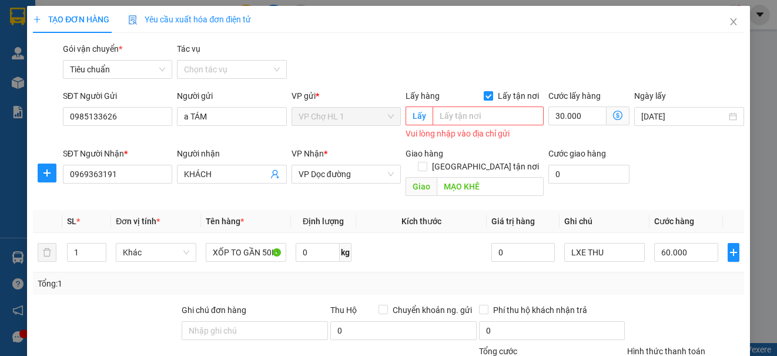
click at [484, 96] on input "Lấy tận nơi" at bounding box center [488, 95] width 8 height 8
checkbox input "false"
click at [596, 122] on input "30.000" at bounding box center [588, 116] width 81 height 19
type input "60.000"
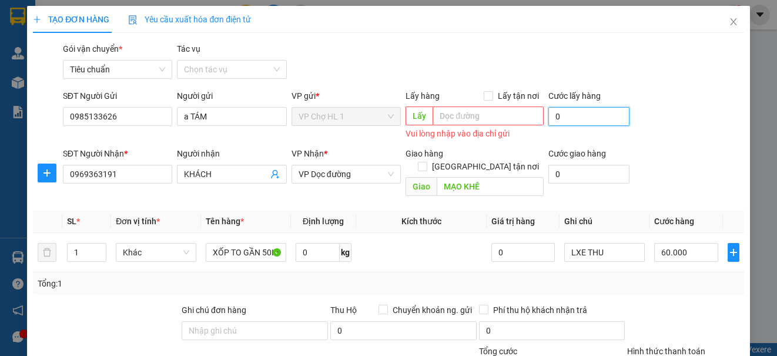
type input "0"
click at [676, 120] on div "SĐT Người Gửi 0985133626 Người gửi a TÁM VP gửi * VP Chợ HL 1 Lấy hàng Lấy tận …" at bounding box center [404, 115] width 686 height 53
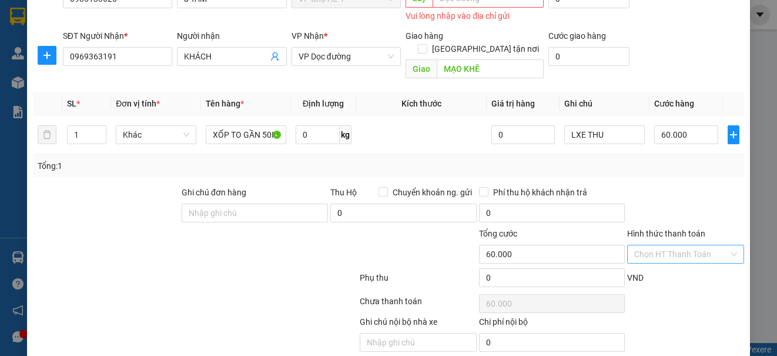
scroll to position [151, 0]
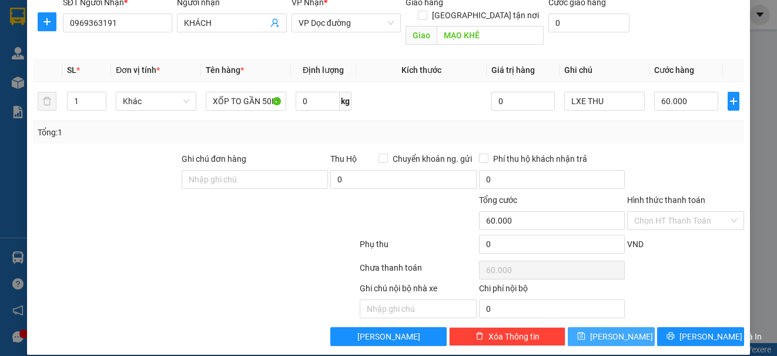
click at [621, 327] on button "[PERSON_NAME]" at bounding box center [611, 336] width 87 height 19
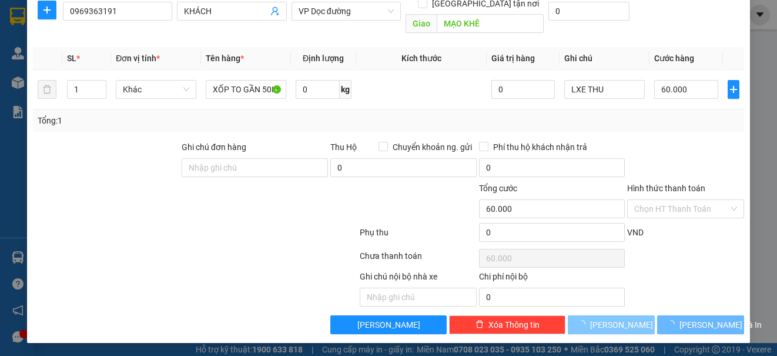
scroll to position [139, 0]
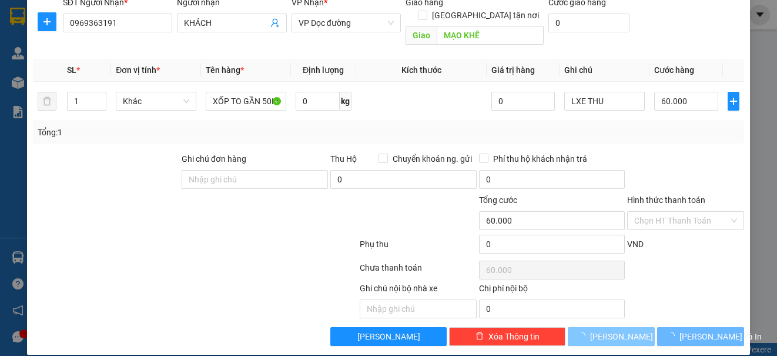
type input "0"
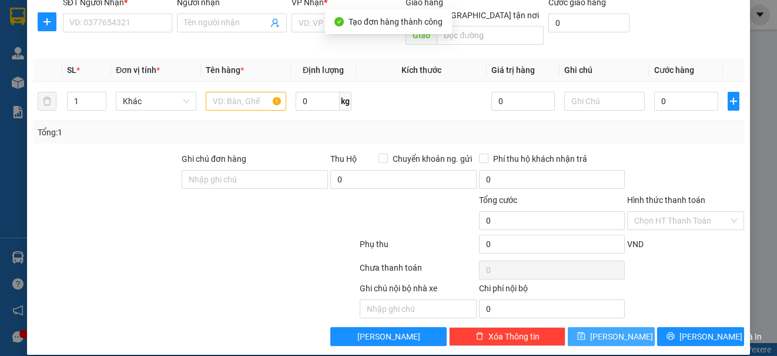
scroll to position [0, 0]
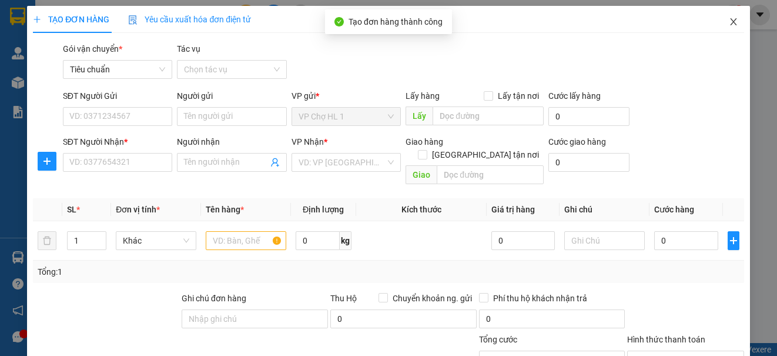
click at [729, 22] on icon "close" at bounding box center [733, 21] width 9 height 9
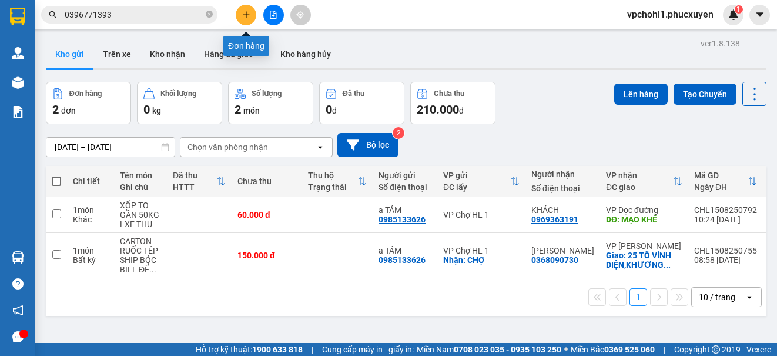
click at [241, 12] on button at bounding box center [246, 15] width 21 height 21
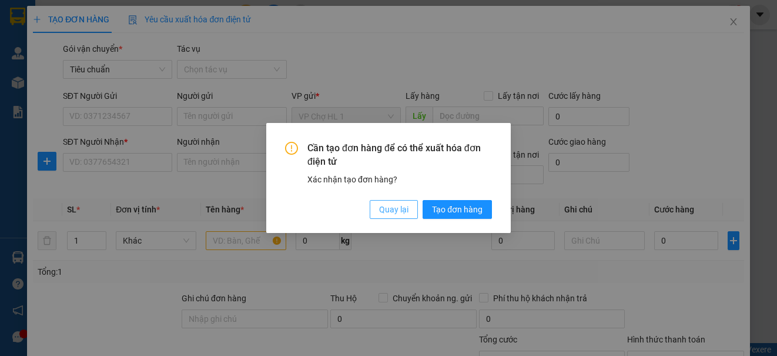
click at [402, 206] on span "Quay lại" at bounding box center [393, 209] width 29 height 13
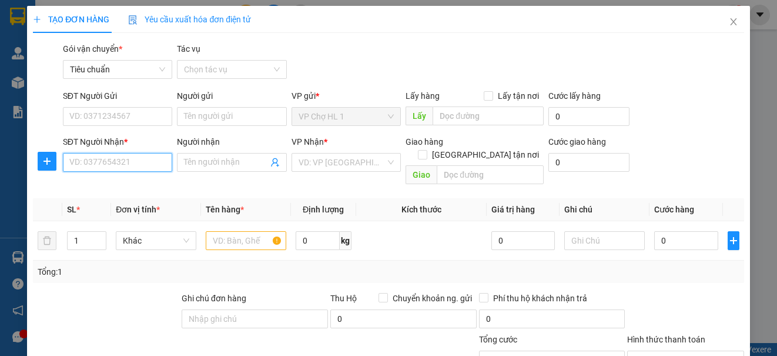
click at [133, 170] on input "SĐT Người Nhận *" at bounding box center [117, 162] width 109 height 19
click at [125, 180] on div "0396771393 - c thu" at bounding box center [116, 185] width 94 height 13
type input "0396771393"
type input "c thu"
type input "CẦU ĐẠI PHÚC BẮC NINH"
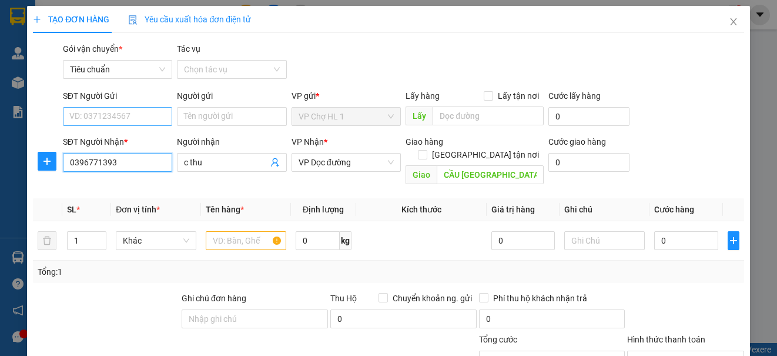
type input "0396771393"
click at [128, 110] on input "SĐT Người Gửi" at bounding box center [117, 116] width 109 height 19
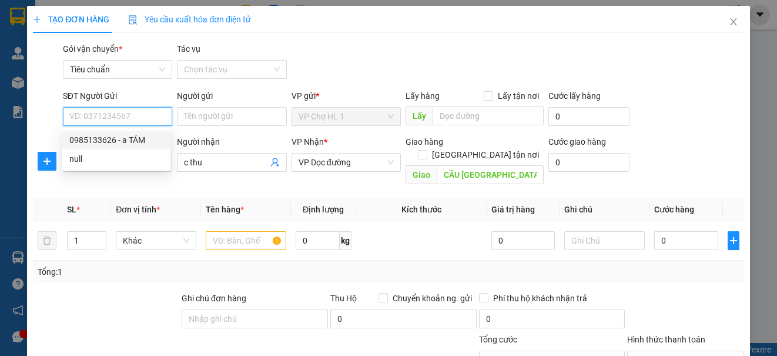
click at [121, 136] on div "0985133626 - a TÁM" at bounding box center [116, 139] width 94 height 13
type input "0985133626"
type input "a TÁM"
checkbox input "true"
type input "vincom"
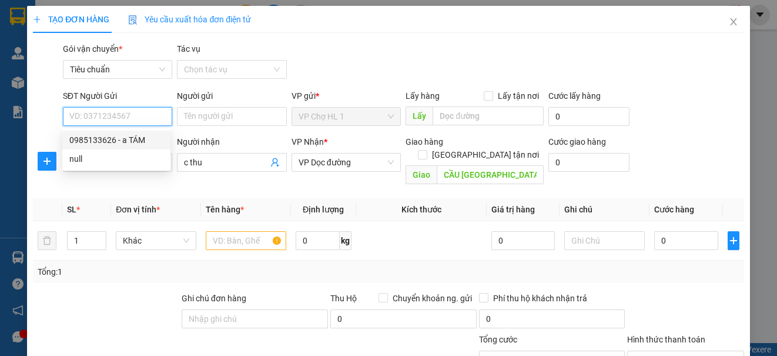
type input "30.000"
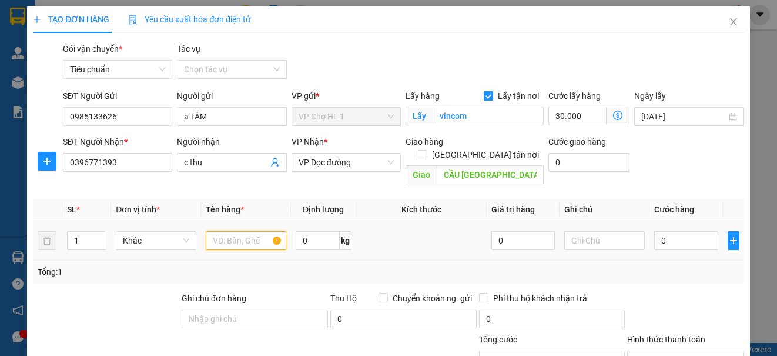
click at [260, 231] on input "text" at bounding box center [246, 240] width 81 height 19
type input "XỐP"
click at [668, 235] on input "0" at bounding box center [686, 240] width 64 height 19
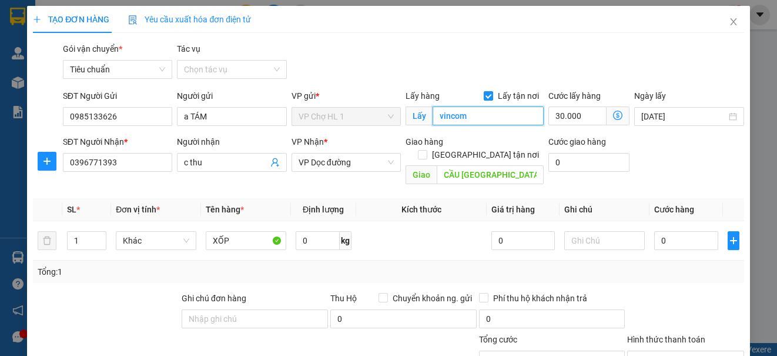
click at [464, 114] on input "vincom" at bounding box center [488, 115] width 111 height 19
click at [575, 113] on input "30.000" at bounding box center [577, 115] width 58 height 19
type input "2"
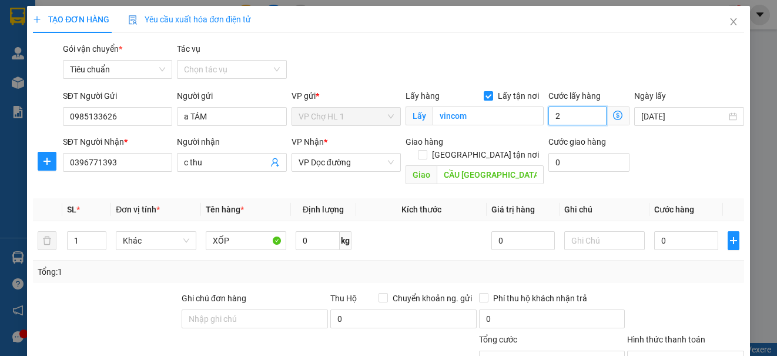
type input "20"
click at [711, 66] on div "Gói vận chuyển * Tiêu chuẩn Tác vụ Chọn tác vụ" at bounding box center [404, 62] width 686 height 41
type input "20.000"
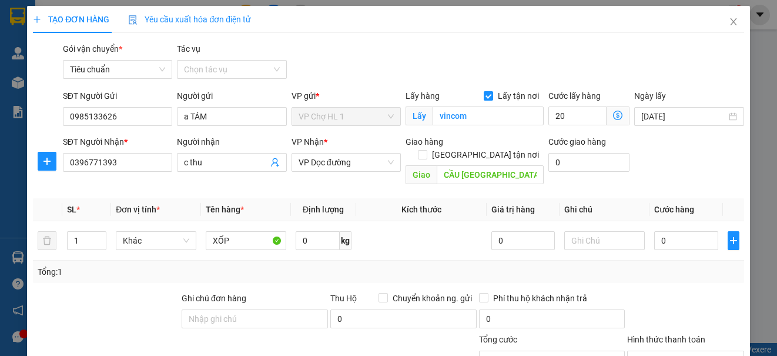
type input "20.000"
click at [678, 234] on input "0" at bounding box center [686, 240] width 64 height 19
type input "8"
type input "20.008"
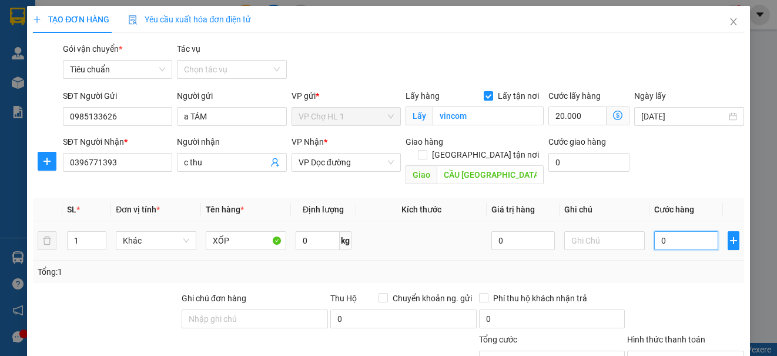
type input "20.008"
type input "80"
type input "20.080"
type input "80.000"
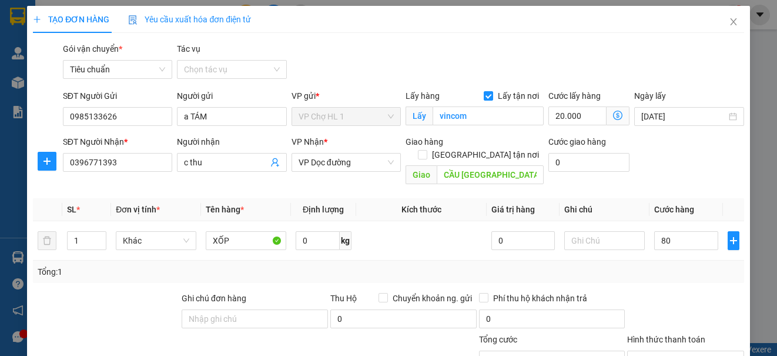
type input "100.000"
click at [696, 84] on div "Transit Pickup Surcharge Ids Transit Deliver Surcharge Ids Transit Deliver Surc…" at bounding box center [388, 263] width 711 height 443
click at [597, 231] on input "text" at bounding box center [604, 240] width 81 height 19
type input "LXE THU"
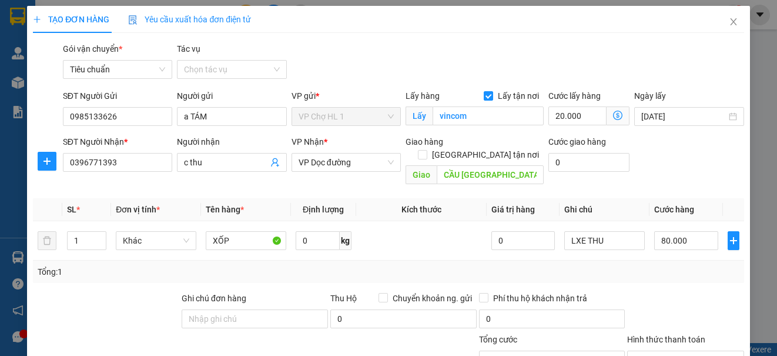
click at [672, 292] on div at bounding box center [685, 312] width 119 height 41
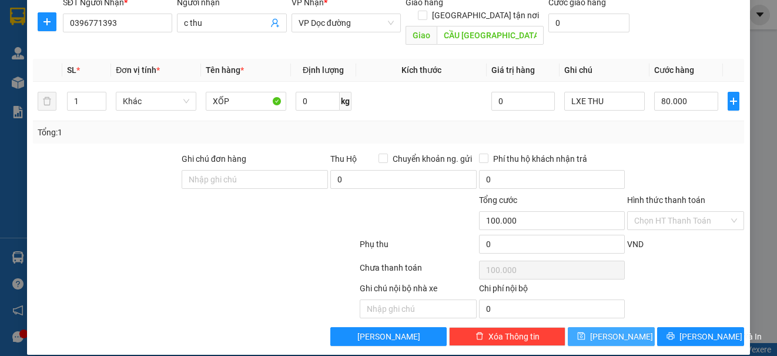
click at [642, 327] on button "[PERSON_NAME]" at bounding box center [611, 336] width 87 height 19
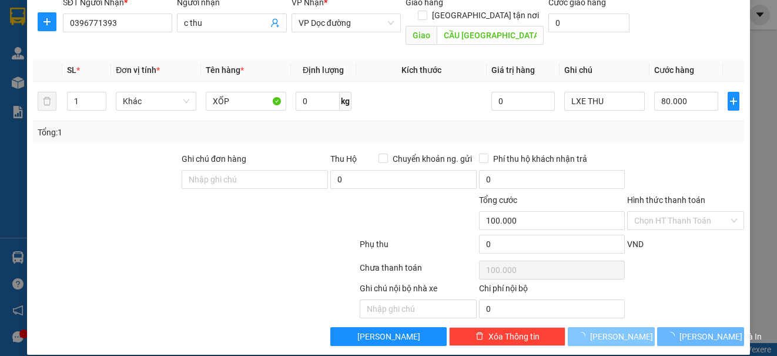
checkbox input "false"
type input "0"
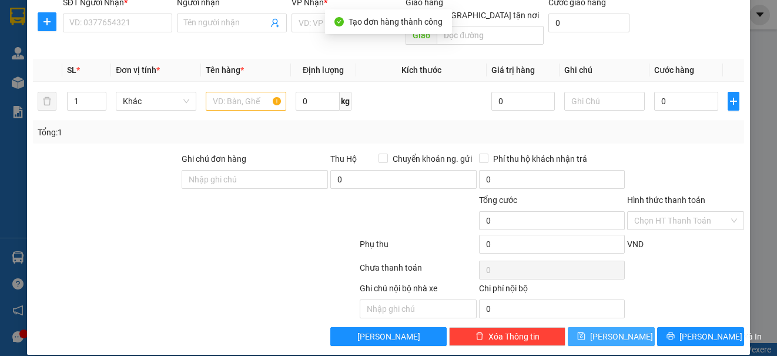
scroll to position [0, 0]
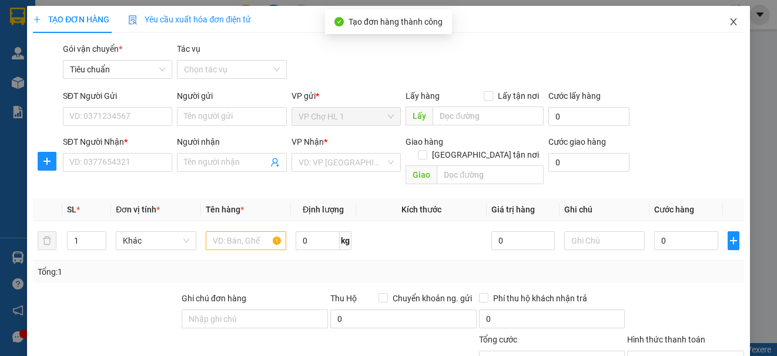
click at [729, 18] on icon "close" at bounding box center [733, 21] width 9 height 9
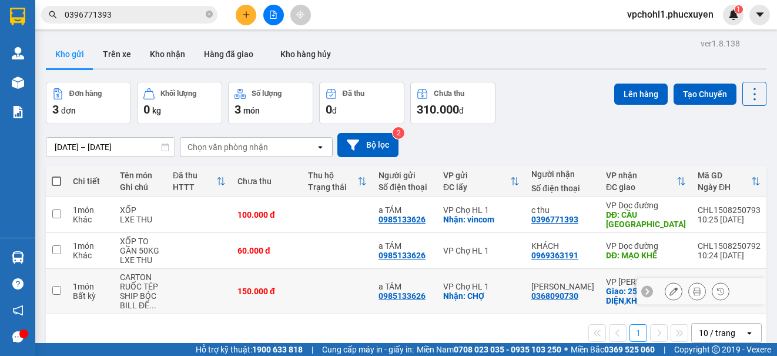
scroll to position [54, 0]
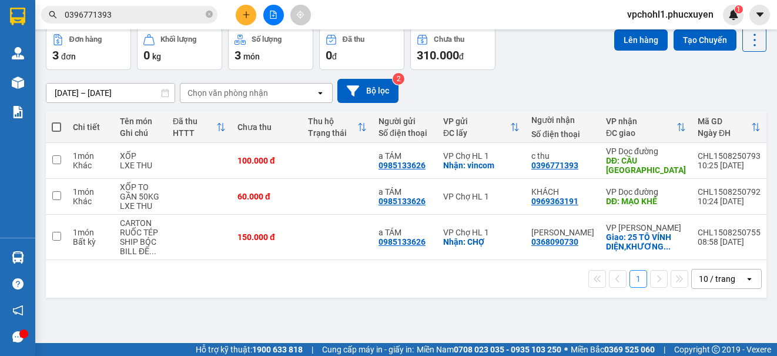
click at [273, 13] on icon "file-add" at bounding box center [273, 15] width 8 height 8
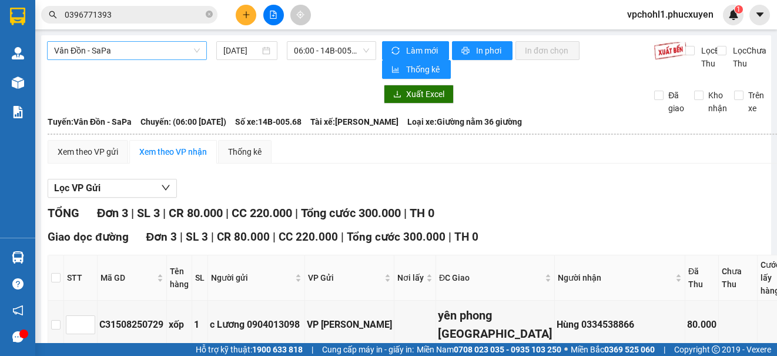
click at [149, 50] on span "Vân Đồn - SaPa" at bounding box center [127, 51] width 146 height 18
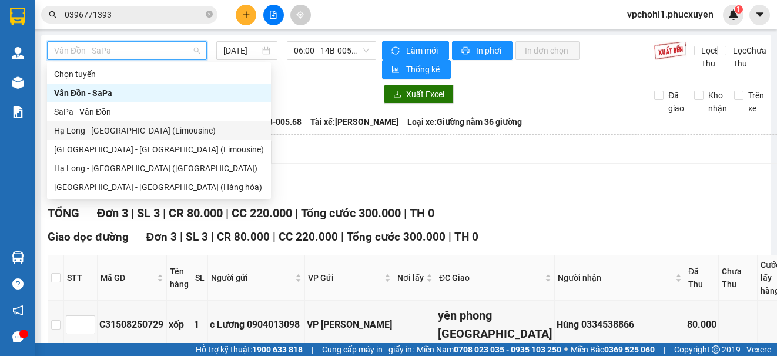
click at [152, 132] on div "Hạ Long - [GEOGRAPHIC_DATA] (Limousine)" at bounding box center [159, 130] width 210 height 13
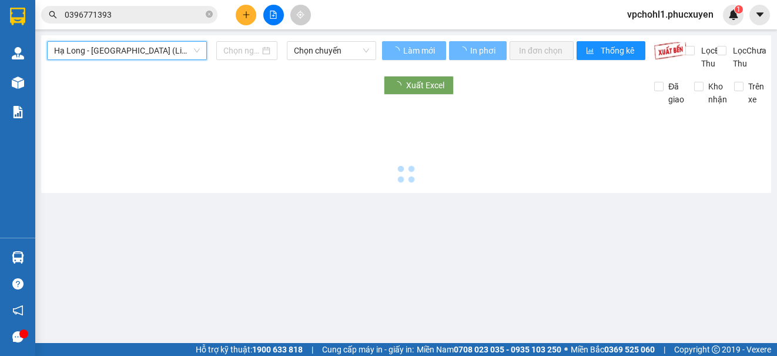
type input "[DATE]"
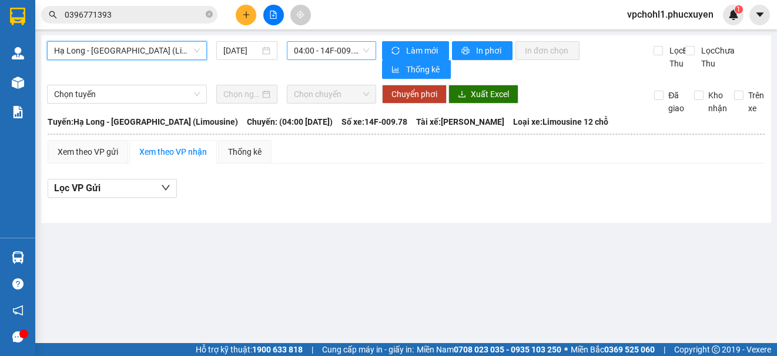
click at [315, 51] on span "04:00 - 14F-009.78" at bounding box center [331, 51] width 75 height 18
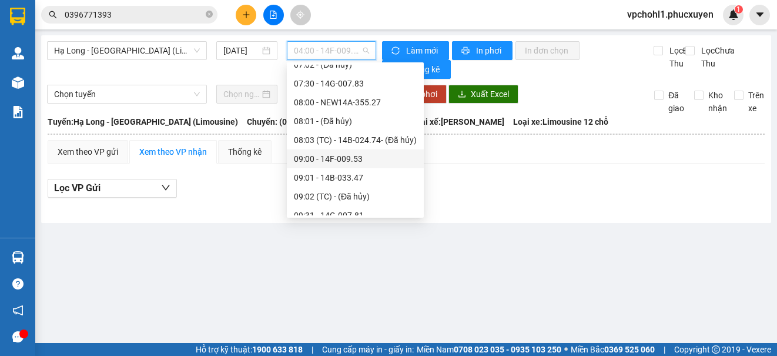
scroll to position [294, 0]
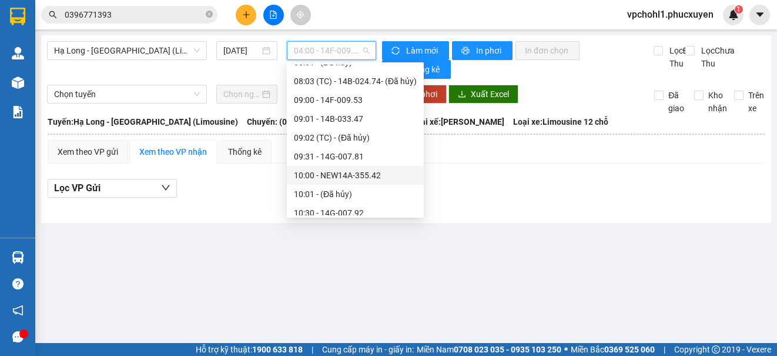
click at [346, 177] on div "10:00 - NEW14A-355.42" at bounding box center [355, 175] width 123 height 13
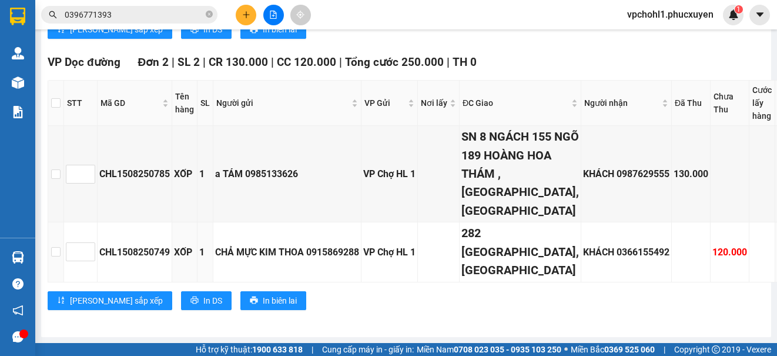
scroll to position [705, 0]
copy div "CHL1508250785"
drag, startPoint x: 101, startPoint y: 173, endPoint x: 171, endPoint y: 173, distance: 69.9
click at [170, 173] on div "CHL1508250785" at bounding box center [134, 173] width 71 height 15
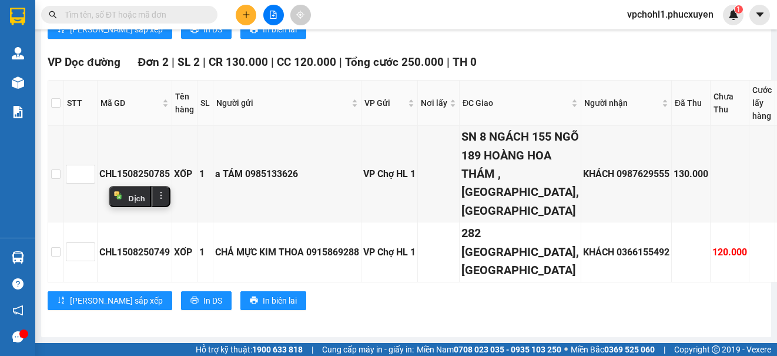
paste input "CHL1508250785"
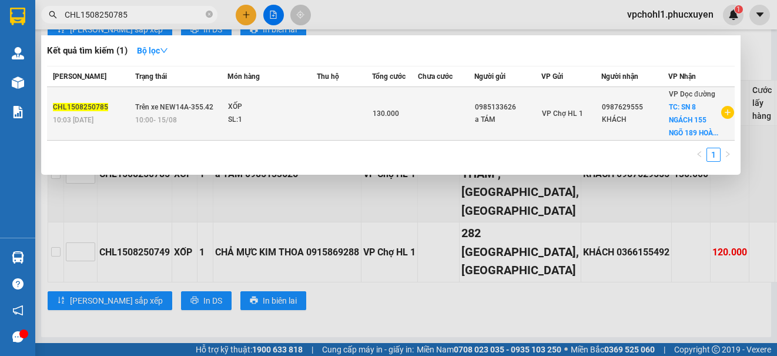
type input "CHL1508250785"
click at [222, 125] on div "10:00 - 15/08" at bounding box center [181, 119] width 92 height 13
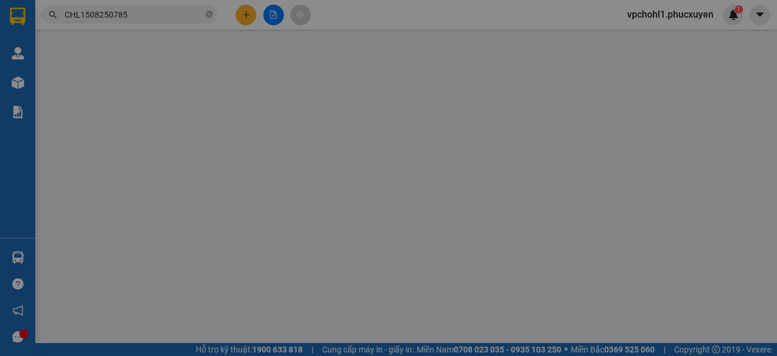
type input "0985133626"
type input "a TÁM"
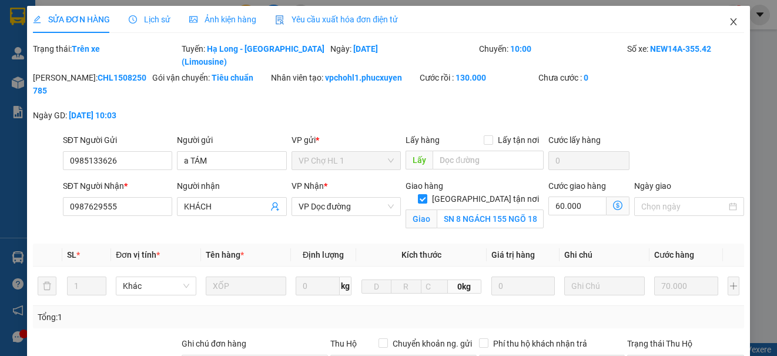
click at [729, 19] on icon "close" at bounding box center [733, 21] width 9 height 9
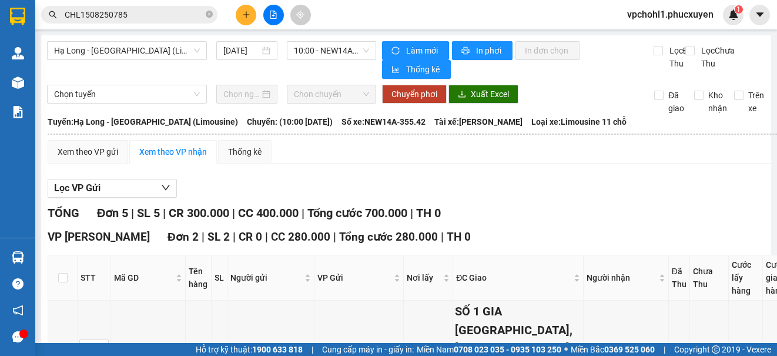
click at [523, 198] on div "Lọc VP Gửi" at bounding box center [486, 188] width 876 height 19
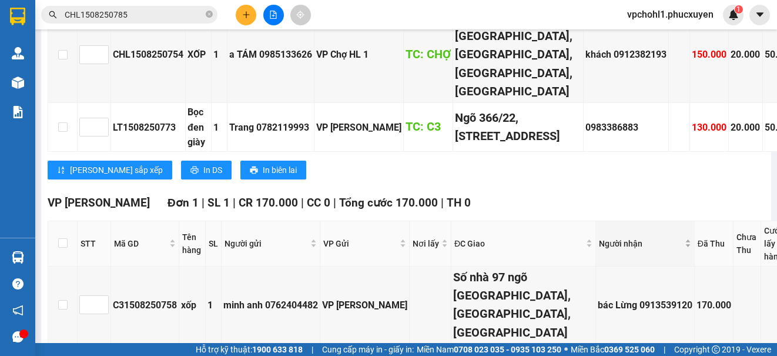
scroll to position [235, 0]
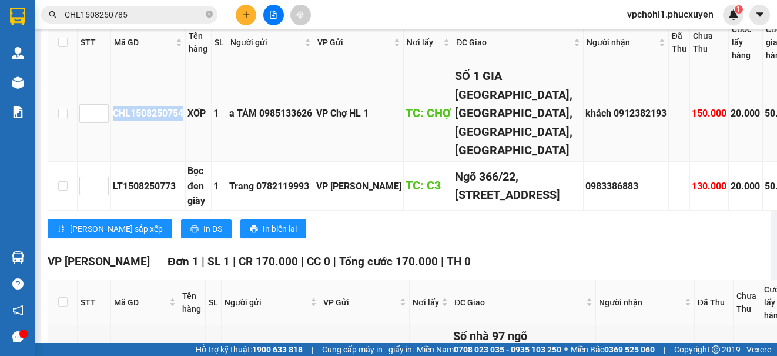
copy div "CHL1508250754"
drag, startPoint x: 112, startPoint y: 119, endPoint x: 183, endPoint y: 122, distance: 71.2
click at [183, 122] on td "CHL1508250754" at bounding box center [148, 113] width 75 height 96
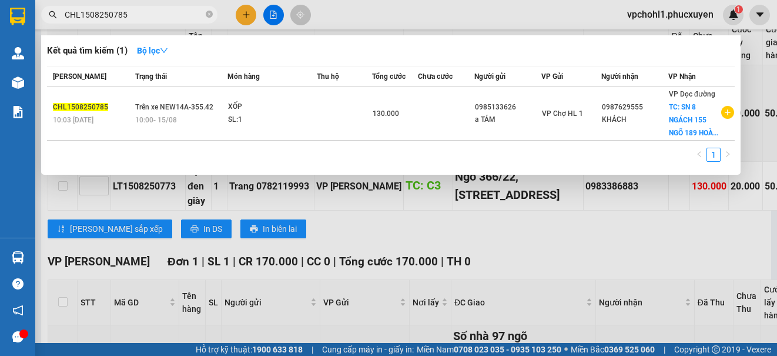
drag, startPoint x: 133, startPoint y: 15, endPoint x: 56, endPoint y: 15, distance: 77.0
click at [58, 15] on span "CHL1508250785" at bounding box center [129, 15] width 176 height 18
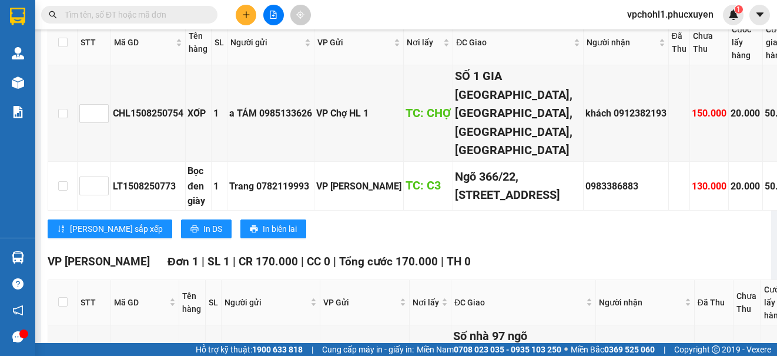
paste input "CHL1508250754"
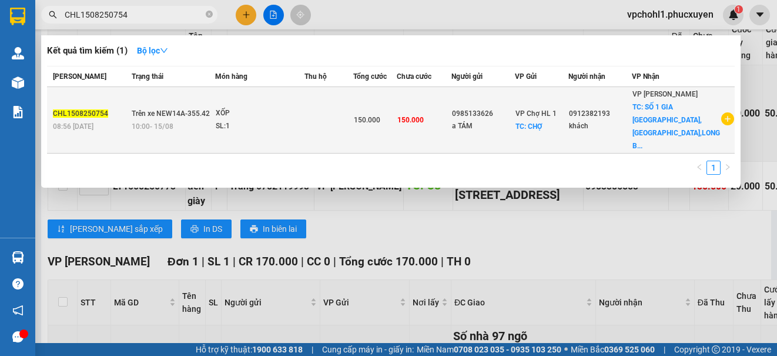
click at [383, 128] on td "150.000" at bounding box center [374, 120] width 43 height 66
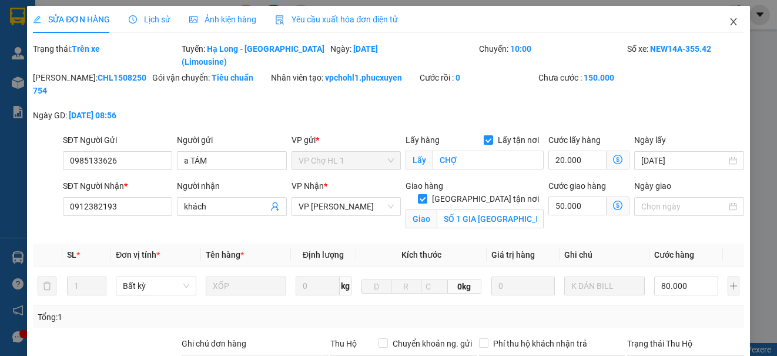
click at [730, 21] on icon "close" at bounding box center [733, 21] width 6 height 7
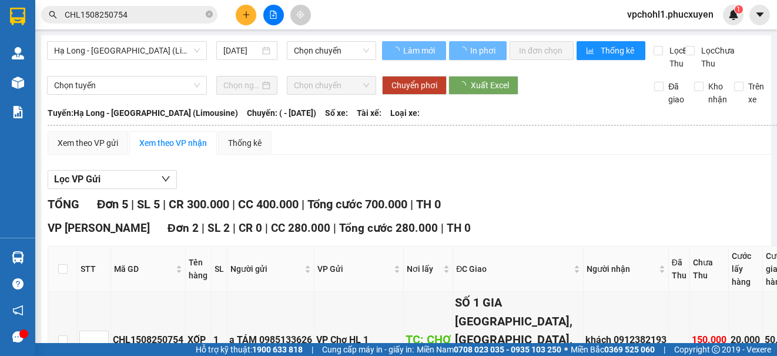
click at [160, 12] on input "CHL1508250754" at bounding box center [134, 14] width 139 height 13
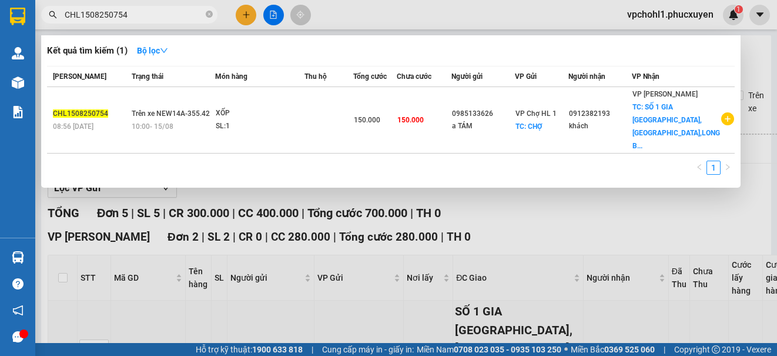
click at [532, 199] on div at bounding box center [388, 178] width 777 height 356
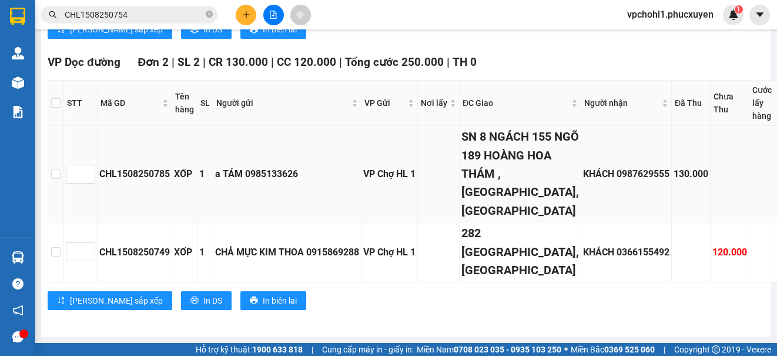
scroll to position [799, 0]
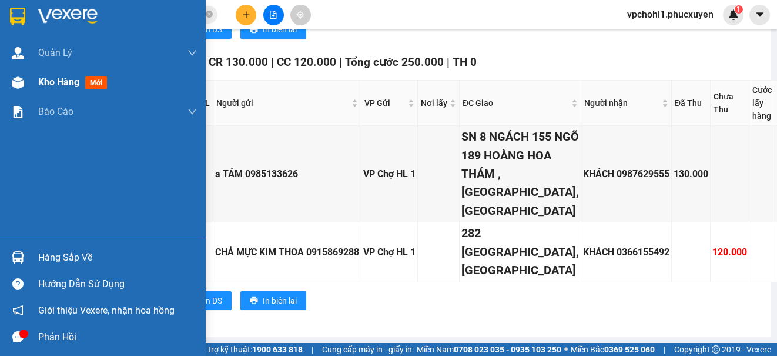
click at [65, 79] on span "Kho hàng" at bounding box center [58, 81] width 41 height 11
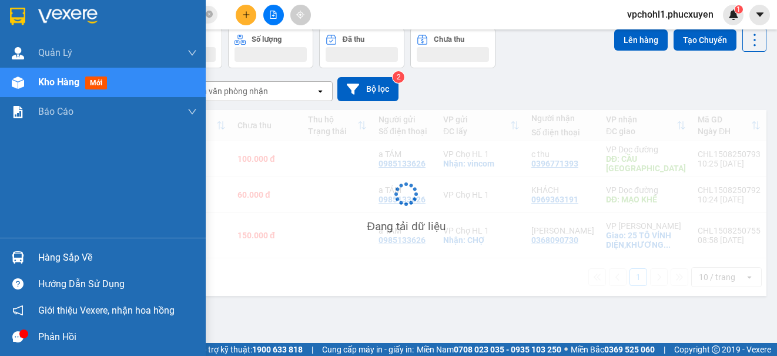
scroll to position [54, 0]
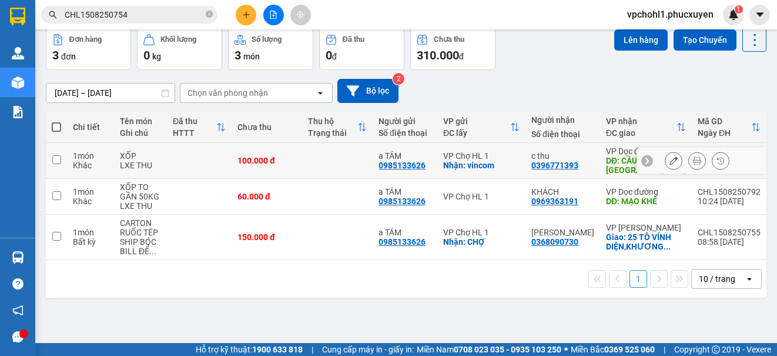
click at [669, 158] on icon at bounding box center [673, 160] width 8 height 8
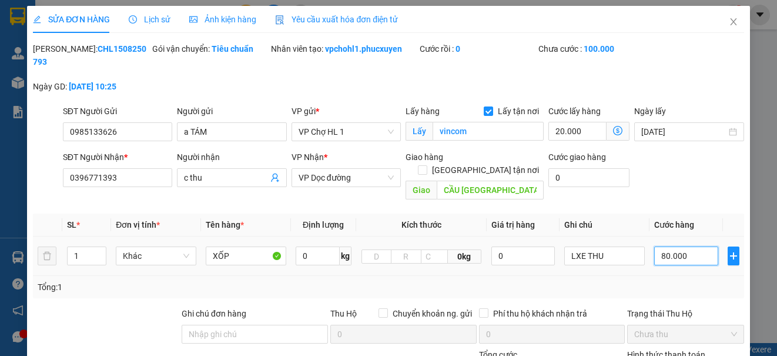
click at [687, 247] on input "80.000" at bounding box center [686, 255] width 64 height 19
click at [589, 128] on input "20.000" at bounding box center [577, 131] width 58 height 19
click at [683, 88] on div "Mã ĐH: CHL1508250793 Gói vận chuyển: Tiêu chuẩn Nhân viên tạo: vpchohl1.phucxuy…" at bounding box center [388, 73] width 713 height 62
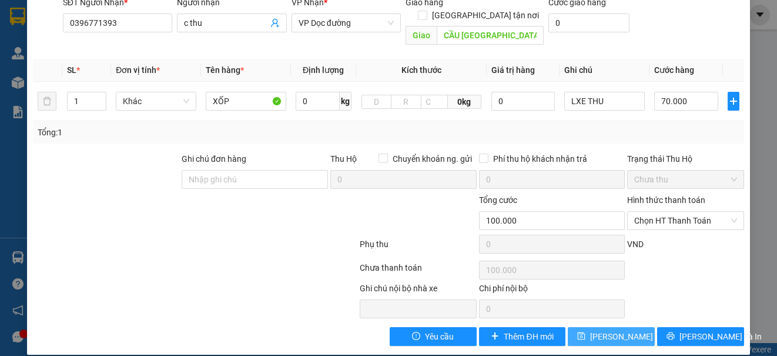
click at [604, 330] on span "[PERSON_NAME] thay đổi" at bounding box center [637, 336] width 94 height 13
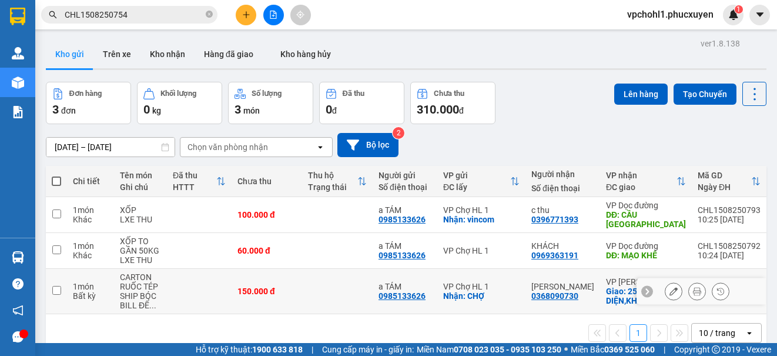
scroll to position [54, 0]
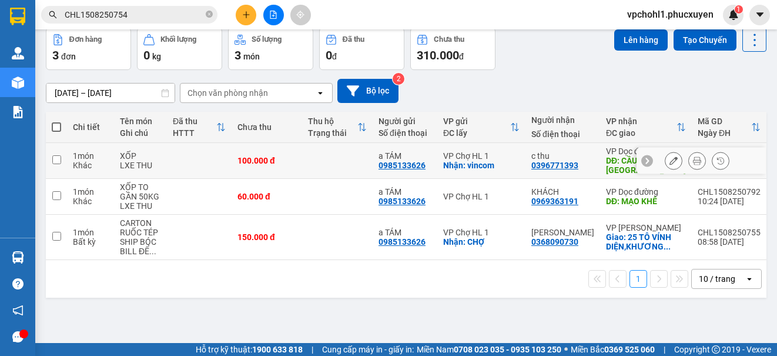
click at [60, 160] on input "checkbox" at bounding box center [56, 159] width 9 height 9
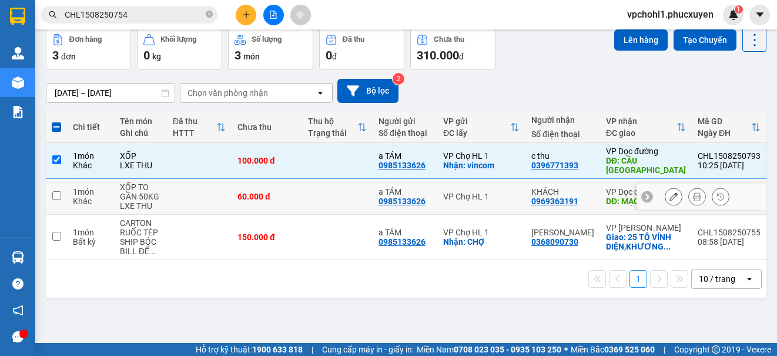
click at [54, 195] on input "checkbox" at bounding box center [56, 195] width 9 height 9
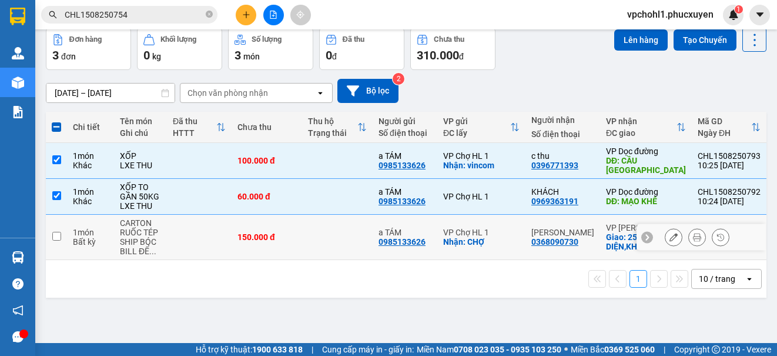
click at [58, 235] on input "checkbox" at bounding box center [56, 236] width 9 height 9
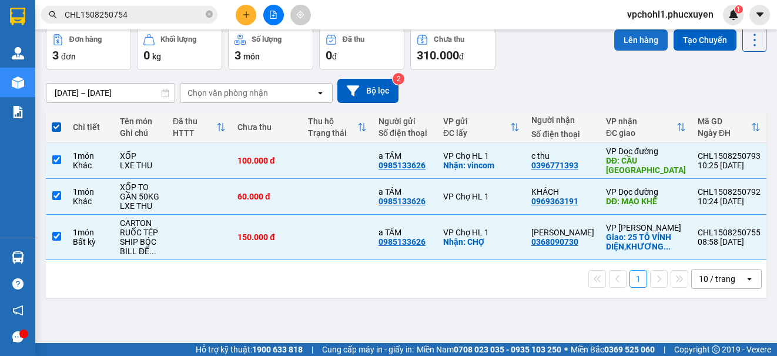
drag, startPoint x: 612, startPoint y: 44, endPoint x: 621, endPoint y: 44, distance: 8.8
click at [615, 44] on button "Lên hàng" at bounding box center [640, 39] width 53 height 21
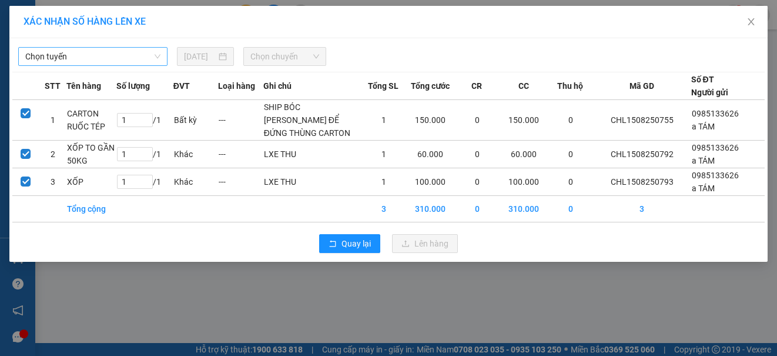
click at [102, 54] on span "Chọn tuyến" at bounding box center [92, 57] width 135 height 18
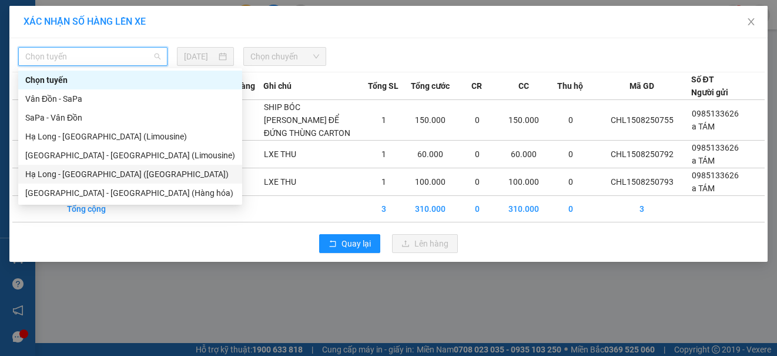
drag, startPoint x: 106, startPoint y: 173, endPoint x: 249, endPoint y: 100, distance: 159.8
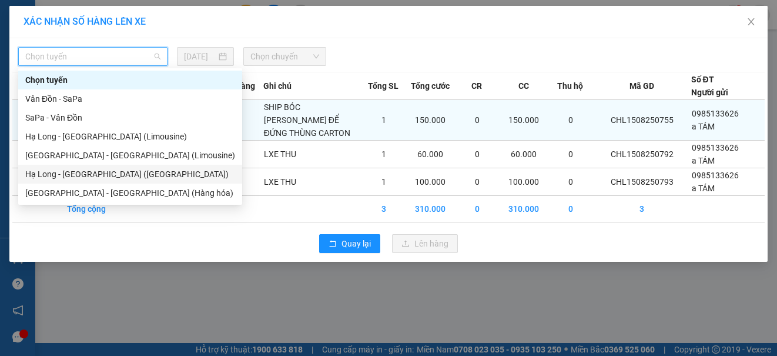
click at [106, 173] on div "Hạ Long - [GEOGRAPHIC_DATA] ([GEOGRAPHIC_DATA])" at bounding box center [130, 174] width 210 height 13
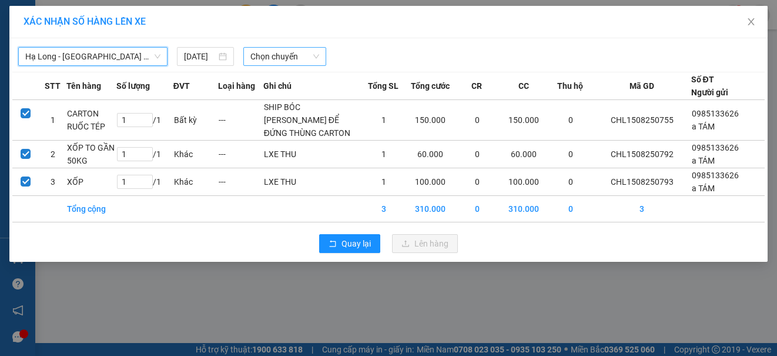
click at [270, 58] on span "Chọn chuyến" at bounding box center [284, 57] width 69 height 18
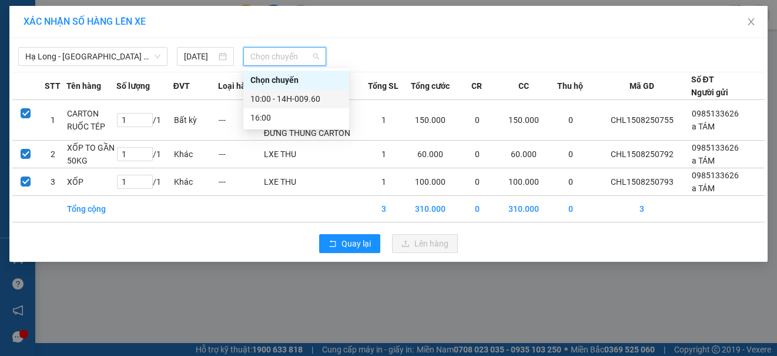
click at [265, 97] on div "10:00 - 14H-009.60" at bounding box center [296, 98] width 92 height 13
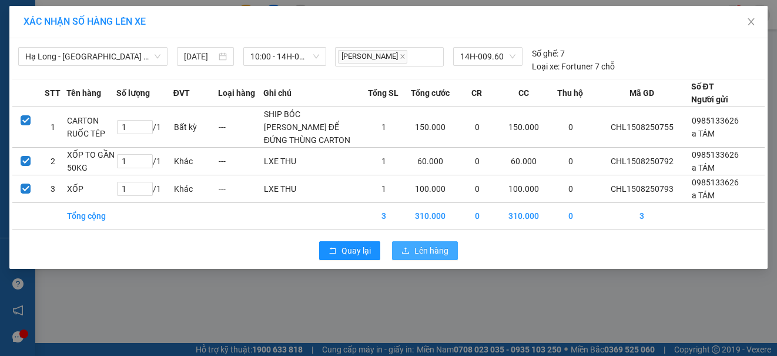
click at [421, 257] on span "Lên hàng" at bounding box center [431, 250] width 34 height 13
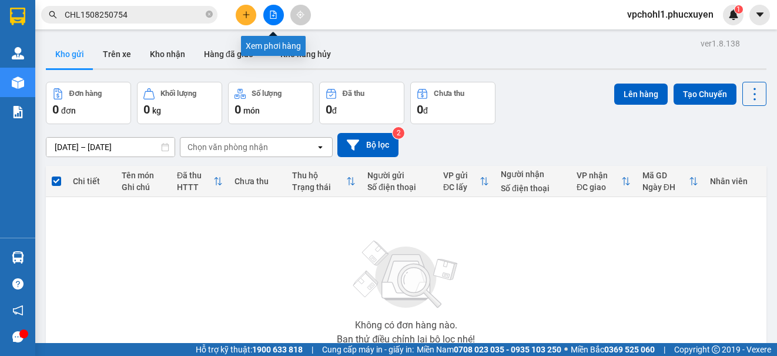
click at [271, 14] on icon "file-add" at bounding box center [273, 15] width 8 height 8
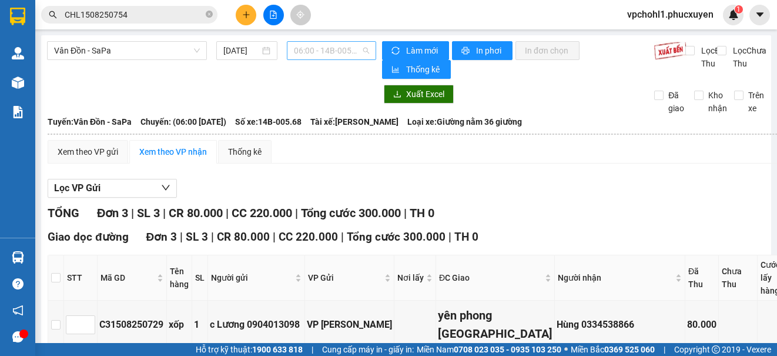
click at [325, 50] on span "06:00 - 14B-005.68" at bounding box center [331, 51] width 75 height 18
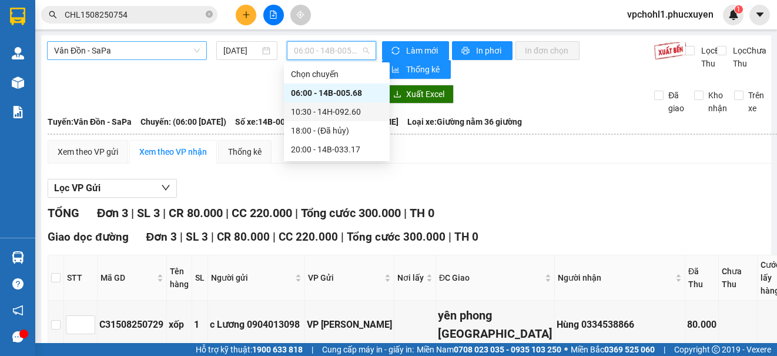
click at [155, 48] on span "Vân Đồn - SaPa" at bounding box center [127, 51] width 146 height 18
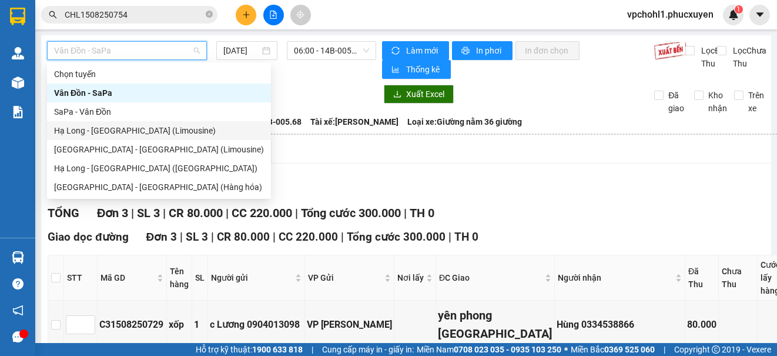
click at [143, 132] on div "Hạ Long - [GEOGRAPHIC_DATA] (Limousine)" at bounding box center [159, 130] width 210 height 13
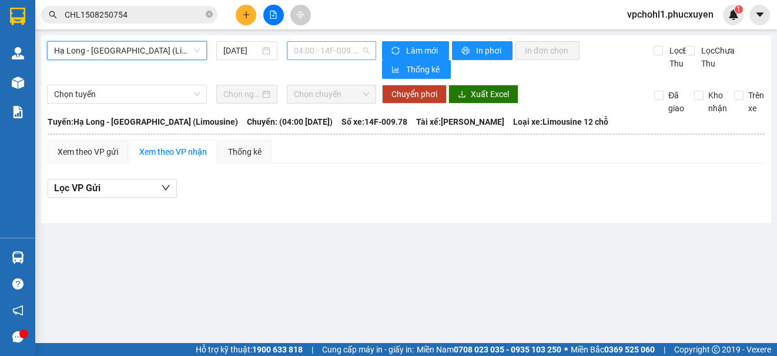
click at [313, 48] on span "04:00 - 14F-009.78" at bounding box center [331, 51] width 75 height 18
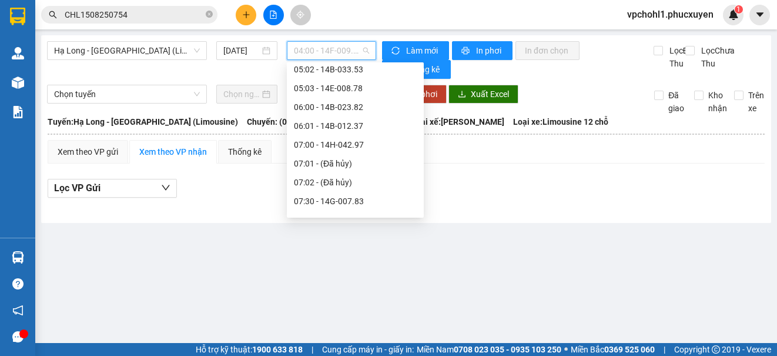
scroll to position [176, 0]
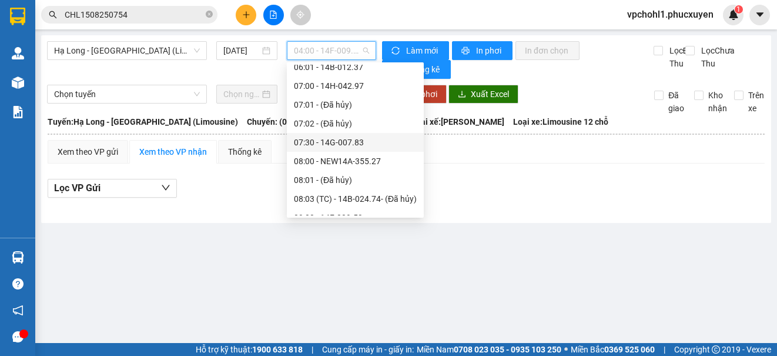
click at [344, 142] on div "07:30 - 14G-007.83" at bounding box center [355, 142] width 123 height 13
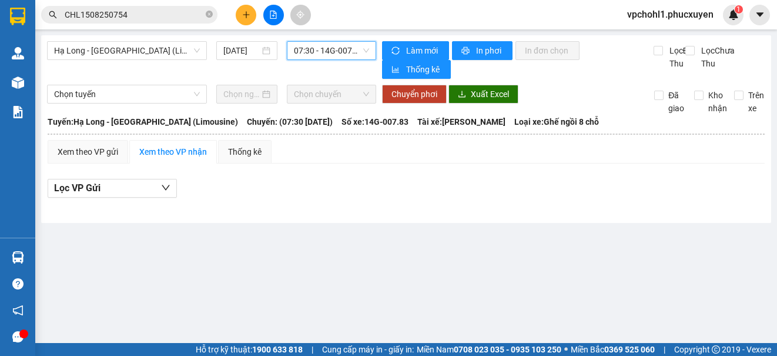
click at [347, 51] on span "07:30 - 14G-007.83" at bounding box center [331, 51] width 75 height 18
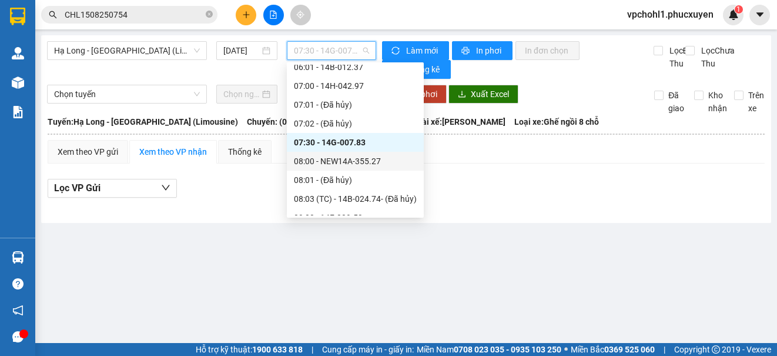
click at [363, 163] on div "08:00 - NEW14A-355.27" at bounding box center [355, 161] width 123 height 13
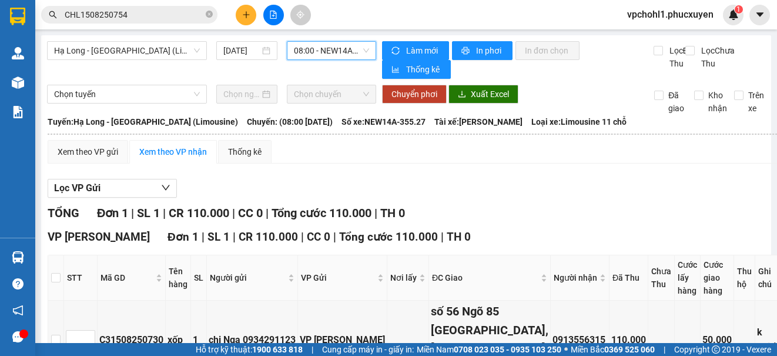
click at [337, 51] on span "08:00 - NEW14A-355.27" at bounding box center [331, 51] width 75 height 18
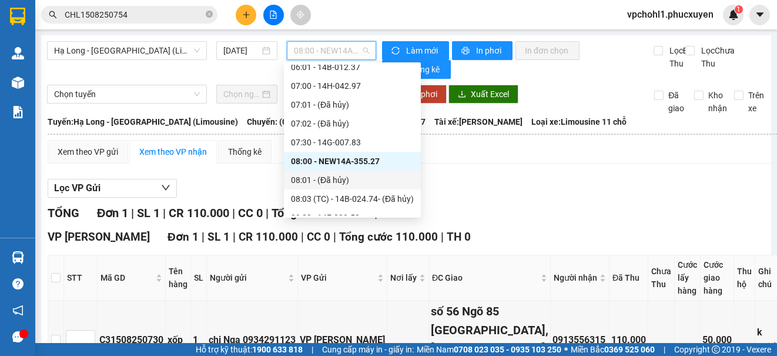
scroll to position [235, 0]
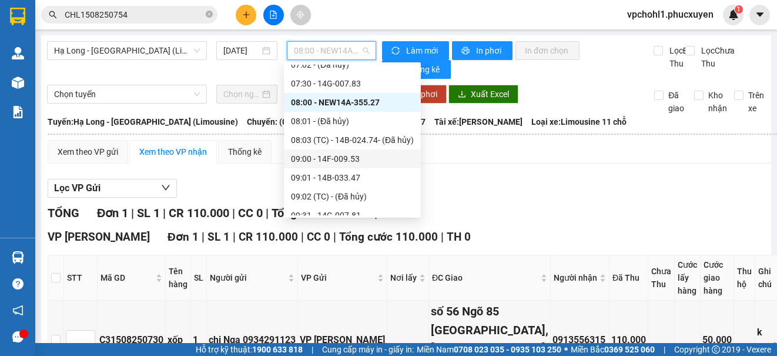
click at [349, 159] on div "09:00 - 14F-009.53" at bounding box center [352, 158] width 123 height 13
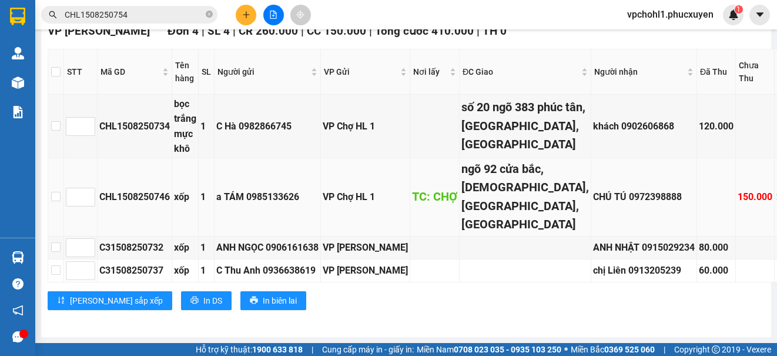
scroll to position [307, 0]
copy div "CHL1508250746"
drag, startPoint x: 102, startPoint y: 167, endPoint x: 169, endPoint y: 172, distance: 67.8
click at [169, 189] on div "CHL1508250746" at bounding box center [134, 196] width 71 height 15
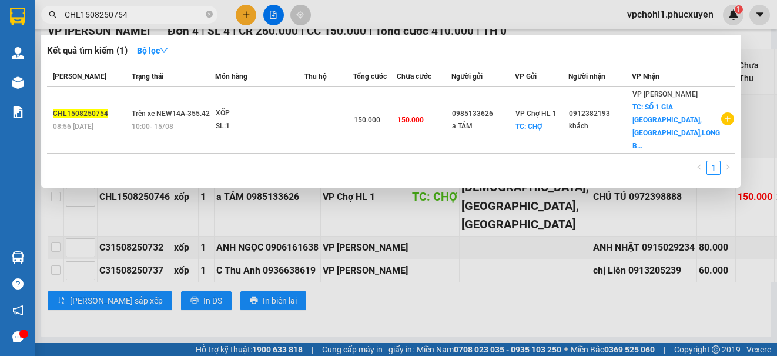
drag, startPoint x: 125, startPoint y: 14, endPoint x: 46, endPoint y: 17, distance: 79.4
click at [46, 17] on span "CHL1508250754" at bounding box center [129, 15] width 176 height 18
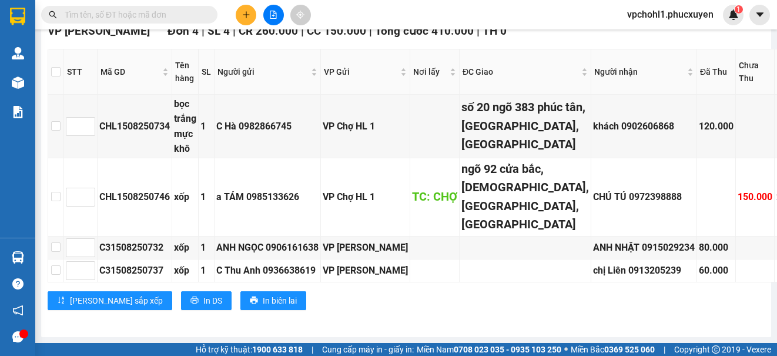
paste input "CHL1508250746"
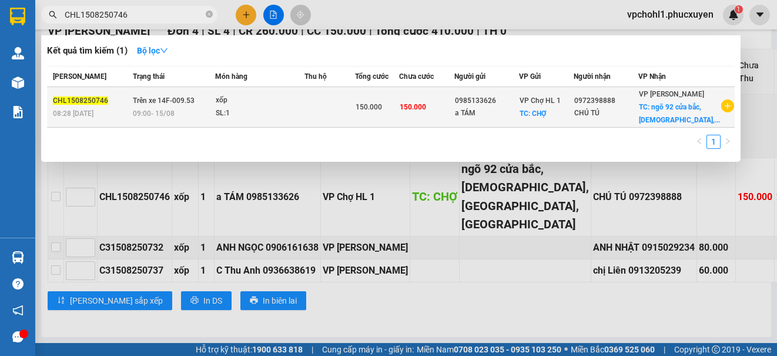
click at [352, 121] on td at bounding box center [329, 107] width 51 height 41
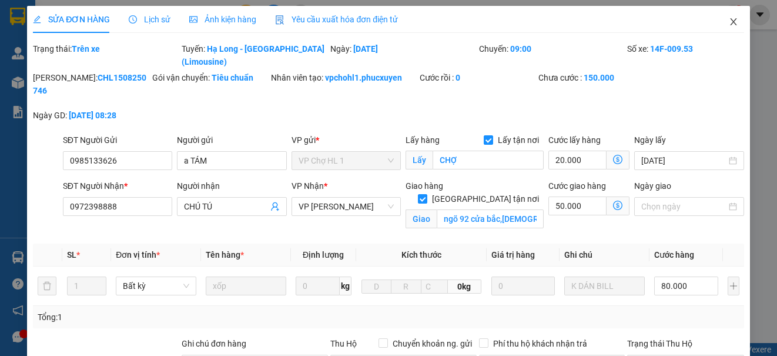
click at [729, 21] on icon "close" at bounding box center [733, 21] width 9 height 9
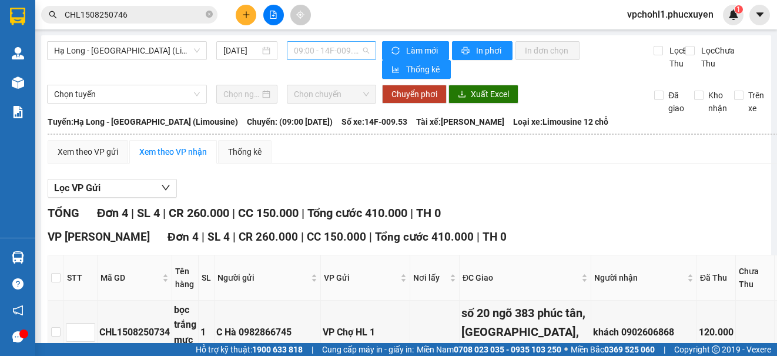
click at [311, 48] on span "09:00 - 14F-009.53" at bounding box center [331, 51] width 75 height 18
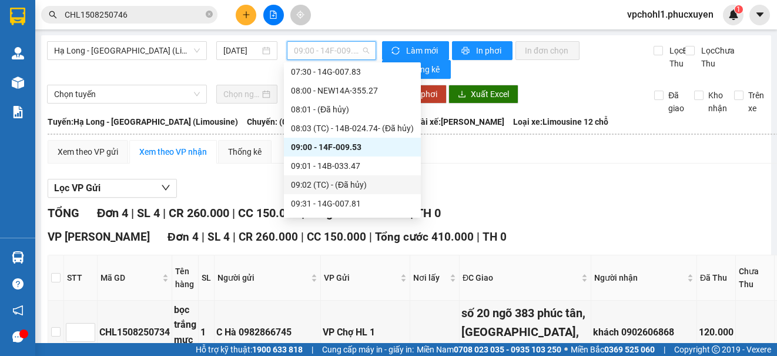
scroll to position [306, 0]
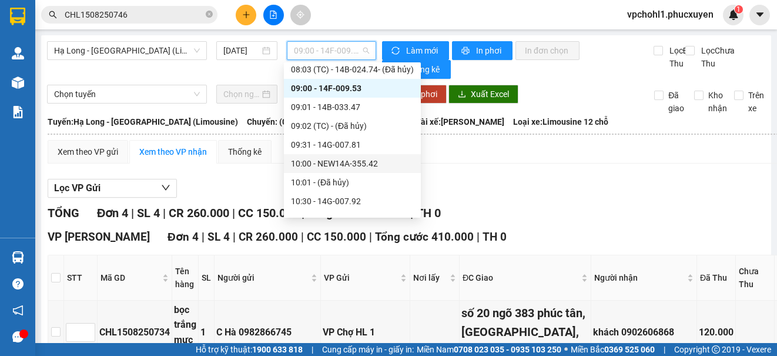
click at [360, 165] on div "10:00 - NEW14A-355.42" at bounding box center [352, 163] width 123 height 13
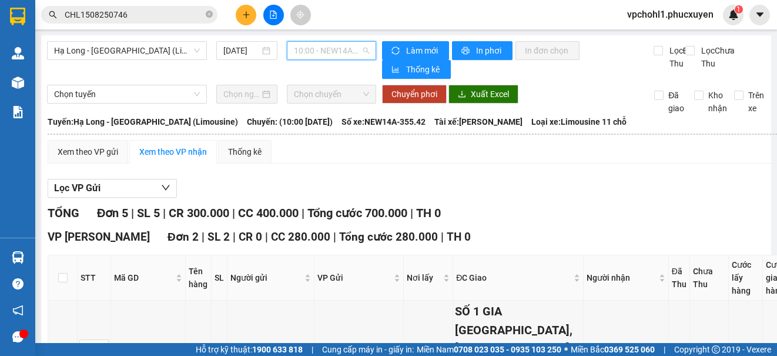
click at [317, 49] on span "10:00 - NEW14A-355.42" at bounding box center [331, 51] width 75 height 18
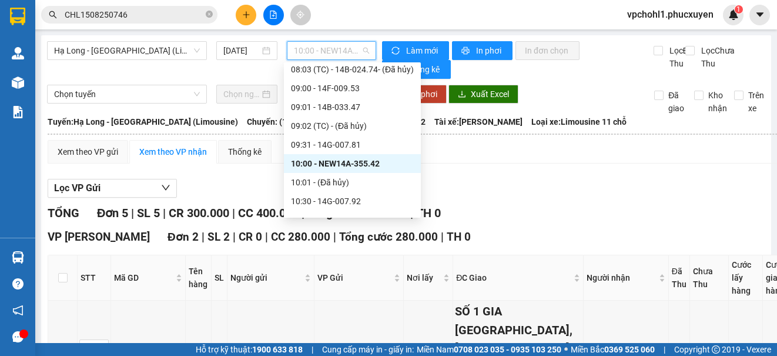
scroll to position [188, 0]
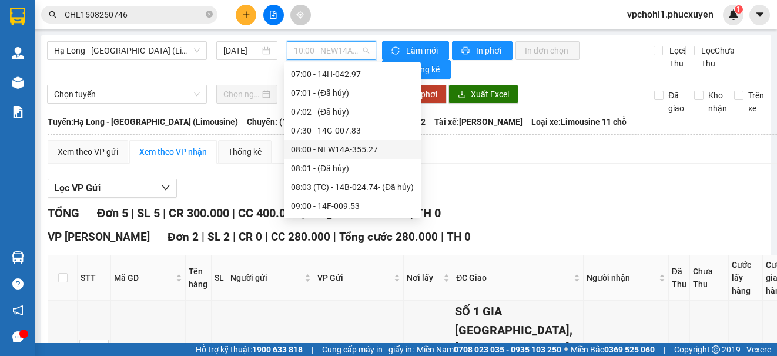
drag, startPoint x: 345, startPoint y: 149, endPoint x: 456, endPoint y: 227, distance: 135.8
click at [345, 148] on div "08:00 - NEW14A-355.27" at bounding box center [352, 149] width 123 height 13
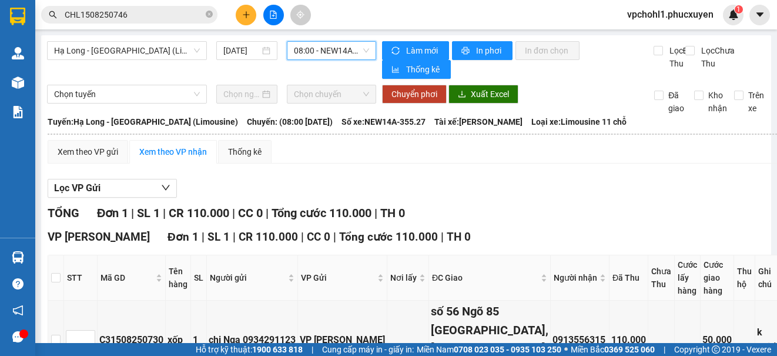
click at [342, 51] on span "08:00 - NEW14A-355.27" at bounding box center [331, 51] width 75 height 18
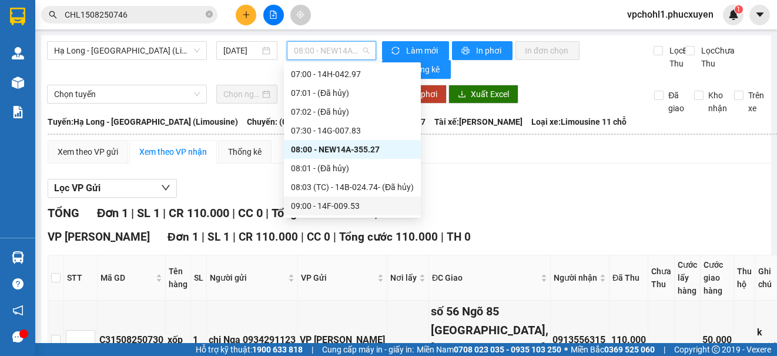
click at [343, 205] on div "09:00 - 14F-009.53" at bounding box center [352, 205] width 123 height 13
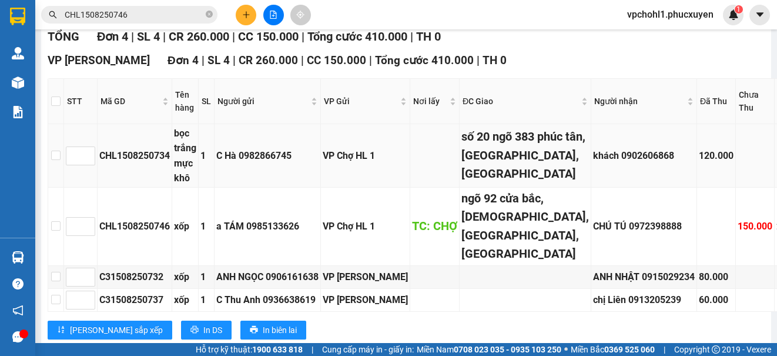
scroll to position [294, 0]
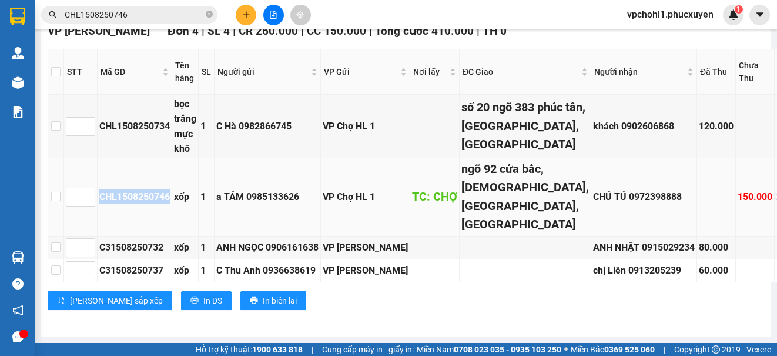
copy div "CHL1508250746"
drag, startPoint x: 98, startPoint y: 182, endPoint x: 171, endPoint y: 187, distance: 73.7
click at [171, 187] on td "CHL1508250746" at bounding box center [135, 197] width 75 height 78
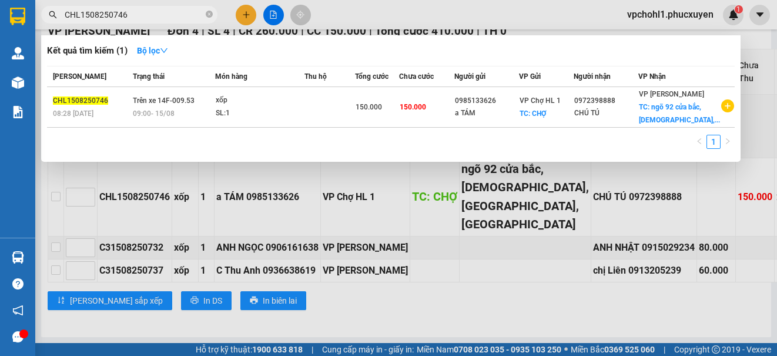
drag, startPoint x: 133, startPoint y: 18, endPoint x: 48, endPoint y: 20, distance: 85.3
click at [52, 18] on div "CHL1508250746" at bounding box center [114, 15] width 229 height 18
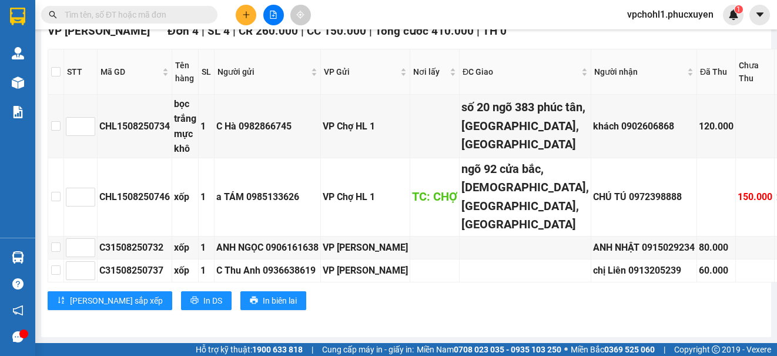
paste input "CHL1508250746"
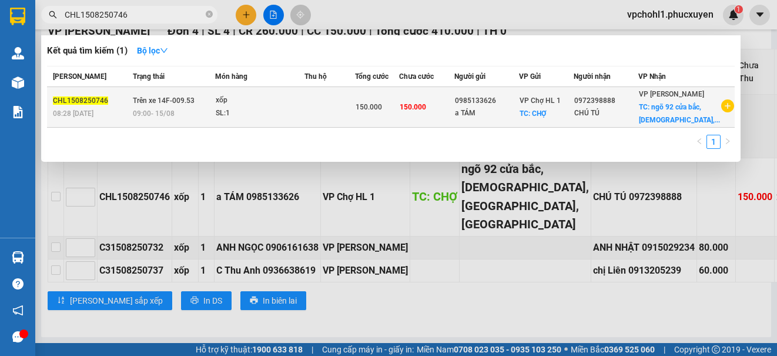
click at [399, 120] on td "150.000" at bounding box center [377, 107] width 44 height 41
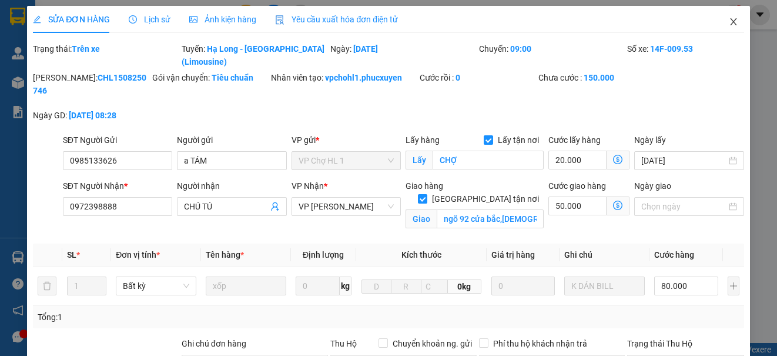
click at [729, 21] on icon "close" at bounding box center [733, 21] width 9 height 9
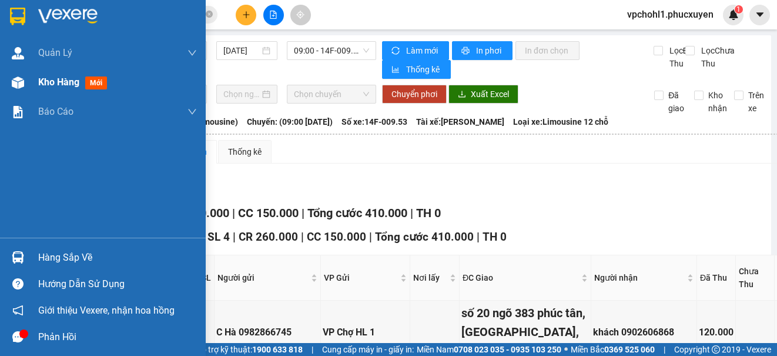
click at [41, 88] on span "Kho hàng" at bounding box center [58, 81] width 41 height 11
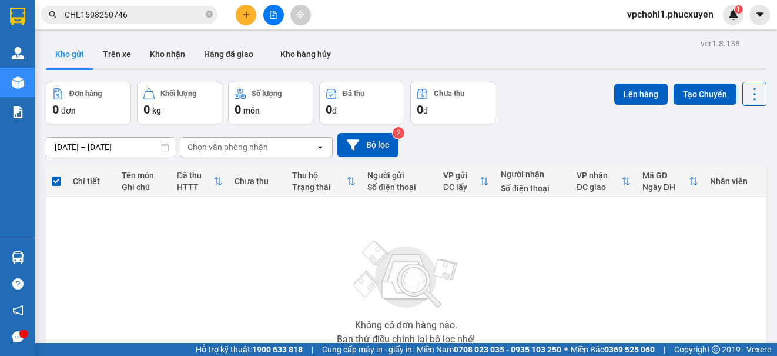
click at [251, 15] on button at bounding box center [246, 15] width 21 height 21
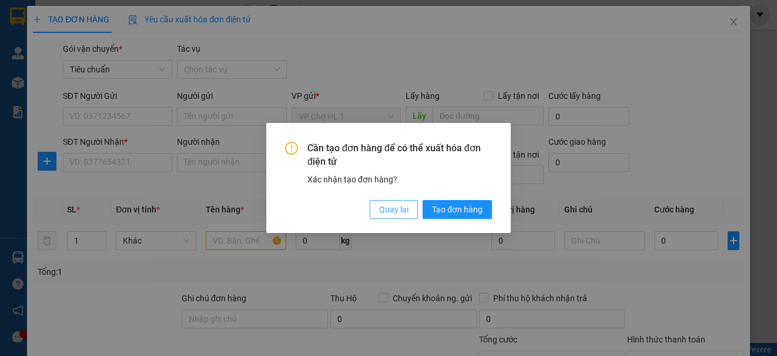
click at [383, 210] on span "Quay lại" at bounding box center [393, 209] width 29 height 13
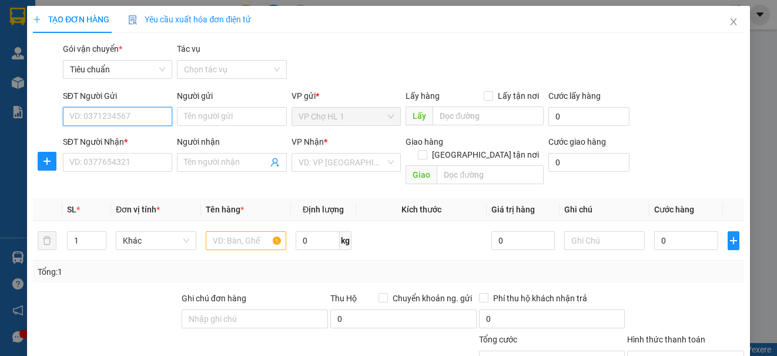
click at [119, 118] on input "SĐT Người Gửi" at bounding box center [117, 116] width 109 height 19
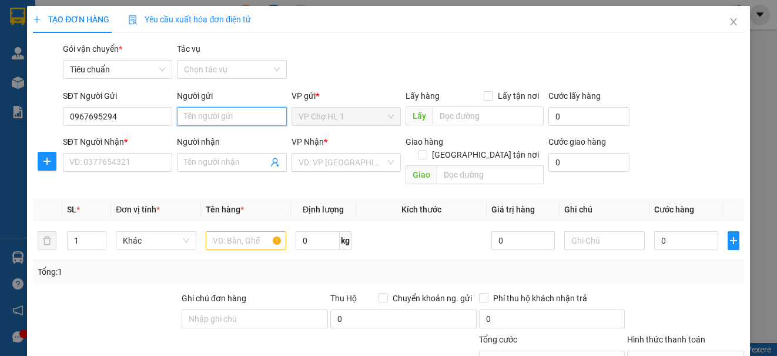
click at [212, 120] on input "Người gửi" at bounding box center [231, 116] width 109 height 19
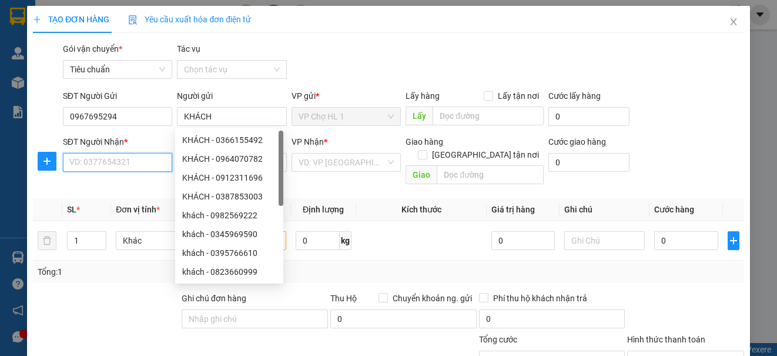
click at [109, 155] on input "SĐT Người Nhận *" at bounding box center [117, 162] width 109 height 19
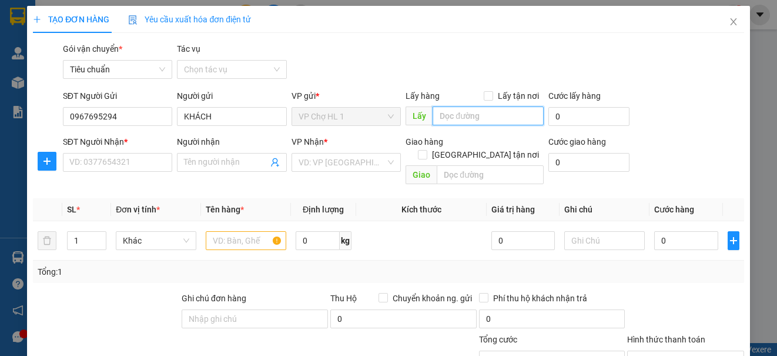
click at [492, 113] on input "text" at bounding box center [488, 115] width 111 height 19
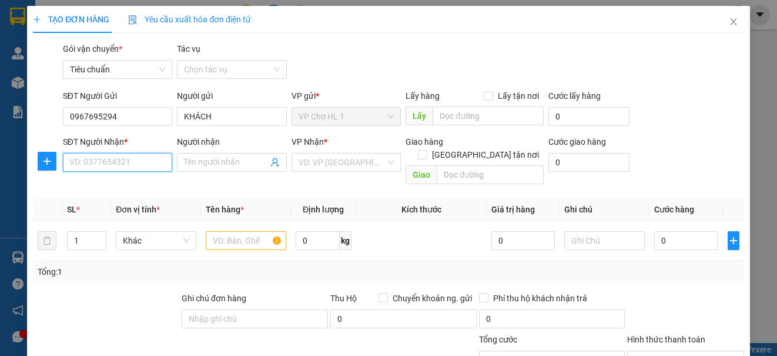
click at [119, 159] on input "SĐT Người Nhận *" at bounding box center [117, 162] width 109 height 19
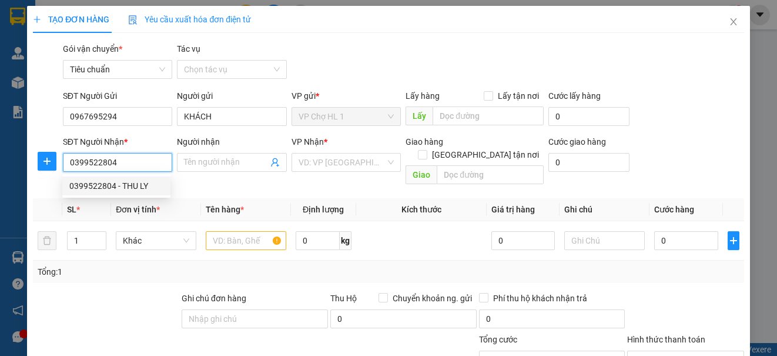
click at [122, 190] on div "0399522804 - THU LY" at bounding box center [116, 185] width 94 height 13
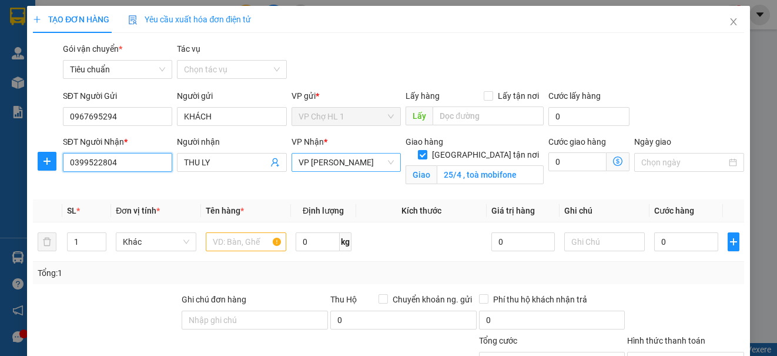
click at [349, 166] on span "VP [PERSON_NAME]" at bounding box center [346, 162] width 95 height 18
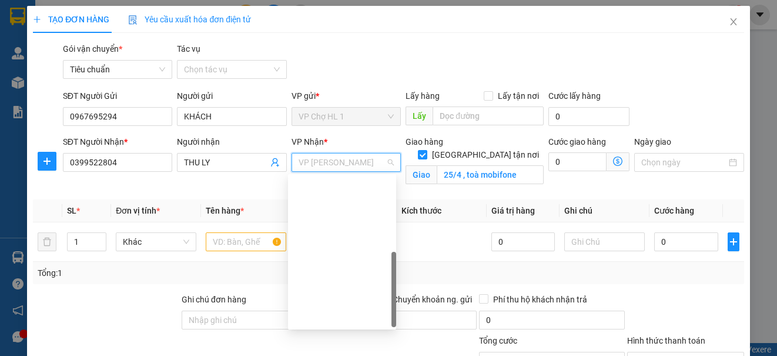
scroll to position [188, 0]
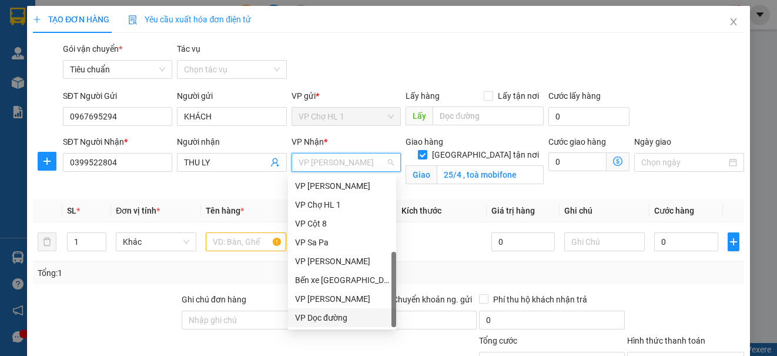
click at [339, 319] on div "VP Dọc đường" at bounding box center [342, 317] width 94 height 13
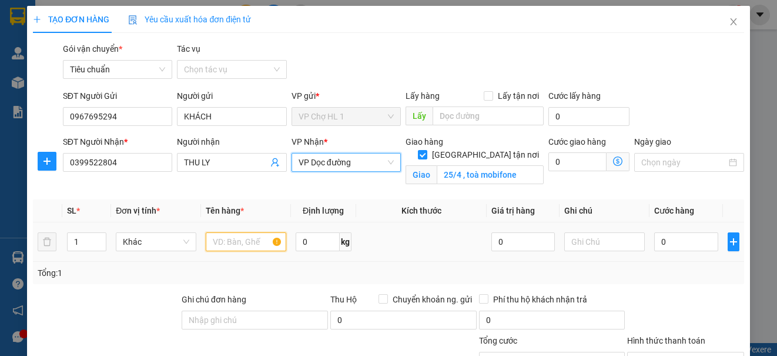
click at [240, 244] on input "text" at bounding box center [246, 241] width 81 height 19
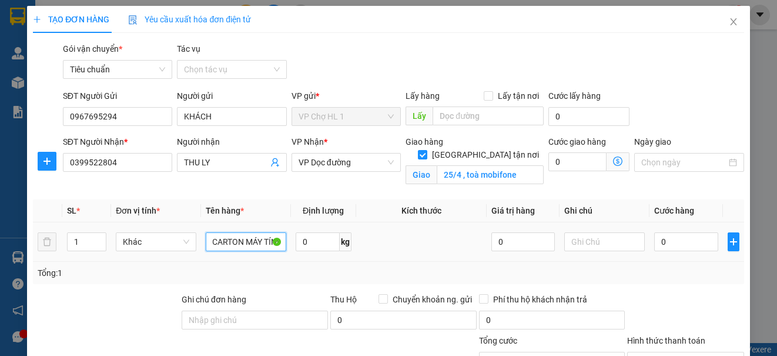
scroll to position [0, 42]
click at [452, 115] on input "text" at bounding box center [488, 115] width 111 height 19
drag, startPoint x: 211, startPoint y: 116, endPoint x: 176, endPoint y: 112, distance: 35.5
click at [177, 112] on input "KHÁCH" at bounding box center [231, 116] width 109 height 19
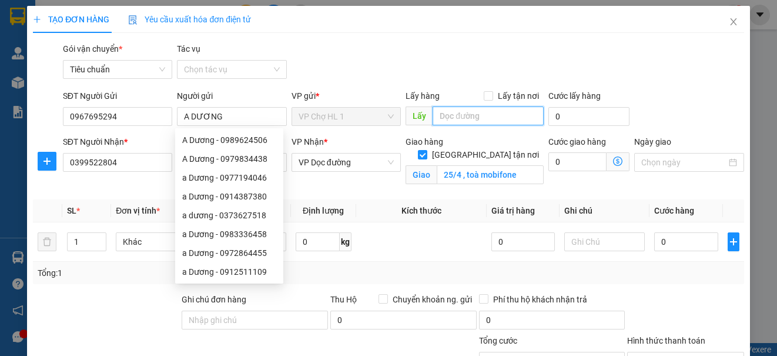
click at [470, 122] on input "text" at bounding box center [488, 115] width 111 height 19
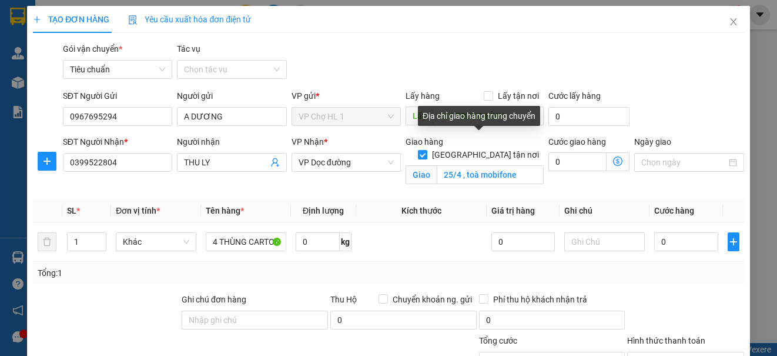
click at [426, 150] on input "[GEOGRAPHIC_DATA] tận nơi" at bounding box center [422, 154] width 8 height 8
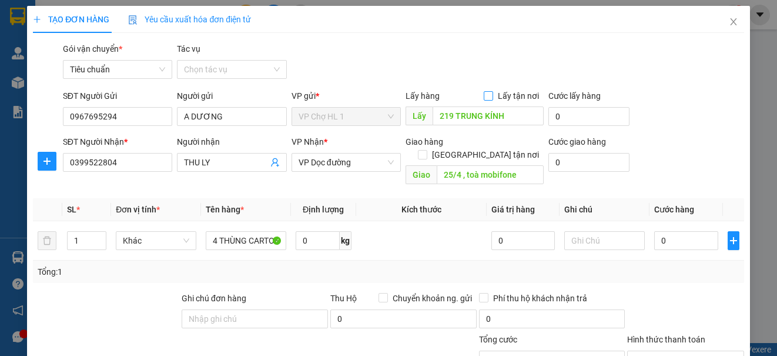
click at [484, 96] on input "Lấy tận nơi" at bounding box center [488, 95] width 8 height 8
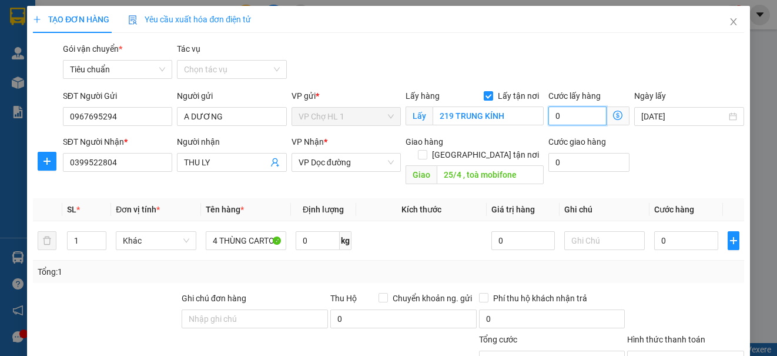
click at [573, 120] on input "0" at bounding box center [577, 115] width 58 height 19
drag, startPoint x: 694, startPoint y: 77, endPoint x: 691, endPoint y: 106, distance: 29.5
click at [694, 77] on div "Gói vận chuyển * Tiêu chuẩn Tác vụ Chọn tác vụ" at bounding box center [404, 62] width 686 height 41
click at [686, 236] on input "0" at bounding box center [686, 240] width 64 height 19
click at [688, 168] on div "SĐT Người Nhận * 0399522804 Người nhận THU LY VP Nhận * VP Dọc đường Giao hàng …" at bounding box center [404, 162] width 686 height 54
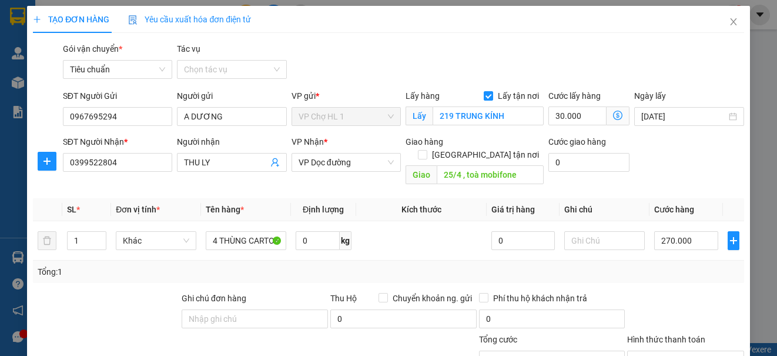
click at [685, 160] on div "SĐT Người Nhận * 0399522804 Người nhận THU LY VP Nhận * VP Dọc đường Giao hàng …" at bounding box center [404, 162] width 686 height 54
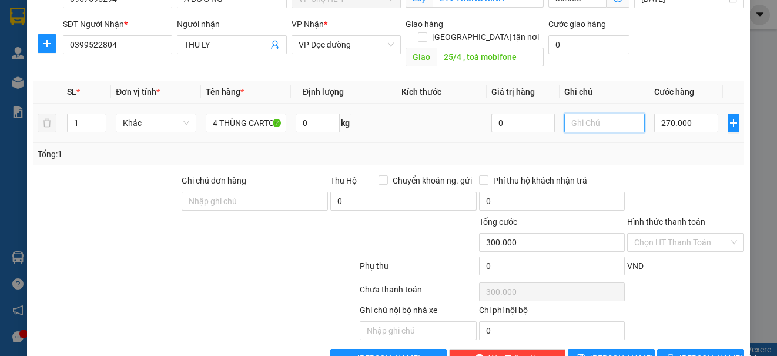
click at [602, 115] on input "text" at bounding box center [604, 122] width 81 height 19
drag, startPoint x: 607, startPoint y: 113, endPoint x: 553, endPoint y: 112, distance: 54.1
click at [560, 112] on td "LXE THU" at bounding box center [605, 122] width 90 height 39
click at [594, 113] on input "text" at bounding box center [604, 122] width 81 height 19
drag, startPoint x: 575, startPoint y: 106, endPoint x: 544, endPoint y: 106, distance: 30.6
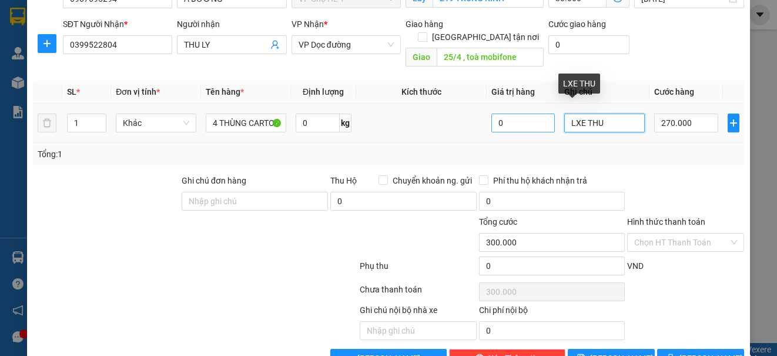
click at [544, 106] on tr "1 Khác 4 THÙNG CARTON MÁY TÍNH 0 kg 0 LXE THU 270.000" at bounding box center [388, 122] width 711 height 39
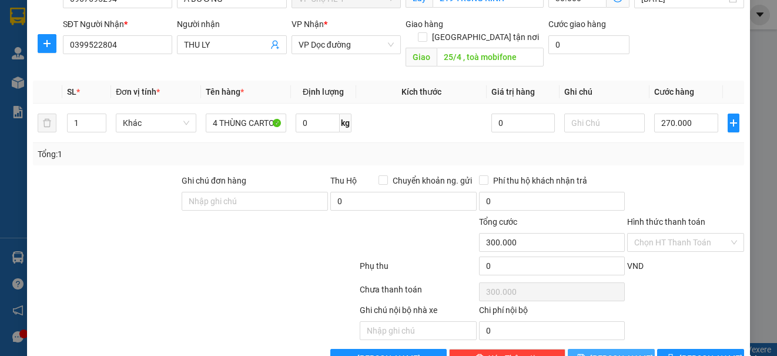
click at [627, 349] on button "[PERSON_NAME]" at bounding box center [611, 358] width 87 height 19
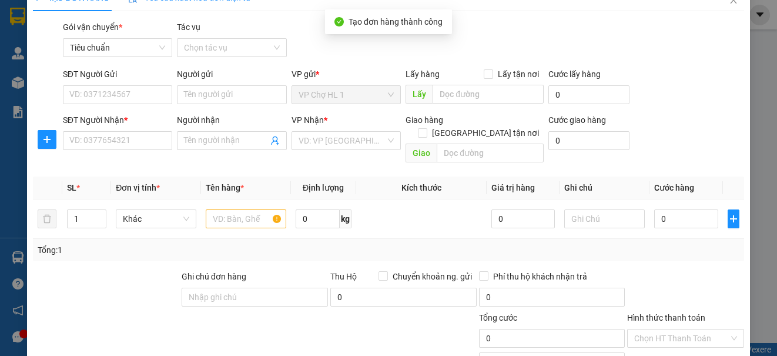
scroll to position [0, 0]
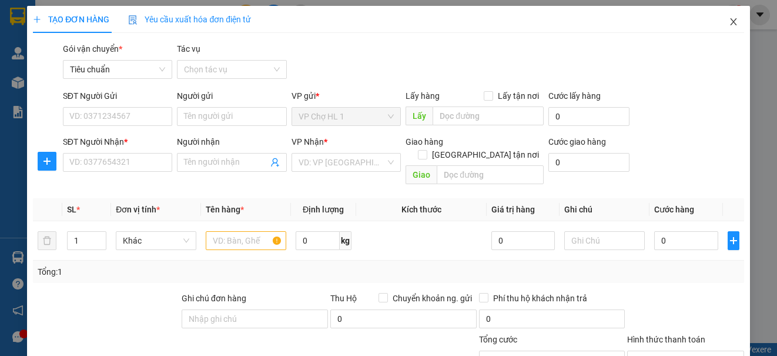
click at [729, 18] on icon "close" at bounding box center [733, 21] width 9 height 9
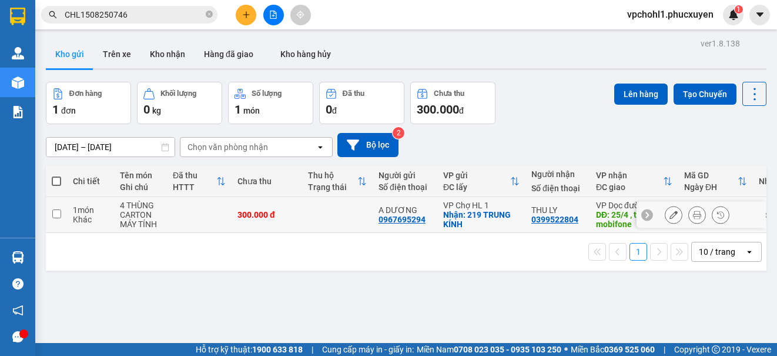
click at [58, 215] on input "checkbox" at bounding box center [56, 213] width 9 height 9
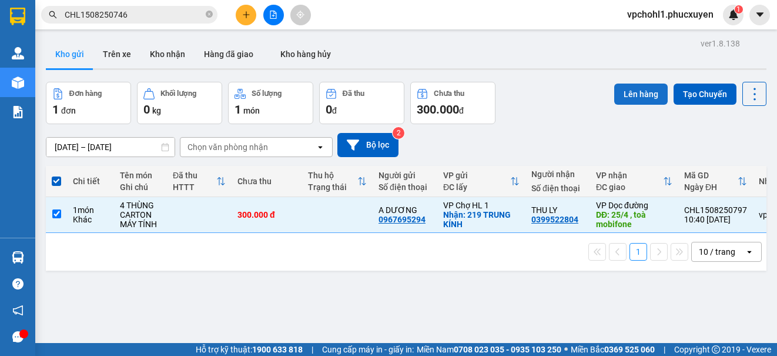
click at [629, 95] on button "Lên hàng" at bounding box center [640, 93] width 53 height 21
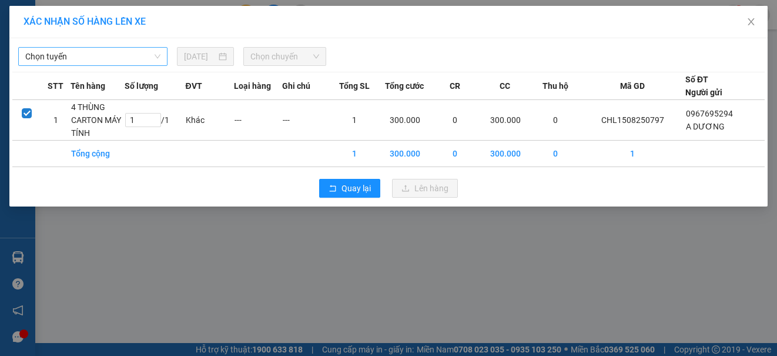
click at [104, 58] on span "Chọn tuyến" at bounding box center [92, 57] width 135 height 18
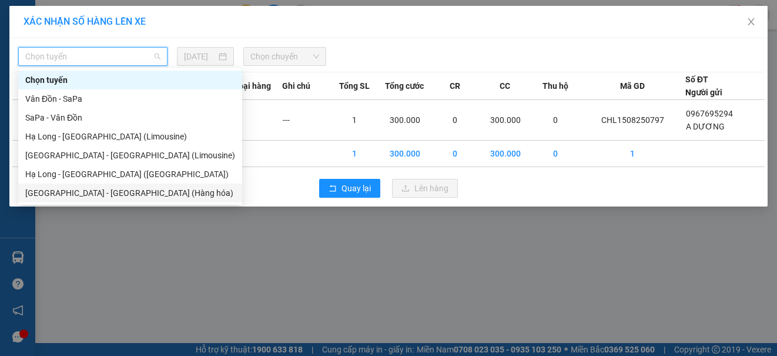
click at [102, 195] on div "[GEOGRAPHIC_DATA] - [GEOGRAPHIC_DATA] (Hàng hóa)" at bounding box center [130, 192] width 210 height 13
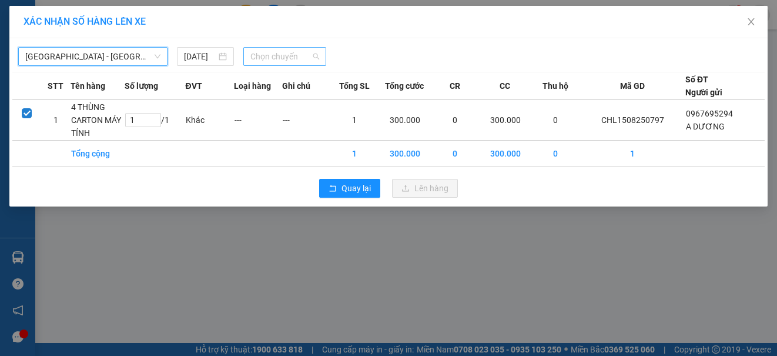
click at [270, 55] on span "Chọn chuyến" at bounding box center [284, 57] width 69 height 18
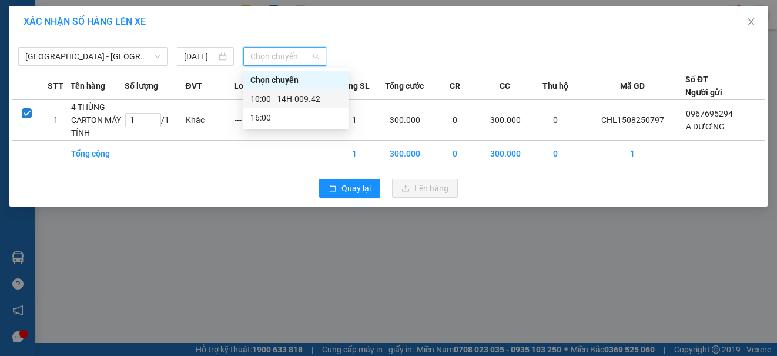
click at [263, 101] on div "10:00 - 14H-009.42" at bounding box center [296, 98] width 92 height 13
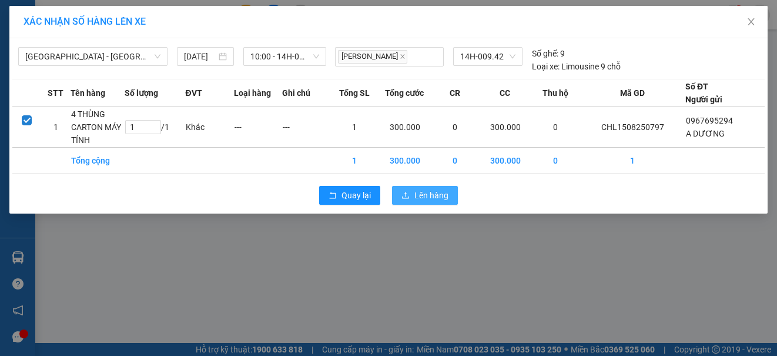
click at [435, 195] on span "Lên hàng" at bounding box center [431, 195] width 34 height 13
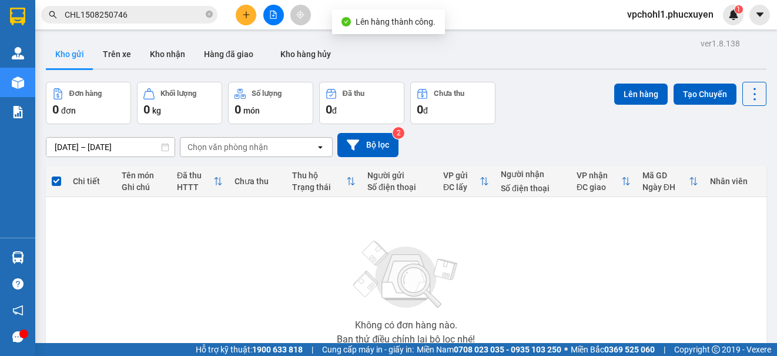
click at [363, 272] on img at bounding box center [406, 274] width 118 height 82
click at [272, 12] on icon "file-add" at bounding box center [273, 15] width 8 height 8
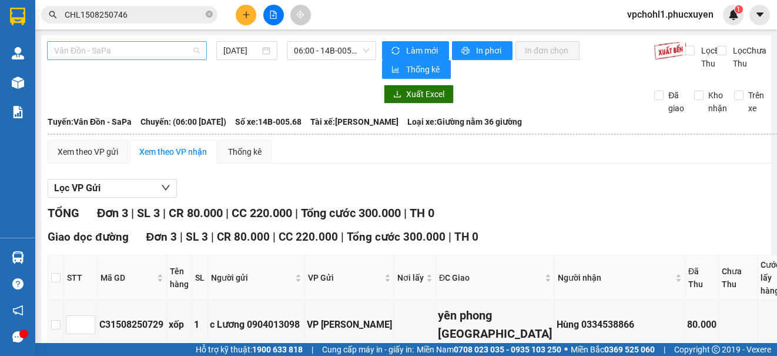
click at [148, 49] on span "Vân Đồn - SaPa" at bounding box center [127, 51] width 146 height 18
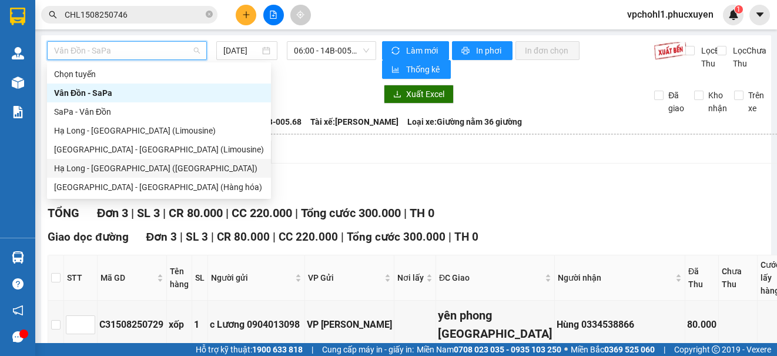
click at [155, 169] on div "Hạ Long - [GEOGRAPHIC_DATA] ([GEOGRAPHIC_DATA])" at bounding box center [159, 168] width 210 height 13
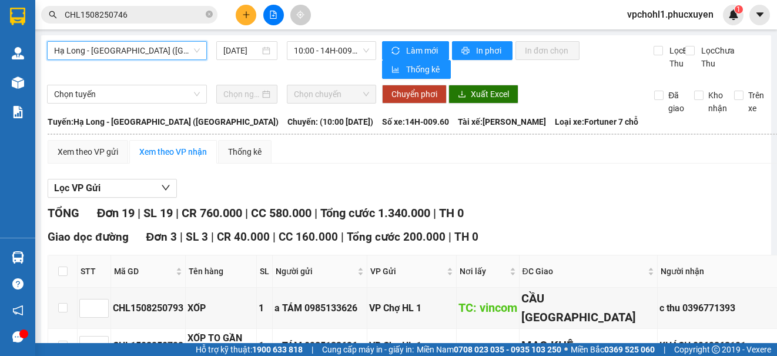
click at [152, 51] on span "Hạ Long - [GEOGRAPHIC_DATA] ([GEOGRAPHIC_DATA])" at bounding box center [127, 51] width 146 height 18
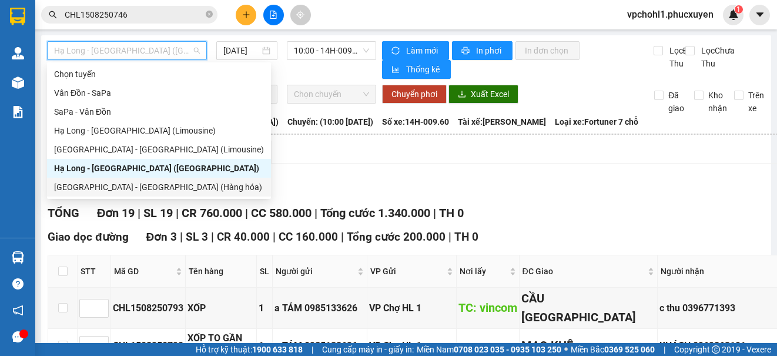
drag, startPoint x: 135, startPoint y: 189, endPoint x: 148, endPoint y: 205, distance: 20.9
click at [135, 189] on div "[GEOGRAPHIC_DATA] - [GEOGRAPHIC_DATA] (Hàng hóa)" at bounding box center [159, 186] width 210 height 13
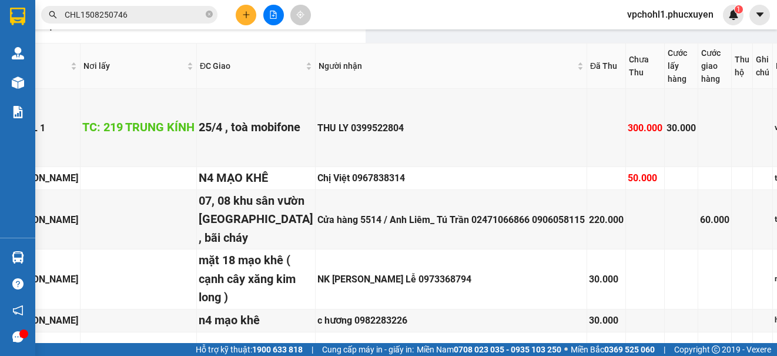
scroll to position [212, 408]
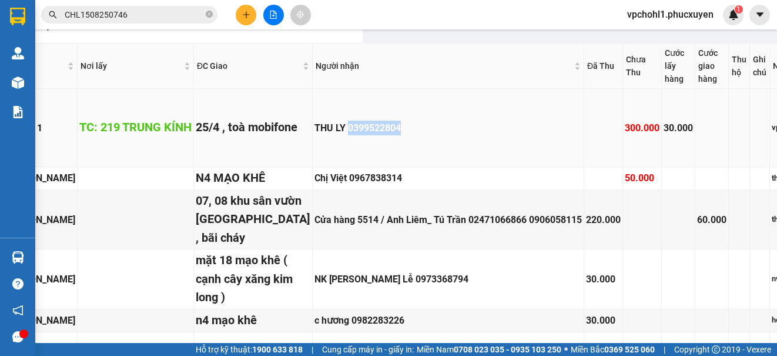
drag, startPoint x: 266, startPoint y: 133, endPoint x: 317, endPoint y: 133, distance: 51.1
click at [317, 133] on div "THU LY 0399522804" at bounding box center [447, 127] width 267 height 15
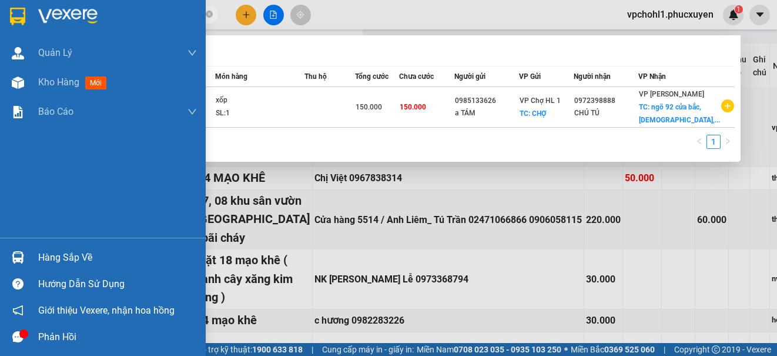
drag, startPoint x: 138, startPoint y: 14, endPoint x: 32, endPoint y: 14, distance: 105.8
click at [32, 14] on section "Kết quả tìm kiếm ( 1 ) Bộ lọc Mã ĐH Trạng thái Món hàng Thu hộ Tổng cước Chưa c…" at bounding box center [388, 178] width 777 height 356
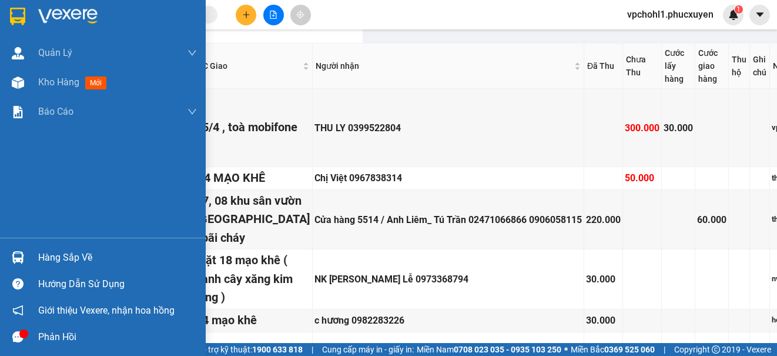
paste input "0399522804"
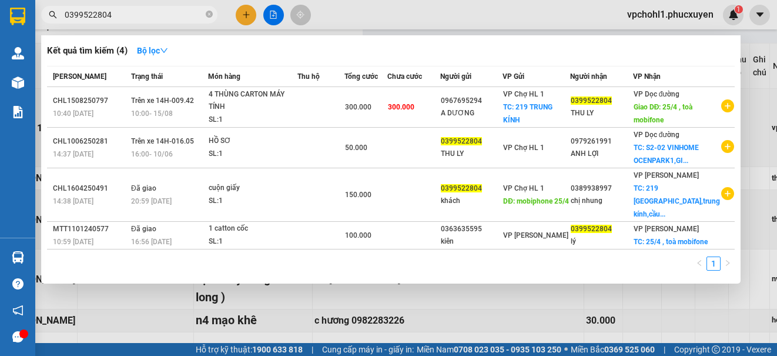
click at [504, 47] on div "Kết quả tìm kiếm ( 4 ) Bộ lọc" at bounding box center [391, 50] width 688 height 19
click at [759, 48] on div at bounding box center [388, 178] width 777 height 356
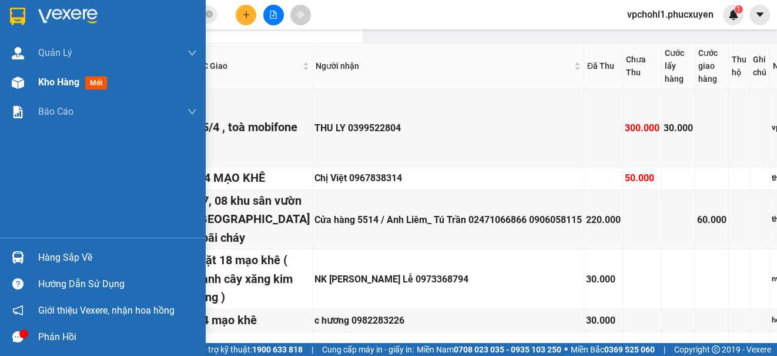
click at [66, 79] on span "Kho hàng" at bounding box center [58, 81] width 41 height 11
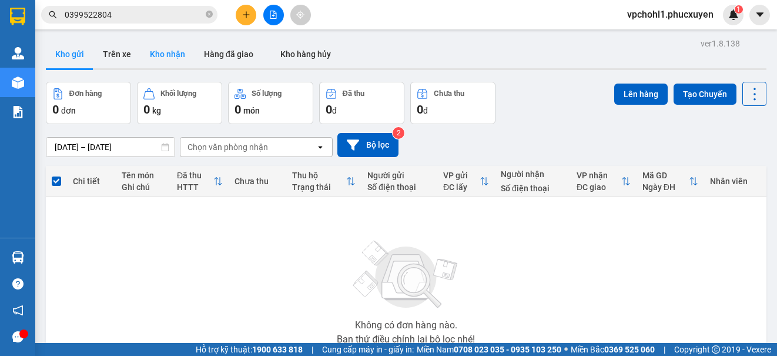
click at [172, 56] on button "Kho nhận" at bounding box center [167, 54] width 54 height 28
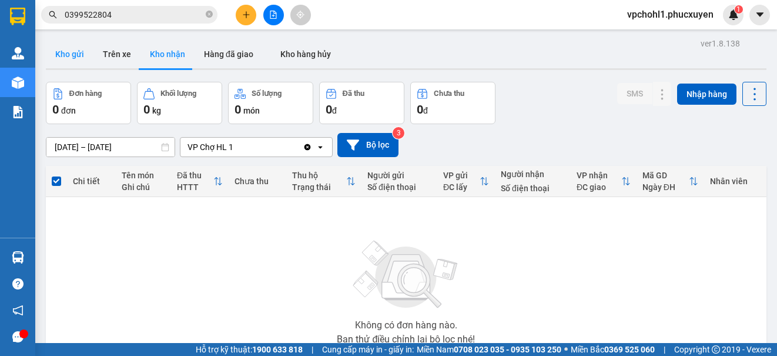
click at [70, 49] on button "Kho gửi" at bounding box center [70, 54] width 48 height 28
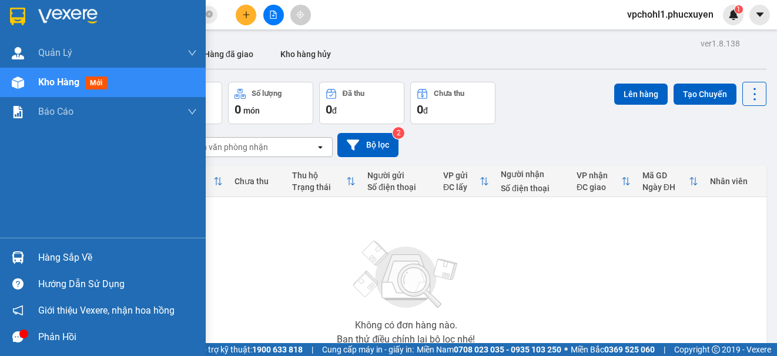
click at [77, 260] on div "Hàng sắp về" at bounding box center [117, 258] width 159 height 18
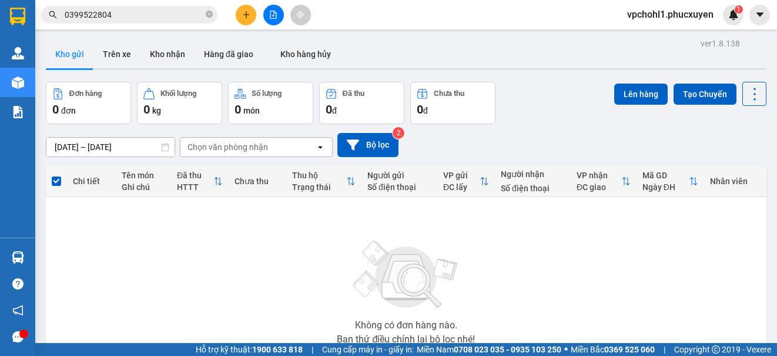
click at [601, 269] on section "Kết quả tìm kiếm ( 4 ) Bộ lọc Mã ĐH Trạng thái Món hàng Thu hộ Tổng cước Chưa c…" at bounding box center [388, 178] width 777 height 356
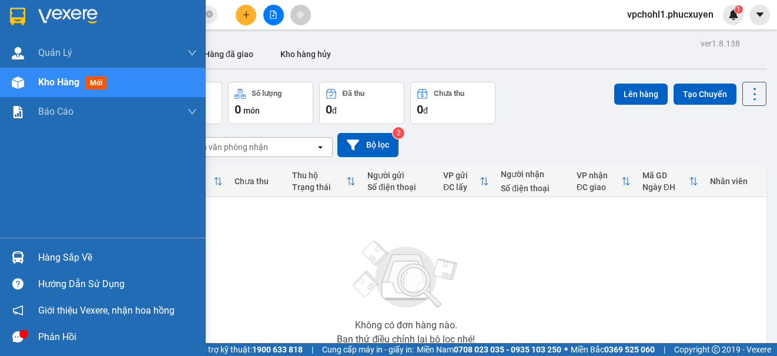
click at [34, 252] on div "Hàng sắp về" at bounding box center [103, 257] width 206 height 26
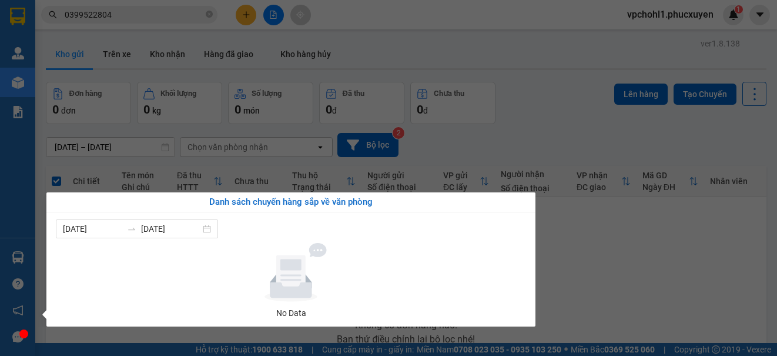
click at [641, 270] on section "Kết quả tìm kiếm ( 4 ) Bộ lọc Mã ĐH Trạng thái Món hàng Thu hộ Tổng cước Chưa c…" at bounding box center [388, 178] width 777 height 356
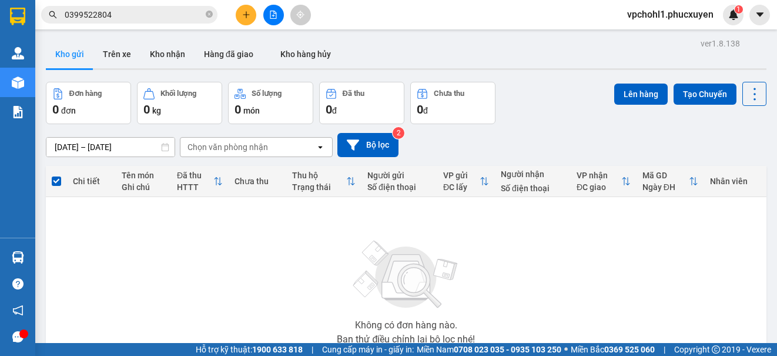
click at [270, 15] on icon "file-add" at bounding box center [273, 15] width 6 height 8
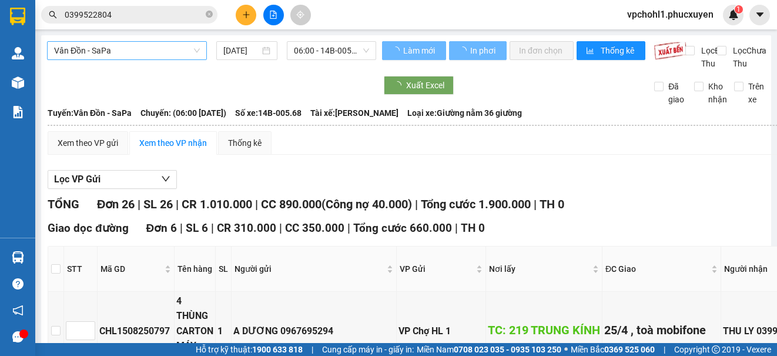
click at [166, 49] on span "Vân Đồn - SaPa" at bounding box center [127, 51] width 146 height 18
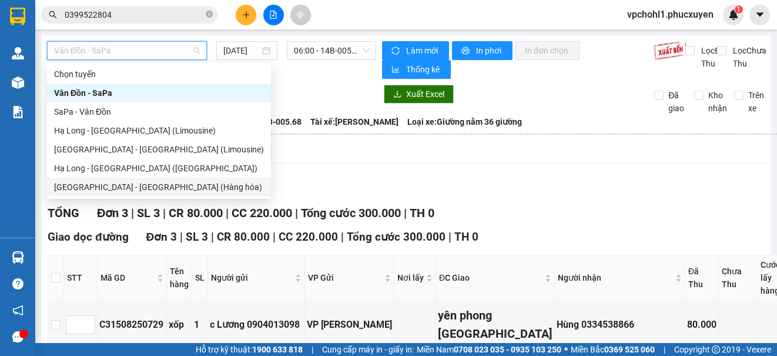
click at [148, 189] on div "[GEOGRAPHIC_DATA] - [GEOGRAPHIC_DATA] (Hàng hóa)" at bounding box center [159, 186] width 210 height 13
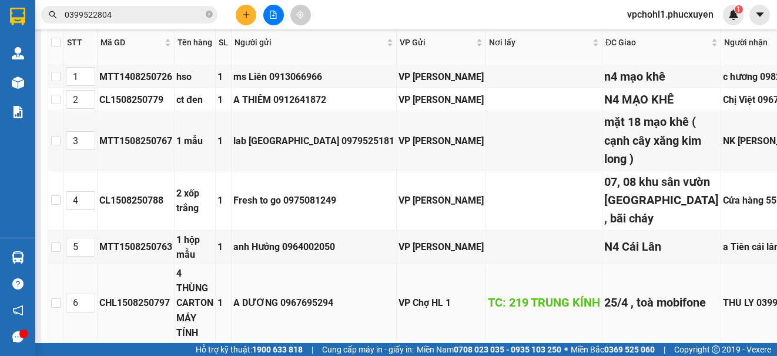
scroll to position [176, 0]
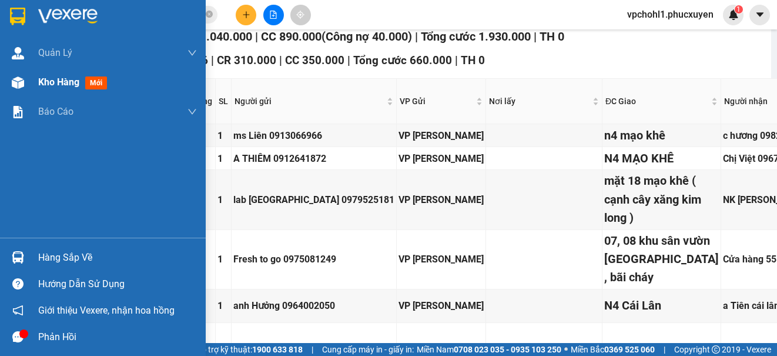
click at [48, 86] on span "Kho hàng" at bounding box center [58, 81] width 41 height 11
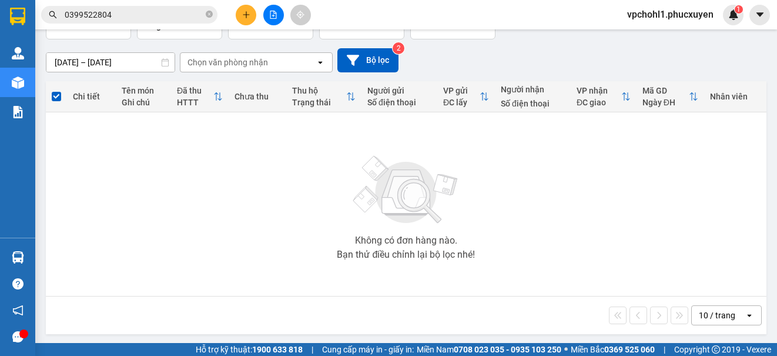
scroll to position [86, 0]
